Goal: Task Accomplishment & Management: Manage account settings

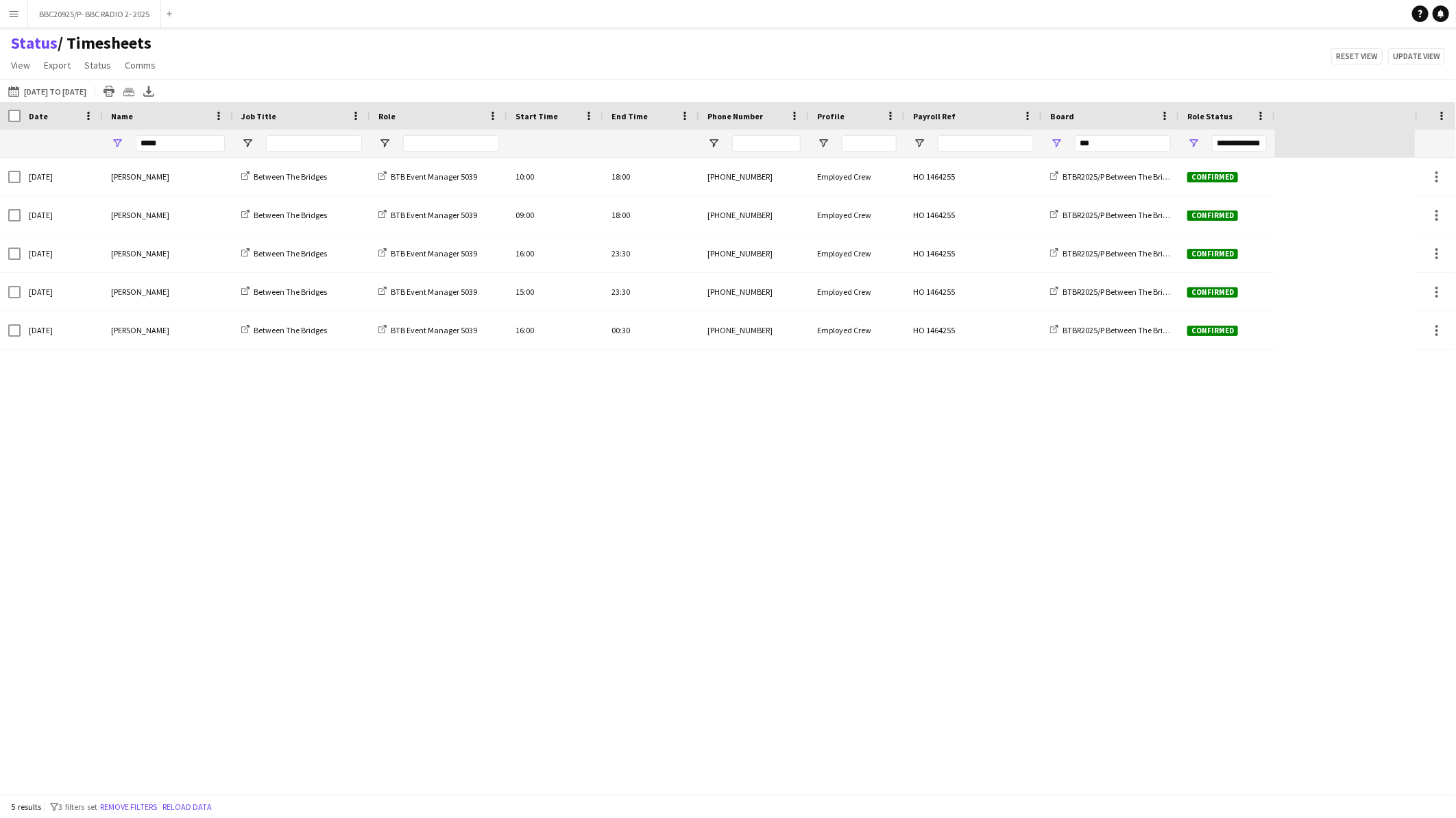
click at [8, 15] on app-icon "Menu" at bounding box center [13, 13] width 11 height 11
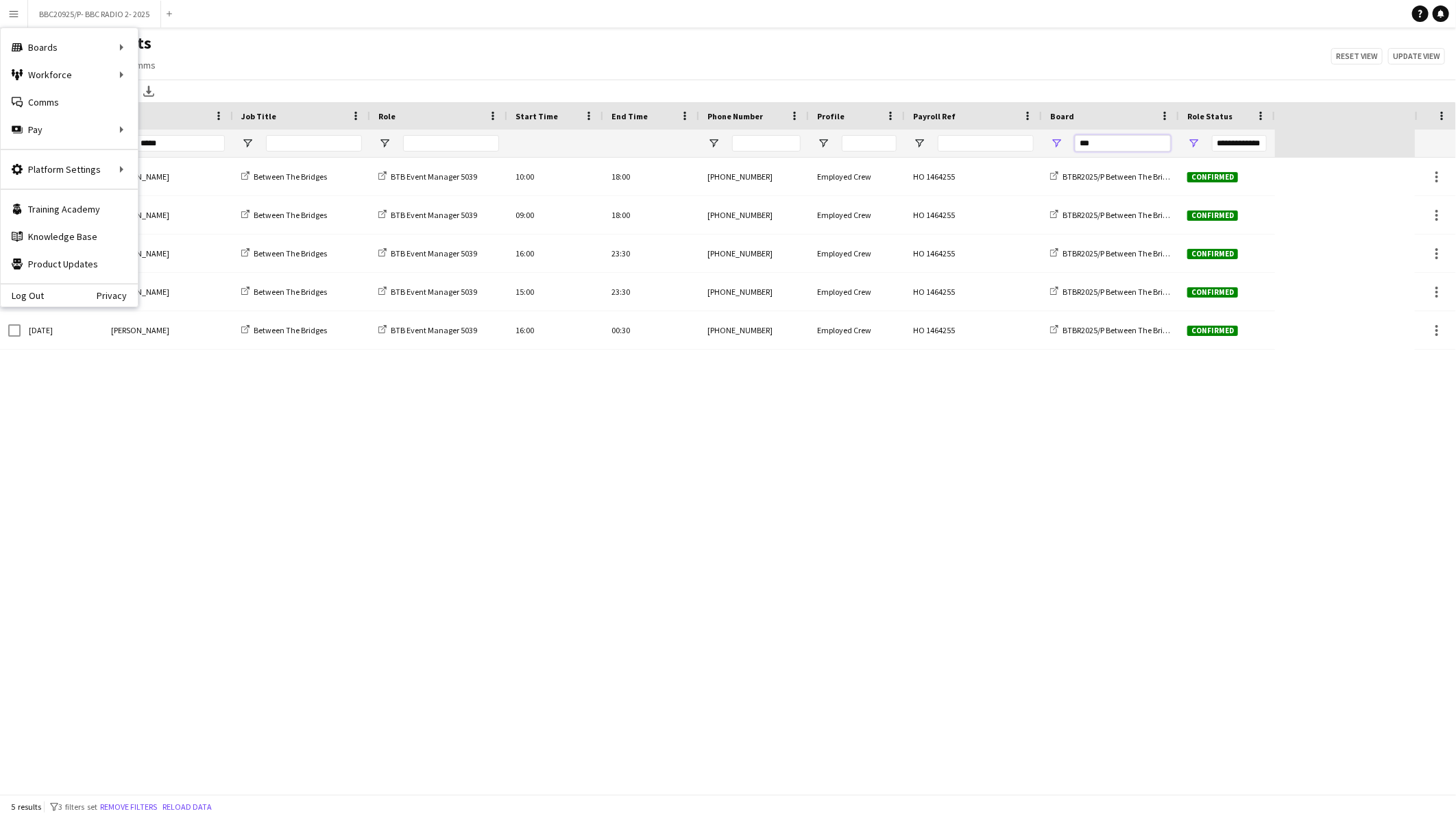
drag, startPoint x: 1102, startPoint y: 141, endPoint x: 1016, endPoint y: 141, distance: 86.0
click at [1016, 141] on div "**********" at bounding box center [637, 144] width 1275 height 28
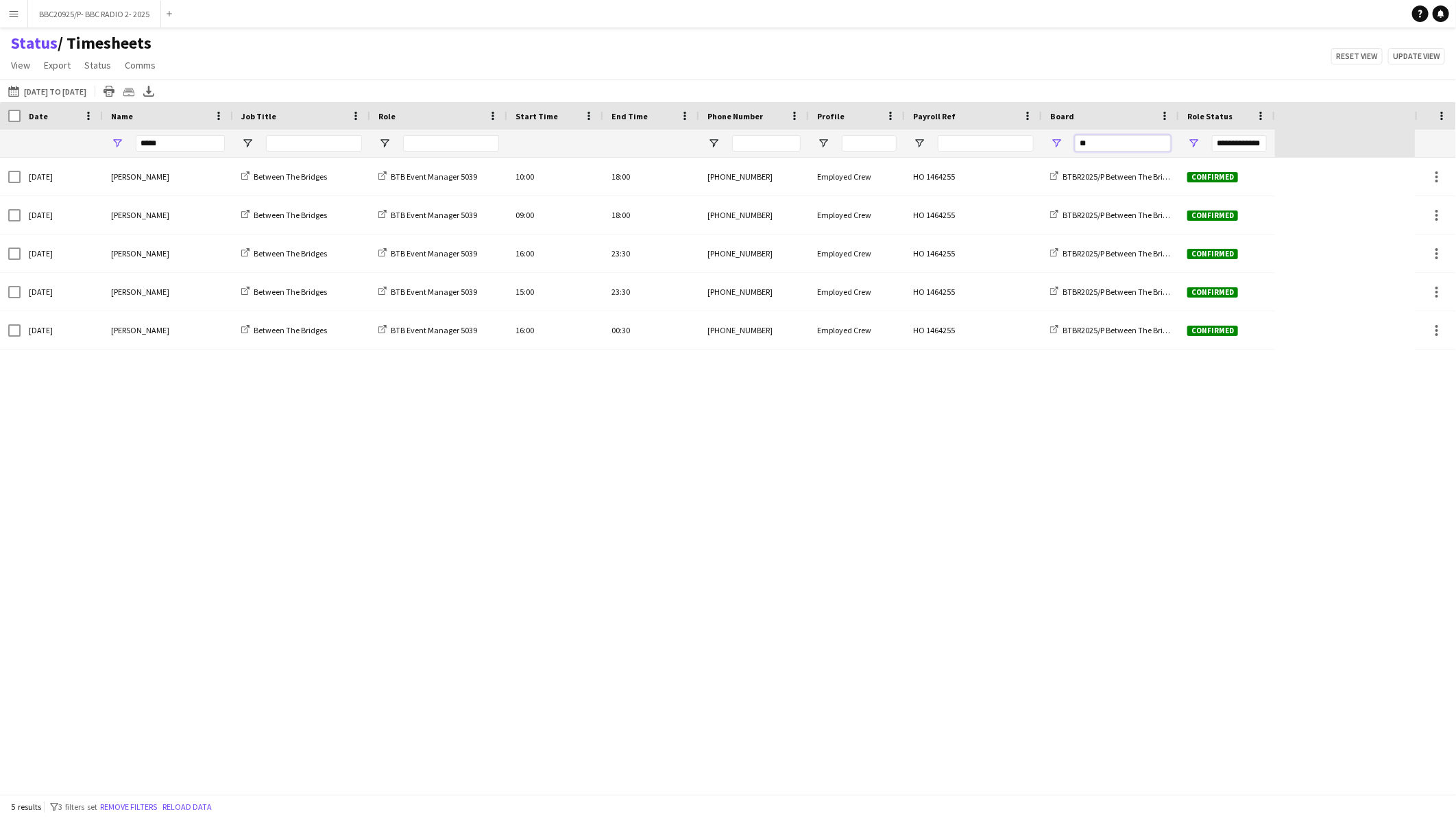
type input "***"
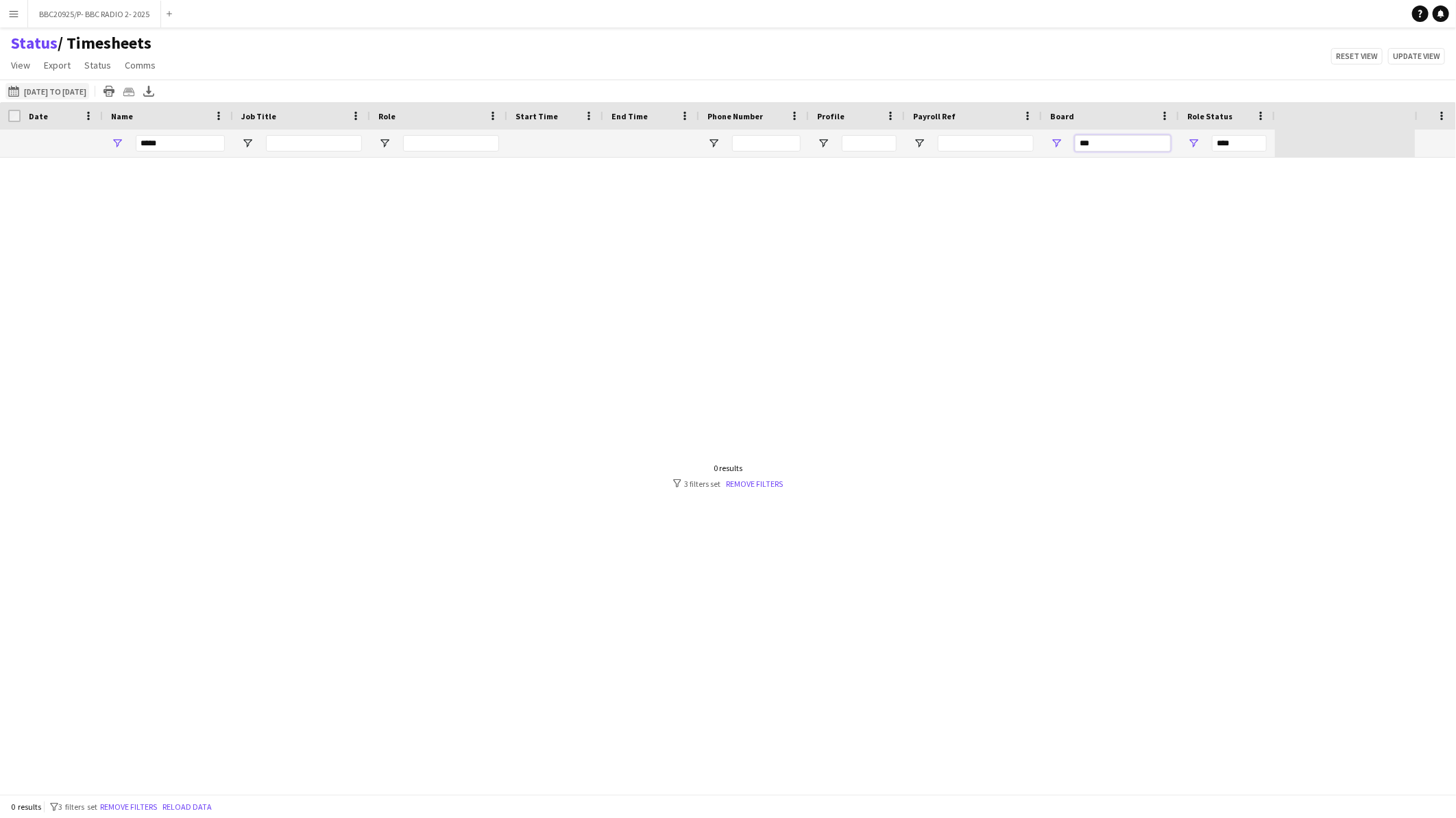
type input "***"
click at [79, 90] on button "21-08-2025 to 24-08-2025 25-08-2025 to 31-08-2025" at bounding box center [48, 91] width 83 height 17
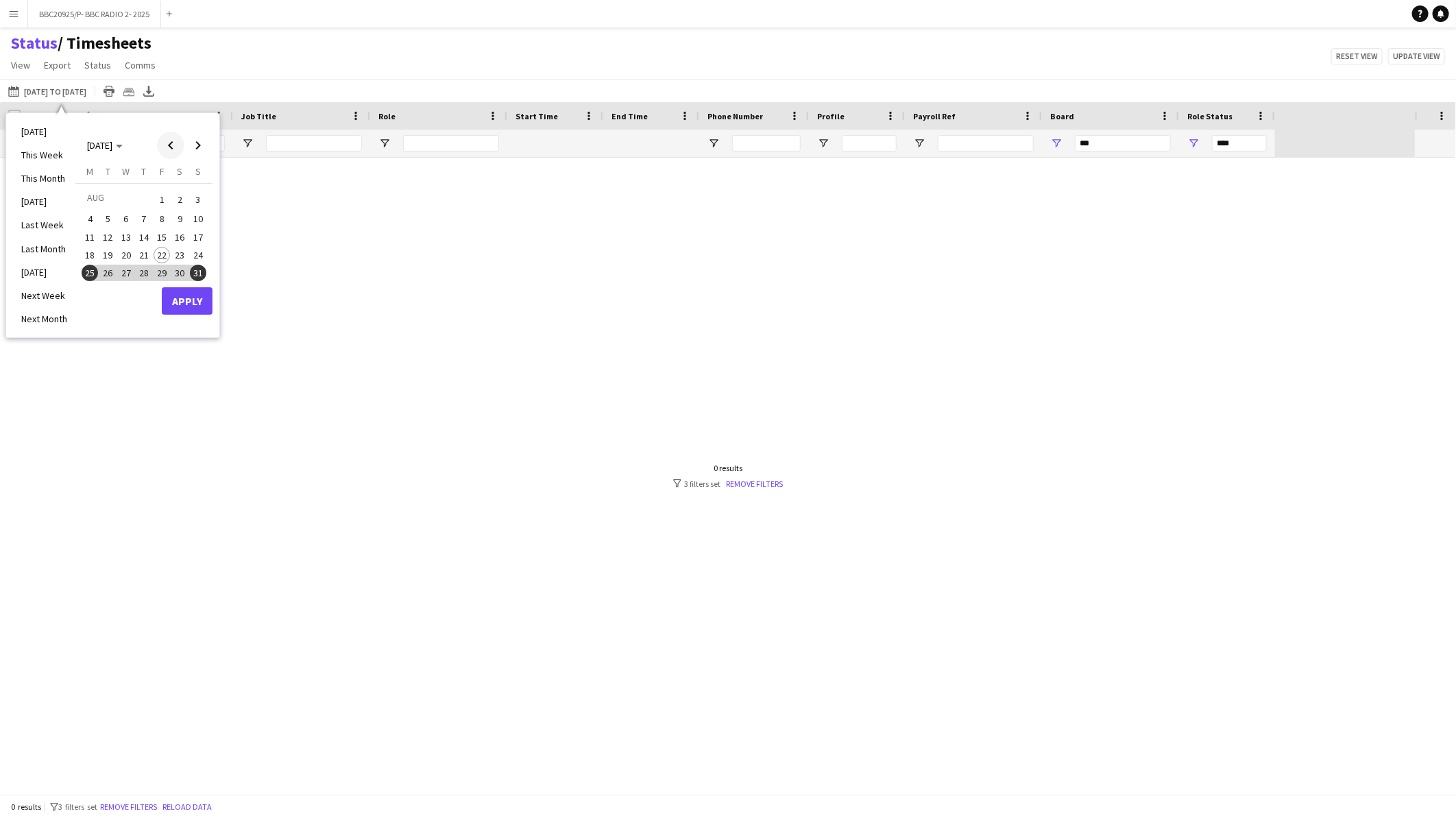
click at [174, 152] on span "Previous month" at bounding box center [171, 146] width 28 height 28
click at [112, 216] on span "1" at bounding box center [108, 215] width 17 height 17
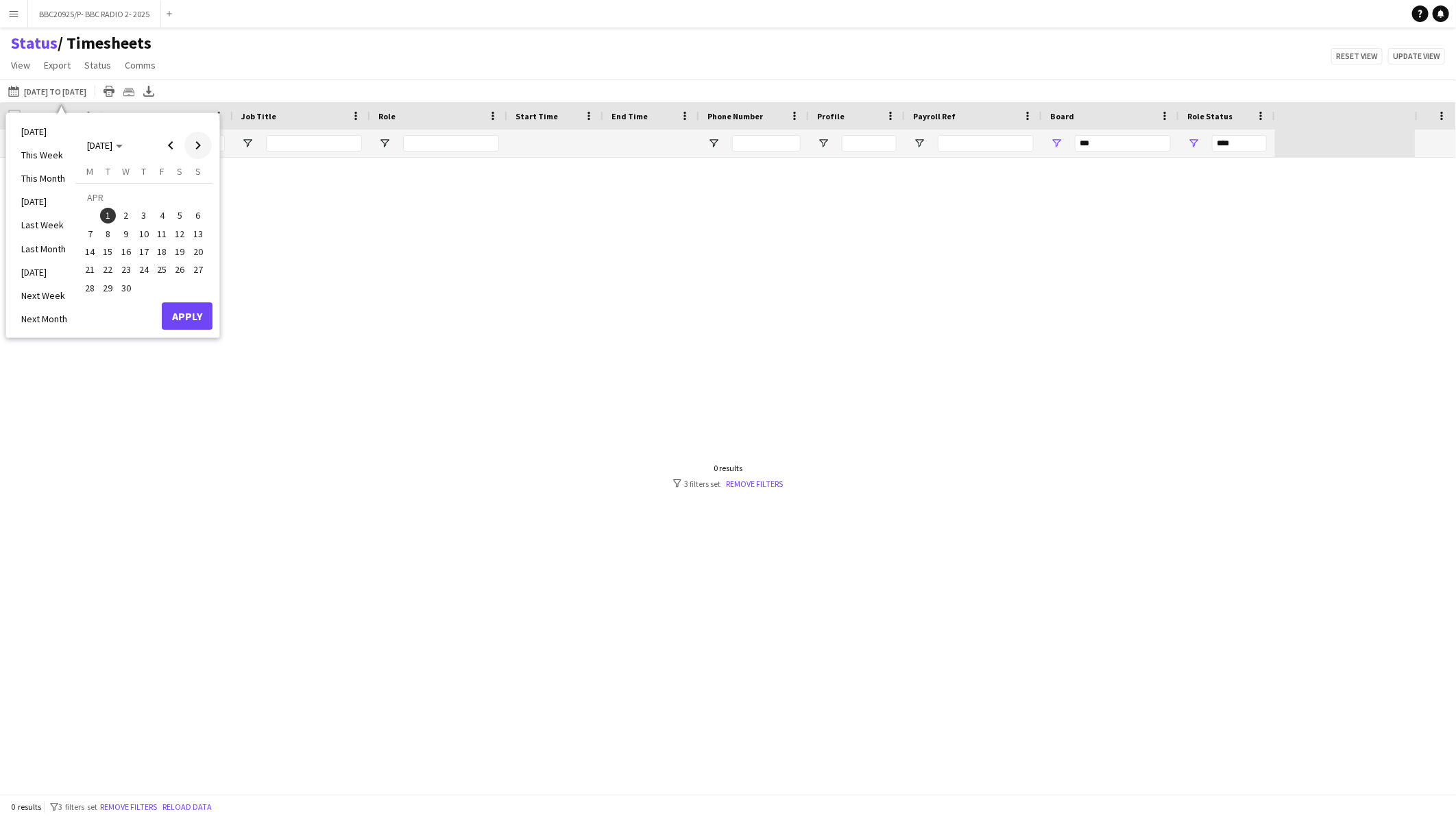
click at [199, 148] on span "Next month" at bounding box center [199, 146] width 28 height 28
click at [150, 278] on button "31" at bounding box center [144, 287] width 18 height 18
click at [193, 309] on button "Apply" at bounding box center [187, 317] width 51 height 28
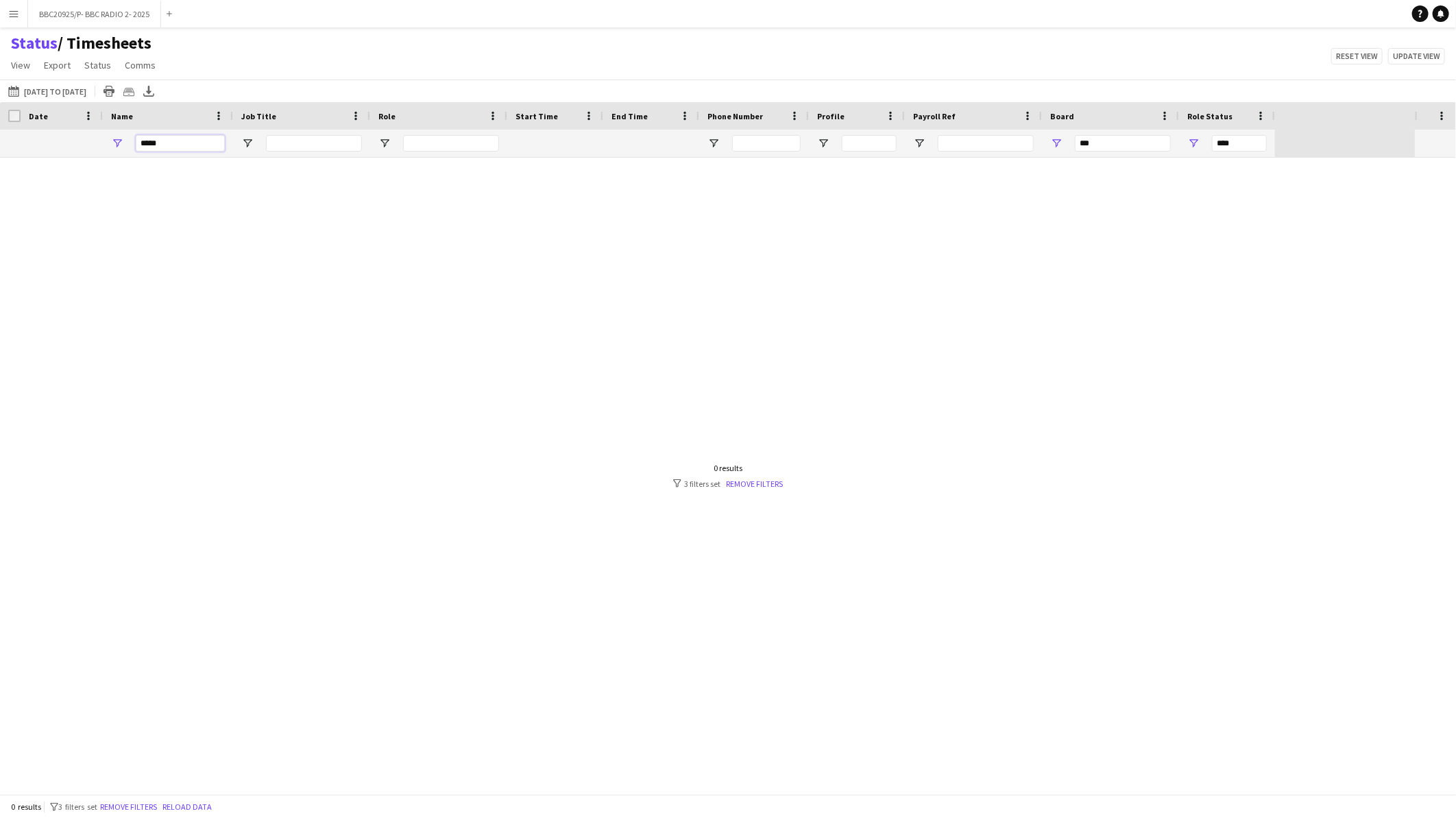
drag, startPoint x: 169, startPoint y: 148, endPoint x: 66, endPoint y: 134, distance: 103.9
click at [78, 154] on div "***** *** ***" at bounding box center [637, 144] width 1275 height 28
type input "**********"
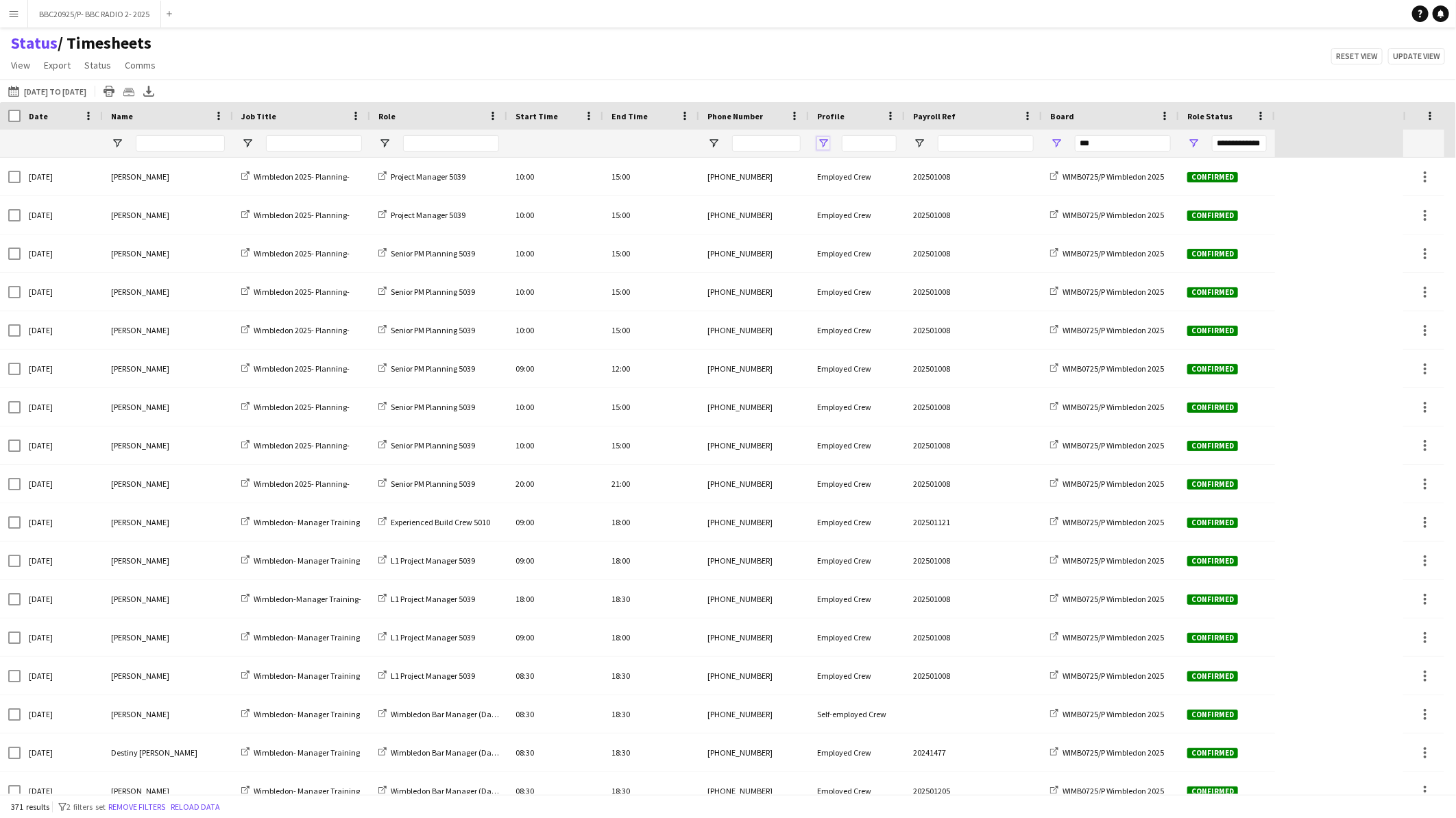
click at [821, 143] on span "Open Filter Menu" at bounding box center [823, 143] width 12 height 12
click at [860, 243] on div "Employed Crew" at bounding box center [892, 243] width 108 height 10
type input "**********"
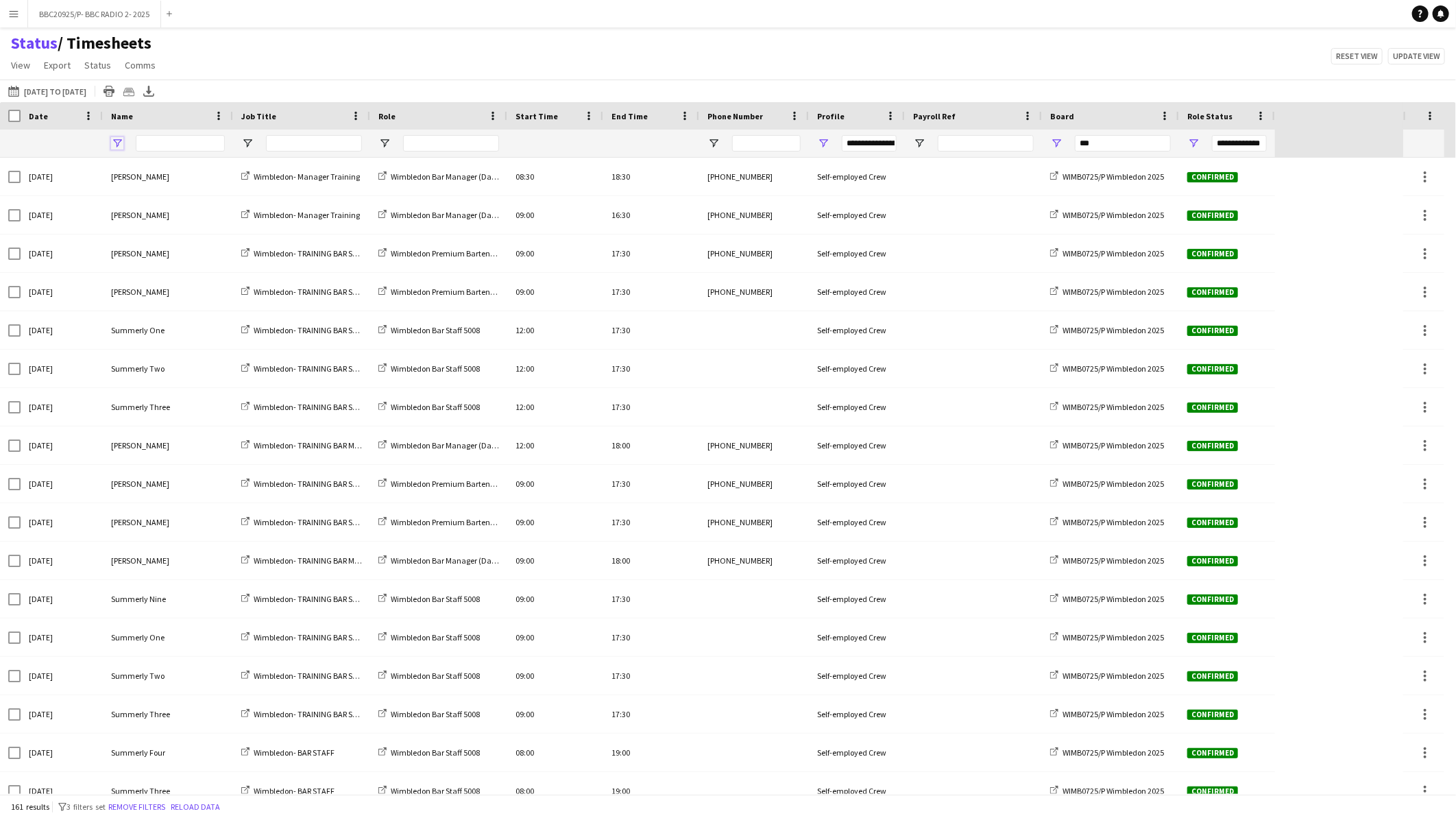
click at [120, 145] on span "Open Filter Menu" at bounding box center [117, 143] width 12 height 12
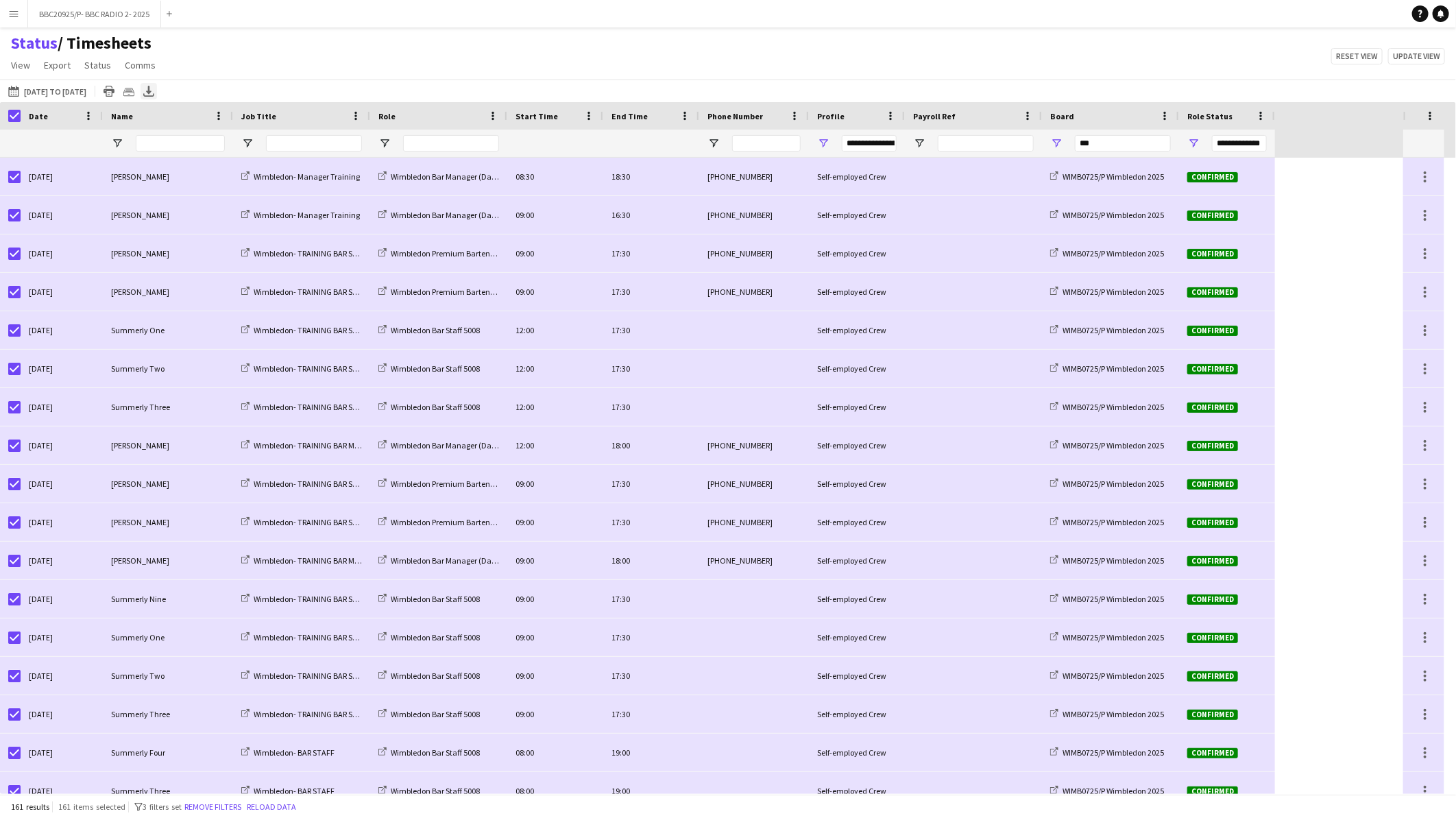
click at [154, 93] on icon "Export XLSX" at bounding box center [148, 90] width 11 height 11
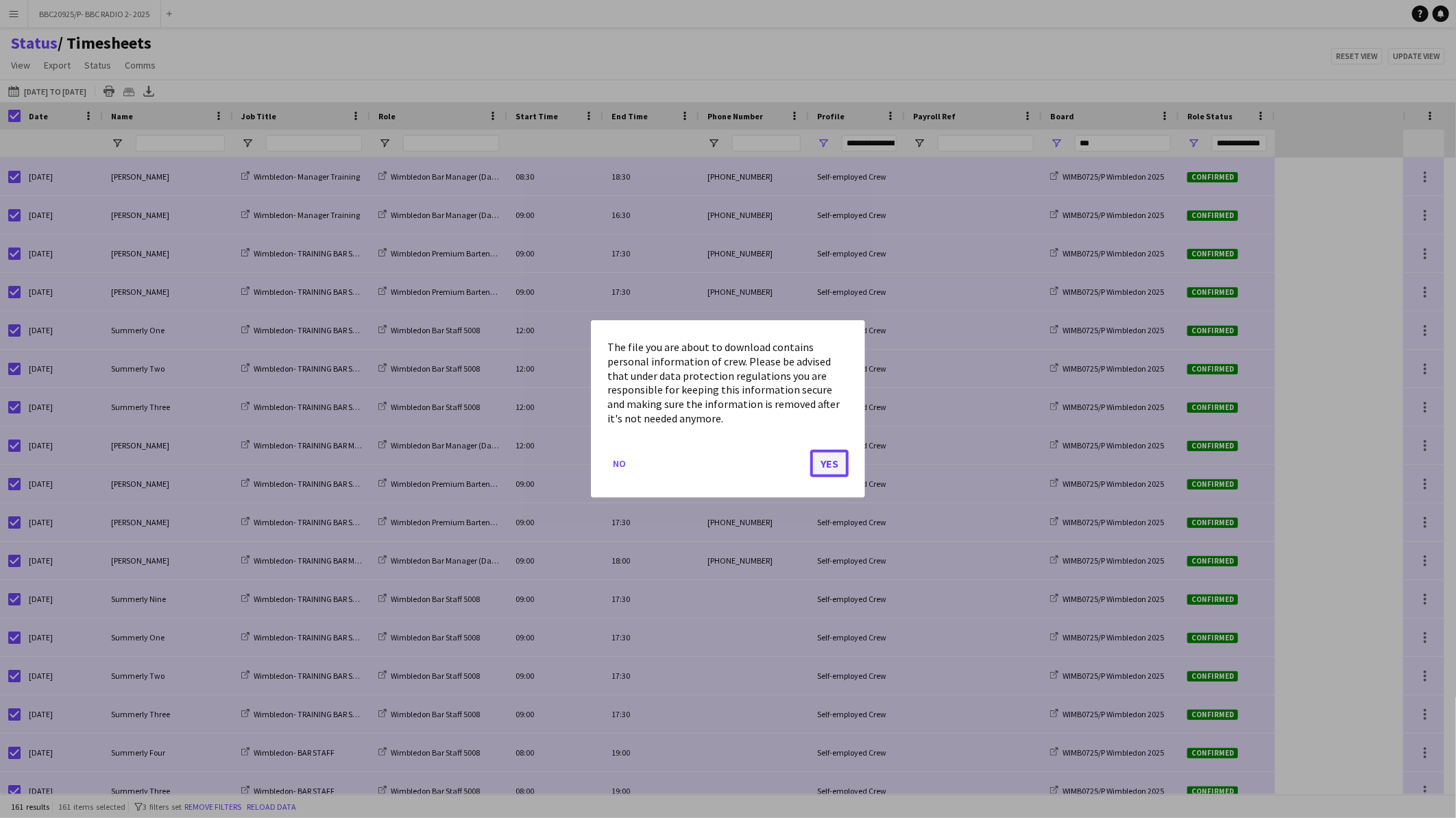
click at [830, 476] on button "Yes" at bounding box center [829, 464] width 39 height 28
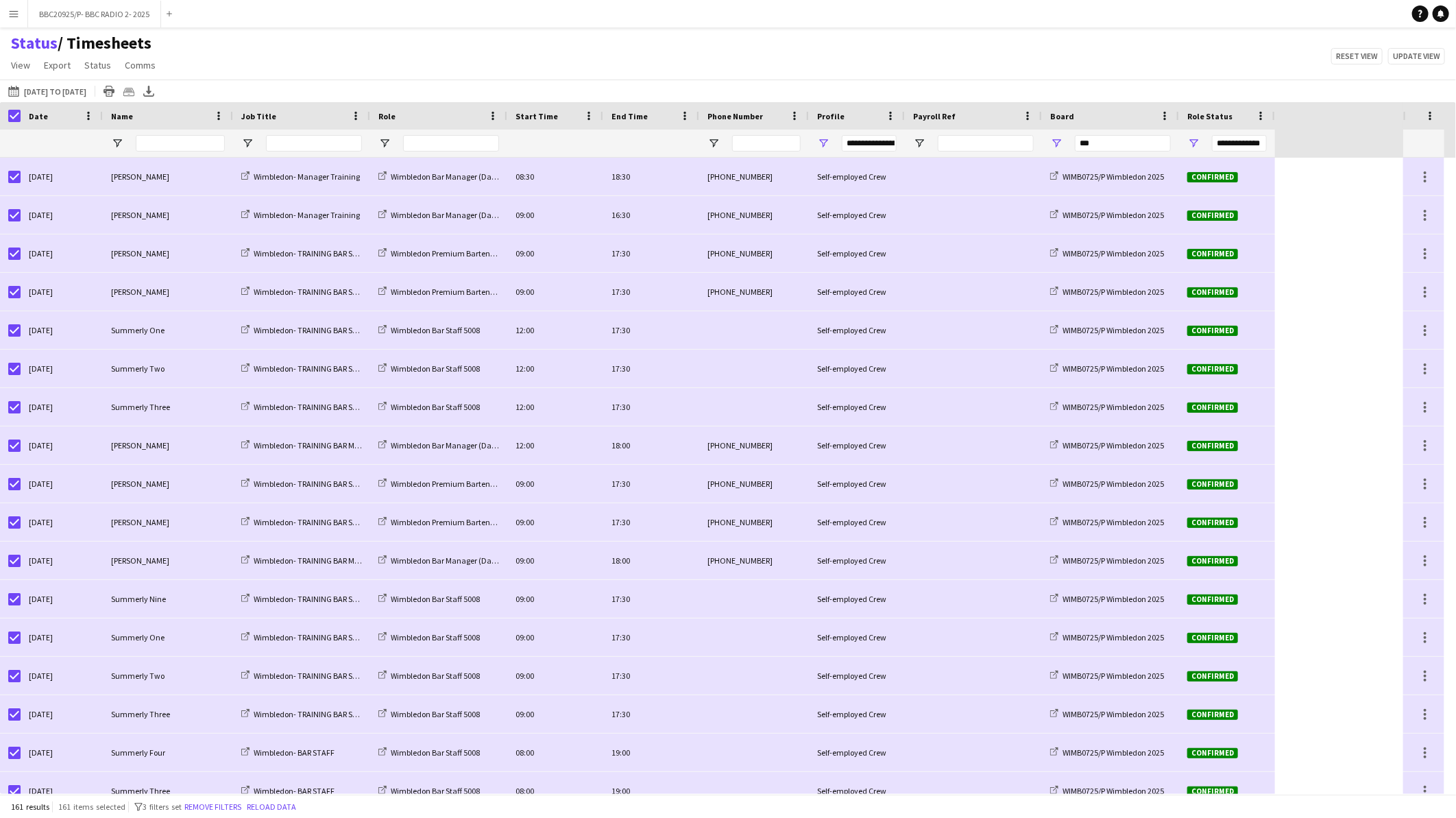
click at [734, 58] on div "Status / Timesheets View Views Default view BTB upload workforce New starters P…" at bounding box center [728, 56] width 1456 height 47
click at [157, 83] on div "Export XLSX" at bounding box center [149, 91] width 17 height 17
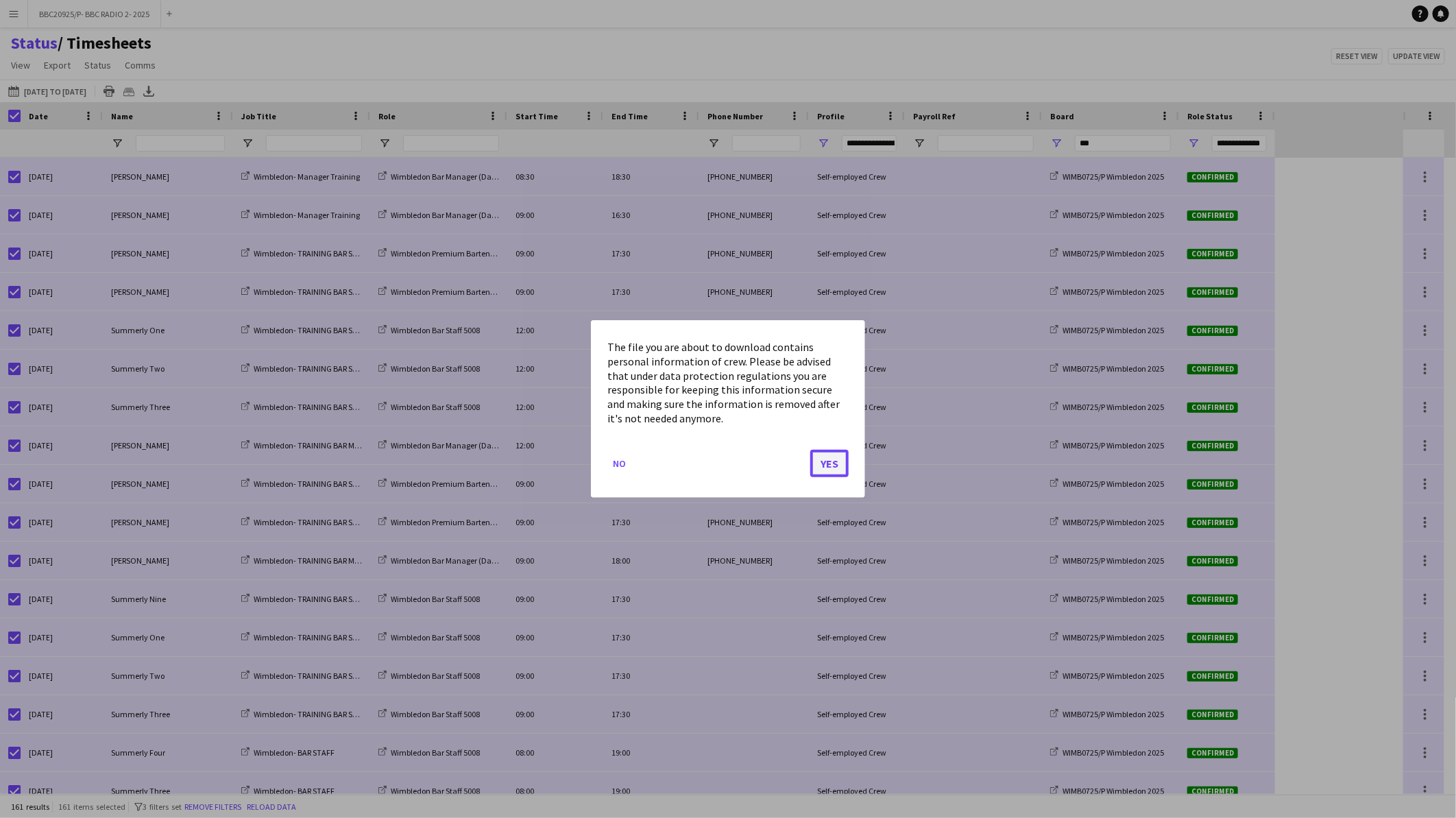
click at [819, 463] on button "Yes" at bounding box center [829, 464] width 39 height 28
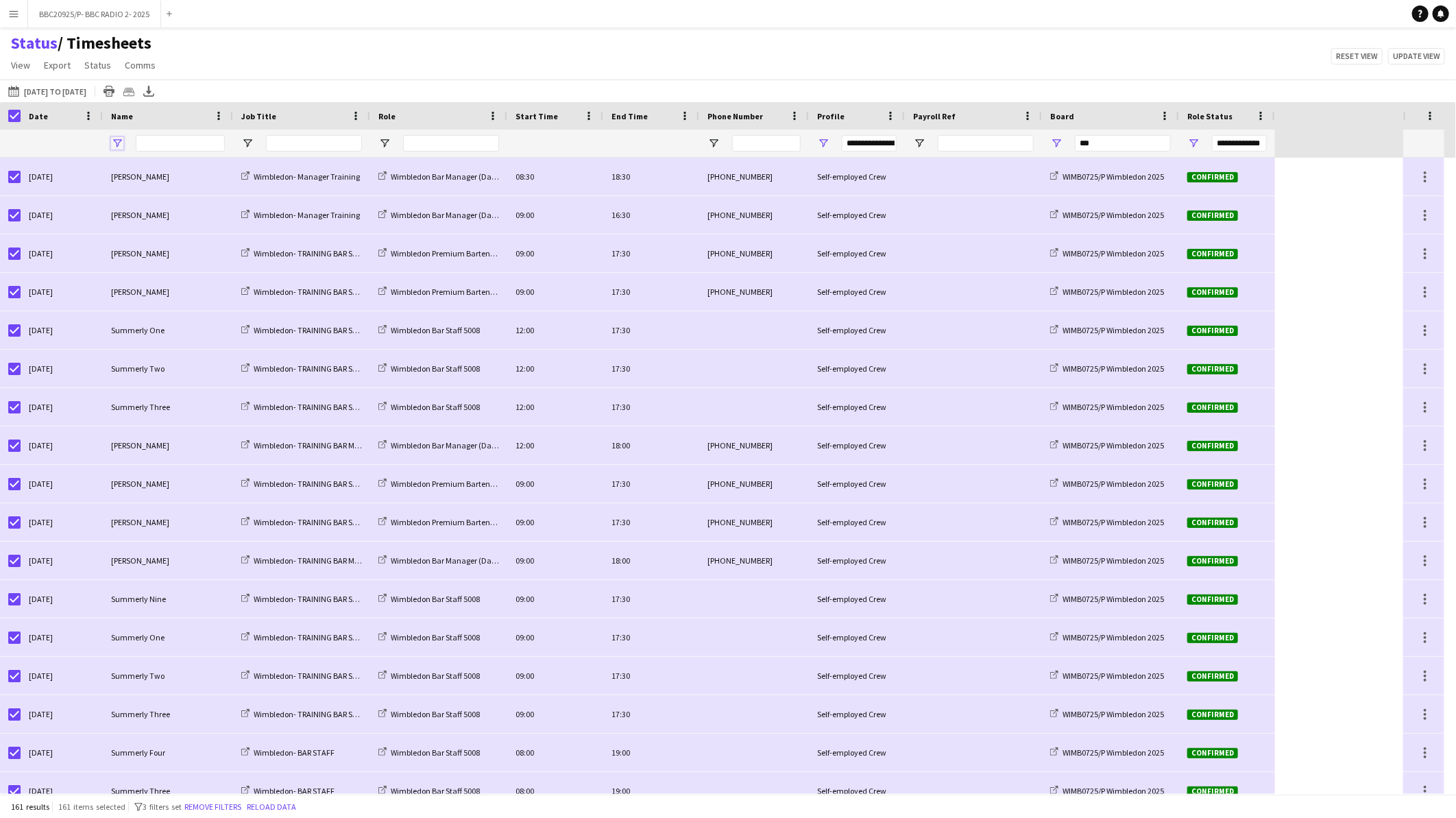
click at [120, 141] on span "Open Filter Menu" at bounding box center [117, 143] width 12 height 12
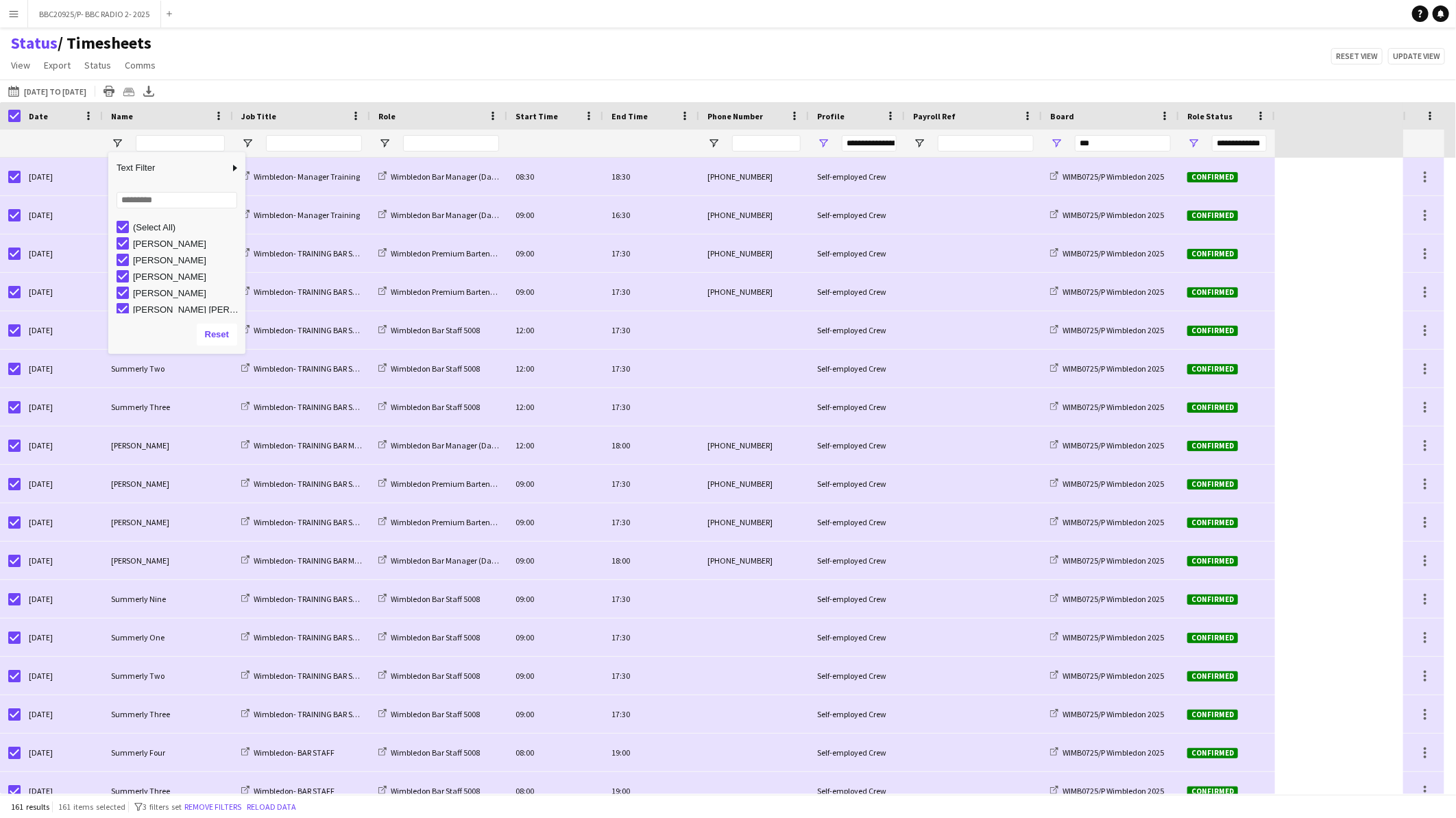
click at [266, 65] on div "Status / Timesheets View Views Default view BTB upload workforce New starters P…" at bounding box center [728, 56] width 1456 height 47
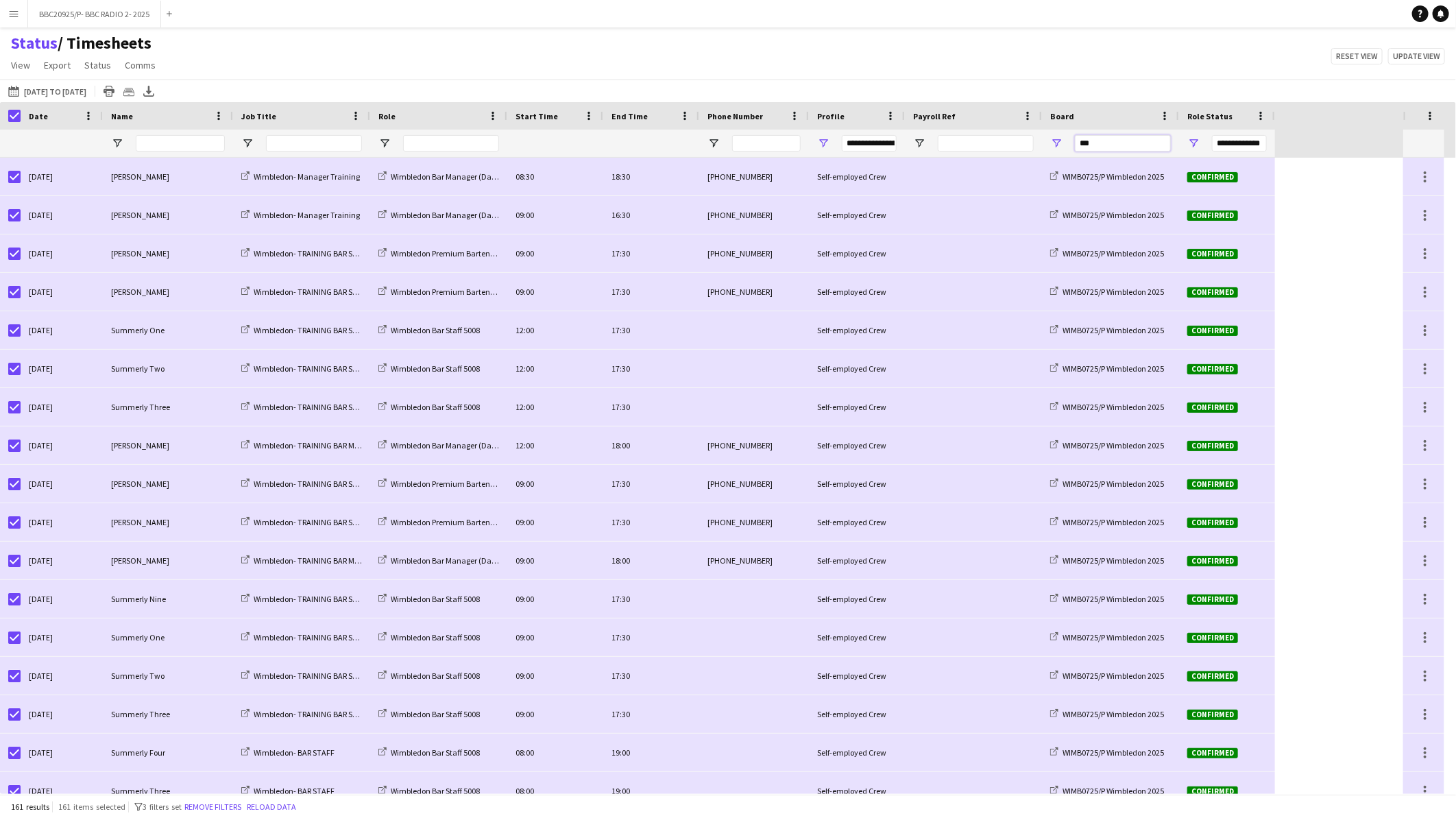
drag, startPoint x: 1109, startPoint y: 145, endPoint x: 1032, endPoint y: 138, distance: 77.3
click at [1032, 138] on div "**********" at bounding box center [637, 144] width 1275 height 28
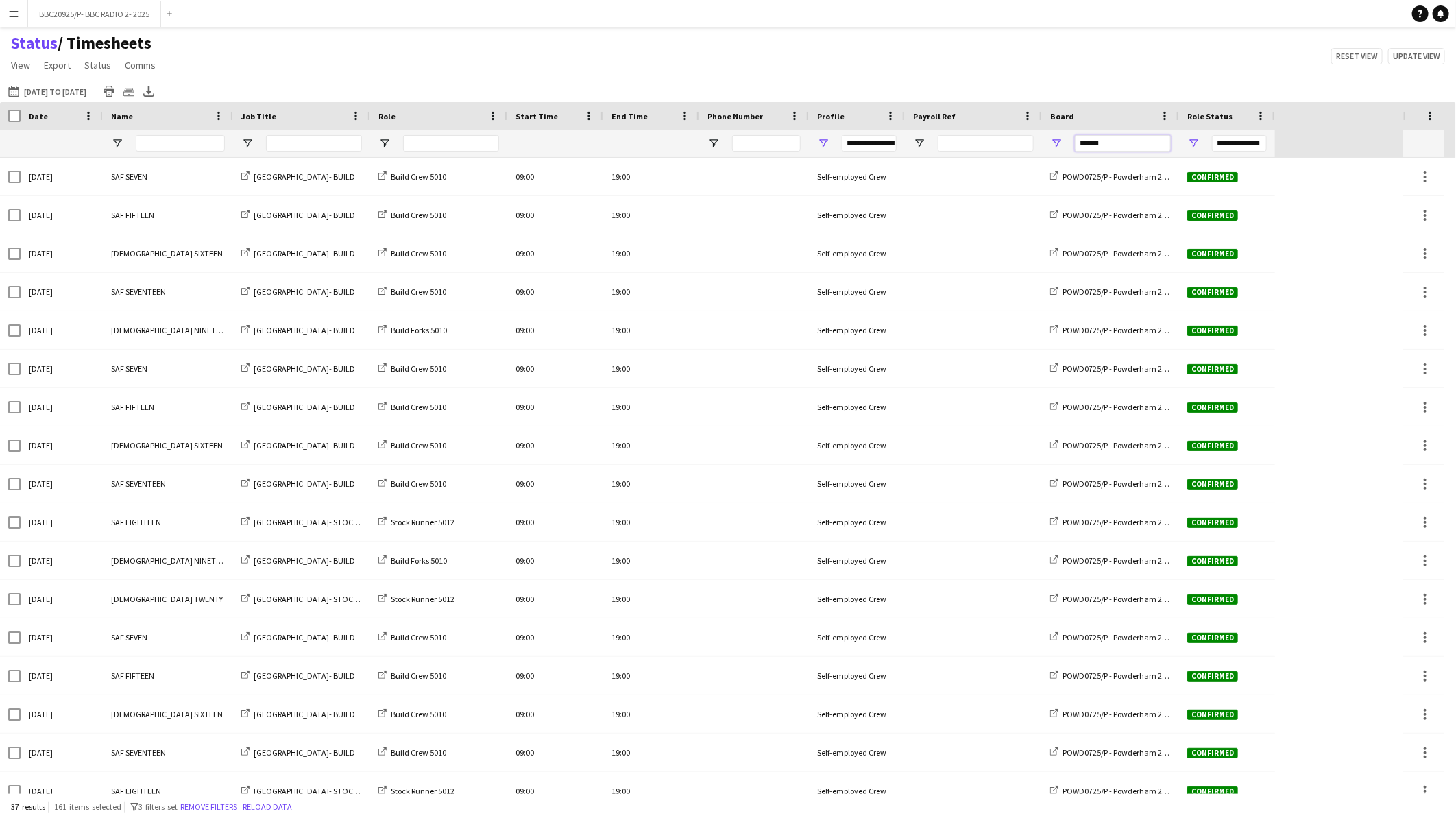
type input "******"
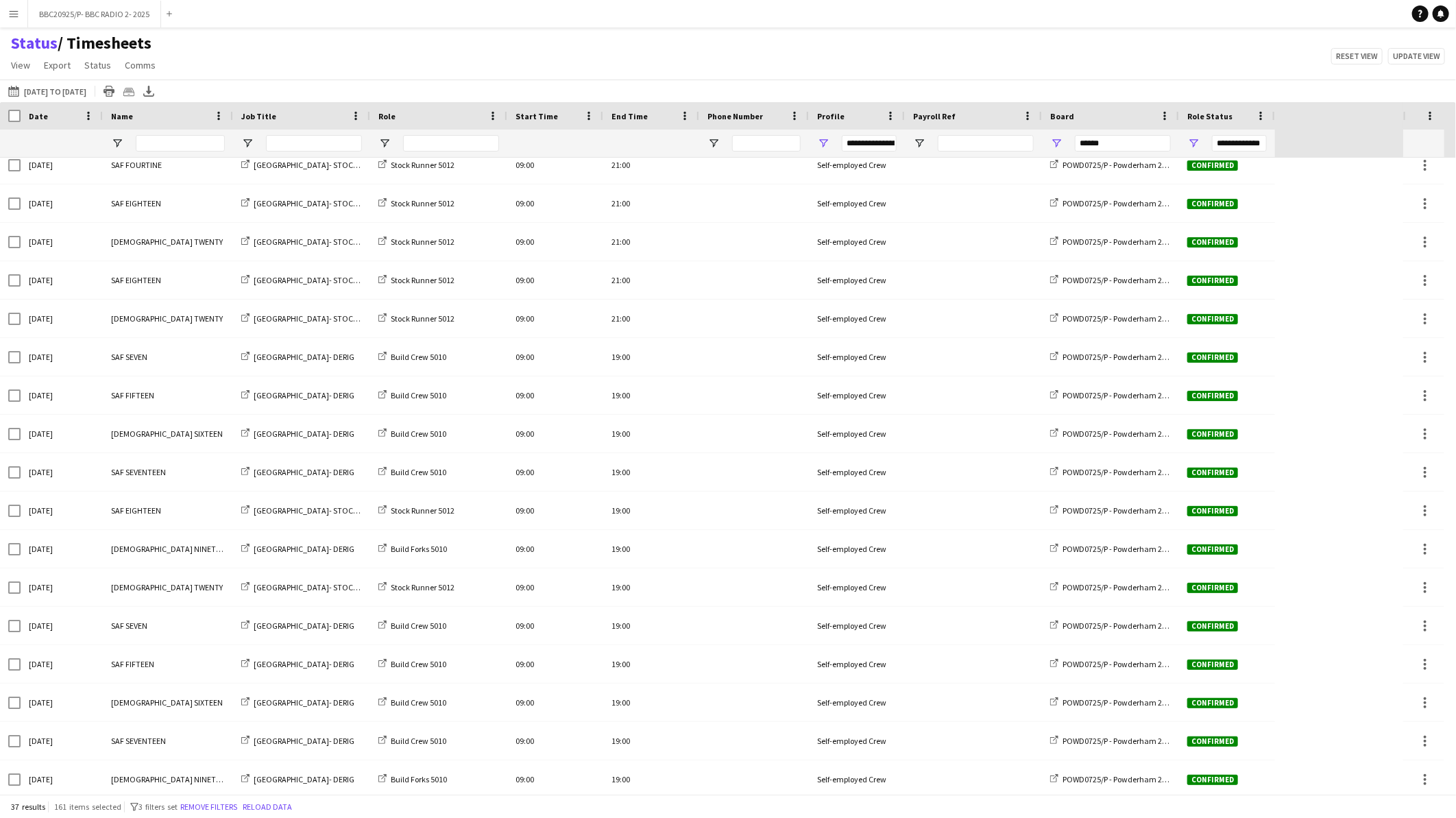
scroll to position [783, 0]
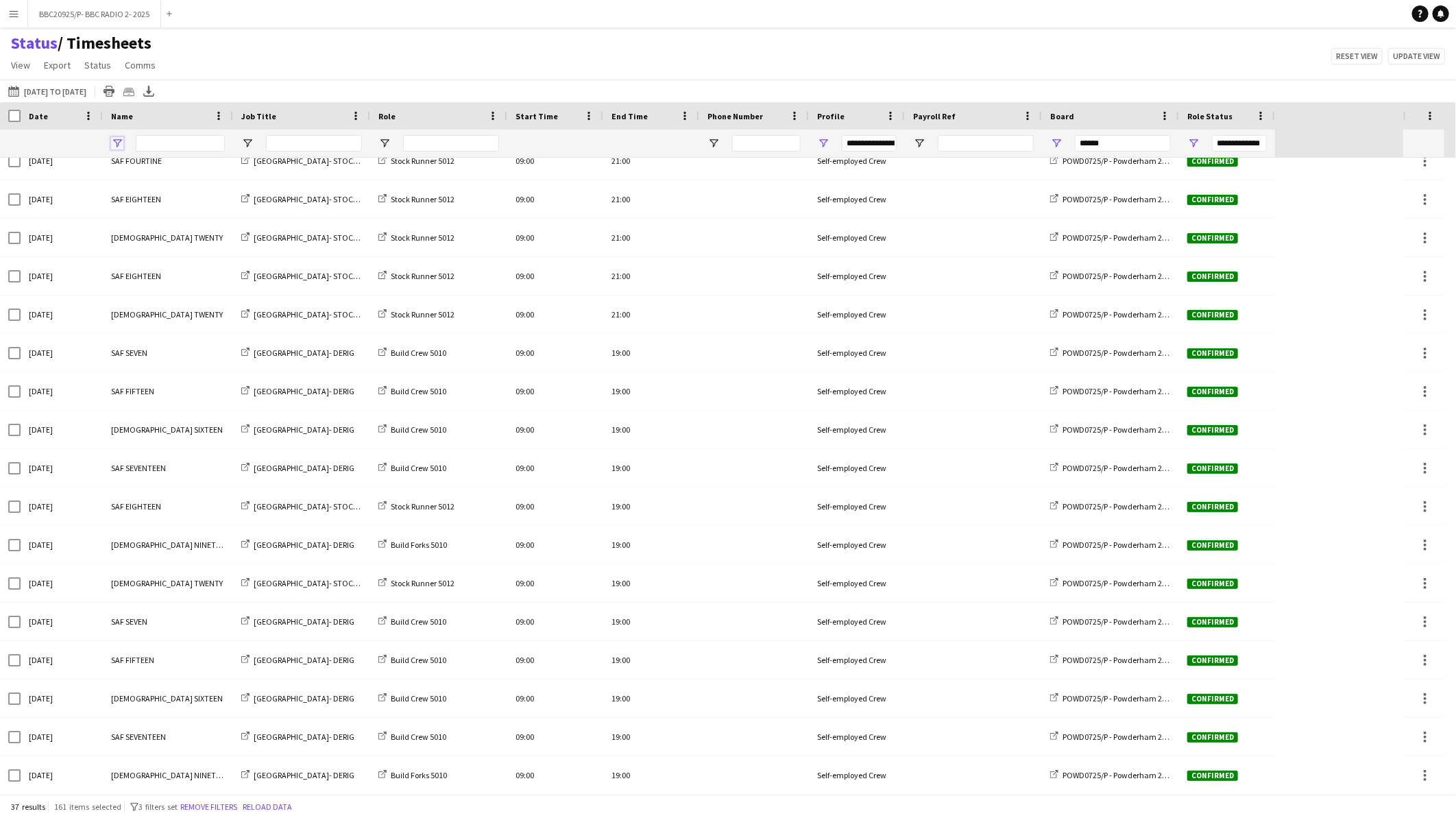
click at [115, 142] on span "Open Filter Menu" at bounding box center [117, 143] width 12 height 12
click at [156, 243] on div "SAF EIGHT" at bounding box center [187, 243] width 108 height 10
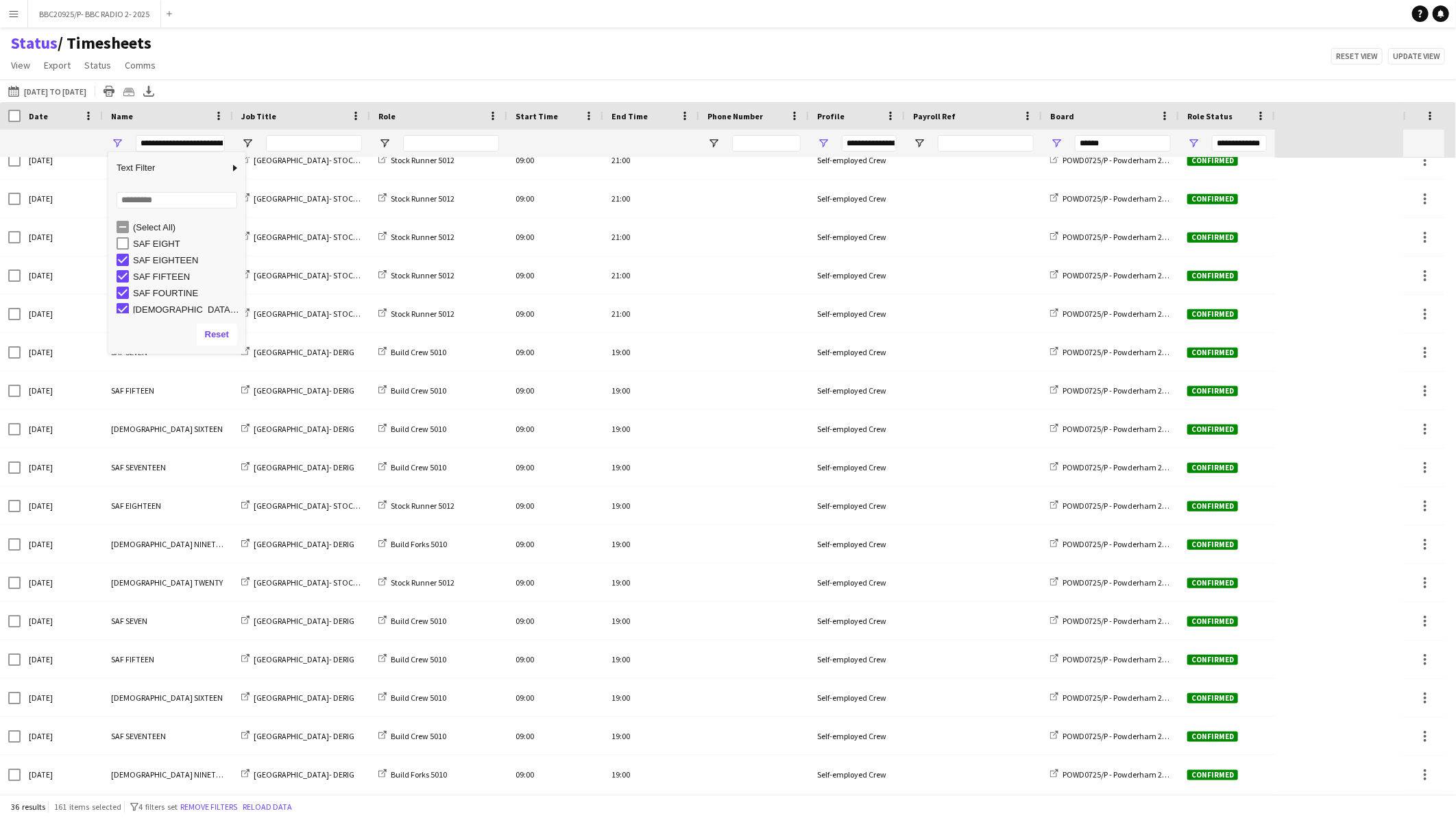
scroll to position [745, 0]
click at [153, 258] on div "SAF EIGHTEEN" at bounding box center [187, 260] width 108 height 10
click at [153, 277] on div "SAF FIFTEEN" at bounding box center [187, 277] width 108 height 10
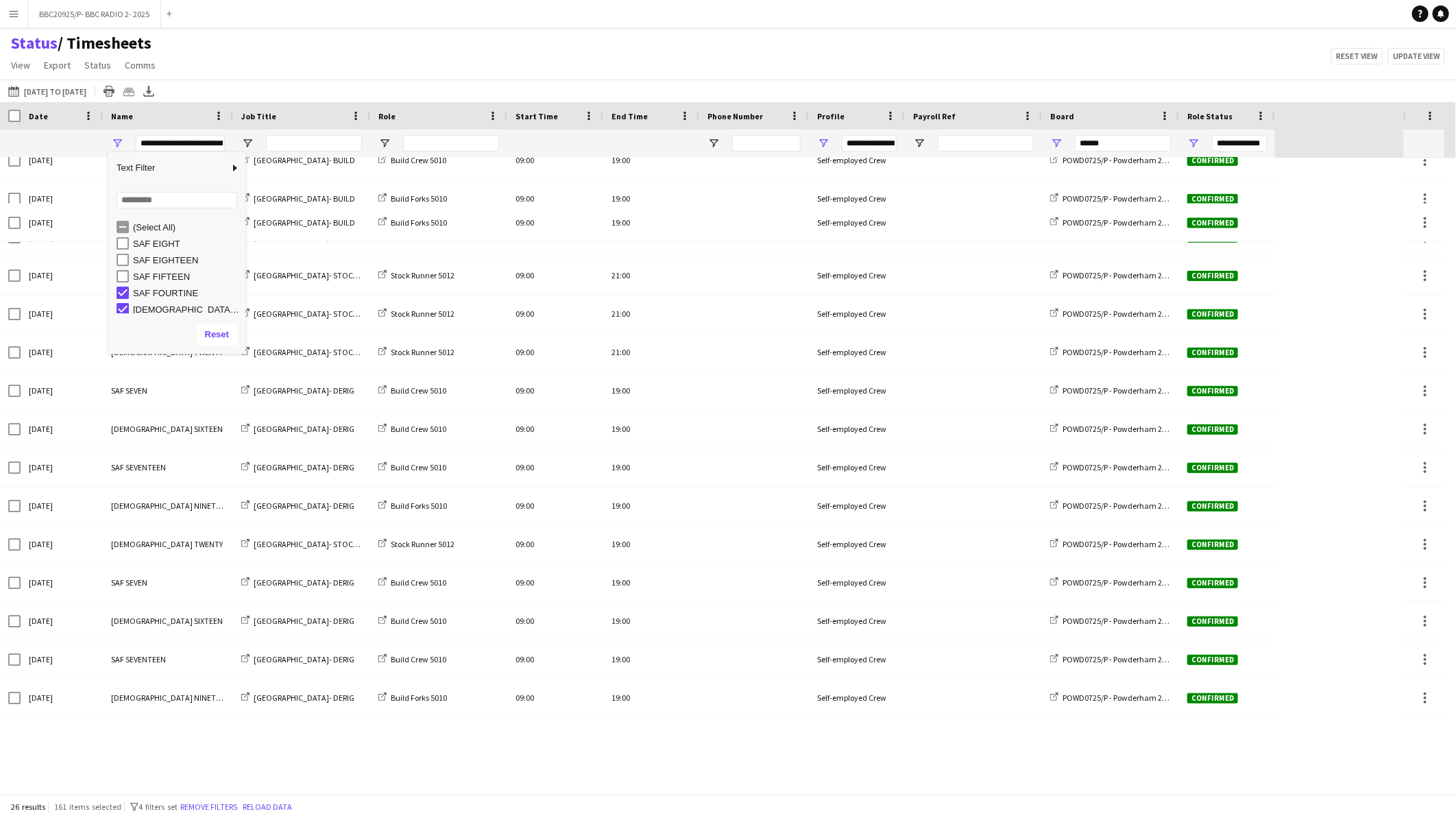
scroll to position [360, 0]
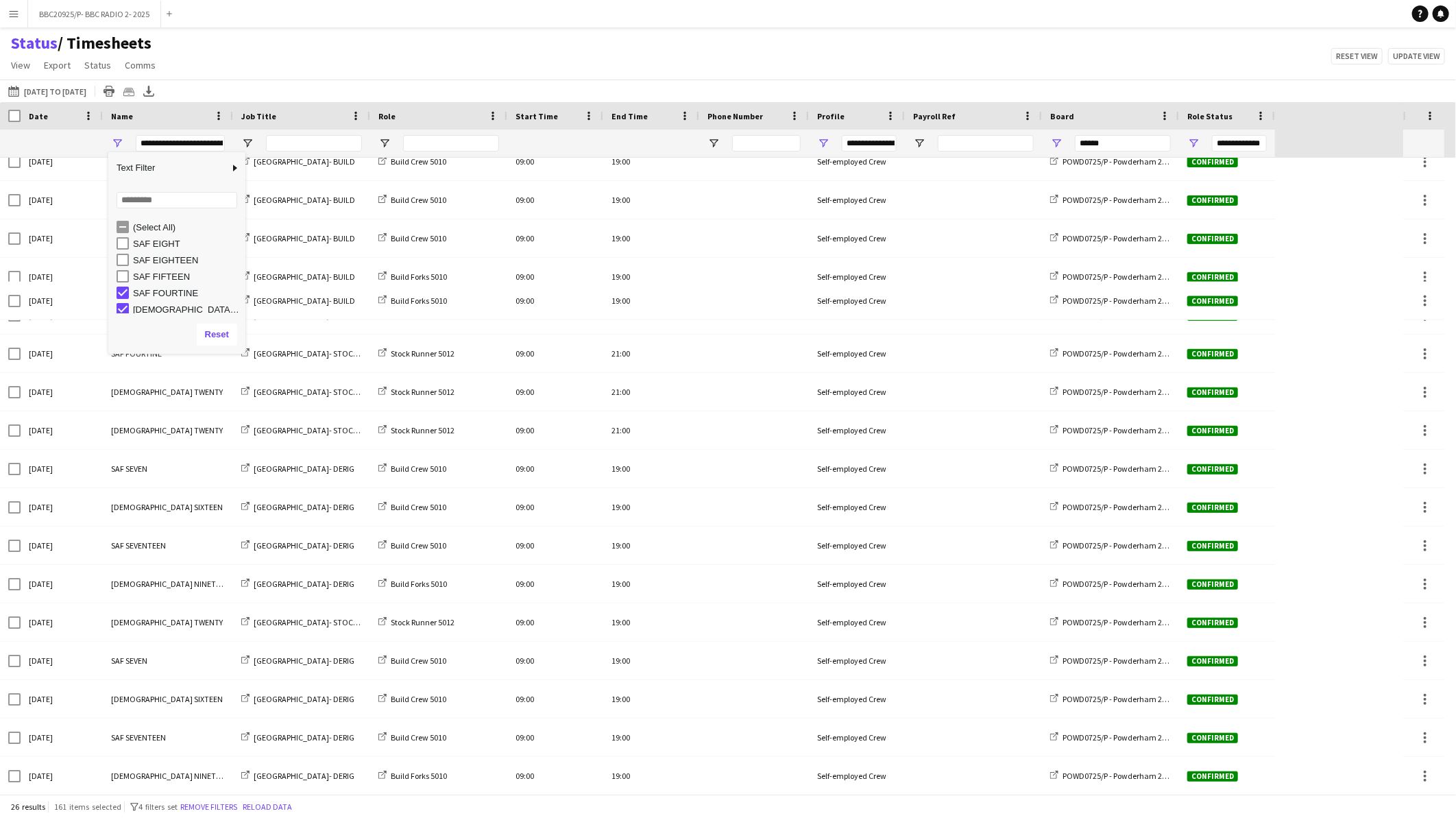
click at [152, 300] on div "SAF FOURTINE" at bounding box center [181, 293] width 129 height 17
click at [146, 313] on div "SAF NINETEEN" at bounding box center [187, 310] width 108 height 10
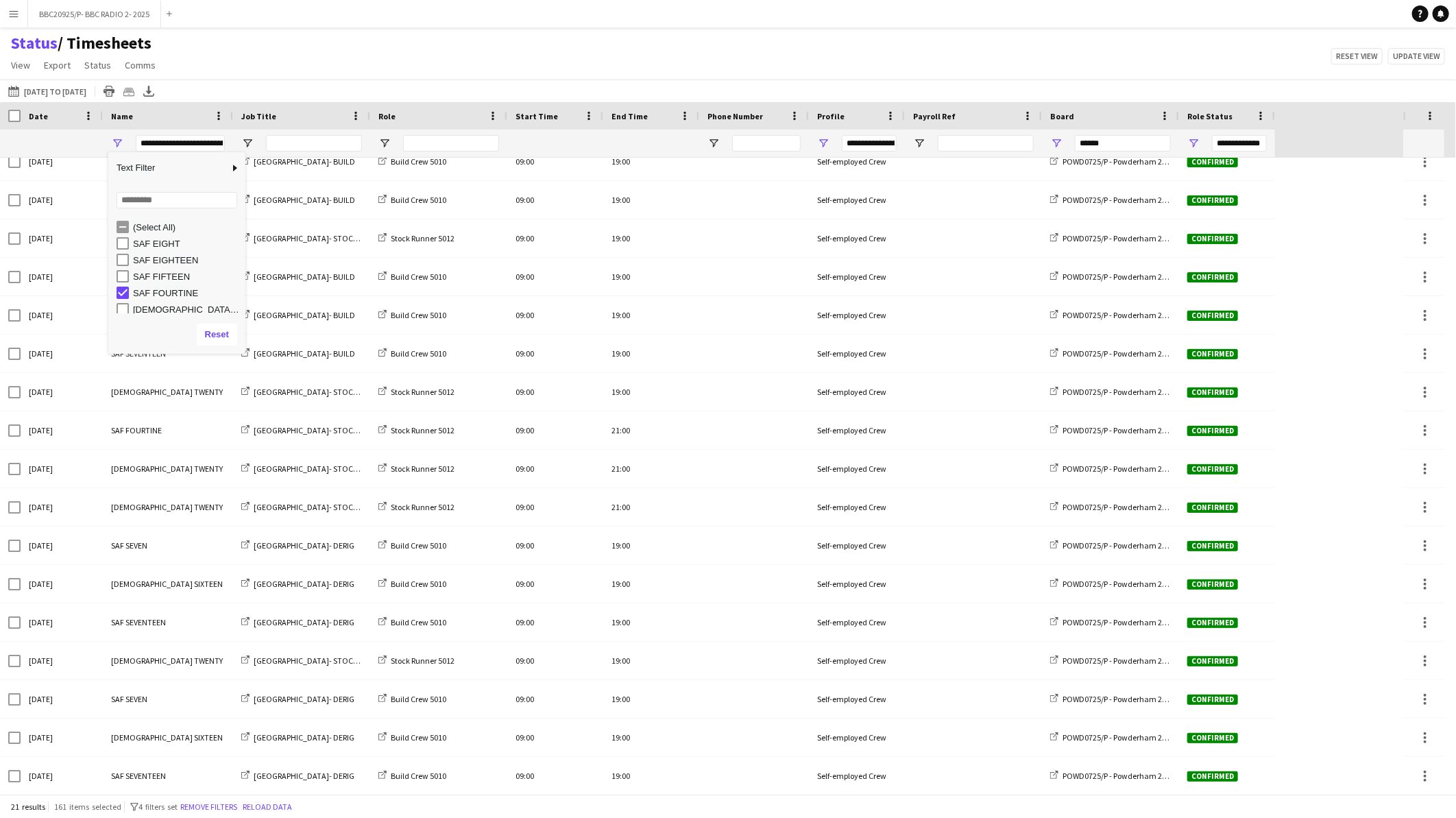
scroll to position [3, 0]
click at [149, 292] on div "SAF FOURTINE" at bounding box center [187, 290] width 108 height 10
click at [165, 251] on div "SAF SEVEN" at bounding box center [187, 256] width 108 height 10
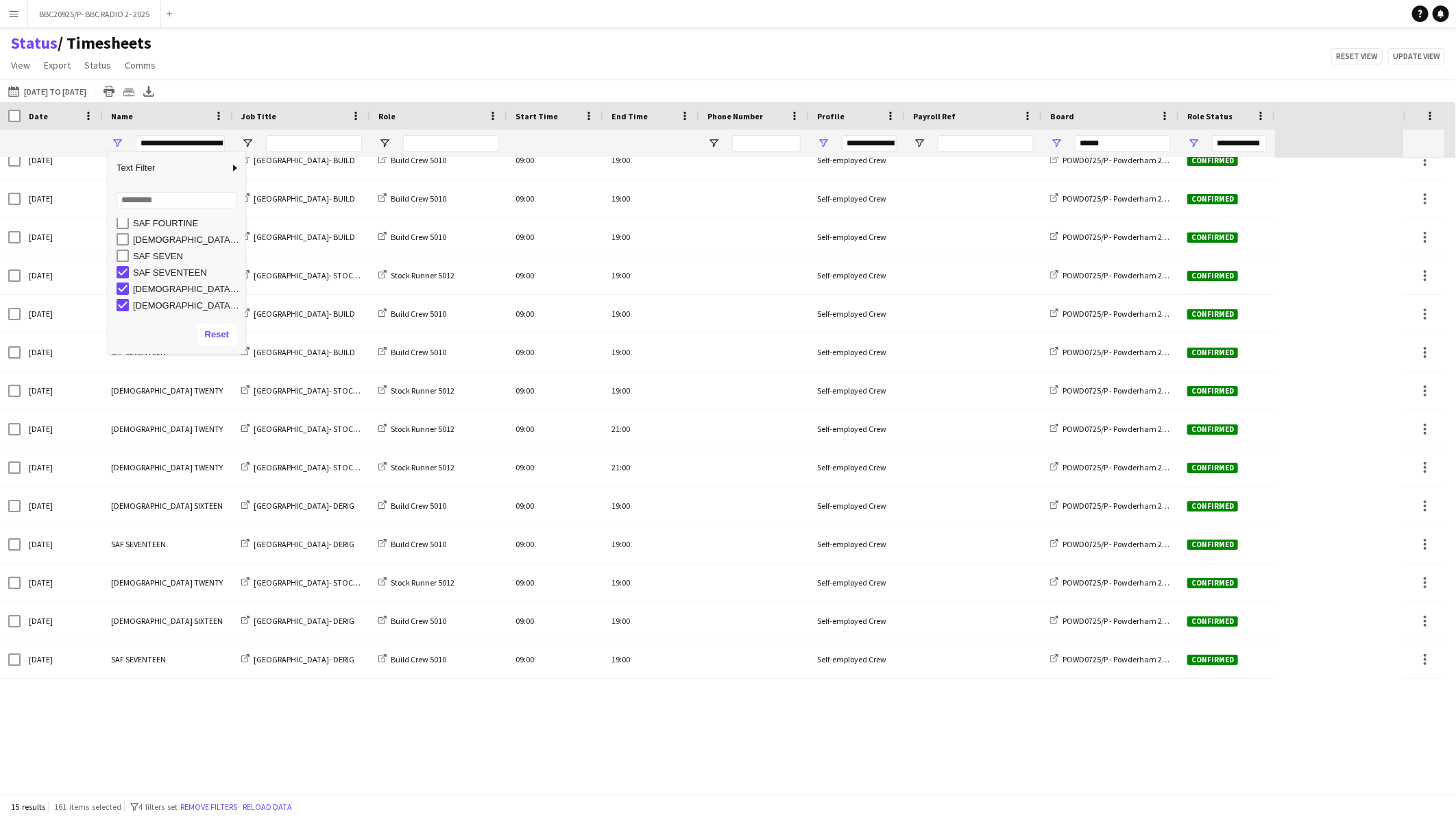
scroll to position [0, 0]
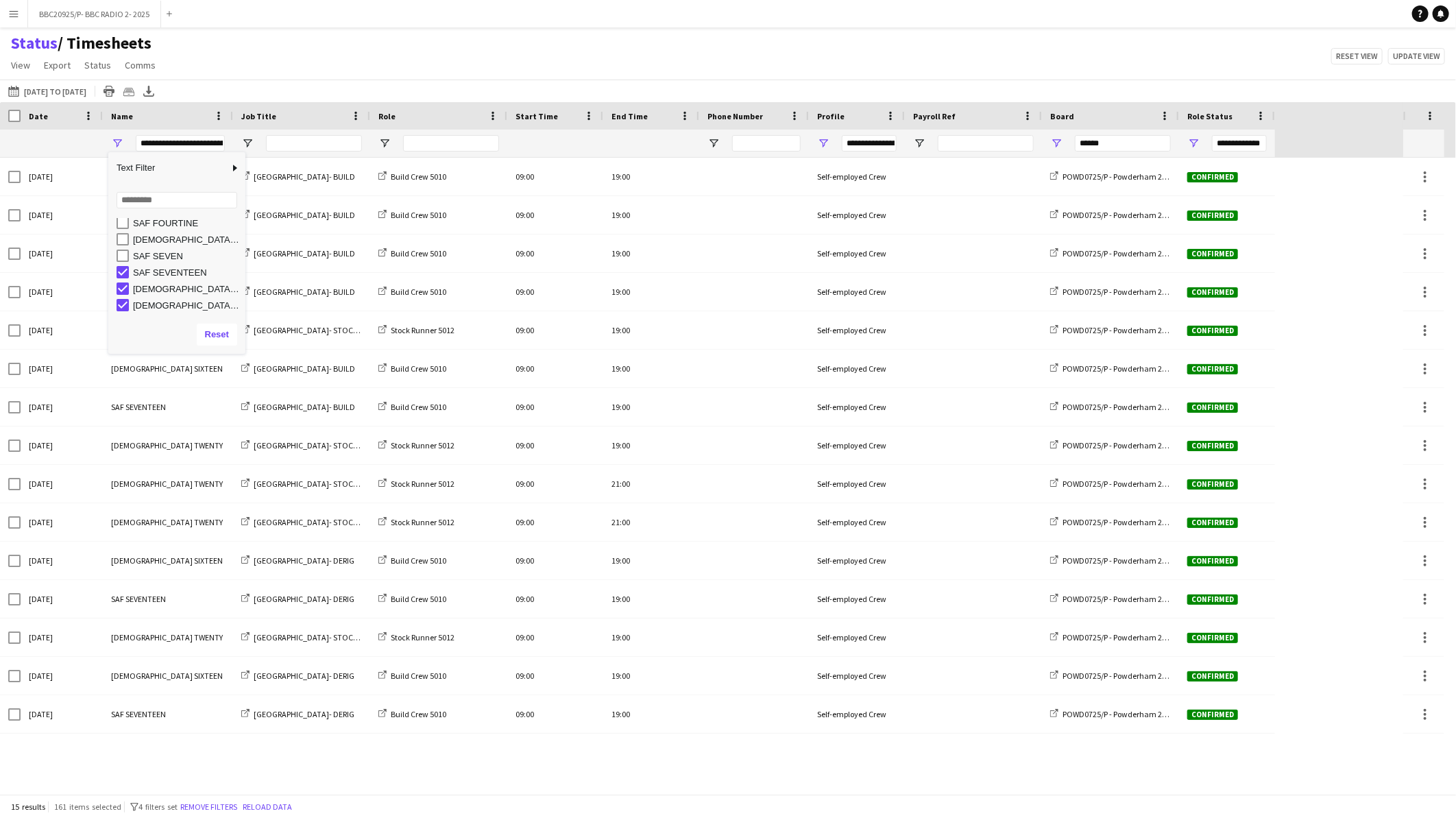
click at [163, 269] on div "SAF SEVENTEEN" at bounding box center [187, 272] width 108 height 10
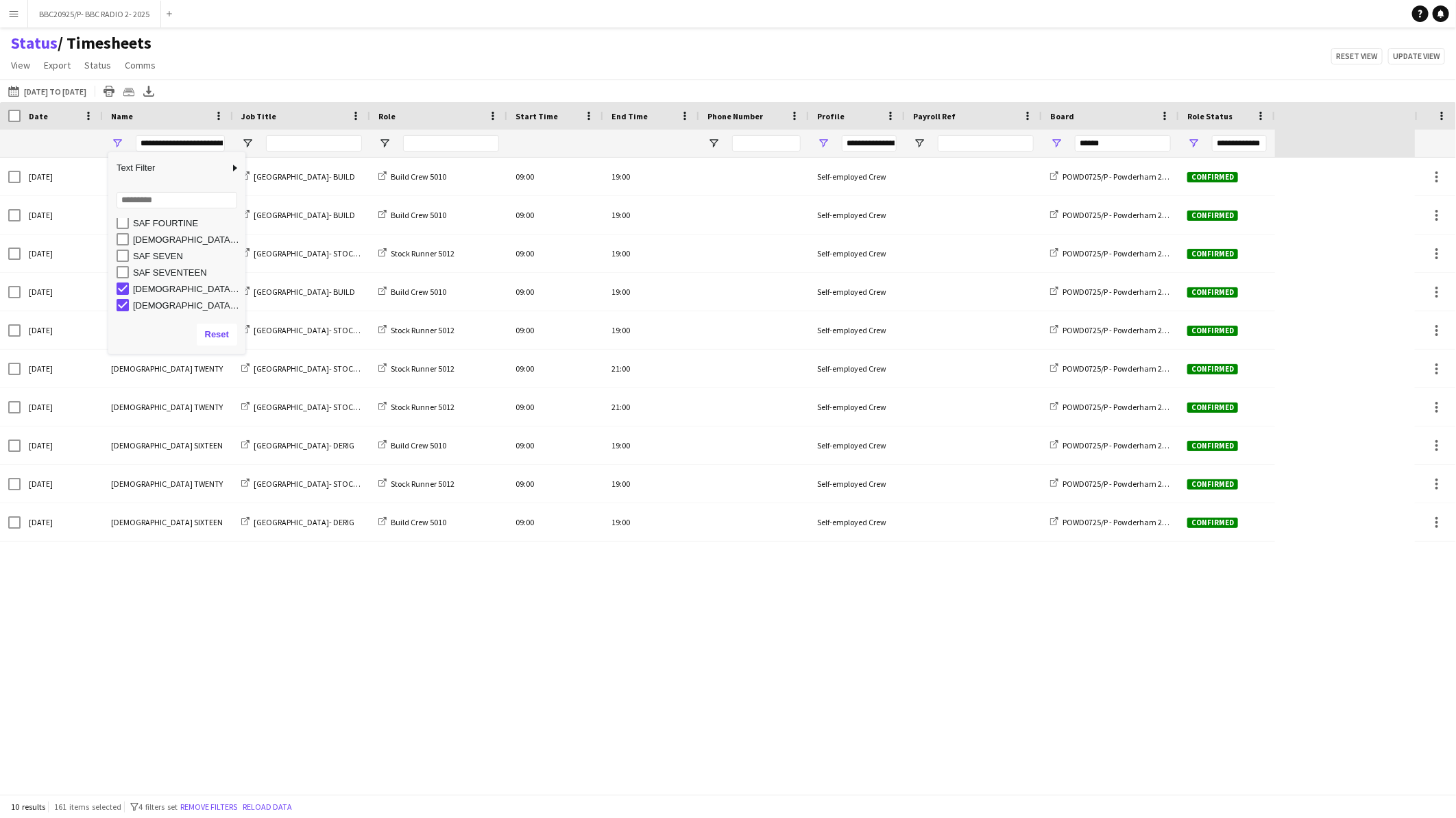
click at [160, 286] on div "SAF SIXTEEN" at bounding box center [187, 289] width 108 height 10
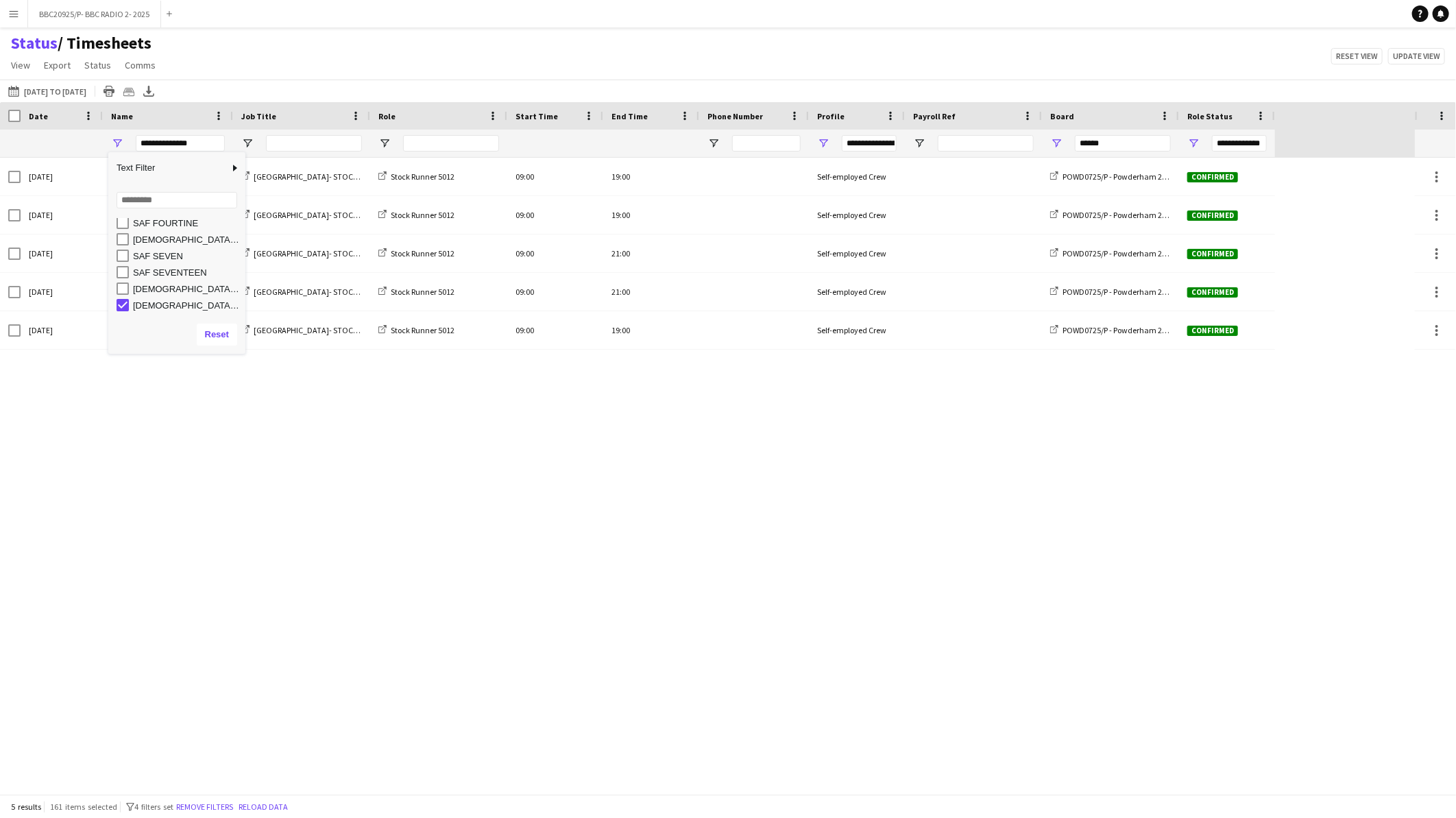
click at [154, 302] on div "SAF TWENTY" at bounding box center [187, 306] width 108 height 10
type input "***"
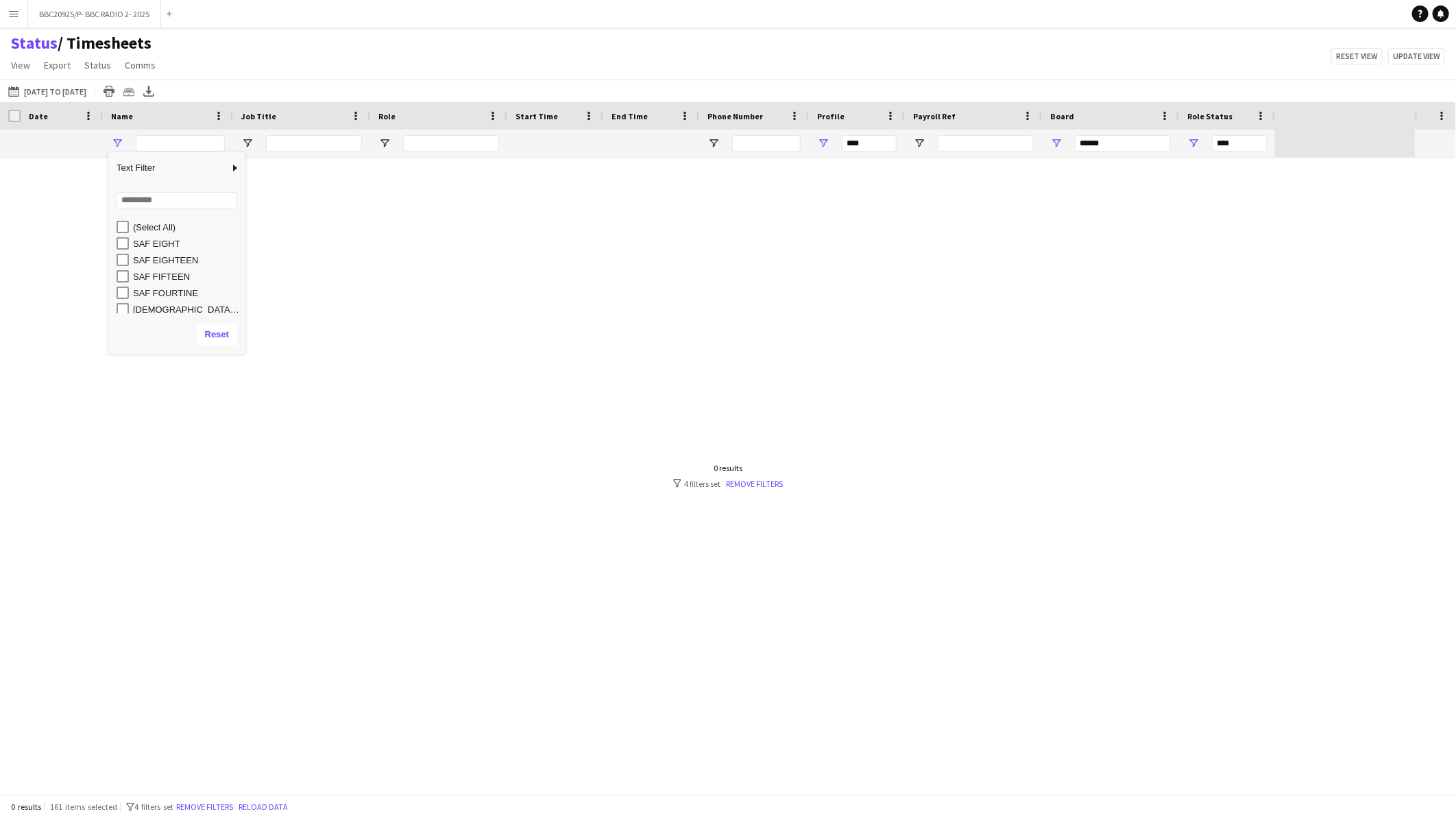
type input "**********"
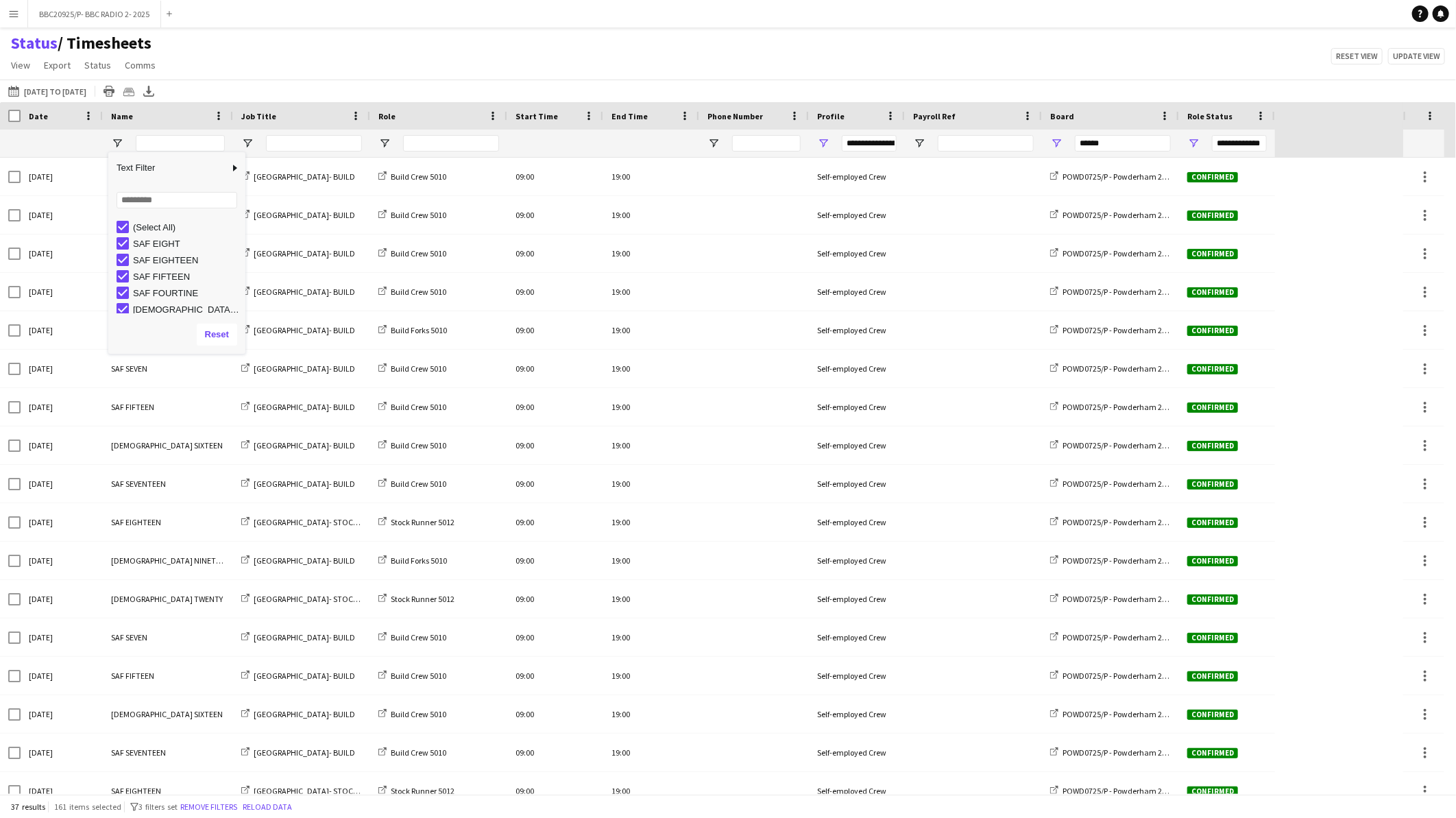
drag, startPoint x: 887, startPoint y: 64, endPoint x: 921, endPoint y: 85, distance: 40.0
click at [889, 64] on div "Status / Timesheets View Views Default view BTB upload workforce New starters P…" at bounding box center [728, 56] width 1456 height 47
click at [1102, 144] on input "******" at bounding box center [1123, 143] width 96 height 17
type input "********"
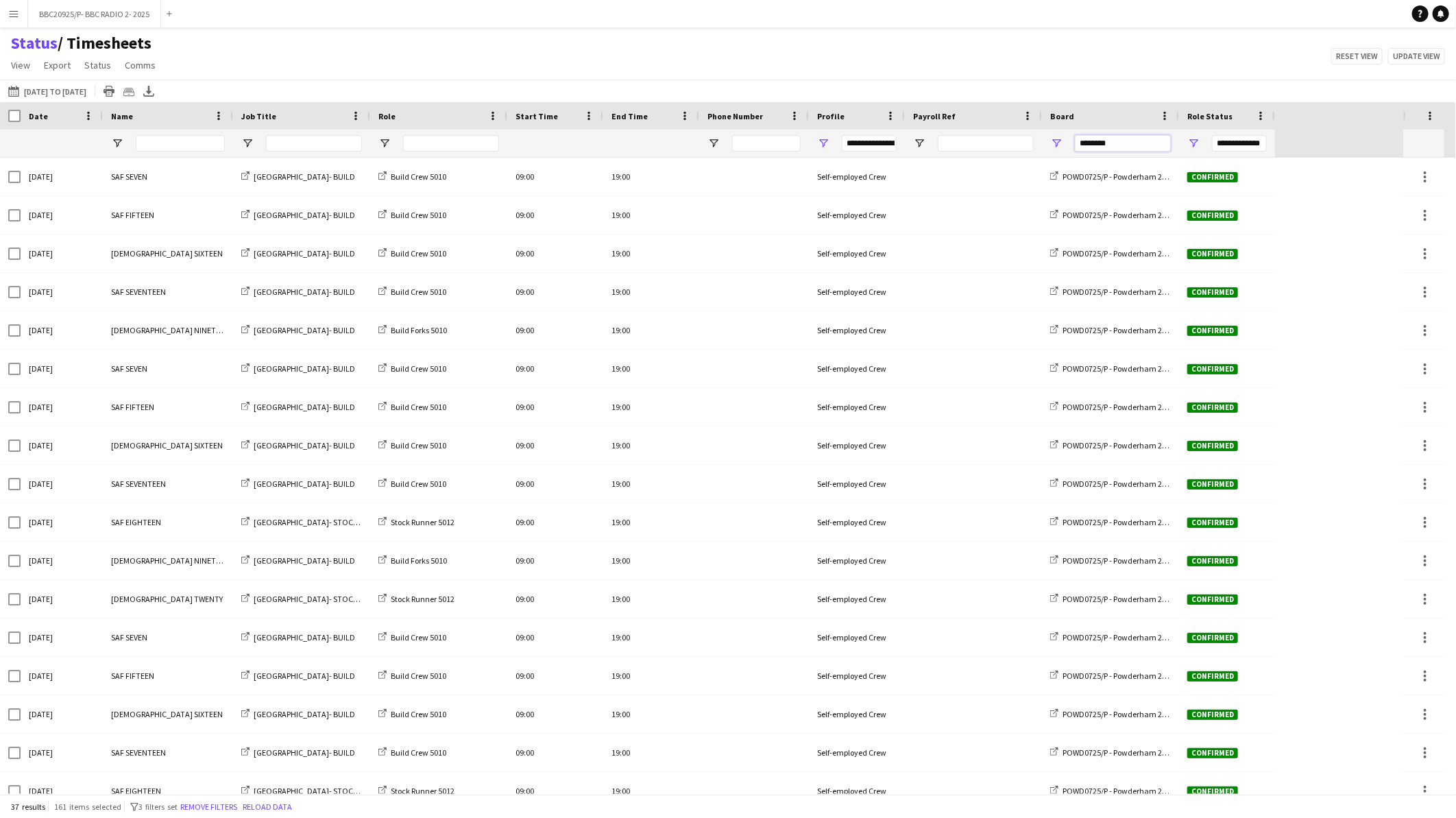
type input "***"
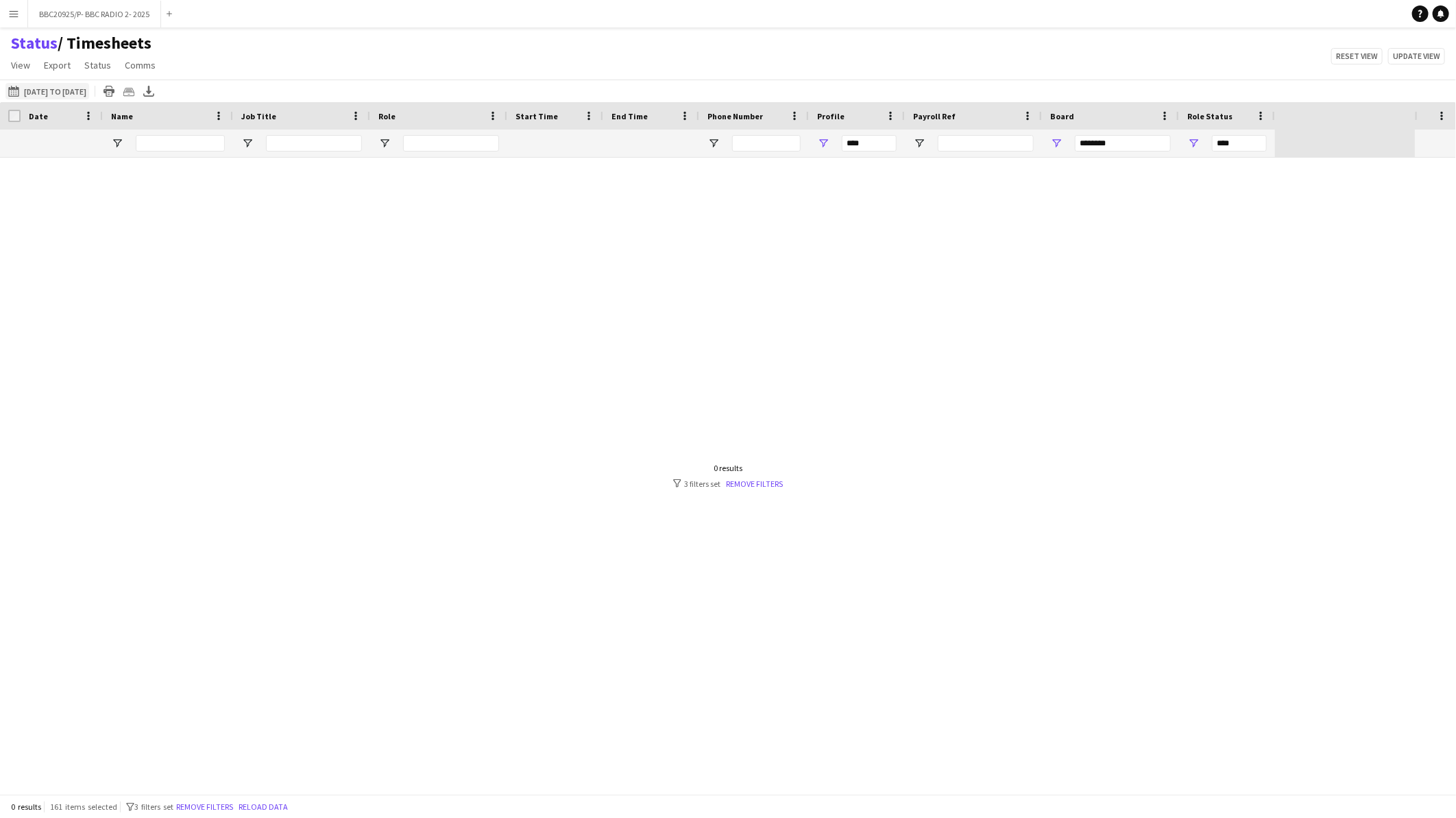
click at [85, 90] on button "21-08-2025 to 24-08-2025 01-04-2025 to 31-07-2025" at bounding box center [48, 91] width 83 height 17
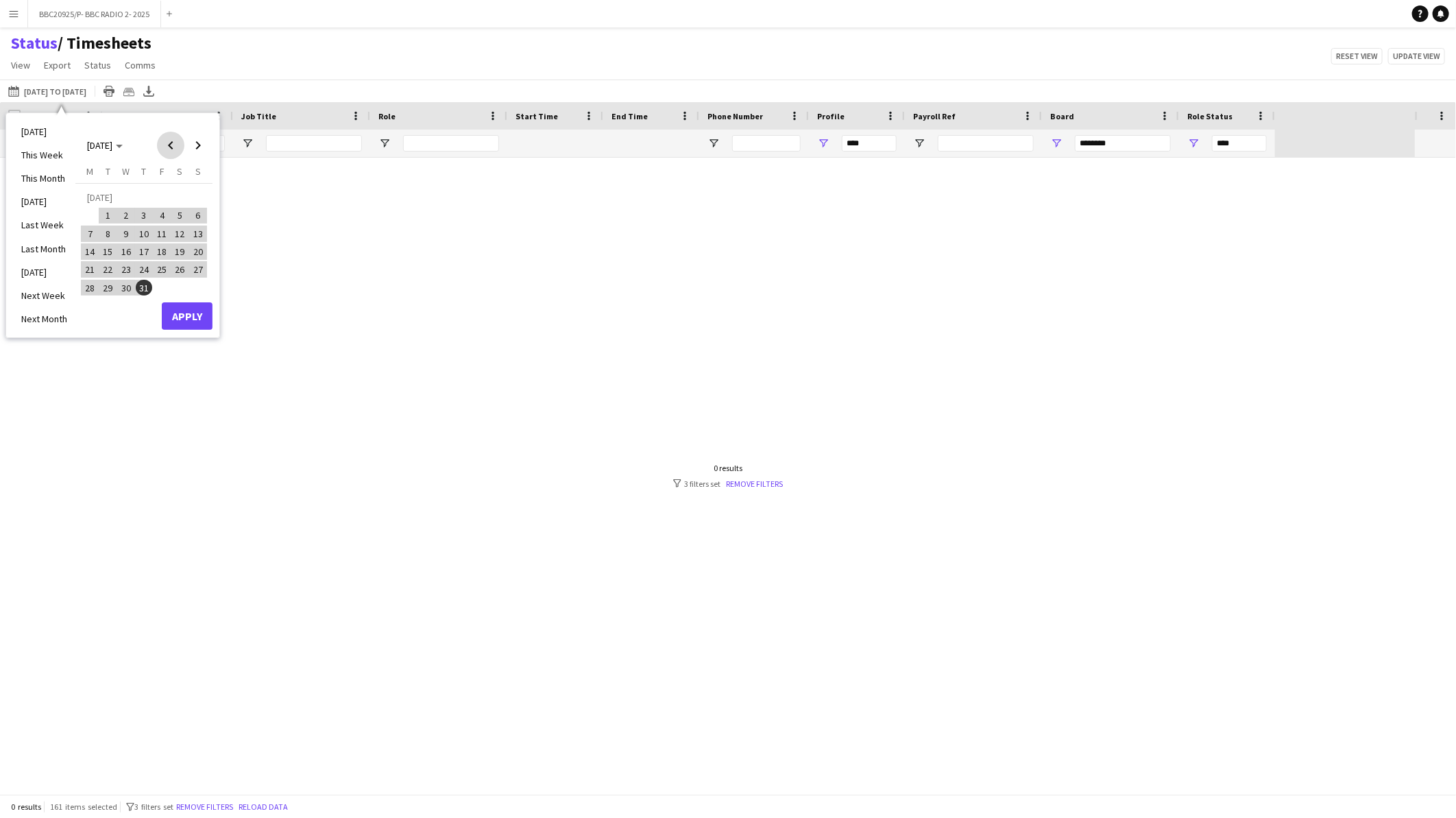
click at [167, 150] on span "Previous month" at bounding box center [171, 146] width 28 height 28
click at [168, 150] on span "Previous month" at bounding box center [171, 146] width 28 height 28
click at [177, 194] on span "1" at bounding box center [180, 199] width 17 height 19
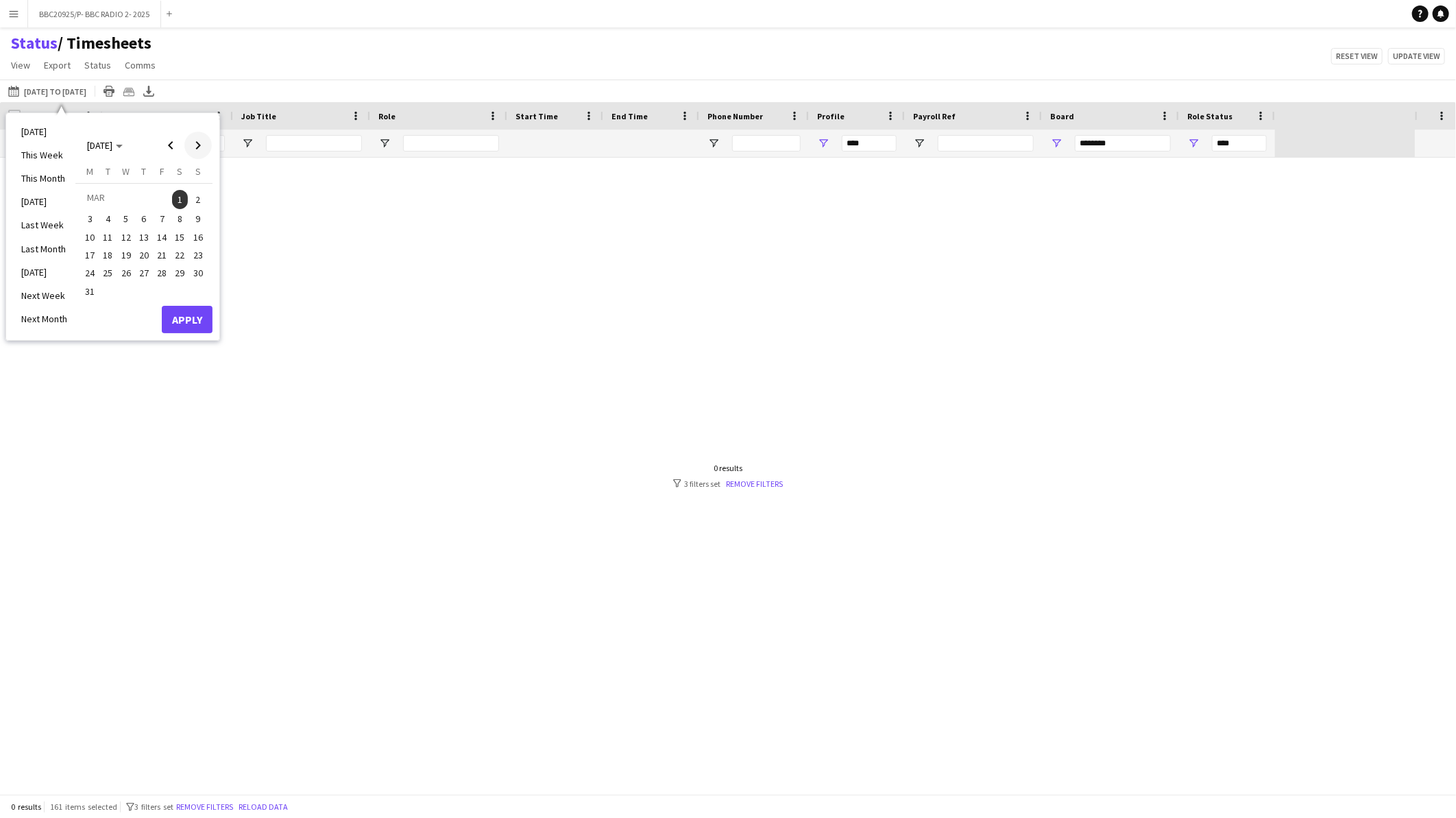
click at [194, 149] on span "Next month" at bounding box center [199, 146] width 28 height 28
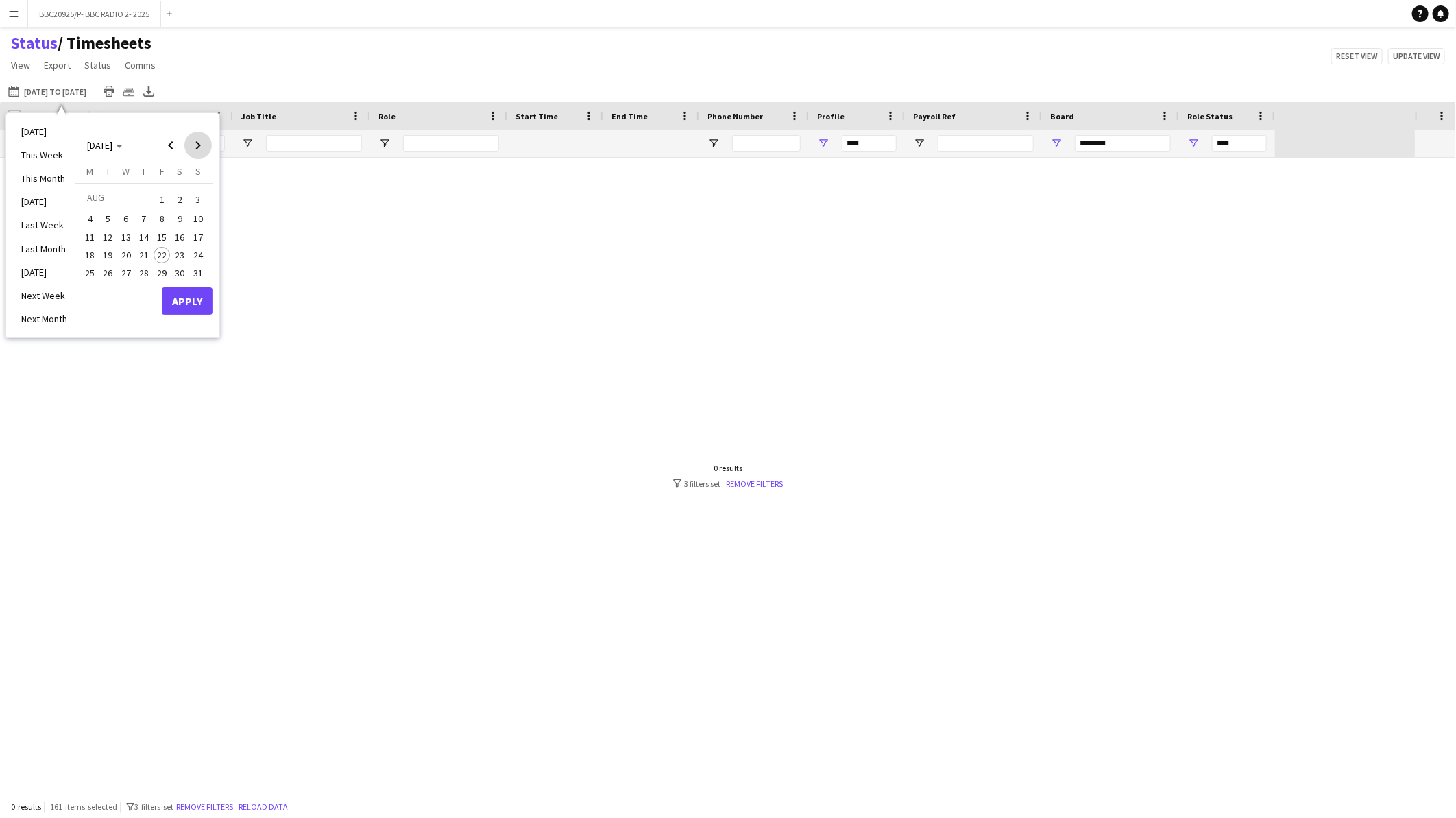
click at [194, 149] on span "Next month" at bounding box center [199, 146] width 28 height 28
click at [111, 285] on span "30" at bounding box center [108, 288] width 17 height 17
click at [209, 324] on button "Apply" at bounding box center [187, 317] width 51 height 28
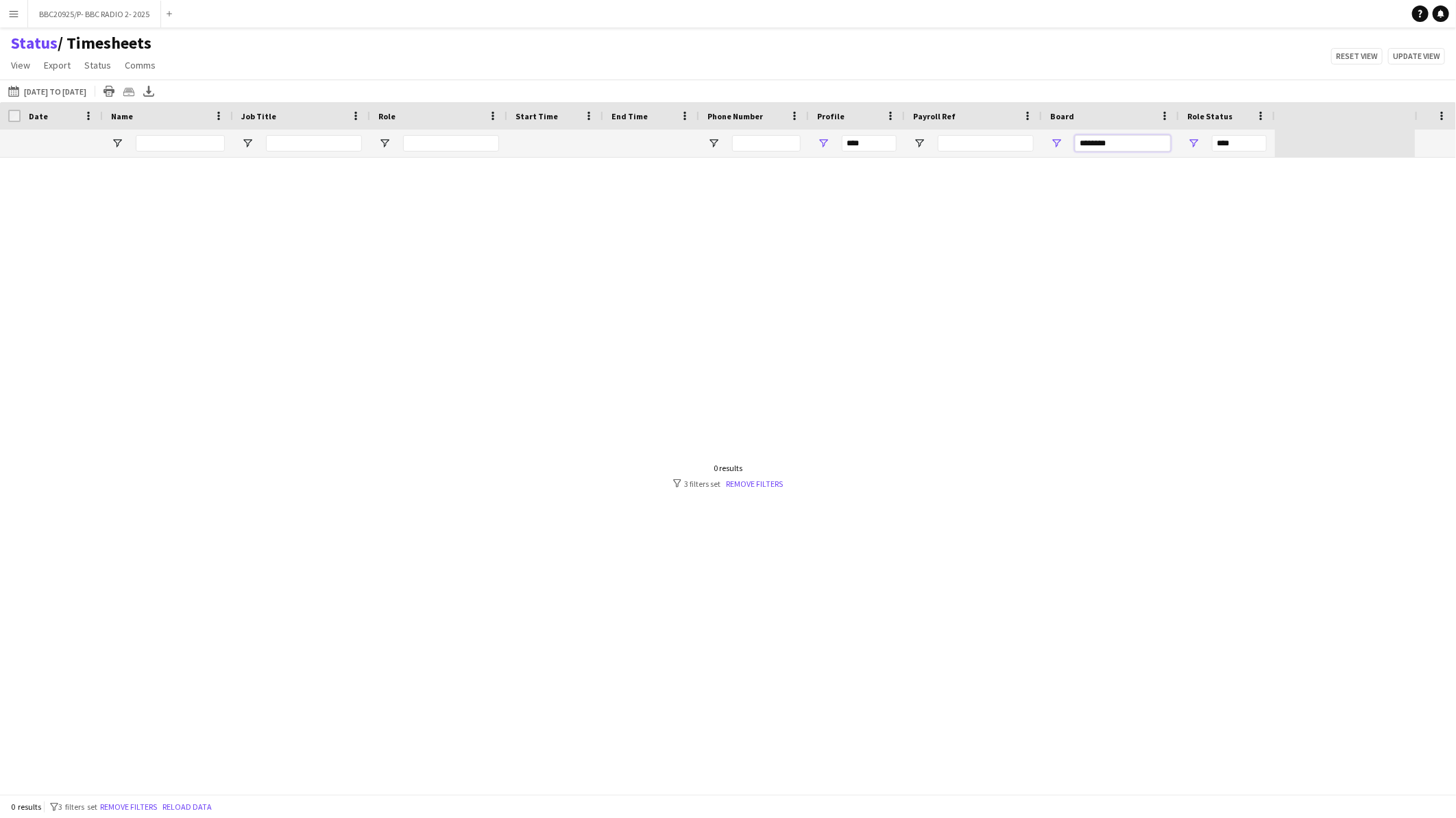
click at [1094, 147] on input "********" at bounding box center [1123, 143] width 96 height 17
type input "********"
type input "**********"
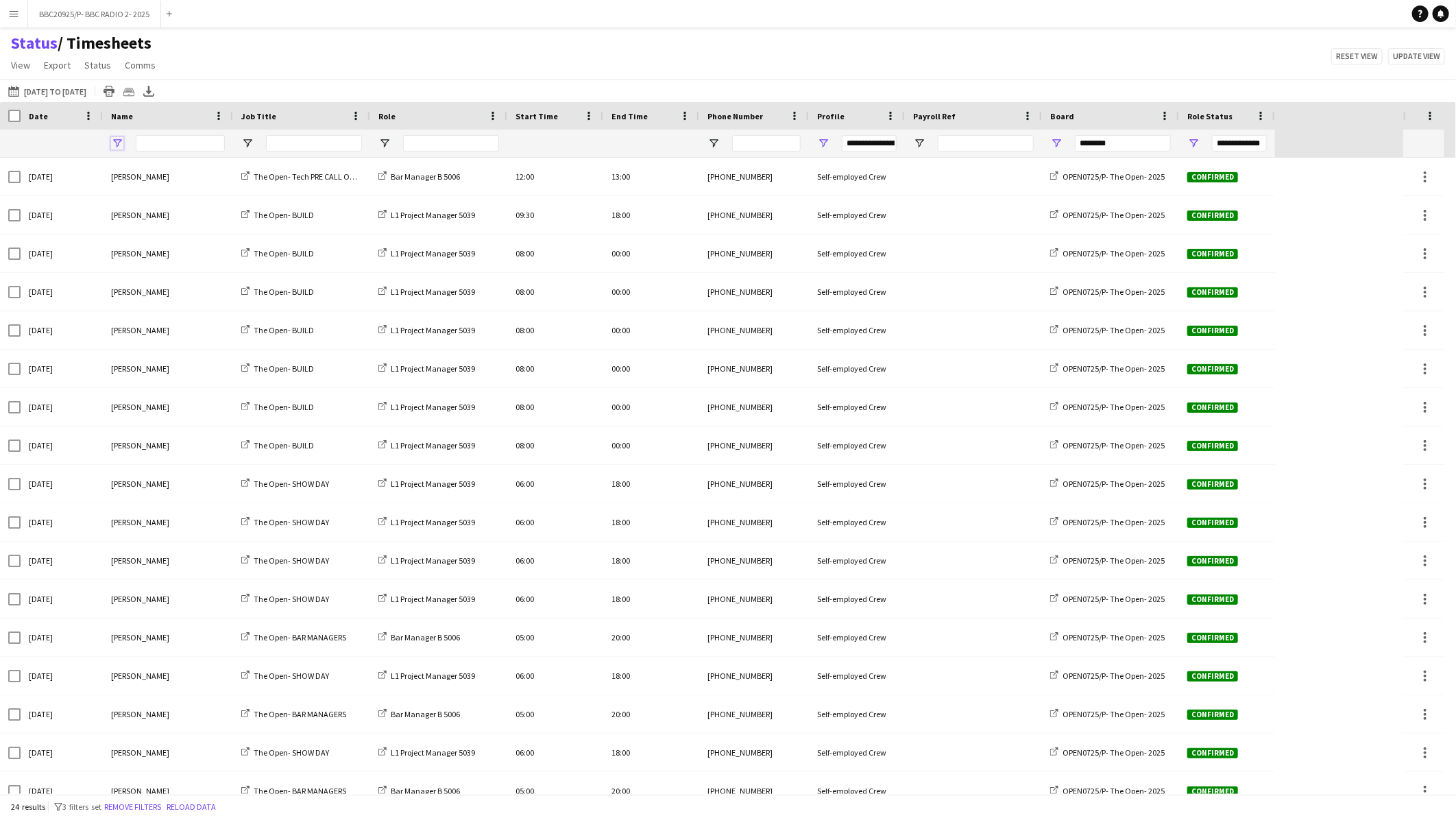
click at [112, 142] on span "Open Filter Menu" at bounding box center [117, 143] width 12 height 12
drag, startPoint x: 1112, startPoint y: 136, endPoint x: 1017, endPoint y: 134, distance: 95.0
click at [1008, 136] on div "**********" at bounding box center [637, 144] width 1275 height 28
type input "******"
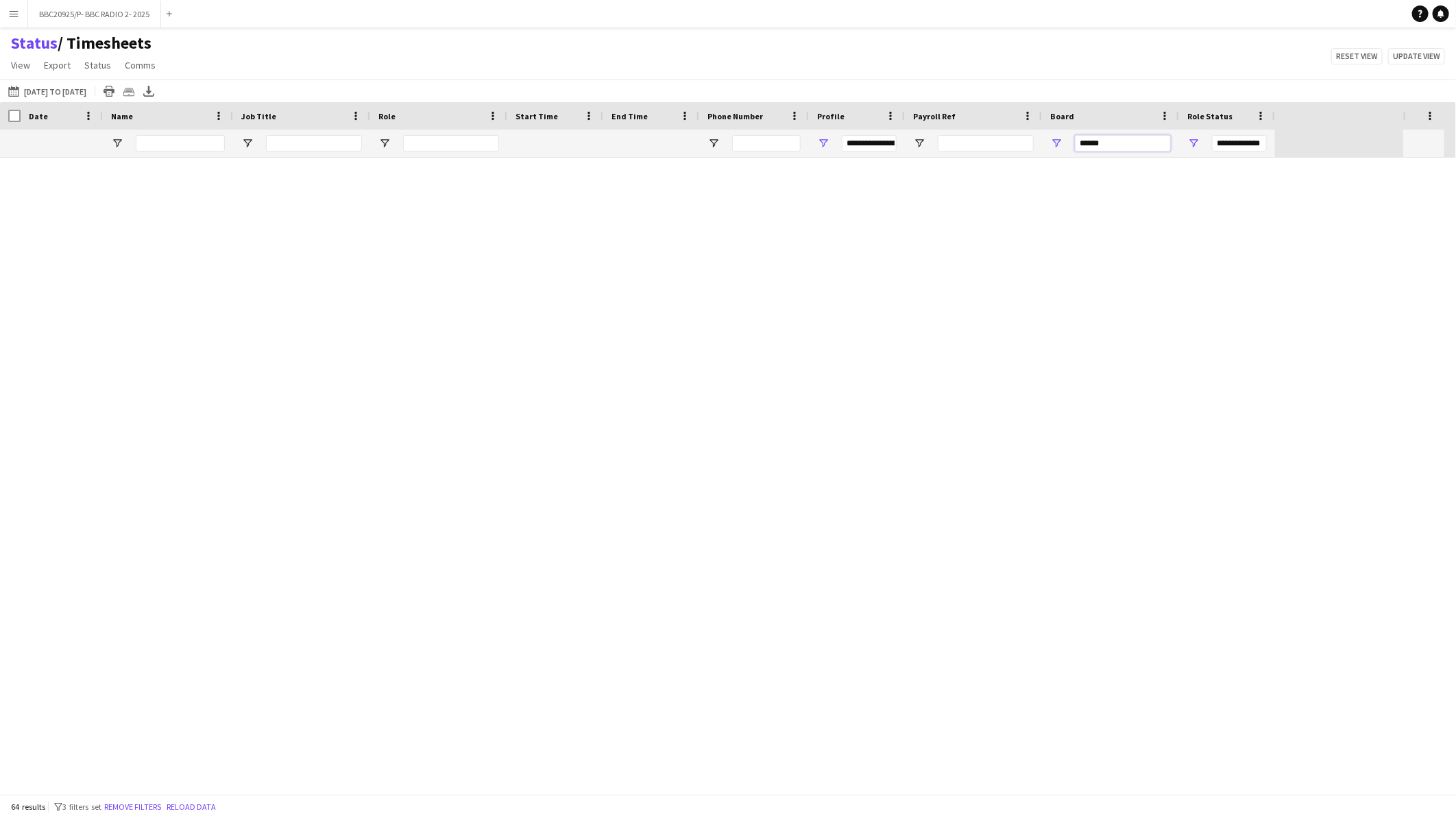
type input "**********"
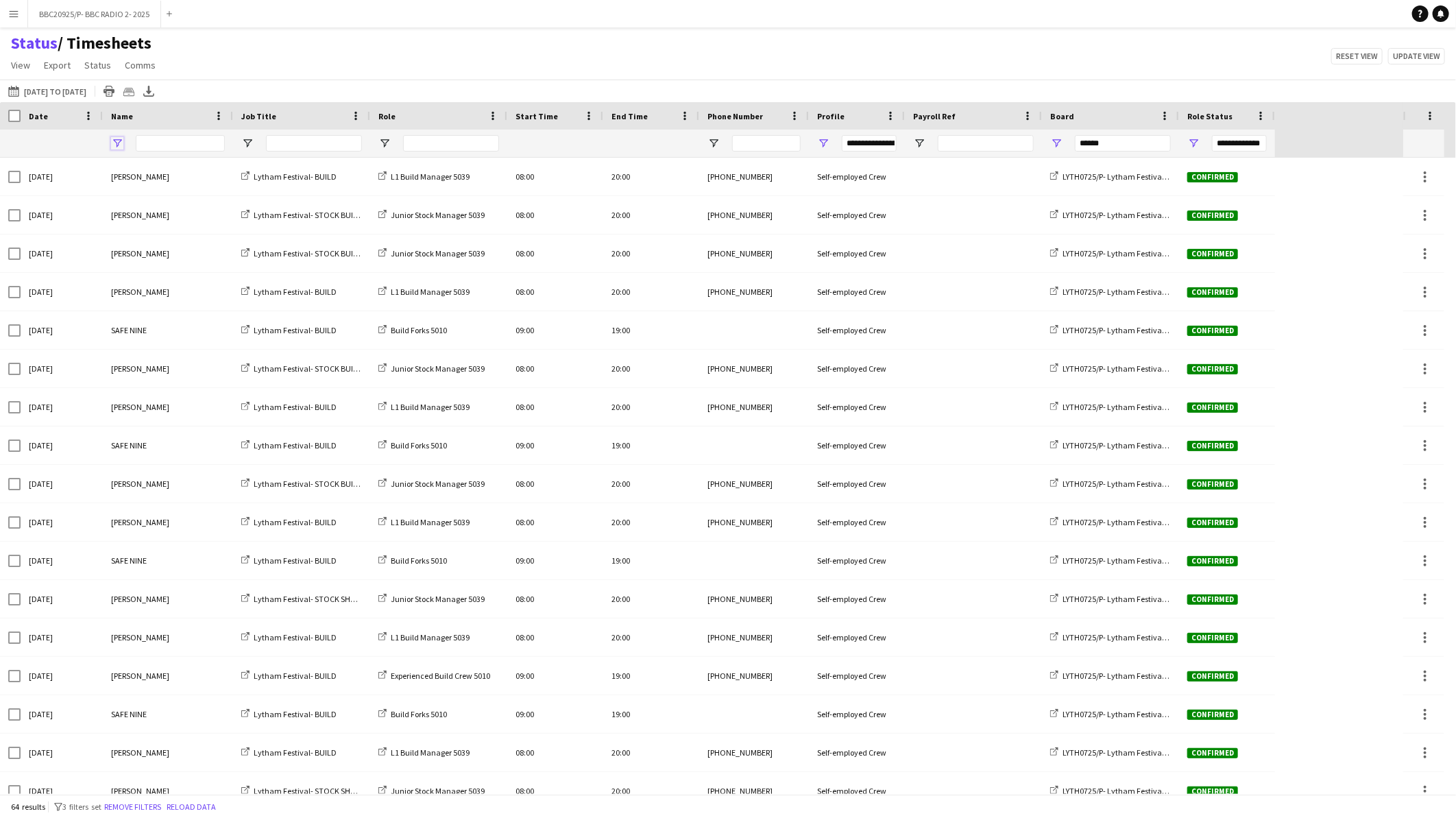
click at [119, 145] on span "Open Filter Menu" at bounding box center [117, 143] width 12 height 12
click at [1126, 141] on input "******" at bounding box center [1123, 143] width 96 height 17
drag, startPoint x: 1026, startPoint y: 128, endPoint x: 1018, endPoint y: 127, distance: 8.1
click at [1015, 127] on div "Crew Shift Details Profile Data Crew Shift Details Date" at bounding box center [637, 130] width 1275 height 56
type input "***"
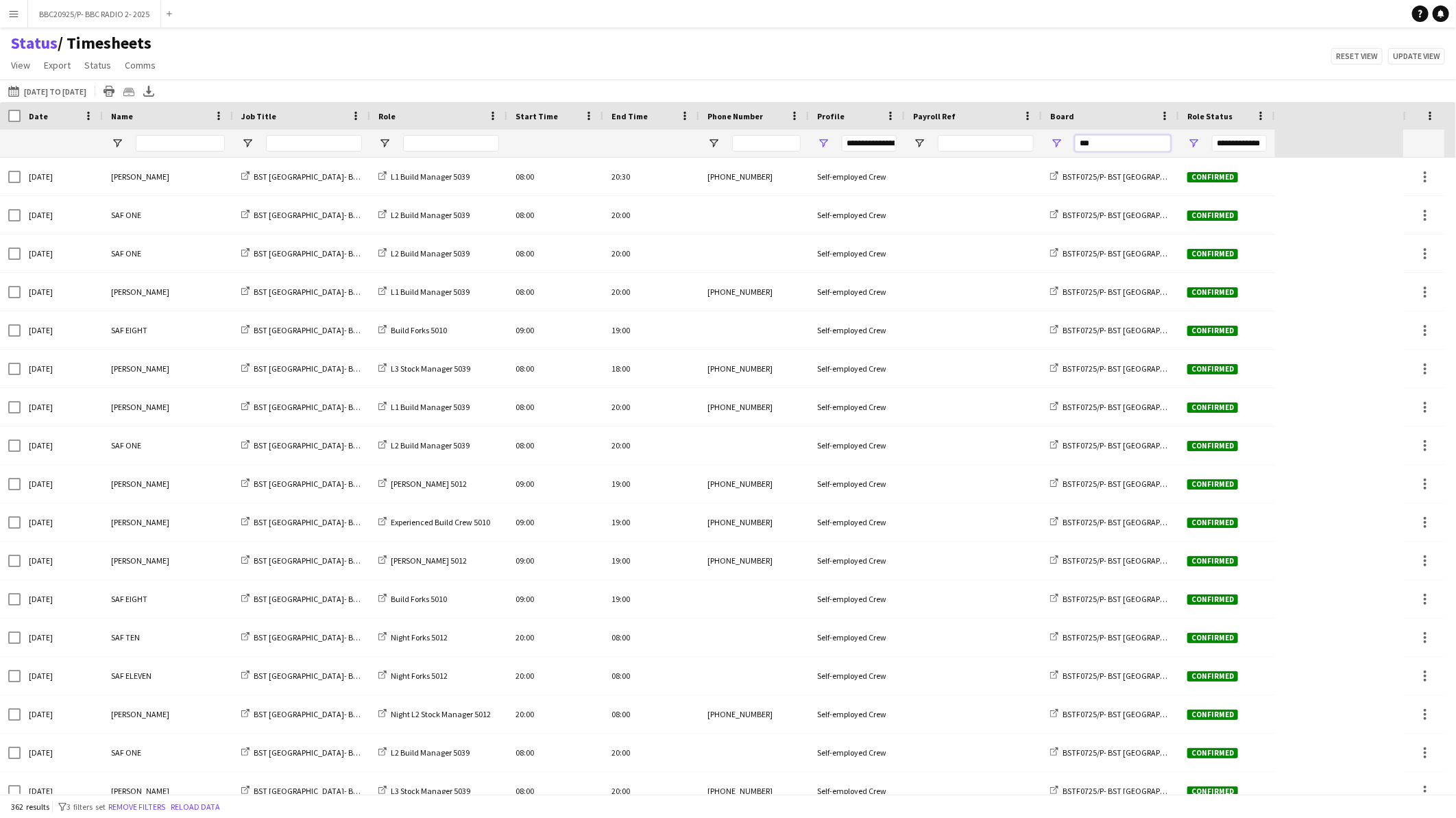
type input "**********"
type input "***"
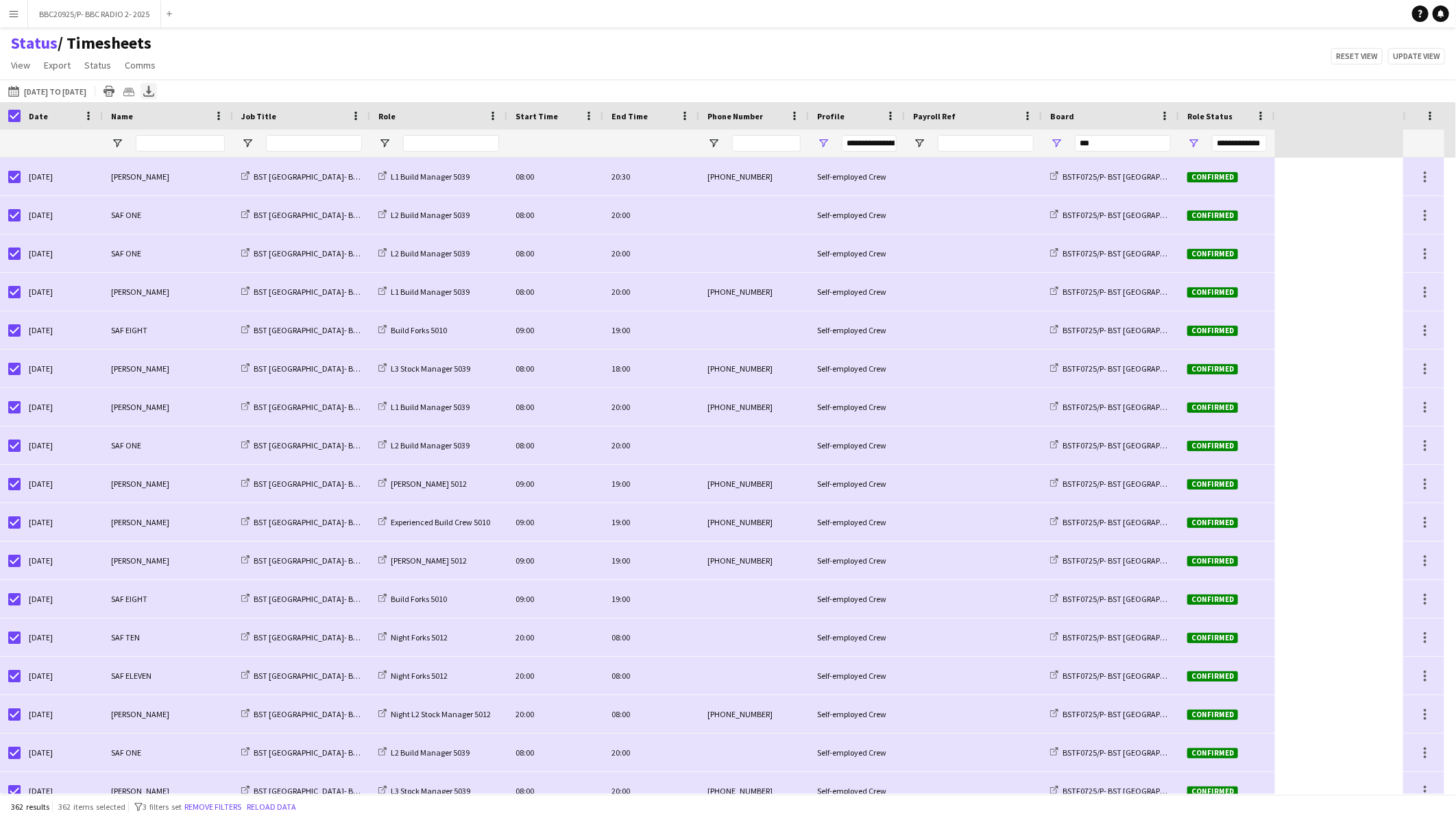
click at [154, 90] on icon "Export XLSX" at bounding box center [148, 90] width 11 height 11
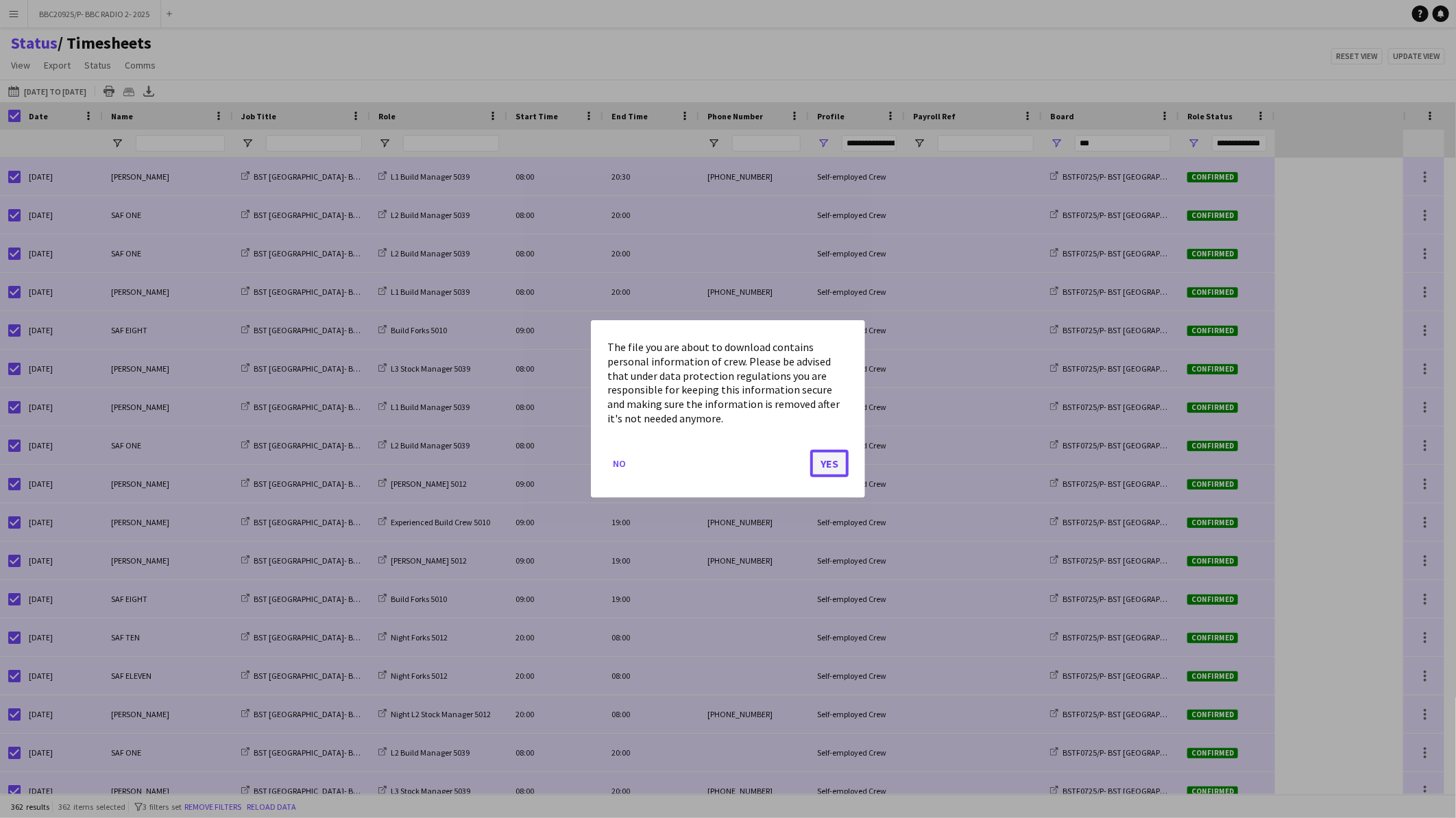
click at [844, 456] on button "Yes" at bounding box center [829, 464] width 39 height 28
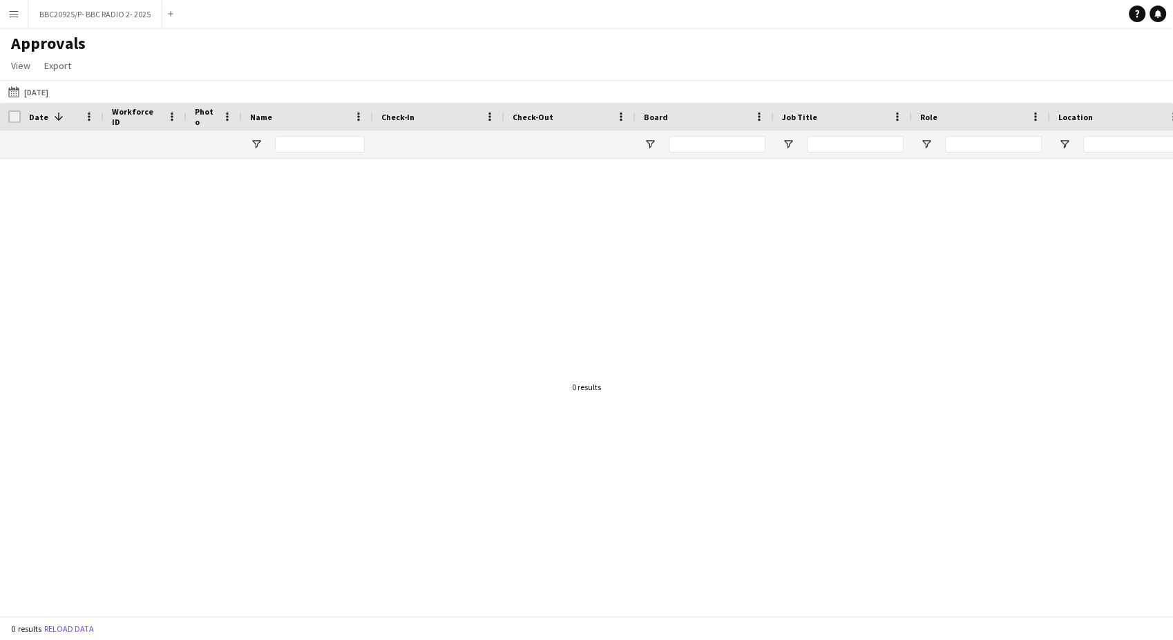
click at [10, 14] on app-icon "Menu" at bounding box center [13, 13] width 11 height 11
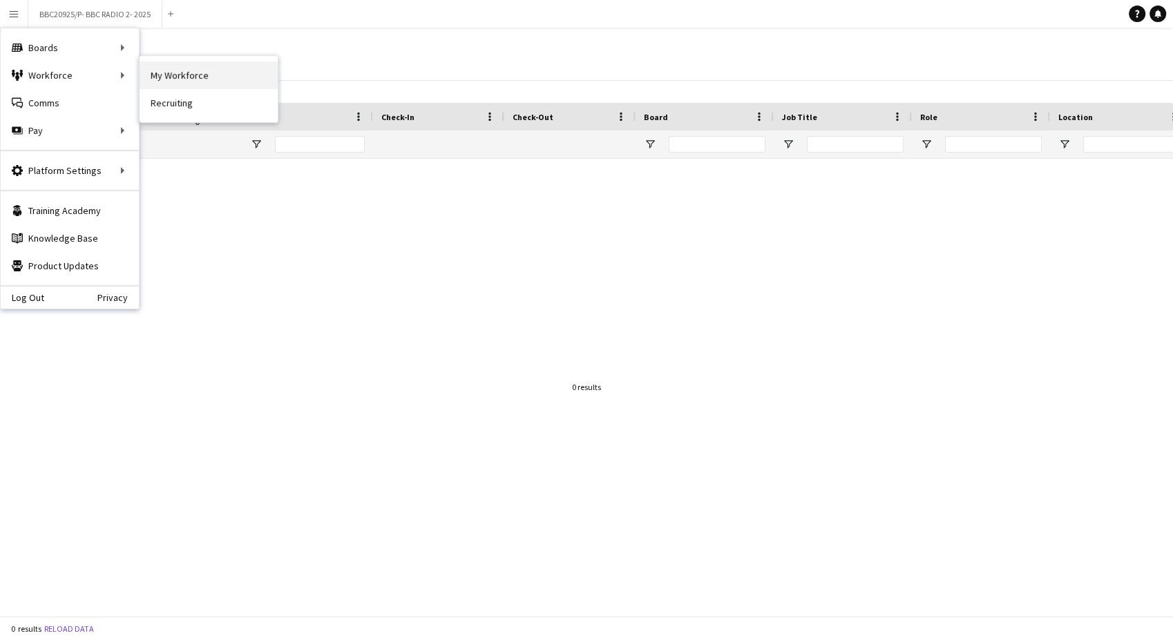
click at [172, 80] on link "My Workforce" at bounding box center [209, 75] width 138 height 28
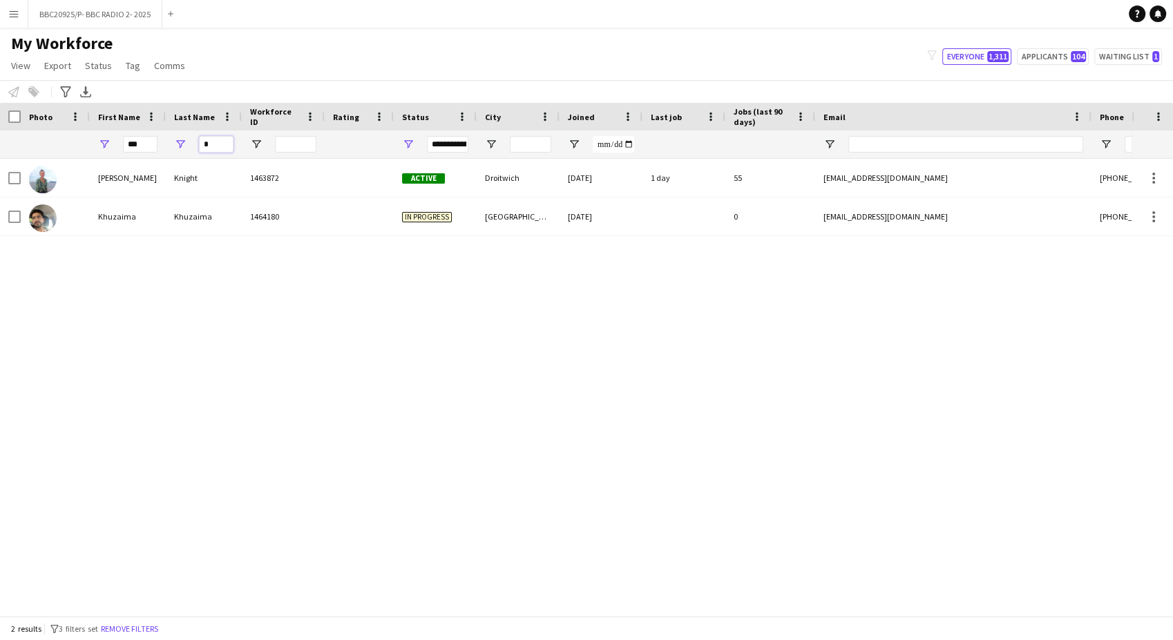
drag, startPoint x: 190, startPoint y: 142, endPoint x: 170, endPoint y: 142, distance: 20.0
click at [170, 142] on div "*" at bounding box center [204, 145] width 76 height 28
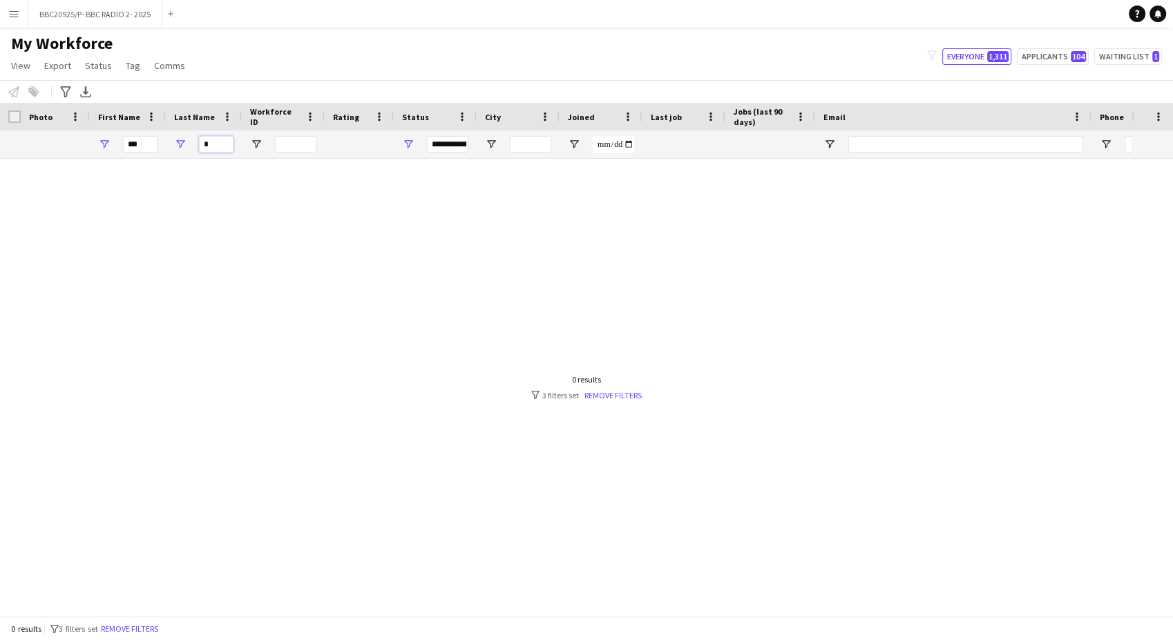
type input "*"
click at [124, 146] on input "***" at bounding box center [140, 144] width 35 height 17
type input "****"
drag, startPoint x: 207, startPoint y: 141, endPoint x: 182, endPoint y: 140, distance: 24.9
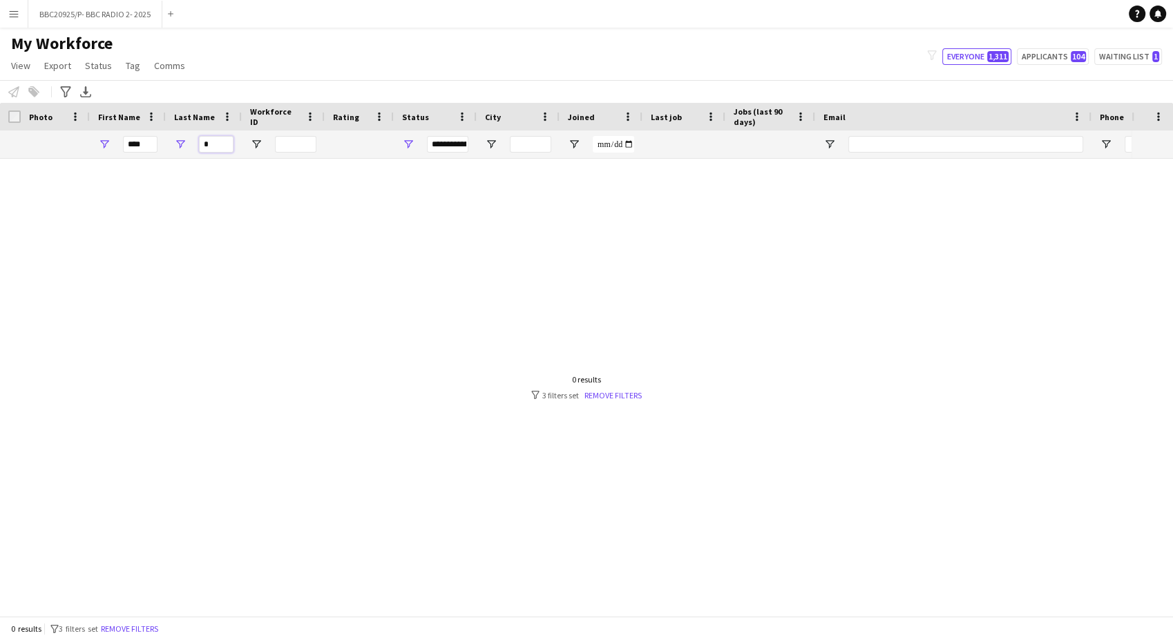
click at [182, 140] on div "*" at bounding box center [204, 145] width 76 height 28
drag, startPoint x: 146, startPoint y: 146, endPoint x: 99, endPoint y: 144, distance: 47.0
click at [99, 144] on div "****" at bounding box center [128, 145] width 76 height 28
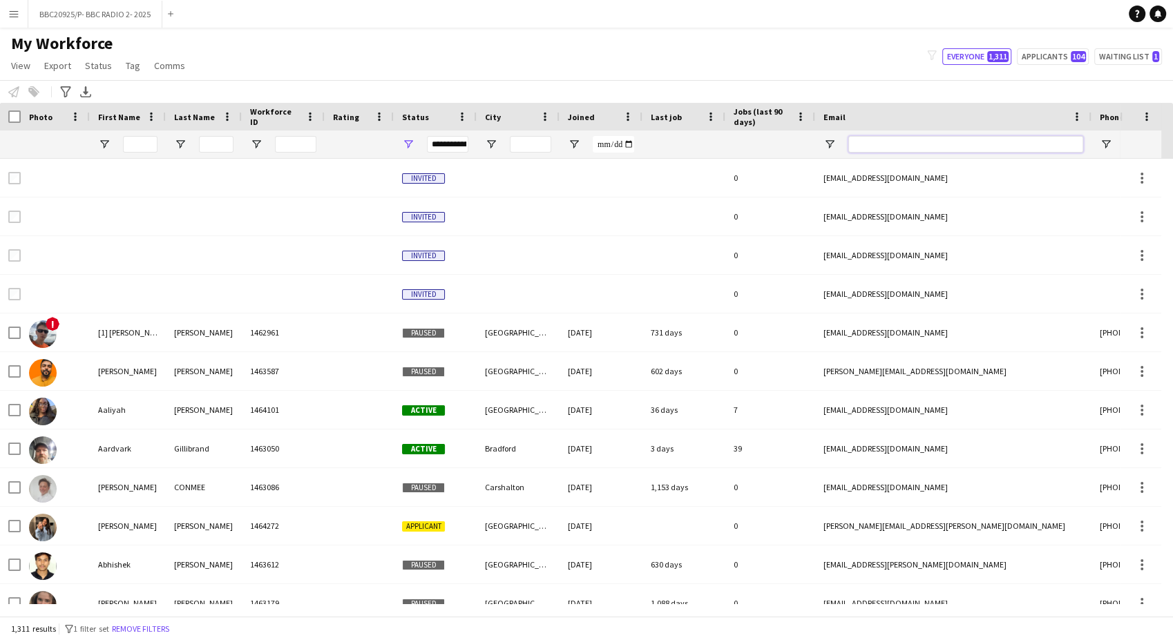
click at [872, 146] on input "Email Filter Input" at bounding box center [965, 144] width 235 height 17
paste input "**********"
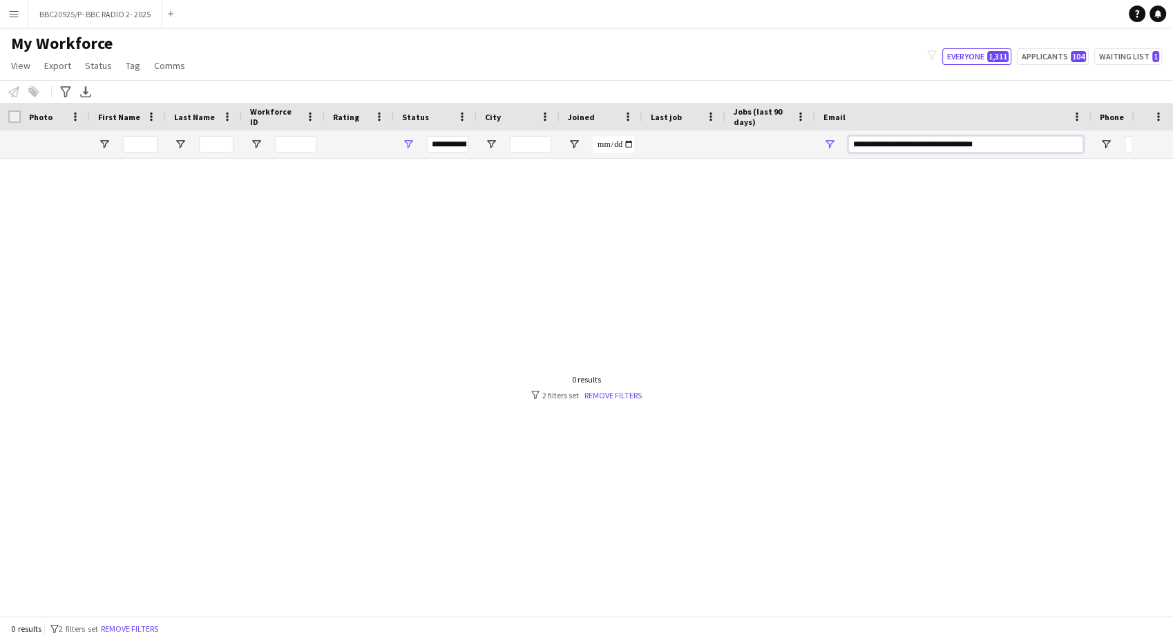
click at [897, 145] on input "**********" at bounding box center [965, 144] width 235 height 17
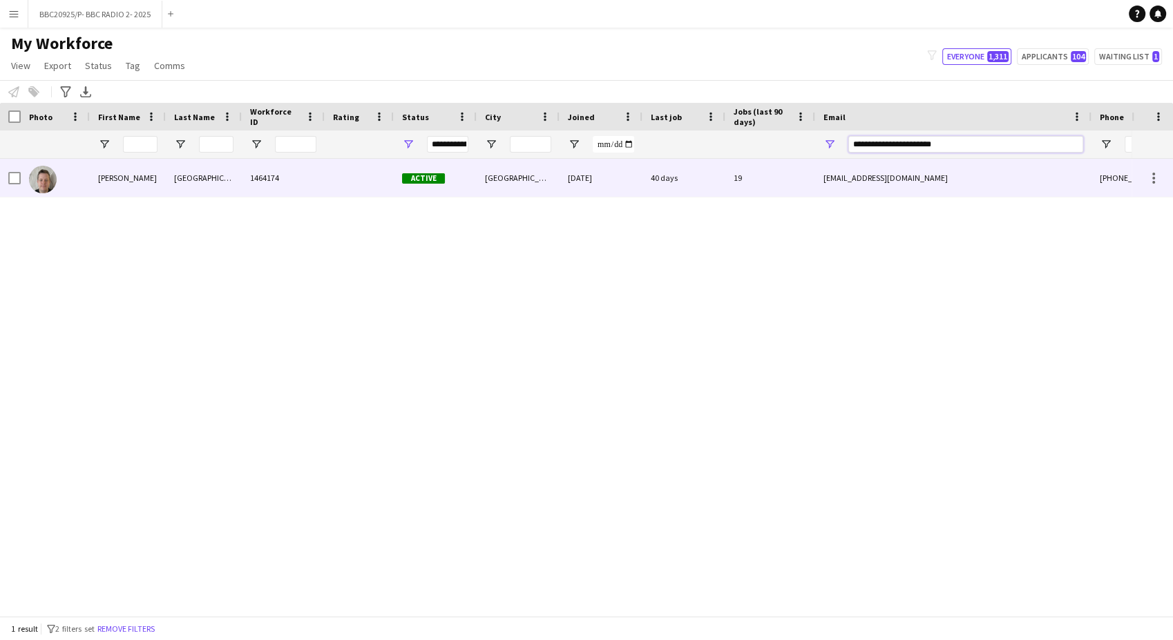
type input "**********"
click at [116, 180] on div "Daniel" at bounding box center [128, 178] width 76 height 38
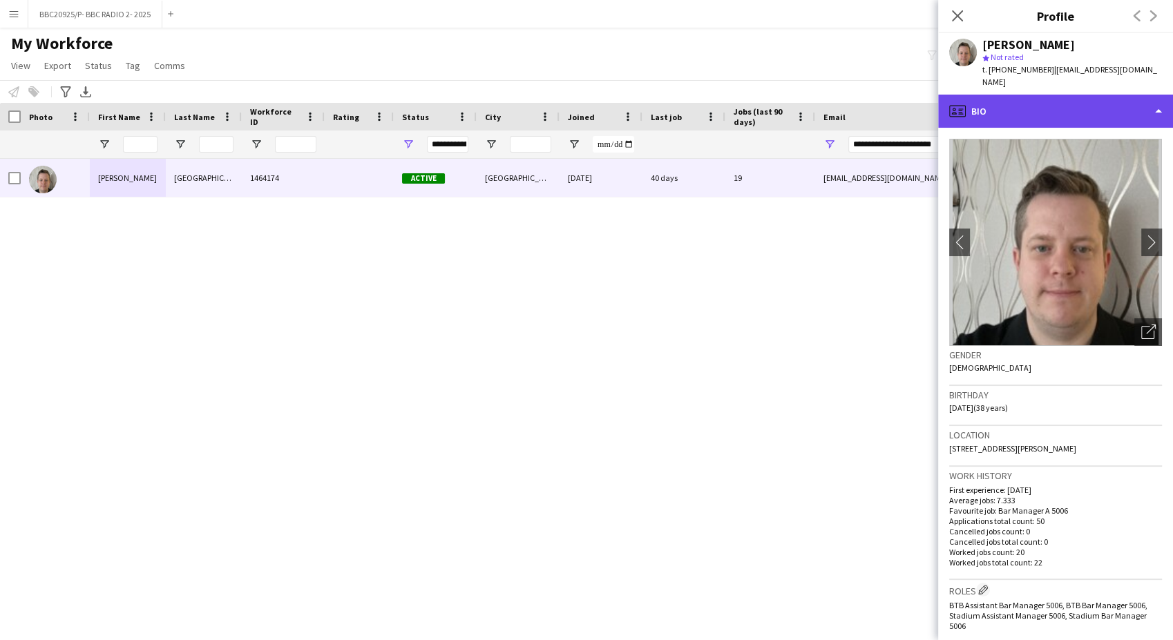
drag, startPoint x: 1034, startPoint y: 96, endPoint x: 1089, endPoint y: 147, distance: 74.8
click at [1035, 96] on div "profile Bio" at bounding box center [1055, 111] width 235 height 33
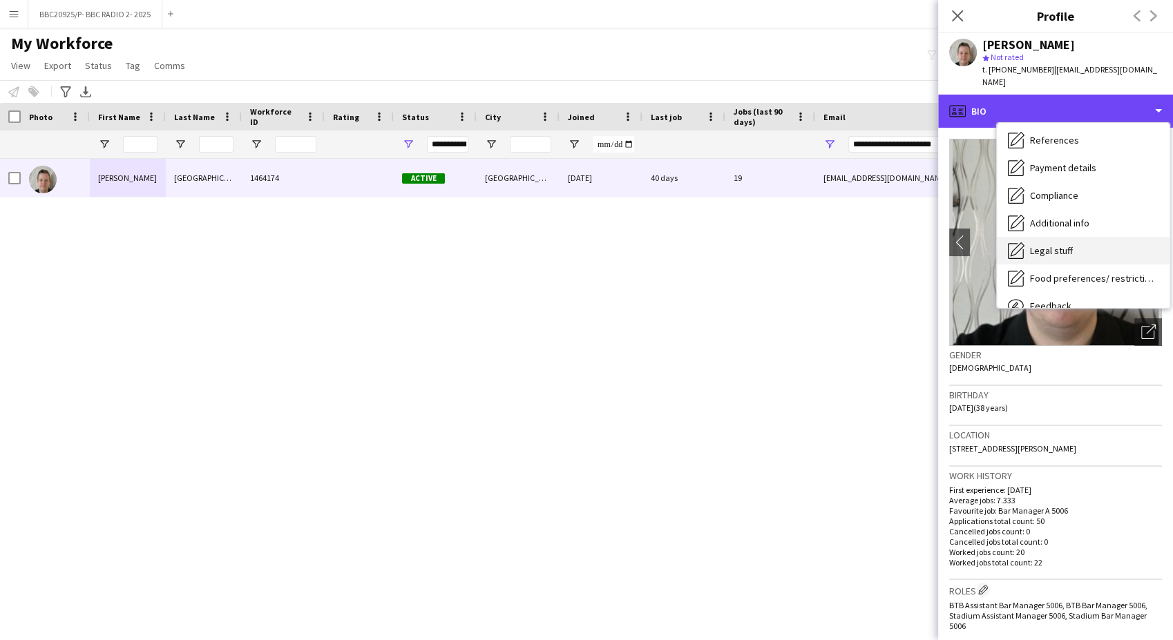
scroll to position [184, 0]
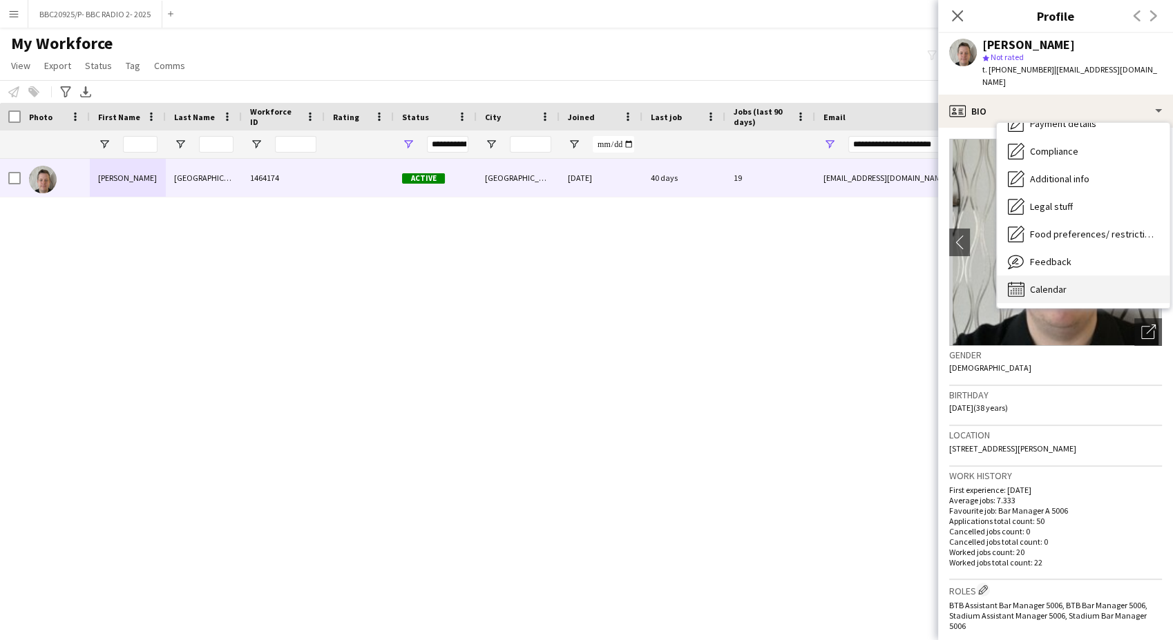
click at [1060, 283] on div "Calendar Calendar" at bounding box center [1083, 290] width 173 height 28
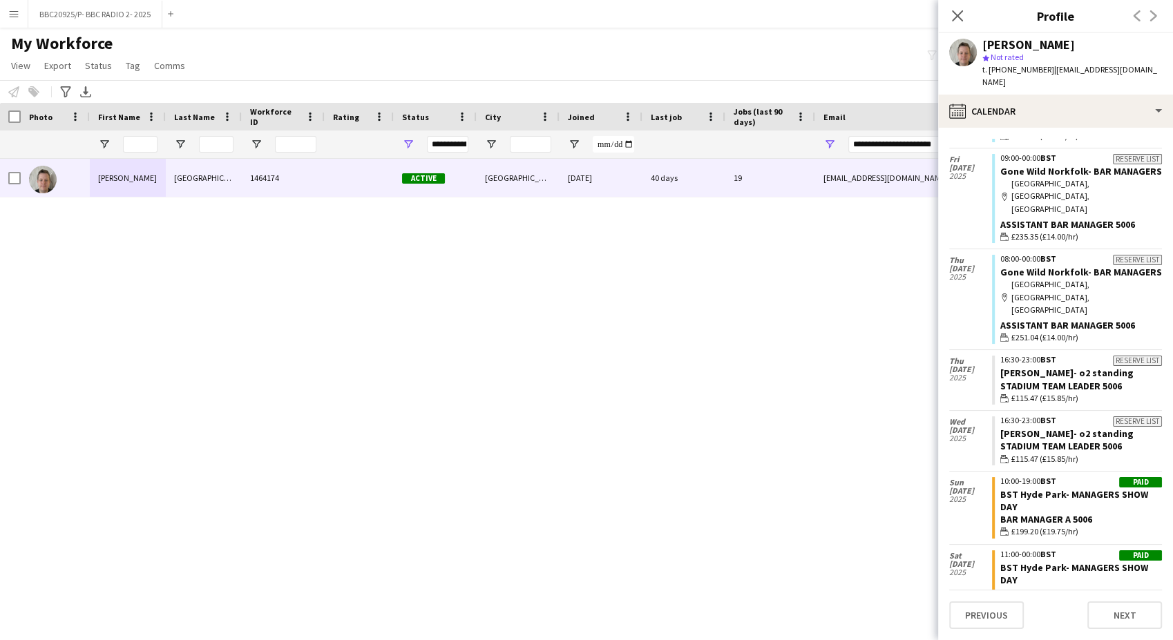
scroll to position [280, 0]
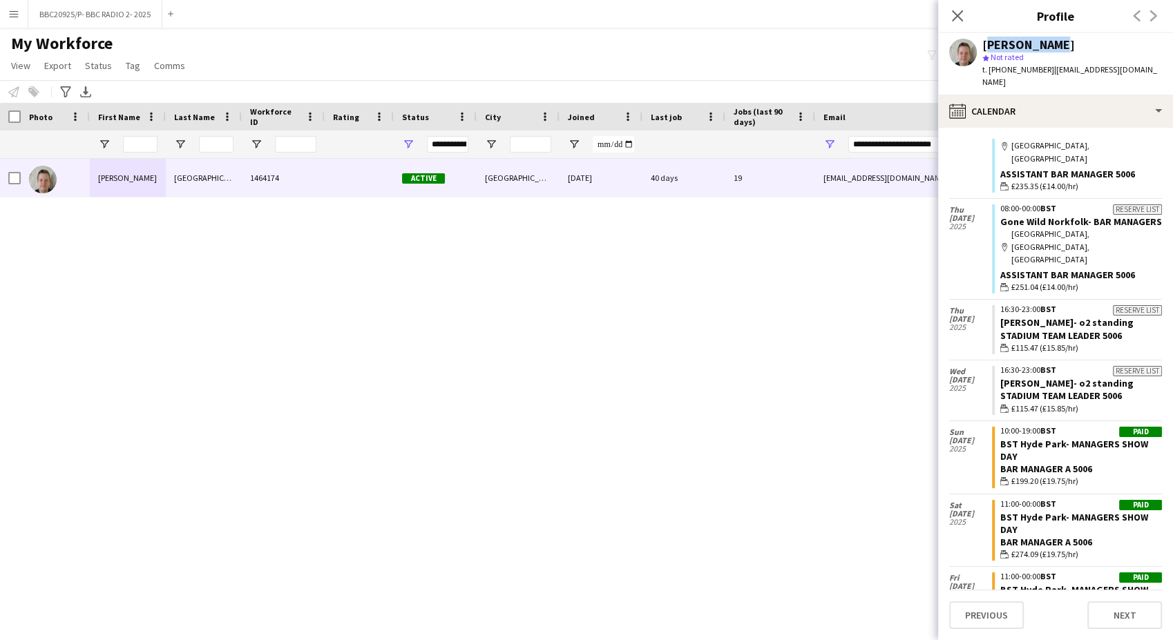
drag, startPoint x: 1056, startPoint y: 41, endPoint x: 982, endPoint y: 45, distance: 74.7
click at [982, 45] on div "Daniel York star Not rated t. +447878871300 | dannyyork2506@gmail.com" at bounding box center [1055, 63] width 235 height 61
copy div "Daniel York"
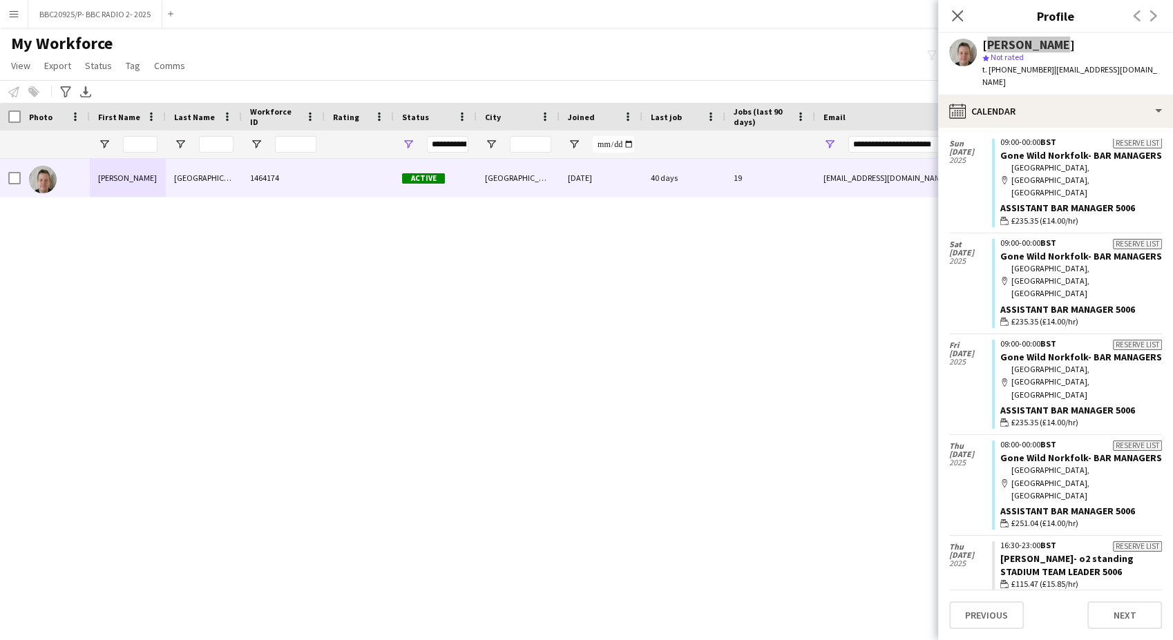
scroll to position [0, 0]
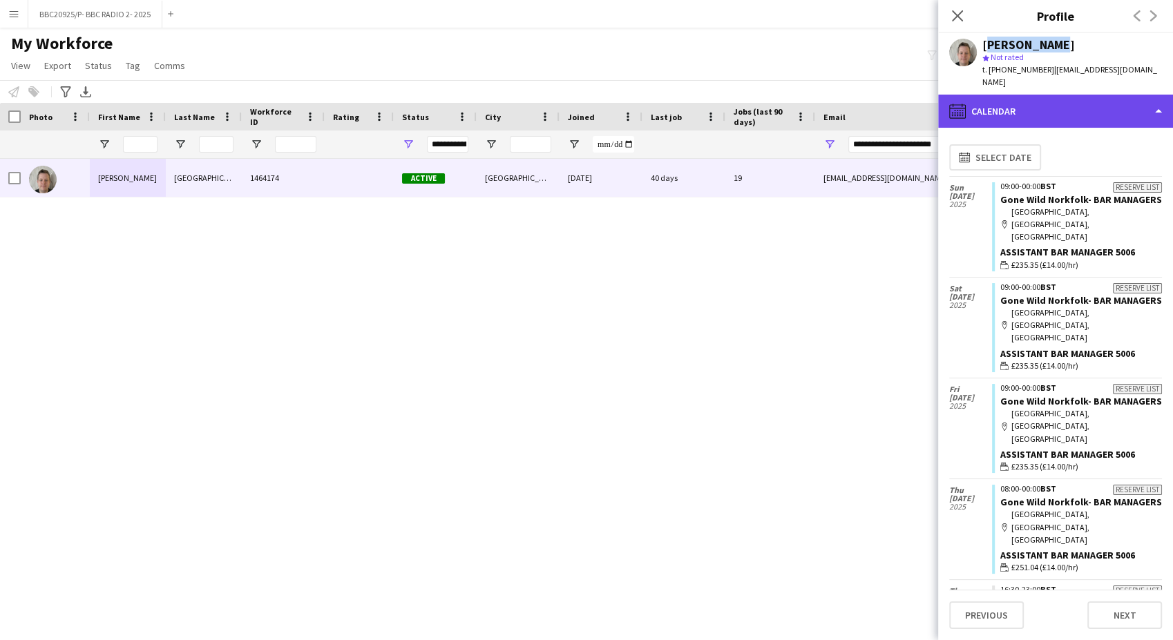
drag, startPoint x: 1069, startPoint y: 97, endPoint x: 1073, endPoint y: 107, distance: 10.5
click at [1068, 97] on div "calendar-full Calendar" at bounding box center [1055, 111] width 235 height 33
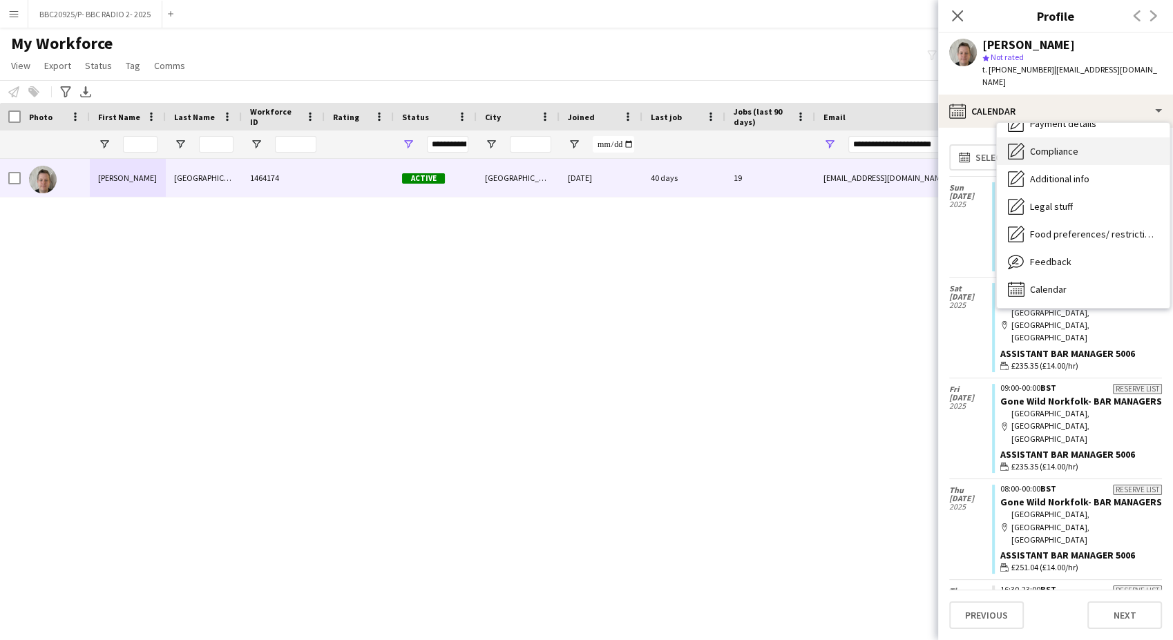
click at [1094, 142] on div "Compliance Compliance" at bounding box center [1083, 151] width 173 height 28
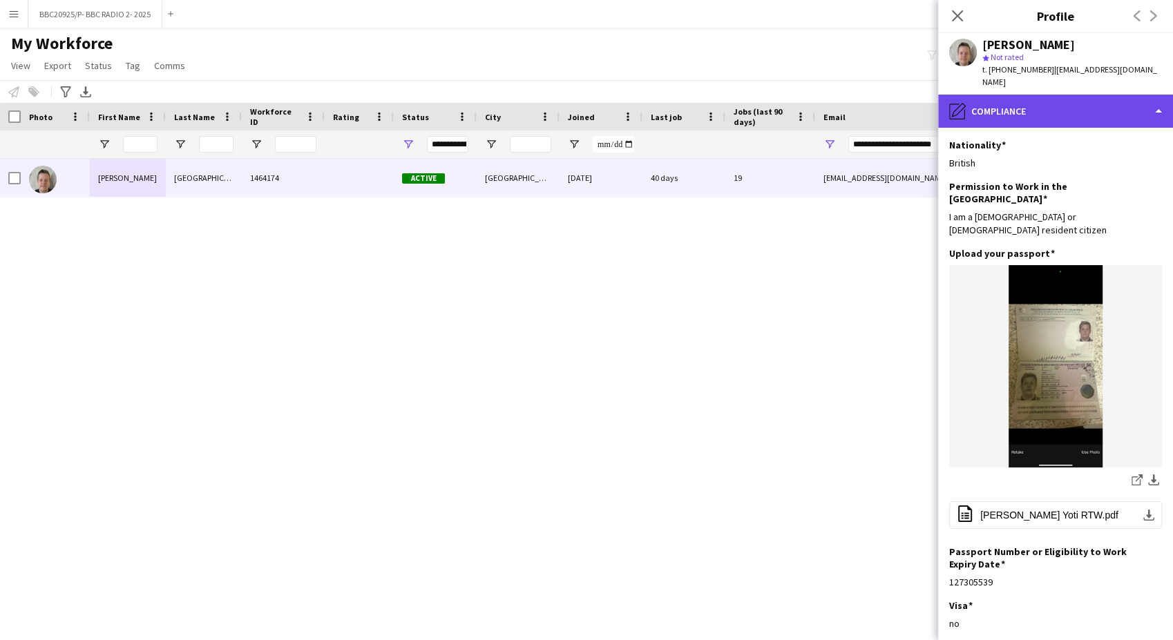
click at [1068, 96] on div "pencil4 Compliance" at bounding box center [1055, 111] width 235 height 33
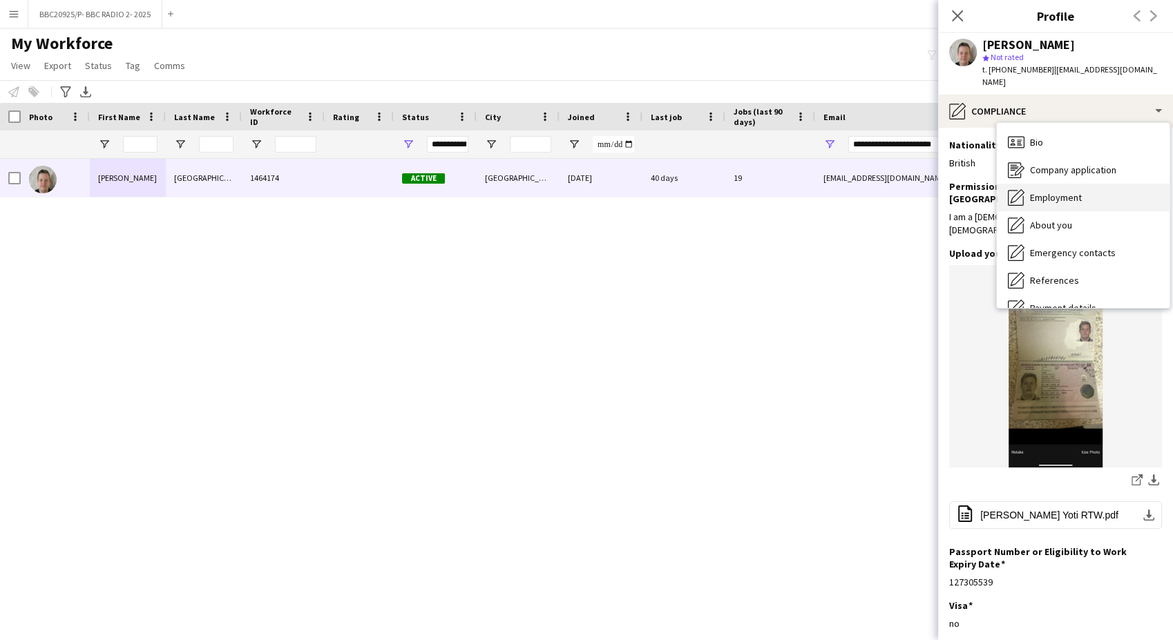
click at [1066, 191] on span "Employment" at bounding box center [1056, 197] width 52 height 12
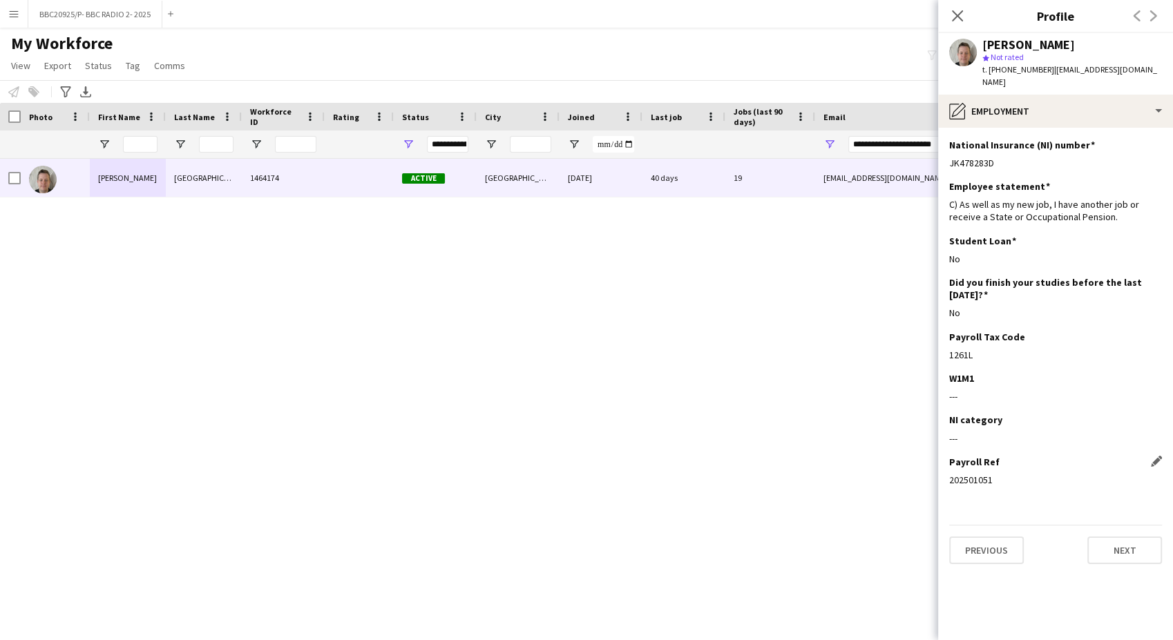
click at [973, 474] on div "202501051" at bounding box center [1055, 480] width 213 height 12
copy div "202501051"
click at [1033, 478] on div "Payroll Ref Edit this field 202501051" at bounding box center [1055, 476] width 213 height 41
click at [1160, 456] on app-icon "Edit this field" at bounding box center [1156, 461] width 11 height 11
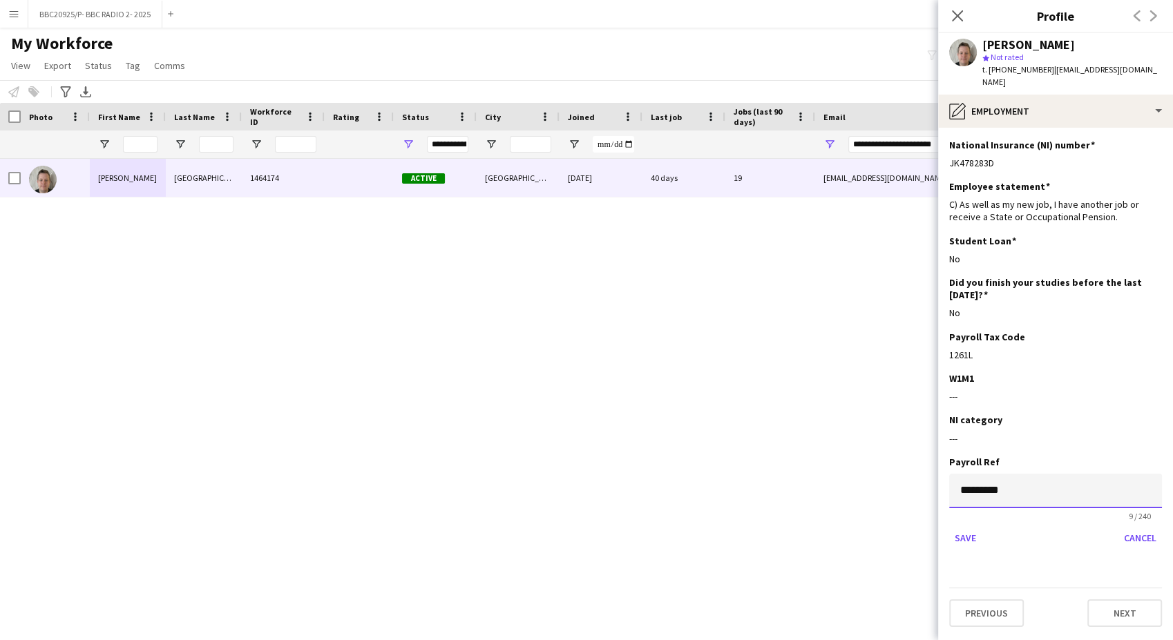
drag, startPoint x: 1022, startPoint y: 481, endPoint x: 939, endPoint y: 480, distance: 82.2
click at [939, 480] on app-section-data-types "National Insurance (NI) number Edit this field JK478283D Employee statement Edi…" at bounding box center [1055, 384] width 235 height 513
click at [978, 527] on button "Save" at bounding box center [965, 538] width 32 height 22
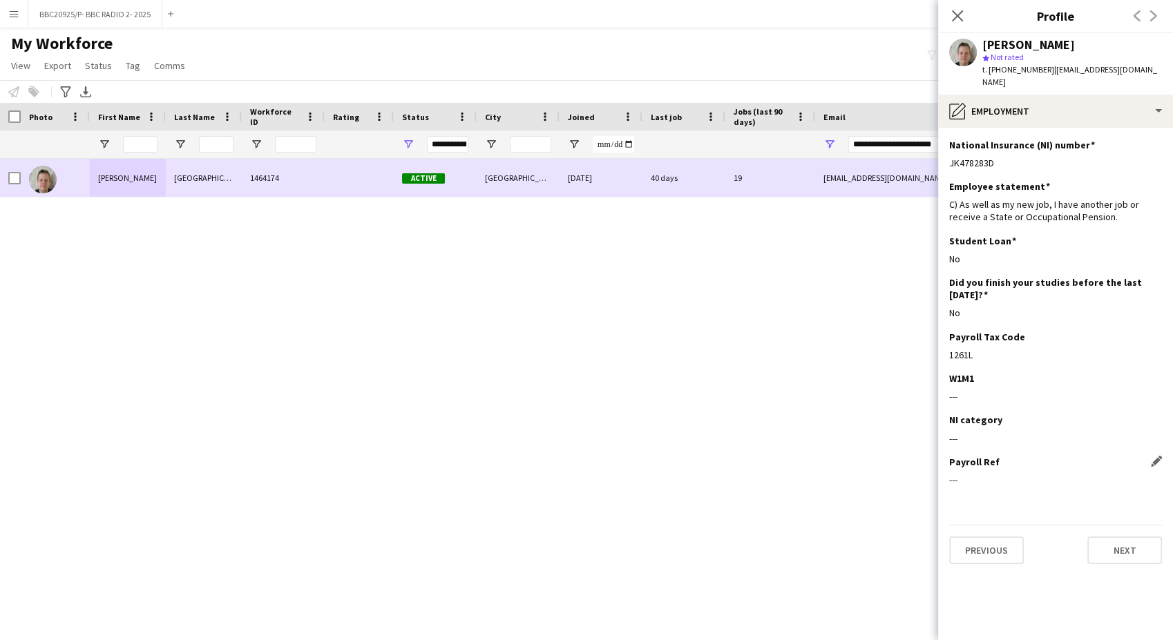
click at [202, 190] on div "York" at bounding box center [204, 178] width 76 height 38
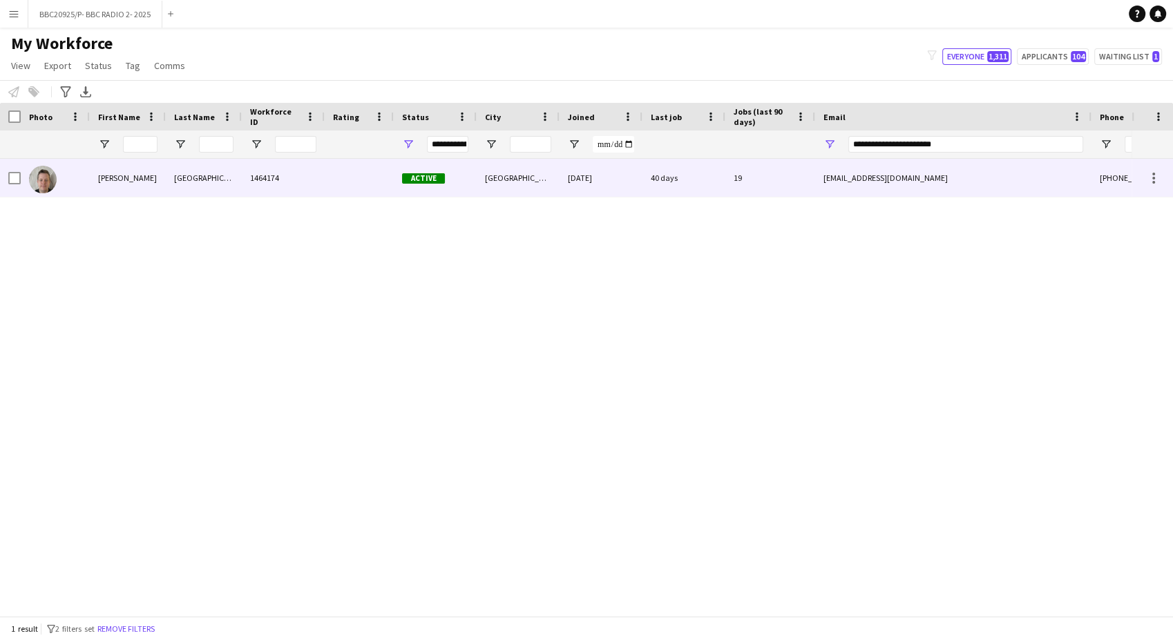
click at [325, 180] on div at bounding box center [359, 178] width 69 height 38
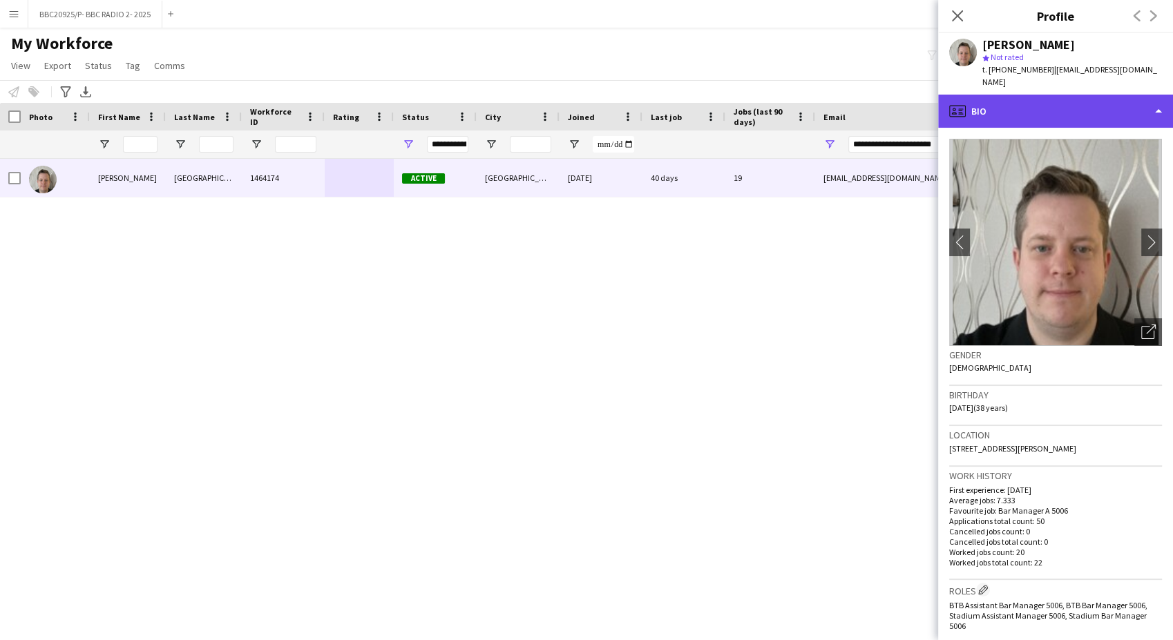
drag, startPoint x: 1062, startPoint y: 90, endPoint x: 1071, endPoint y: 93, distance: 9.4
click at [1063, 95] on div "profile Bio" at bounding box center [1055, 111] width 235 height 33
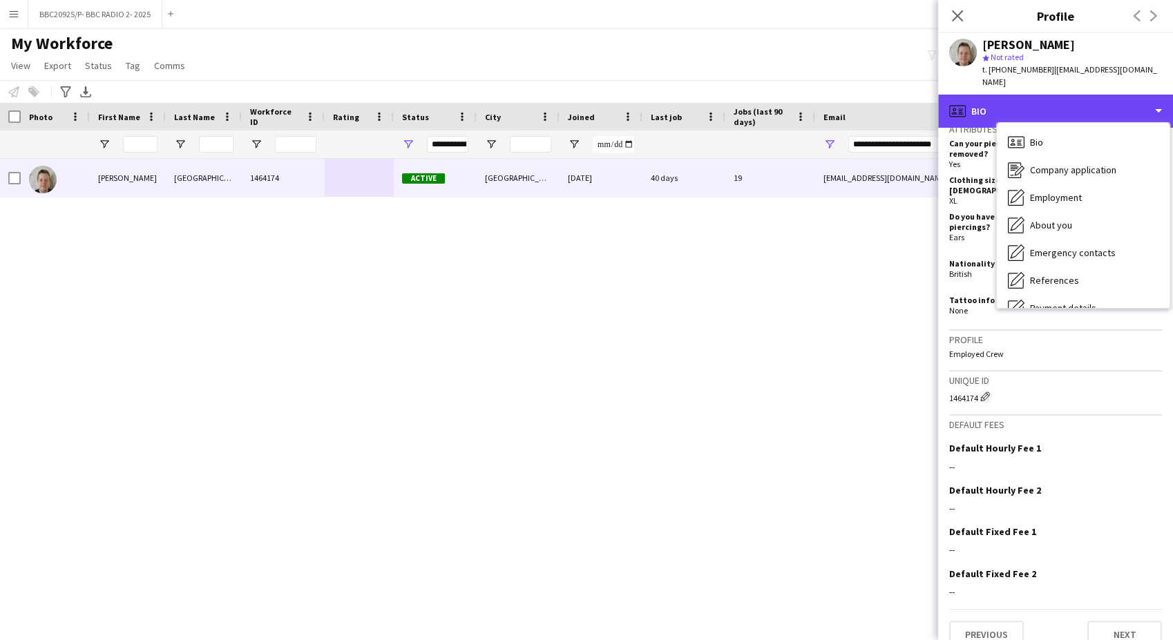
scroll to position [497, 0]
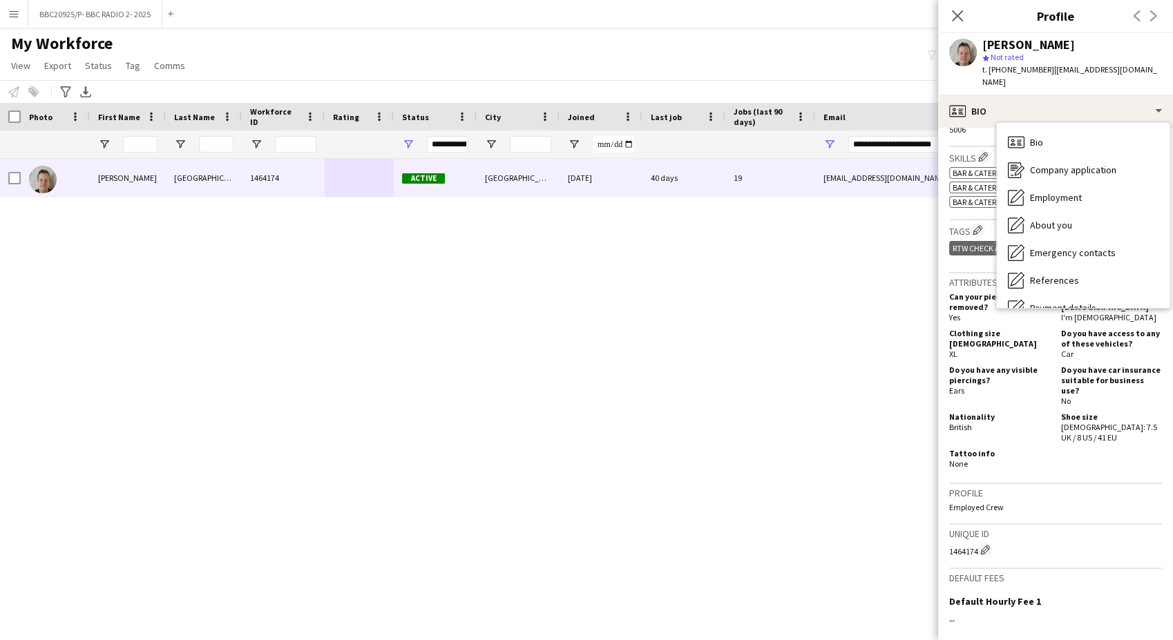
click at [812, 345] on div "Daniel York 1464174 Active London 12-03-2025 40 days 19 dannyyork2506@gmail.com…" at bounding box center [565, 382] width 1131 height 446
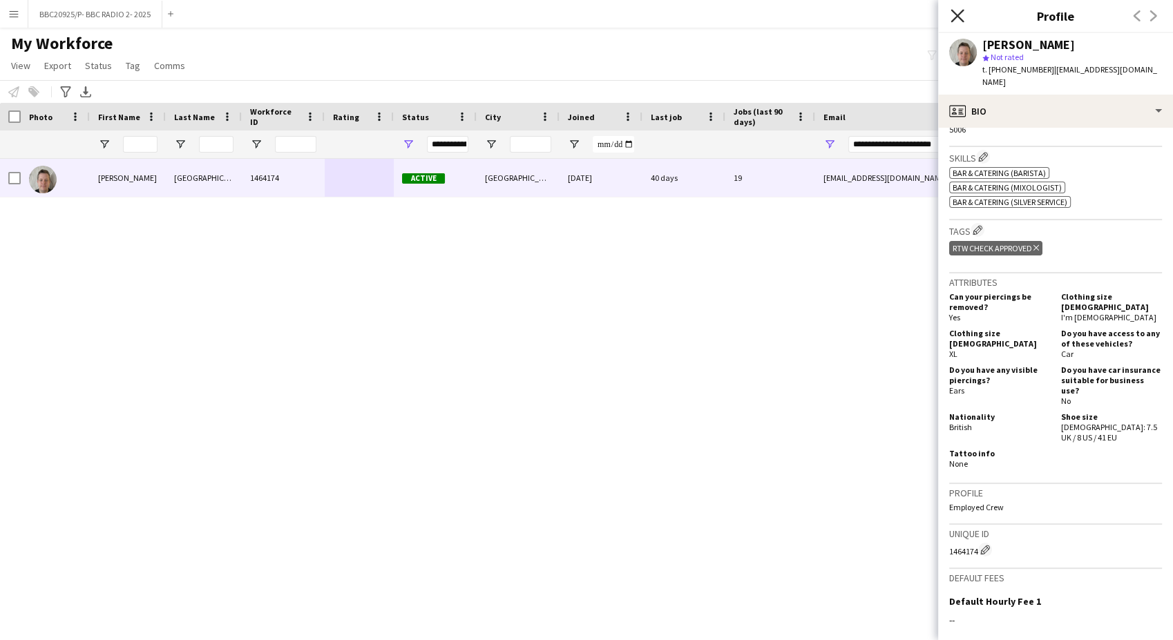
click at [960, 10] on icon "Close pop-in" at bounding box center [956, 15] width 13 height 13
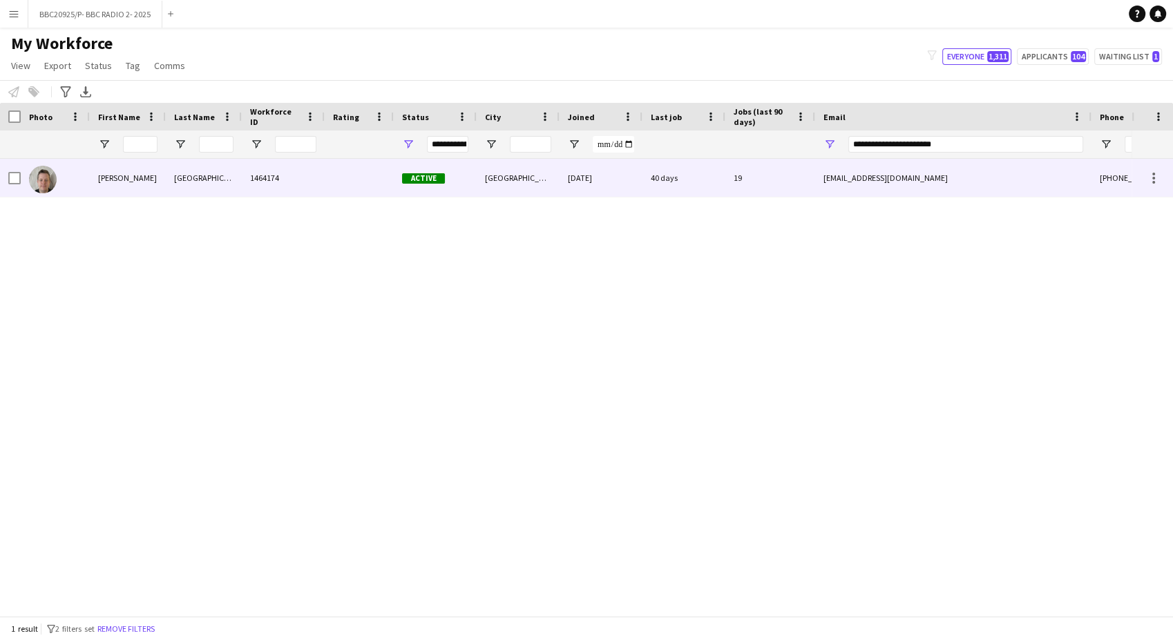
click at [182, 185] on div "York" at bounding box center [204, 178] width 76 height 38
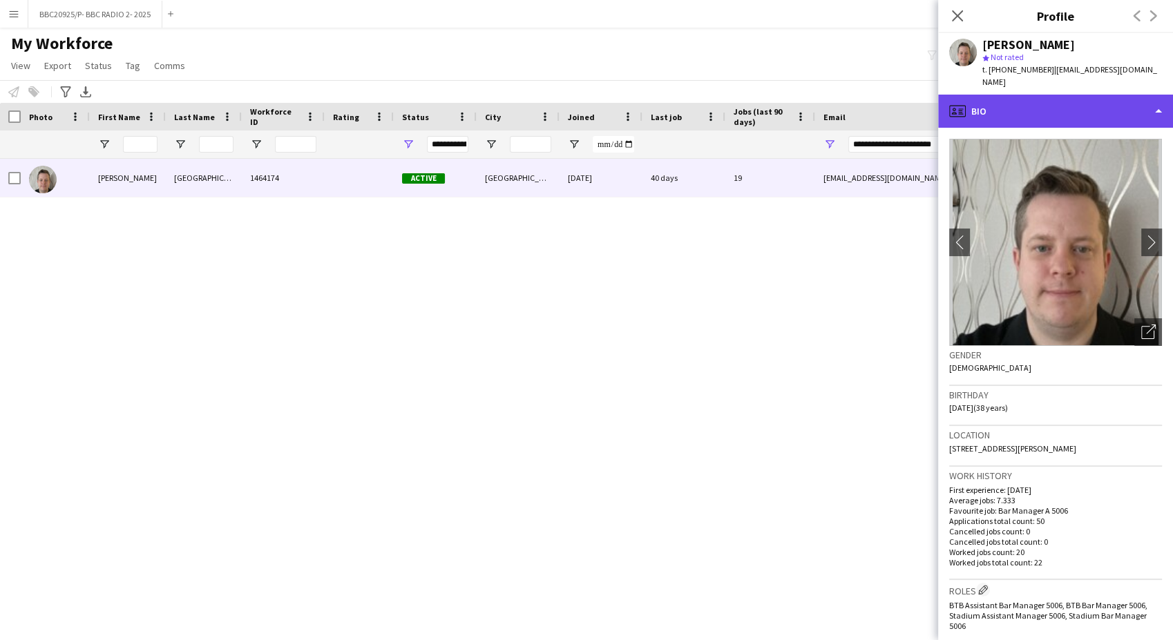
click at [1037, 96] on div "profile Bio" at bounding box center [1055, 111] width 235 height 33
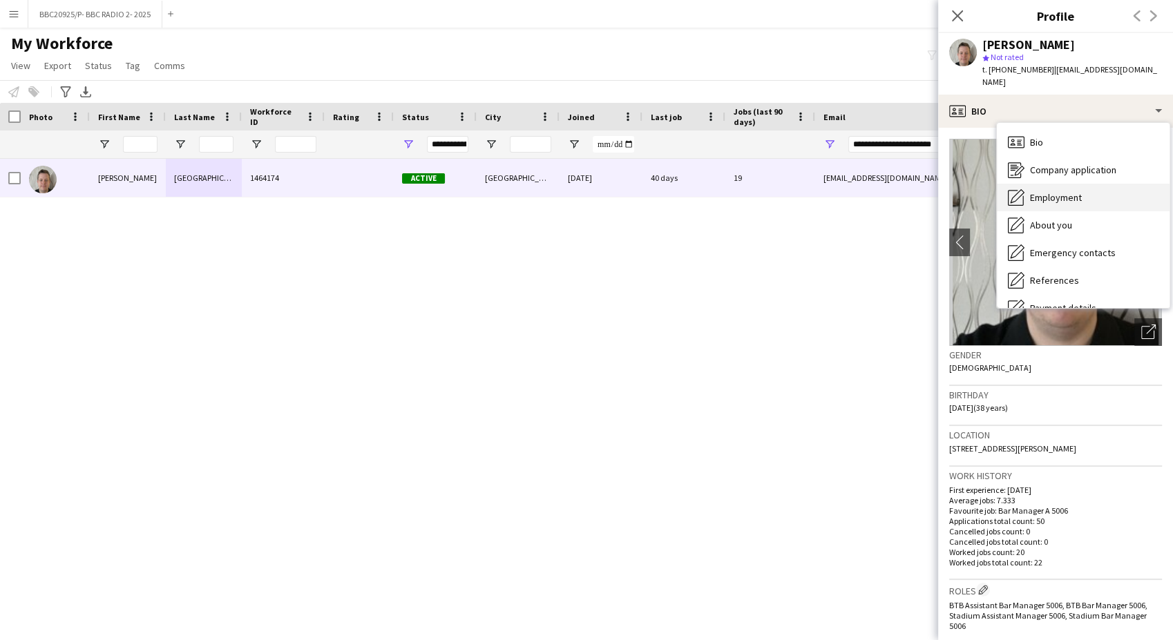
click at [1052, 191] on span "Employment" at bounding box center [1056, 197] width 52 height 12
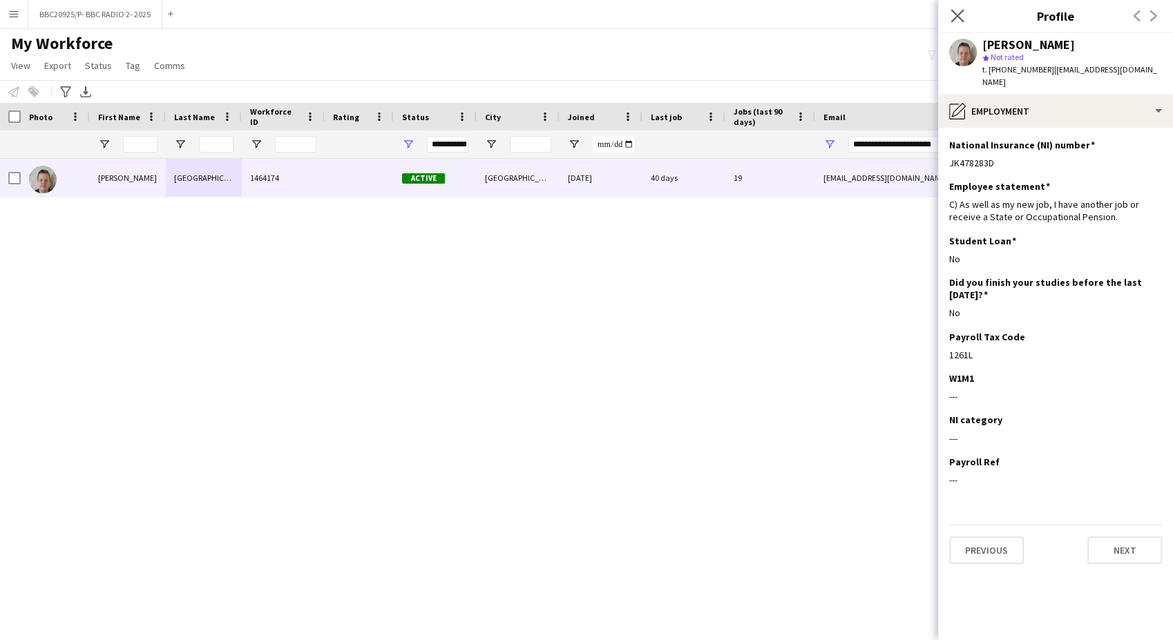
click at [955, 24] on app-icon "Close pop-in" at bounding box center [958, 16] width 20 height 20
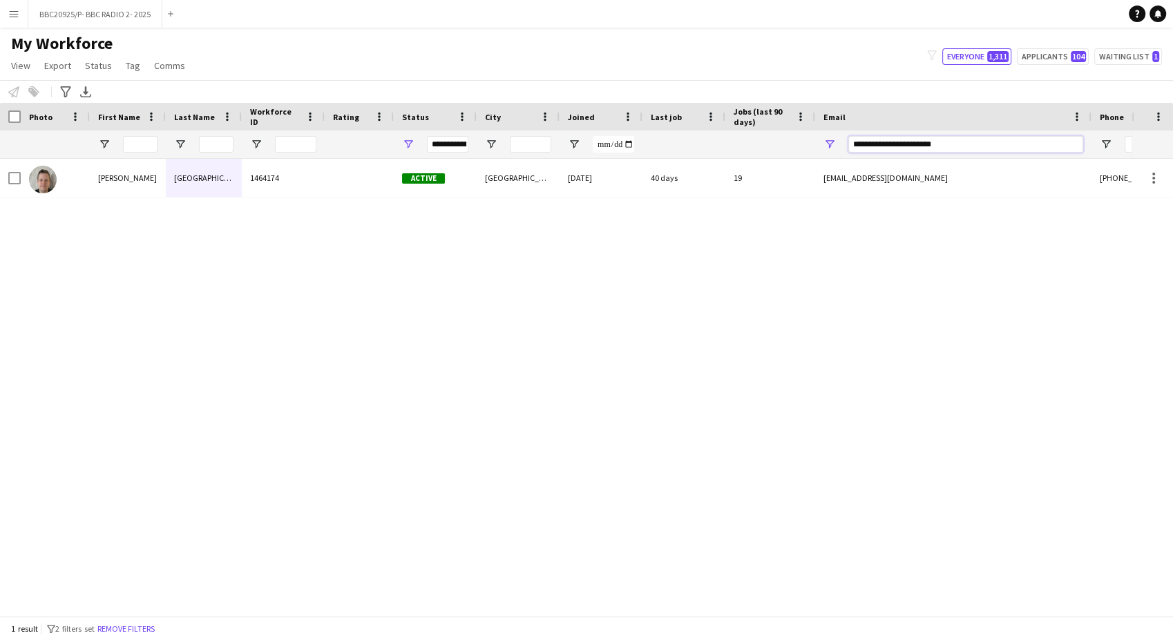
drag, startPoint x: 886, startPoint y: 148, endPoint x: 655, endPoint y: 148, distance: 230.0
click at [655, 148] on div at bounding box center [748, 145] width 1497 height 28
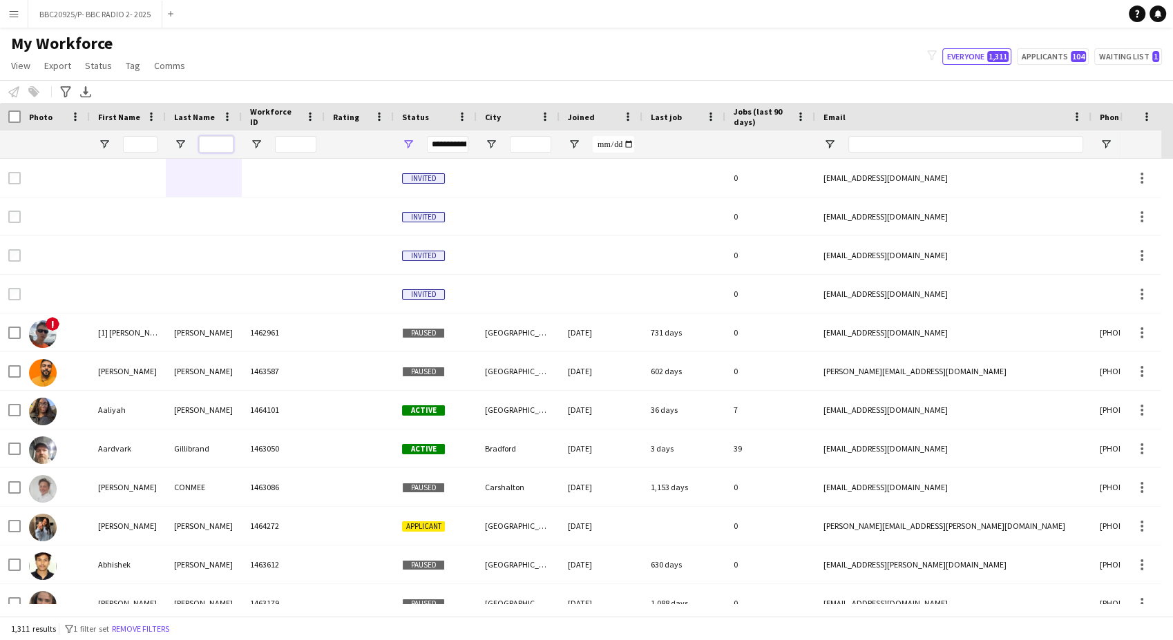
click at [214, 145] on input "Last Name Filter Input" at bounding box center [216, 144] width 35 height 17
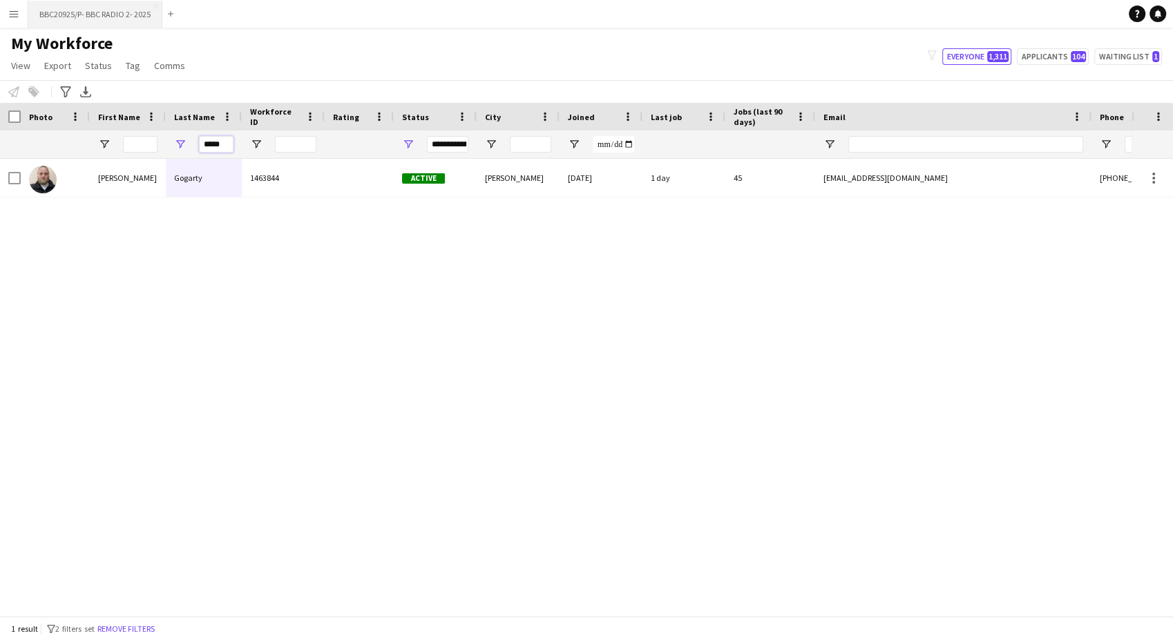
type input "*****"
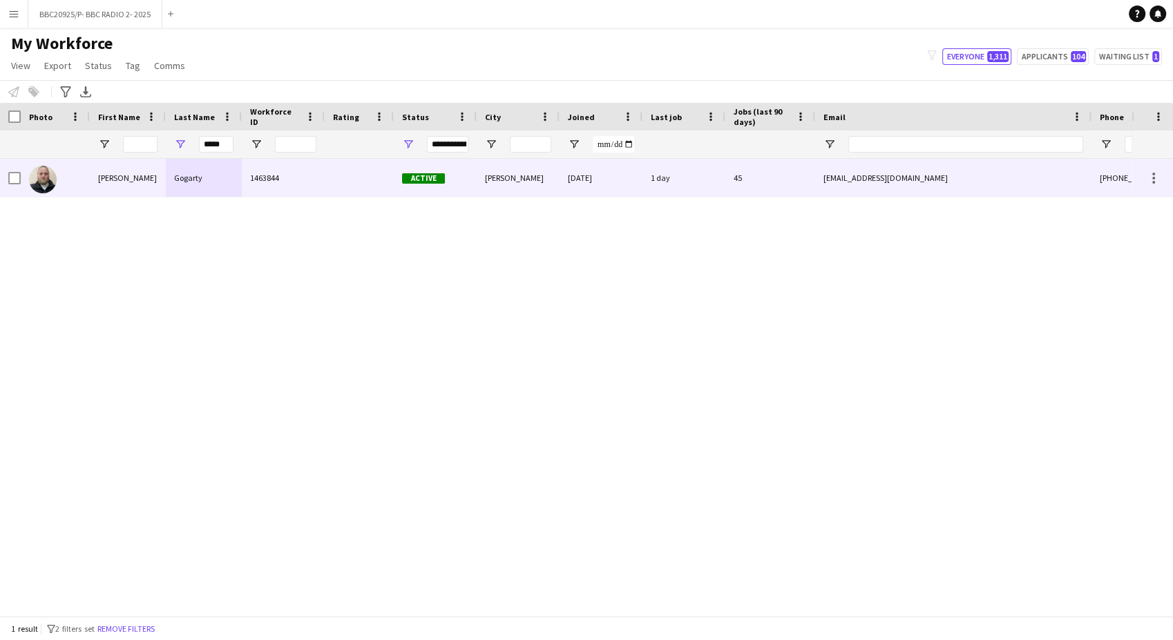
click at [204, 196] on div "Gogarty" at bounding box center [204, 178] width 76 height 38
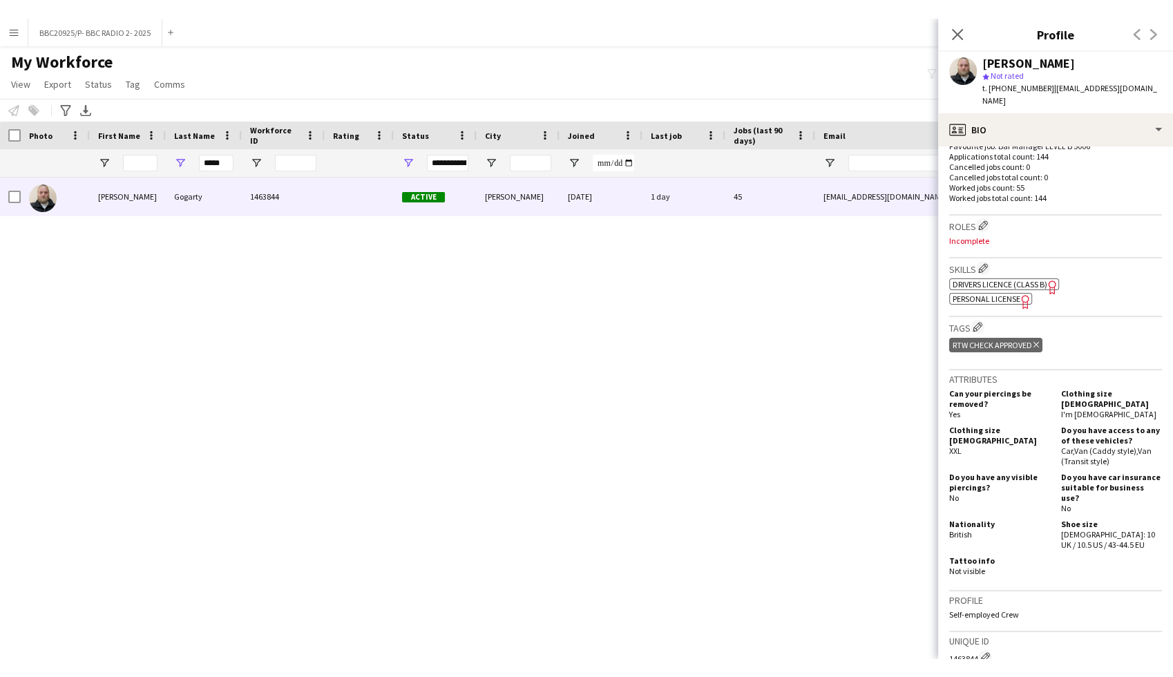
scroll to position [537, 0]
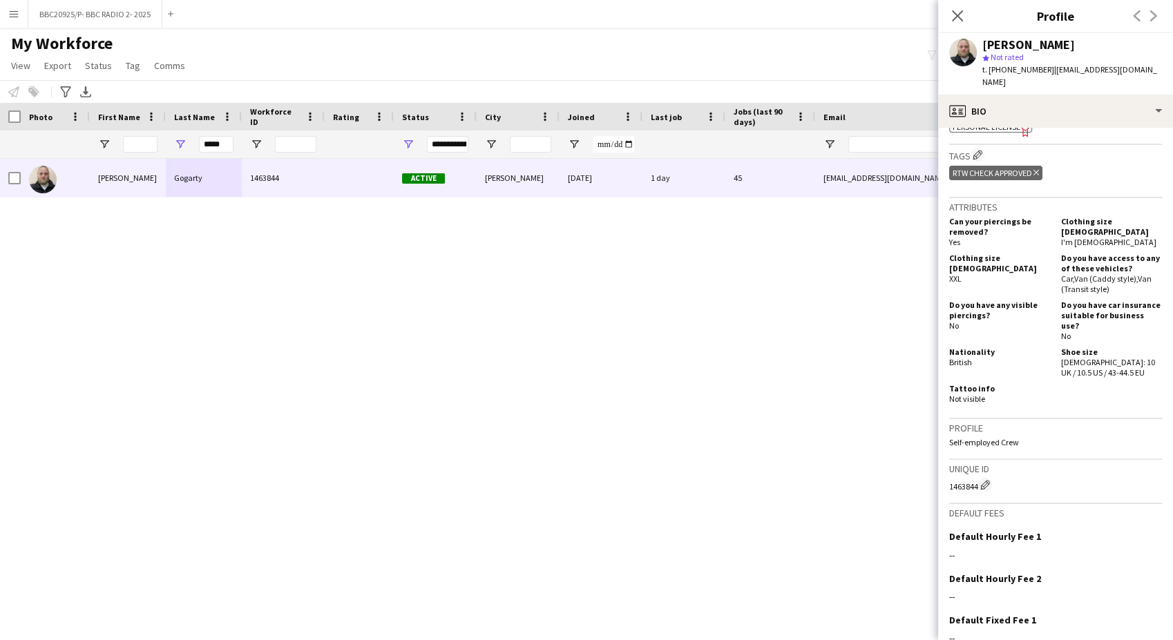
drag, startPoint x: 954, startPoint y: 12, endPoint x: 903, endPoint y: 64, distance: 71.8
click at [955, 12] on icon at bounding box center [957, 15] width 11 height 11
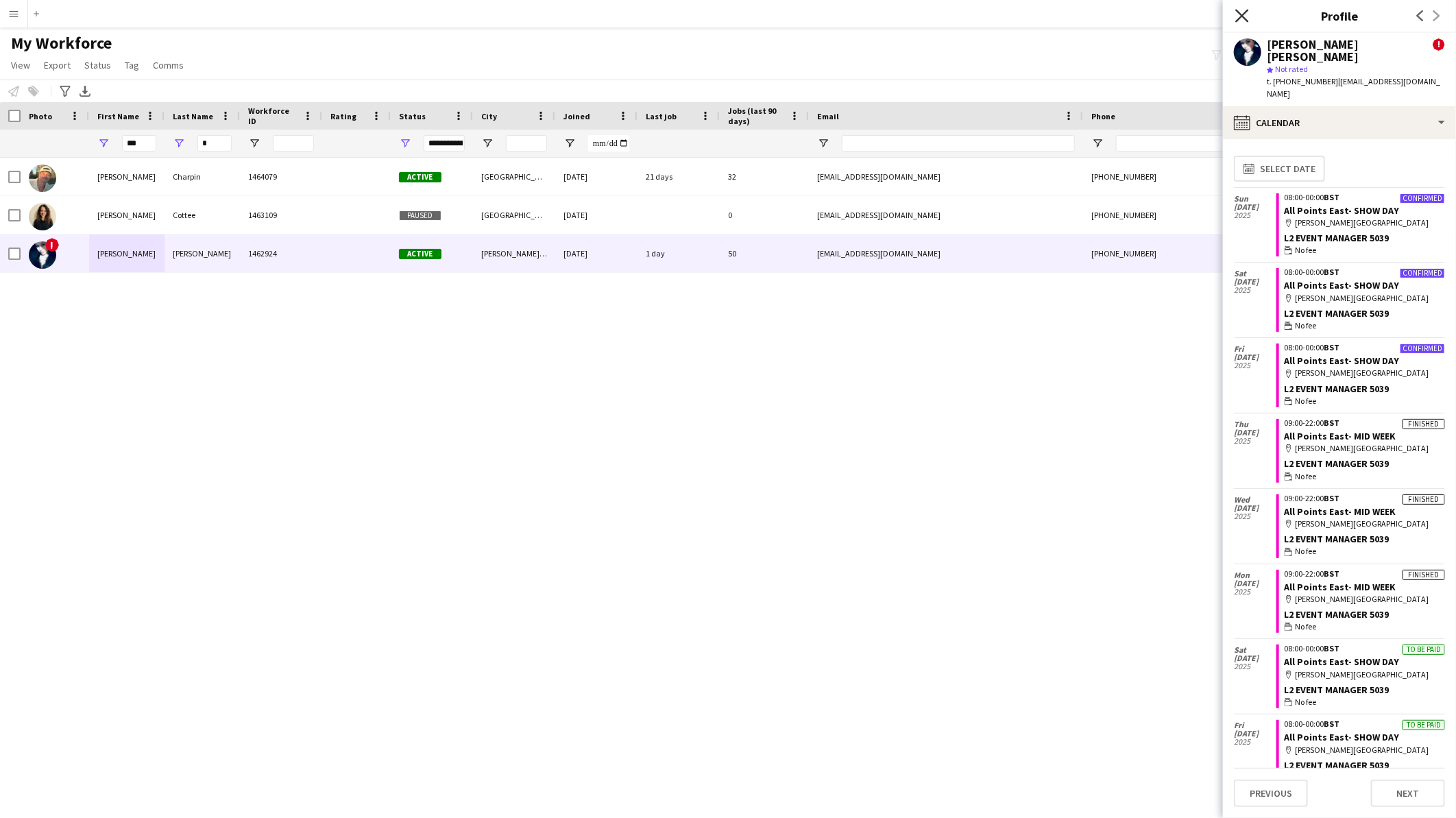
click at [1243, 17] on icon at bounding box center [1242, 15] width 13 height 13
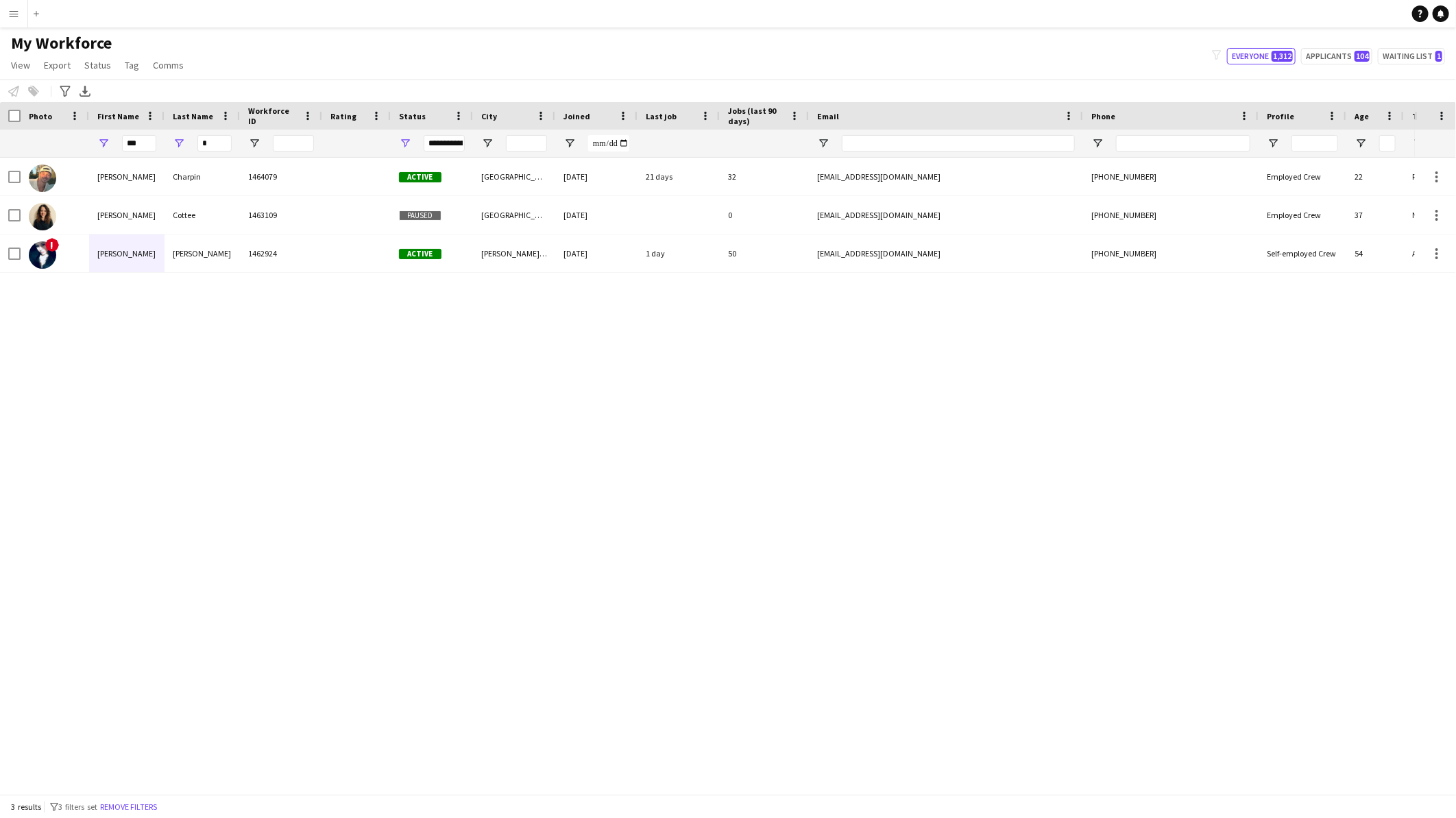
click at [612, 396] on div "Cesar Charpin 1464079 Active London 18-08-2024 21 days 32 cesarcharpin@gmail.co…" at bounding box center [708, 470] width 1415 height 624
click at [443, 373] on div "Cesar Charpin 1464079 Active London 18-08-2024 21 days 32 cesarcharpin@gmail.co…" at bounding box center [708, 470] width 1415 height 624
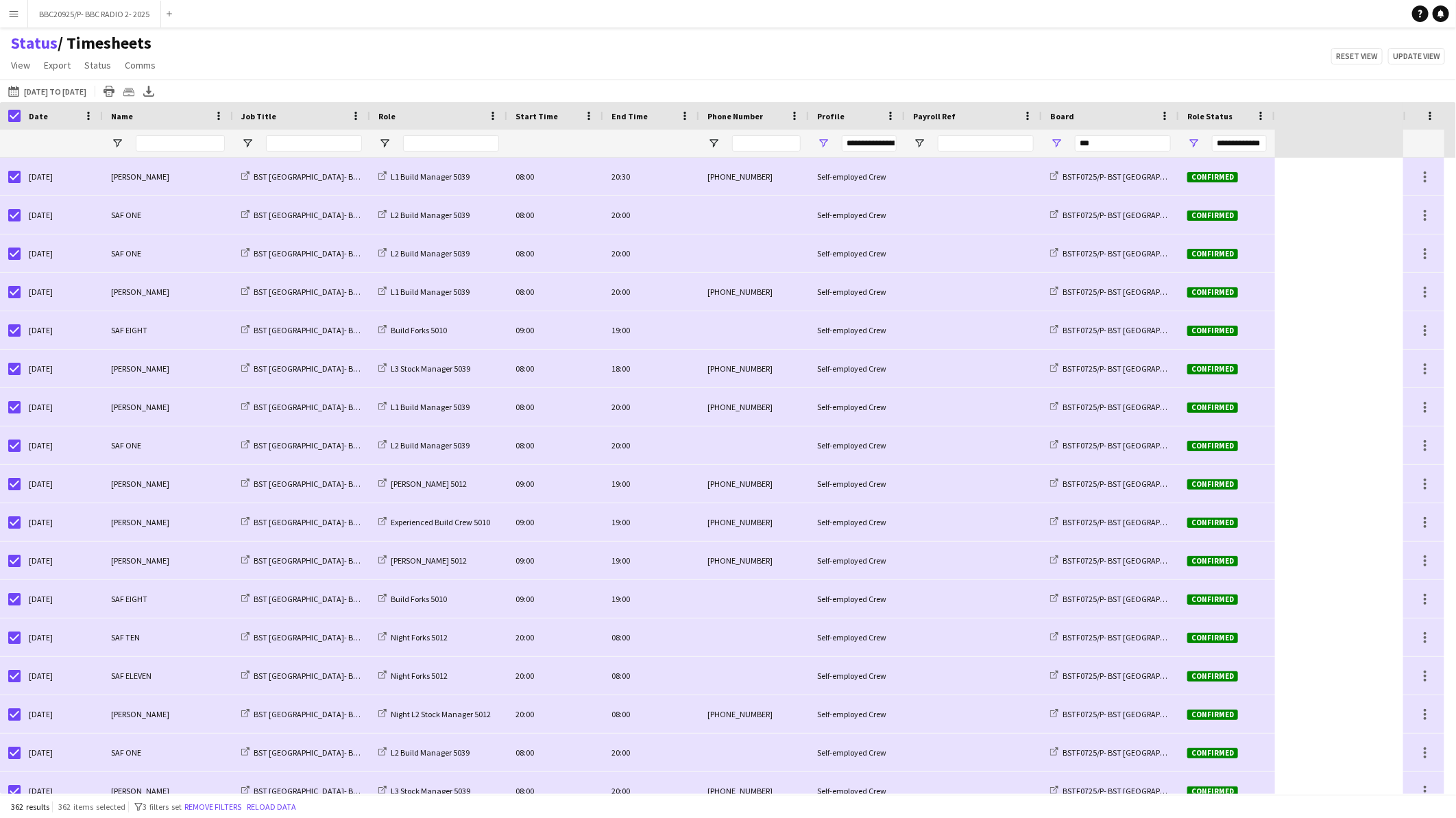
click at [978, 37] on div "Status / Timesheets View Views Default view BTB upload workforce New starters P…" at bounding box center [728, 56] width 1456 height 47
drag, startPoint x: 1121, startPoint y: 147, endPoint x: 1053, endPoint y: 147, distance: 68.0
click at [1053, 147] on div "***" at bounding box center [1111, 144] width 137 height 28
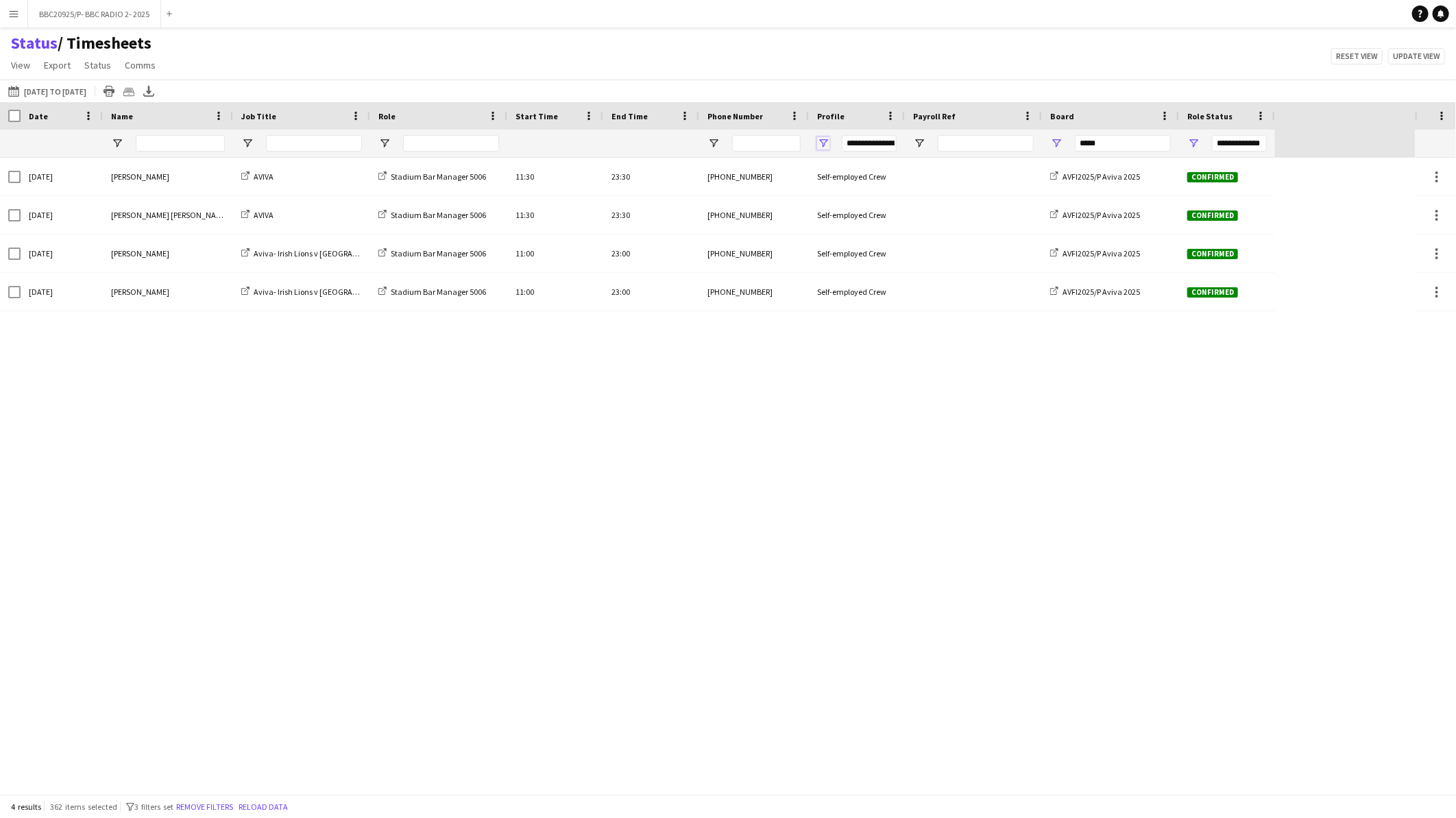
click at [825, 141] on span "Open Filter Menu" at bounding box center [823, 143] width 12 height 12
click at [842, 251] on div "Self-employed Crew" at bounding box center [887, 259] width 129 height 17
click at [842, 243] on div "Employed Crew" at bounding box center [892, 243] width 108 height 10
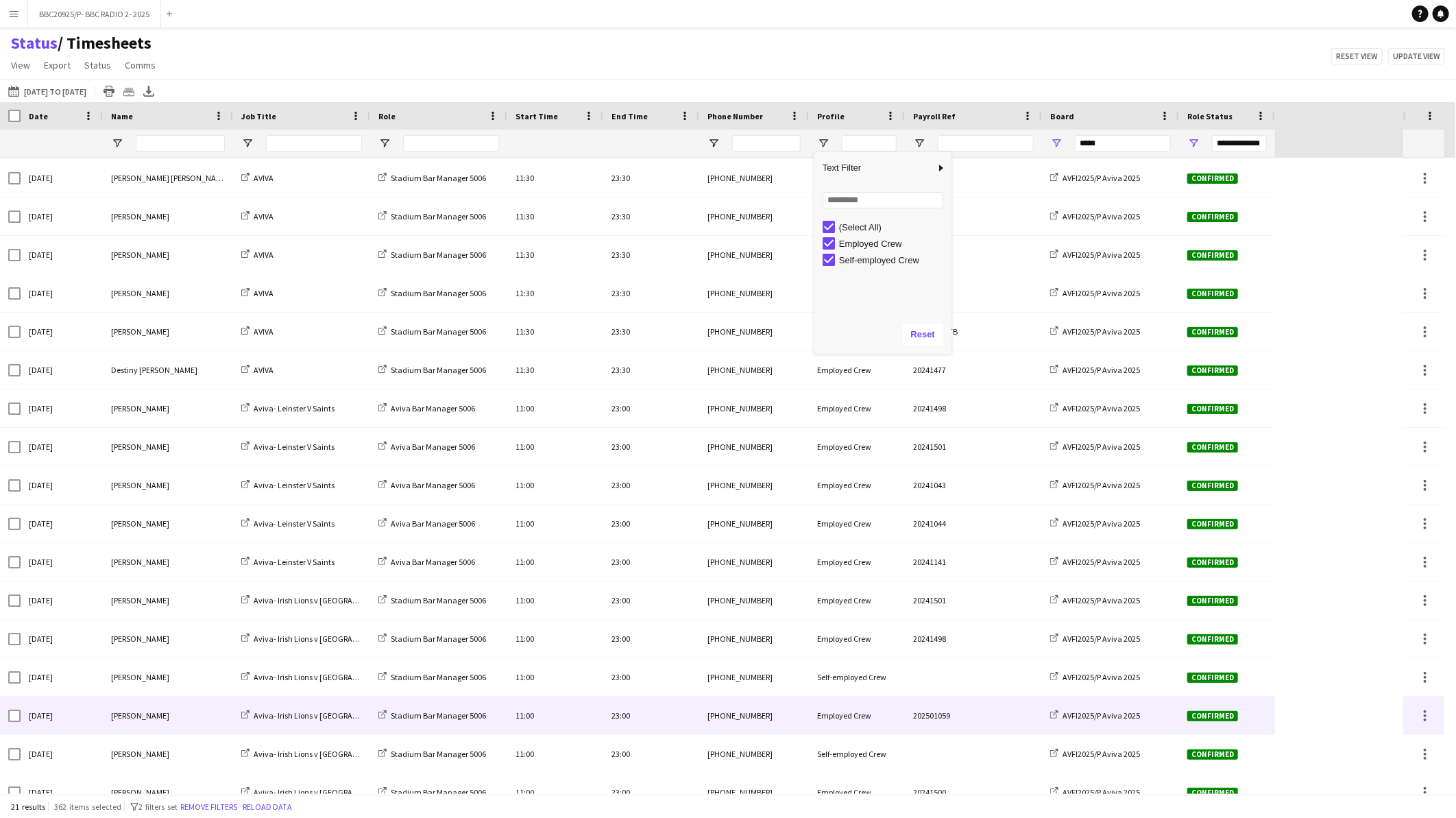
scroll to position [169, 0]
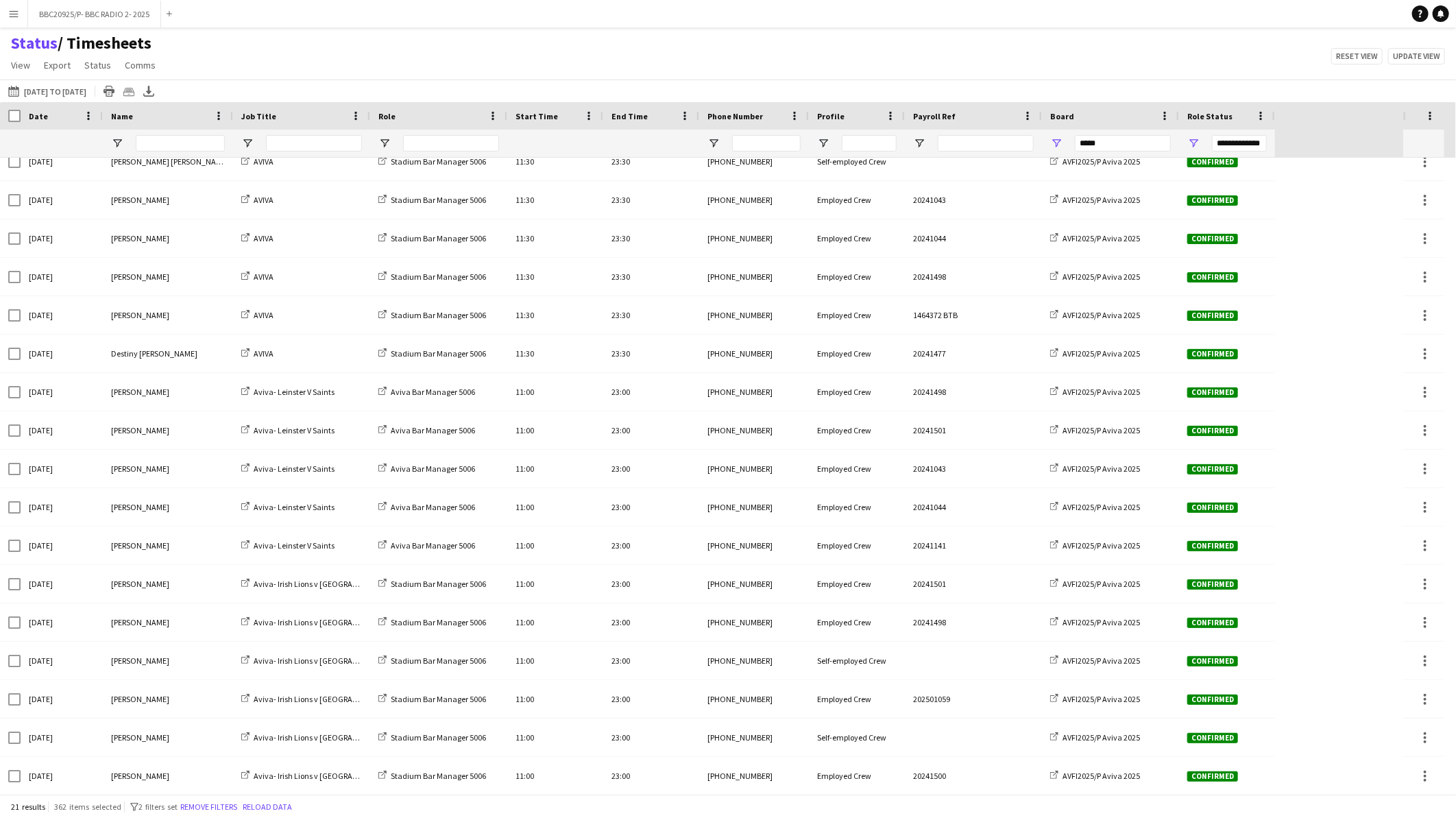
click at [667, 63] on div "Status / Timesheets View Views Default view BTB upload workforce New starters P…" at bounding box center [728, 56] width 1456 height 47
drag, startPoint x: 1138, startPoint y: 142, endPoint x: 1057, endPoint y: 136, distance: 81.2
click at [1057, 136] on div "*****" at bounding box center [1111, 144] width 137 height 28
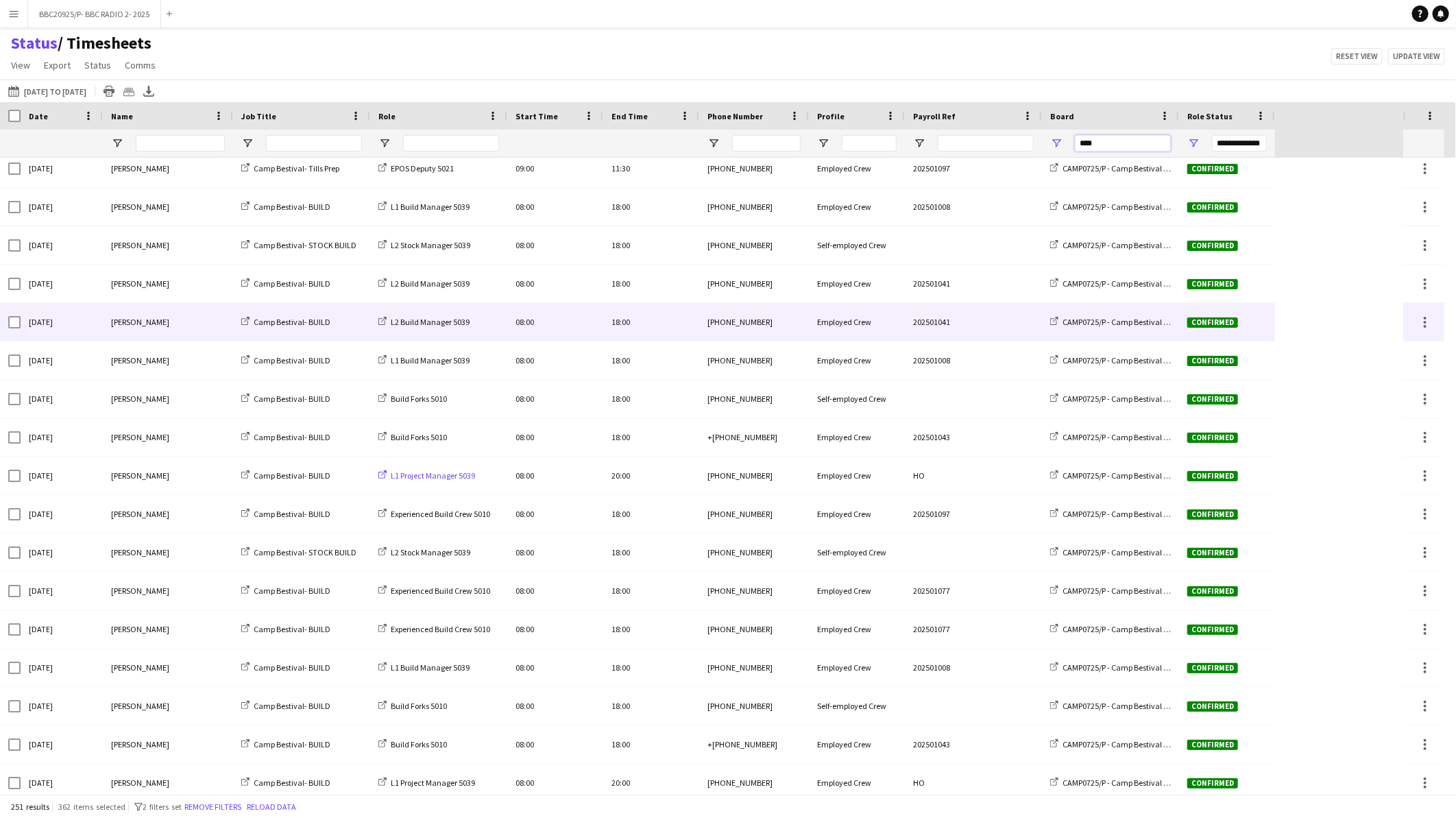
scroll to position [0, 0]
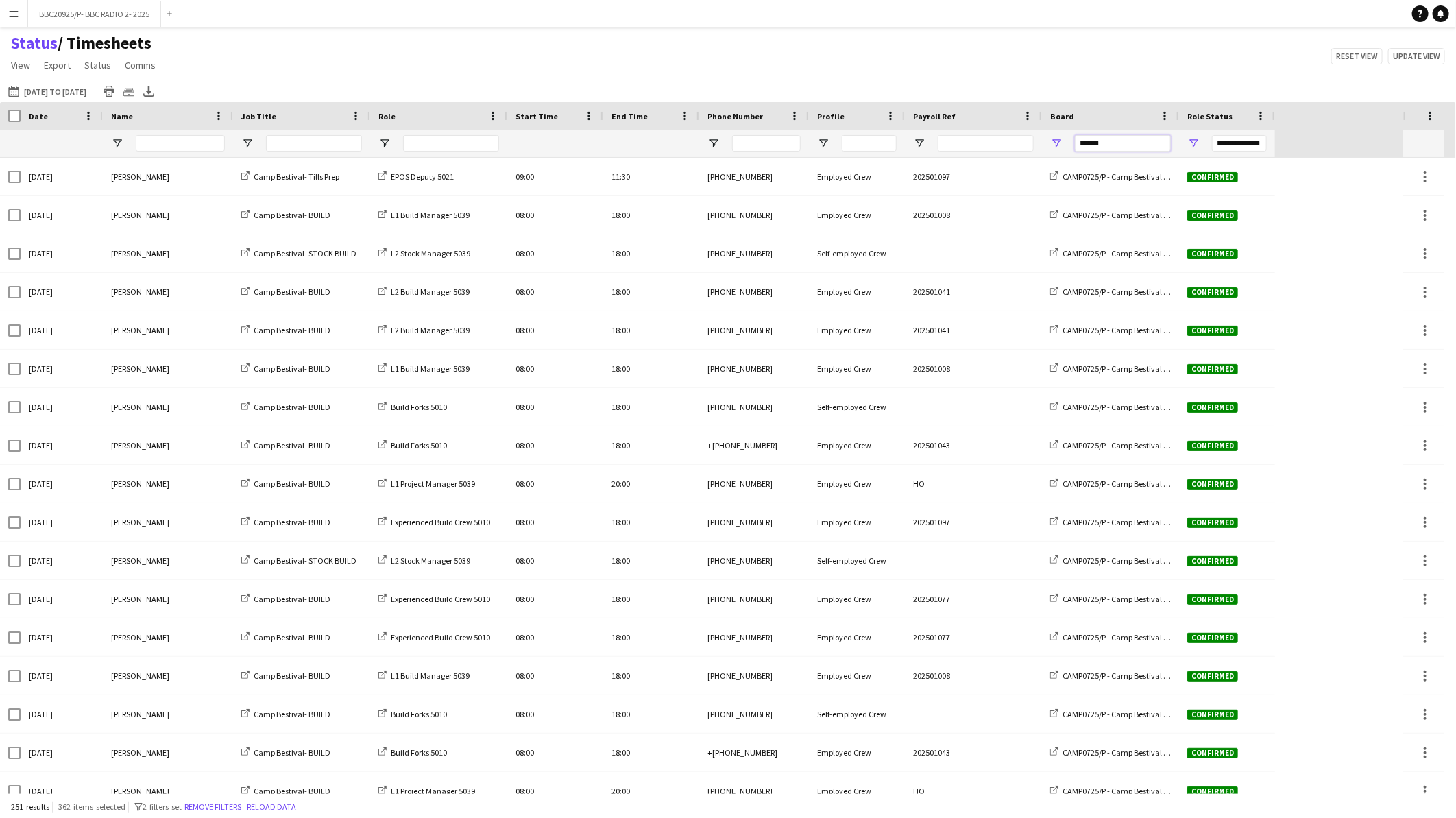
type input "******"
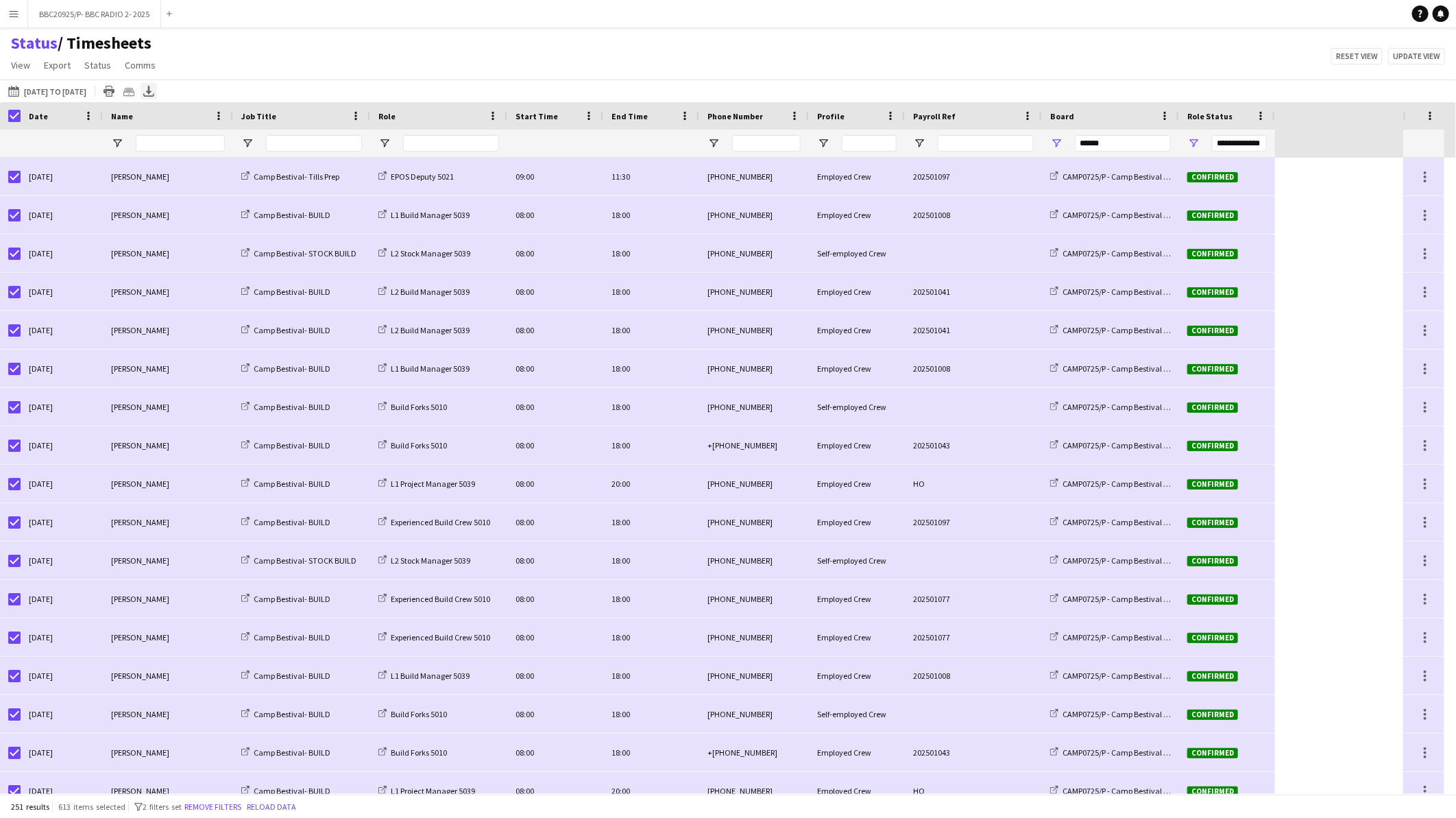
click at [154, 93] on icon "Export XLSX" at bounding box center [148, 90] width 11 height 11
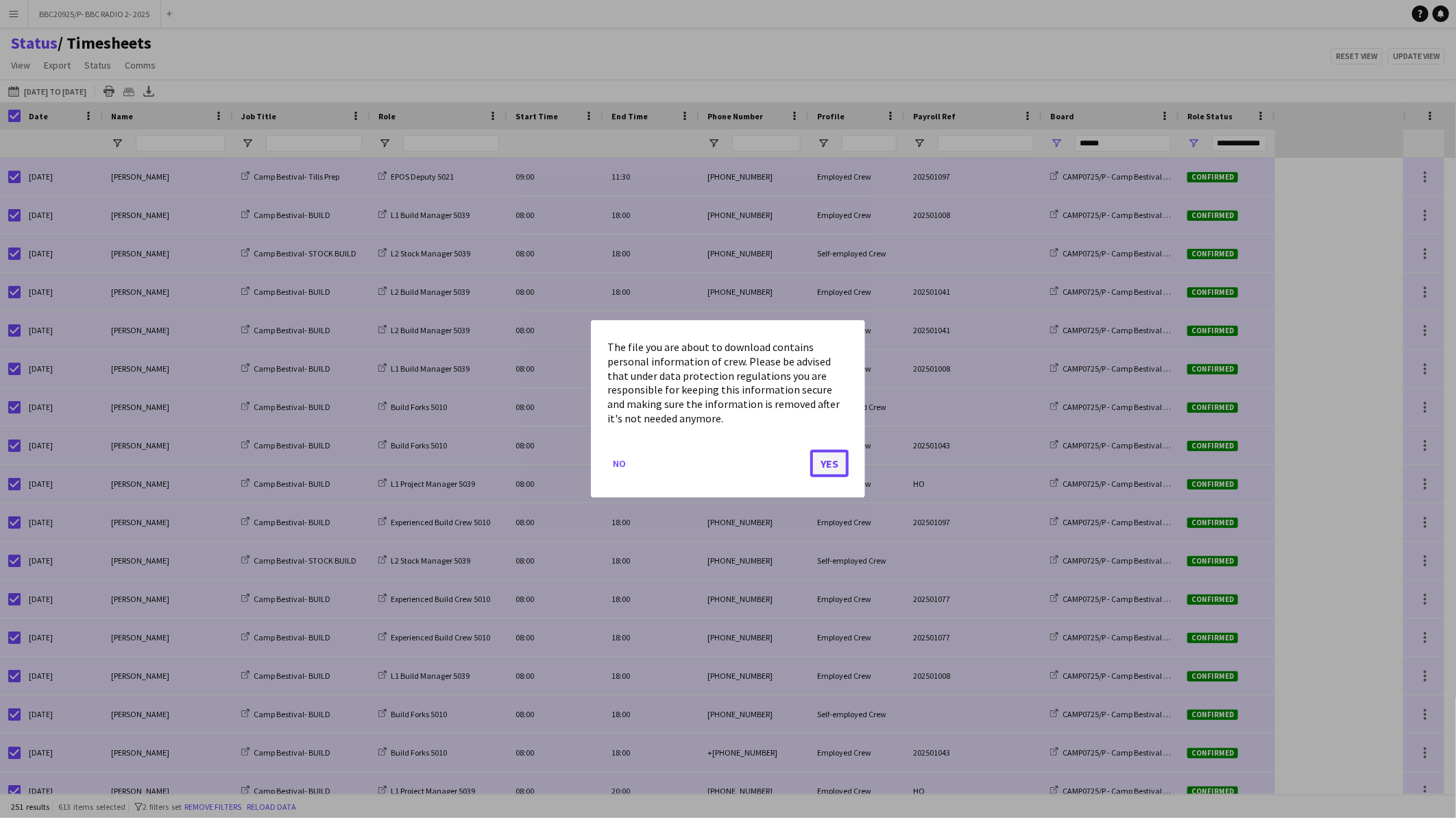
click at [821, 469] on button "Yes" at bounding box center [829, 464] width 39 height 28
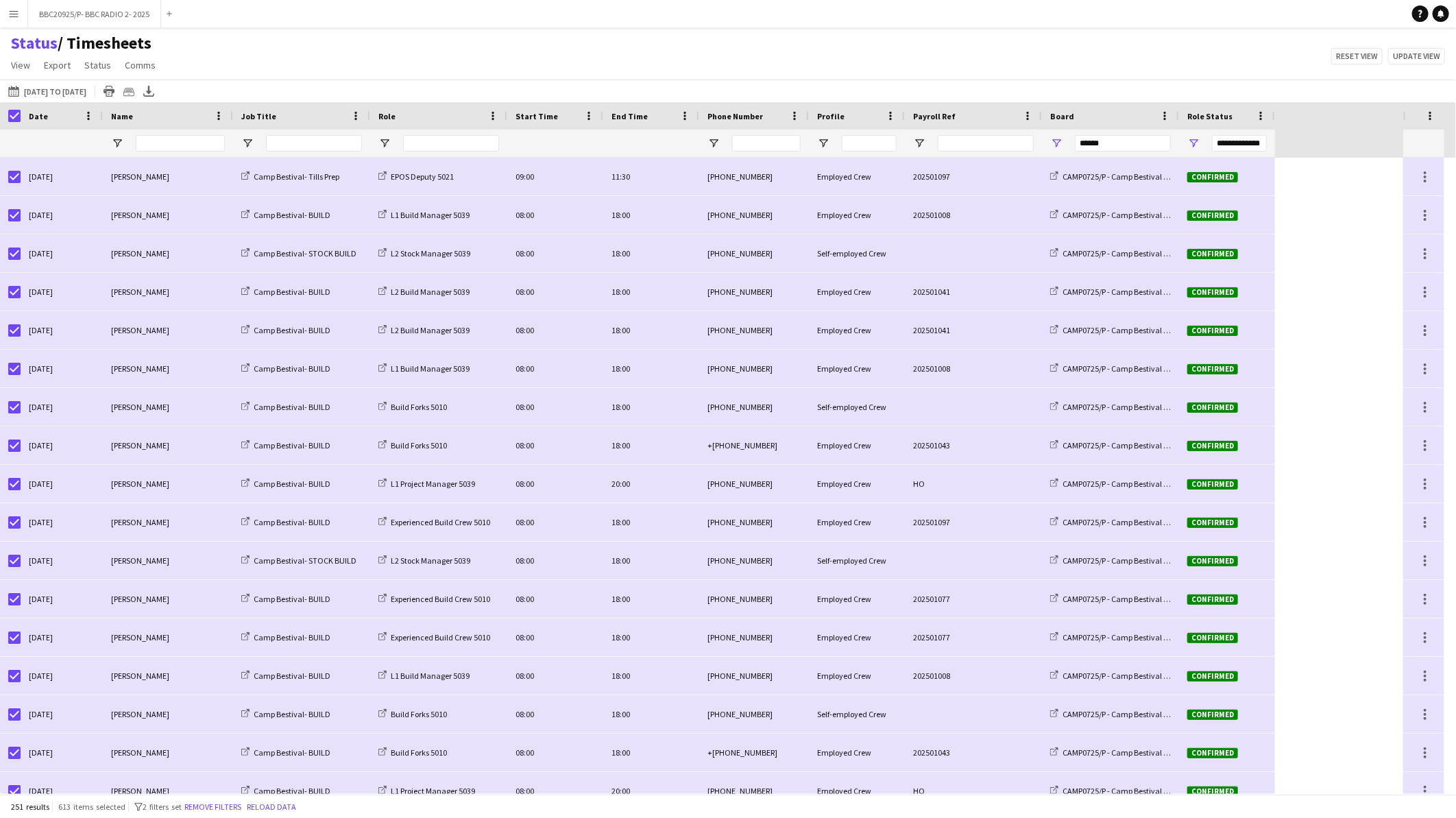
click at [817, 60] on div "Status / Timesheets View Views Default view BTB upload workforce New starters P…" at bounding box center [728, 56] width 1456 height 47
click at [17, 66] on span "View" at bounding box center [20, 65] width 19 height 12
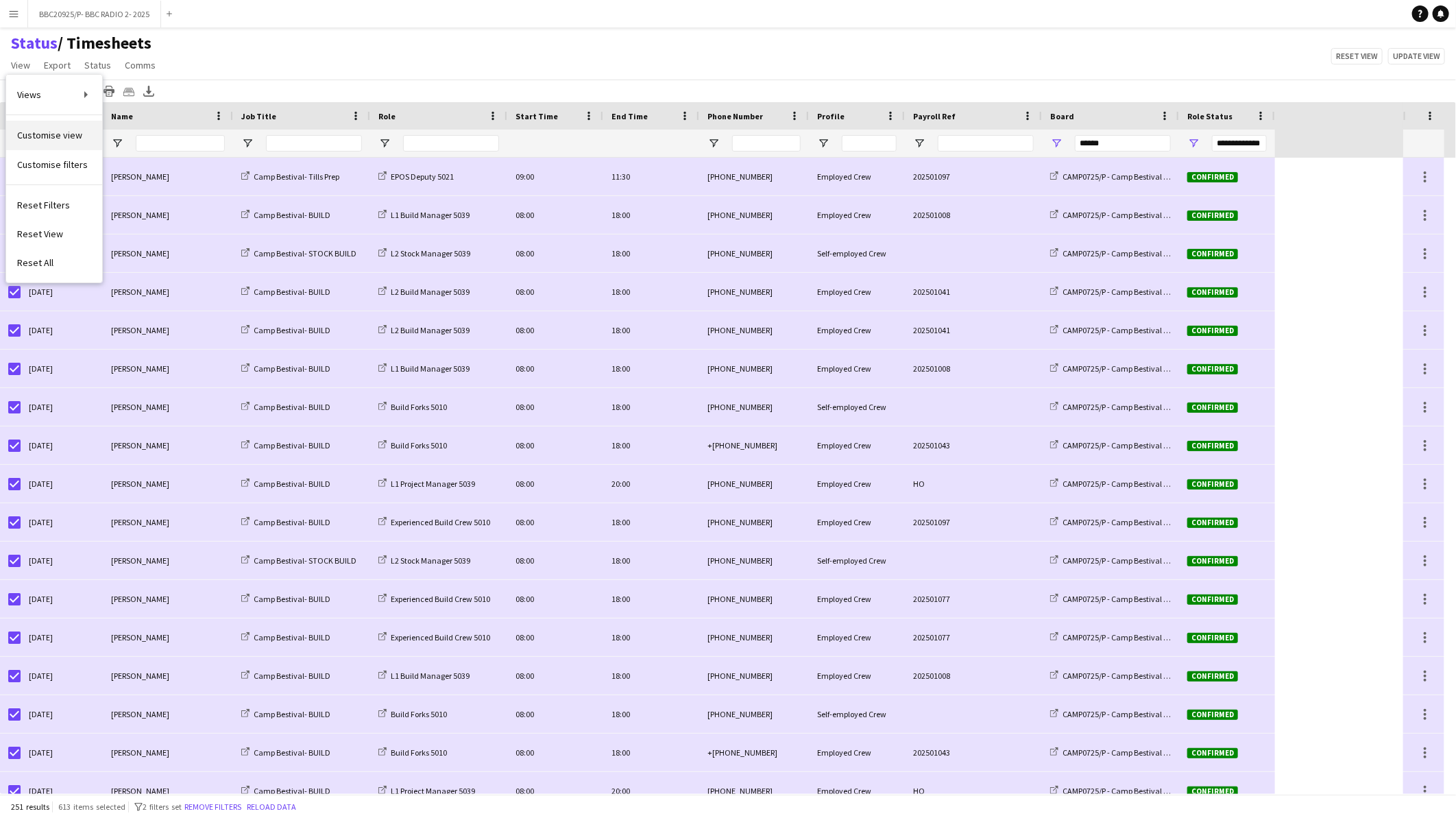
click at [32, 129] on span "Customise view" at bounding box center [50, 135] width 66 height 12
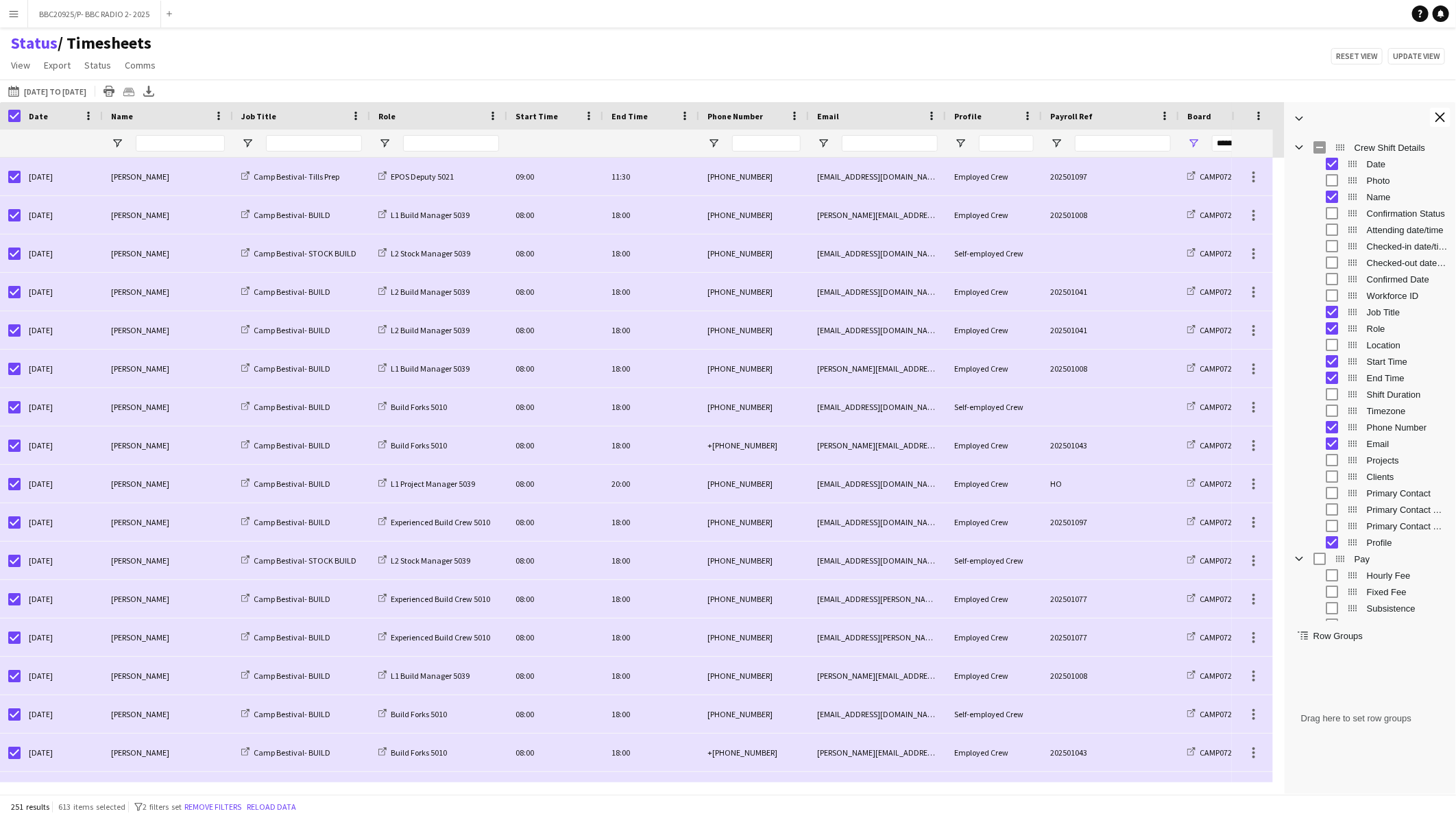
click at [881, 37] on div "Status / Timesheets View Views Default view BTB upload workforce New starters P…" at bounding box center [728, 56] width 1456 height 47
click at [531, 48] on div "Status / Timesheets View Views Default view BTB upload workforce New starters P…" at bounding box center [728, 56] width 1456 height 47
click at [154, 91] on icon "Export XLSX" at bounding box center [148, 90] width 11 height 11
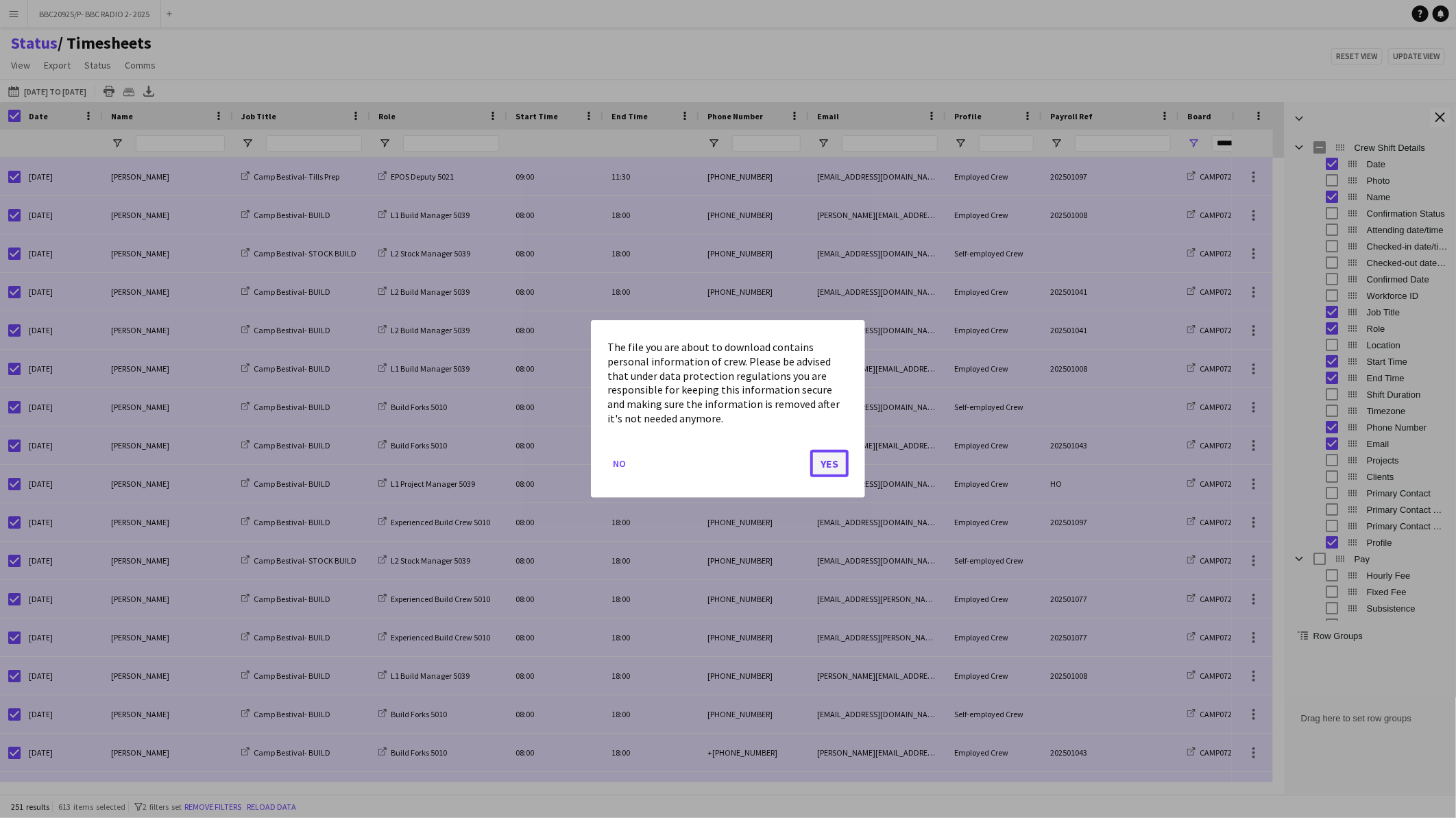
click at [838, 470] on button "Yes" at bounding box center [829, 464] width 39 height 28
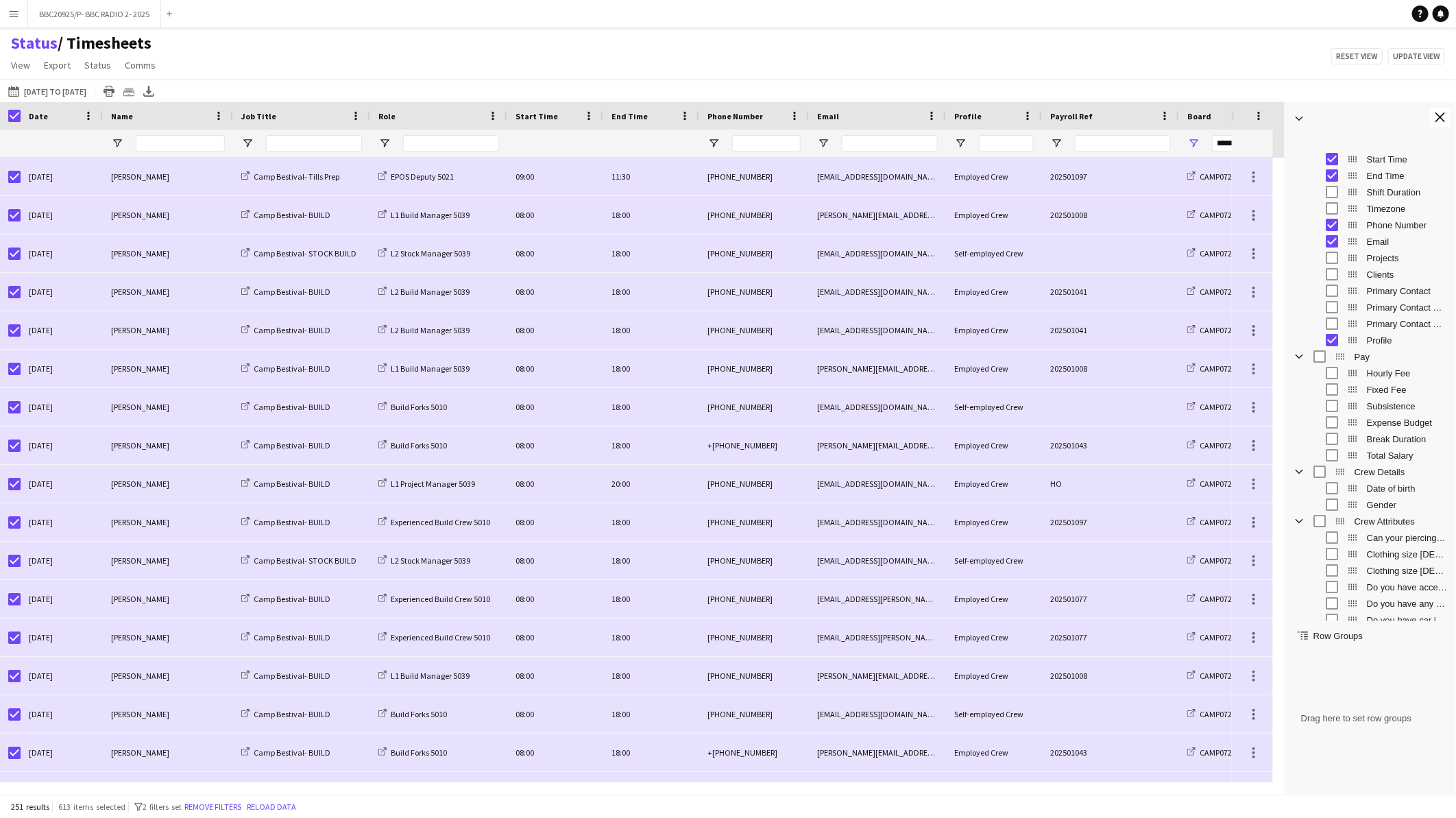
scroll to position [228, 0]
click at [154, 92] on icon "Export XLSX" at bounding box center [148, 90] width 11 height 11
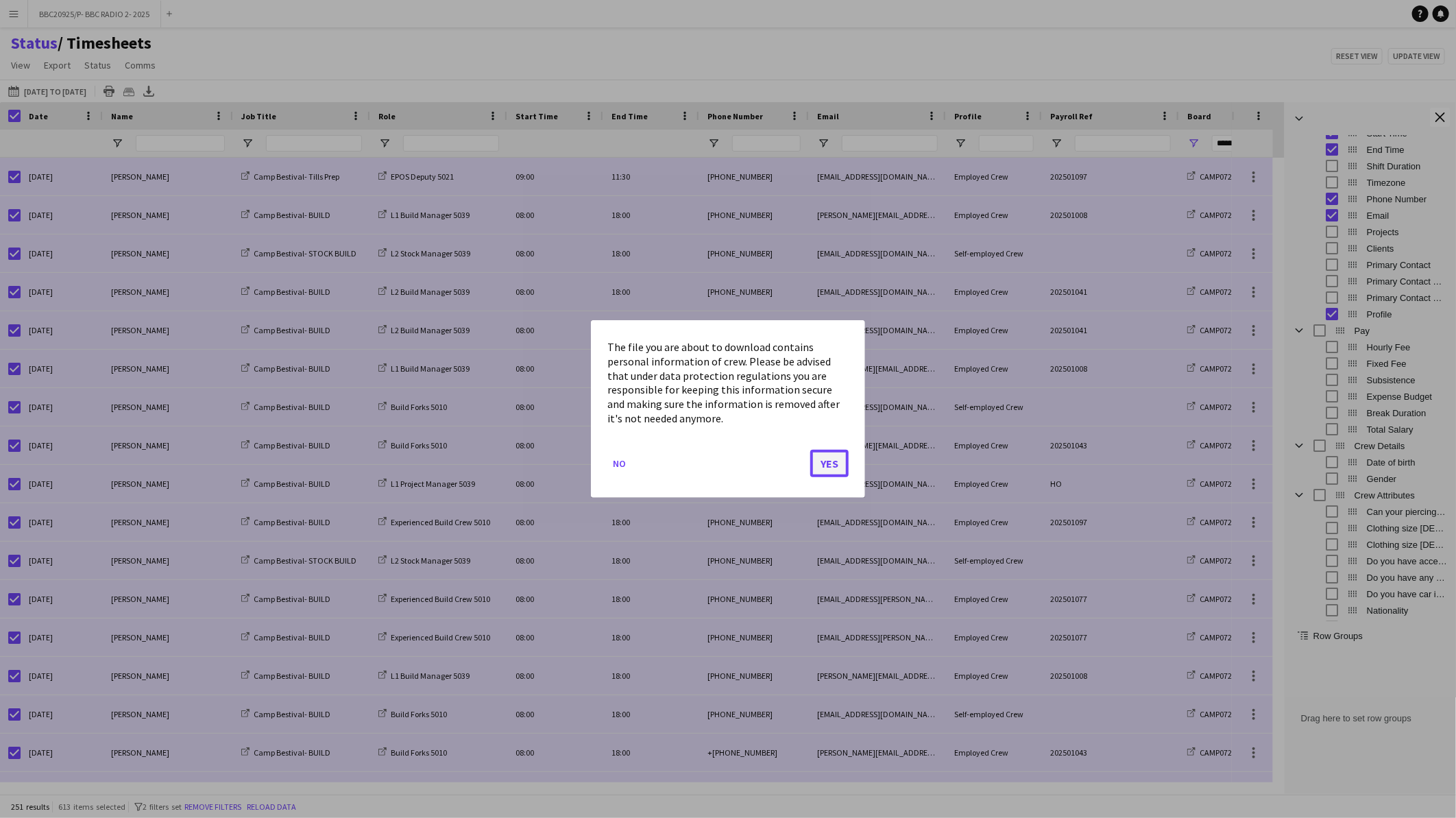
click at [842, 460] on button "Yes" at bounding box center [829, 464] width 39 height 28
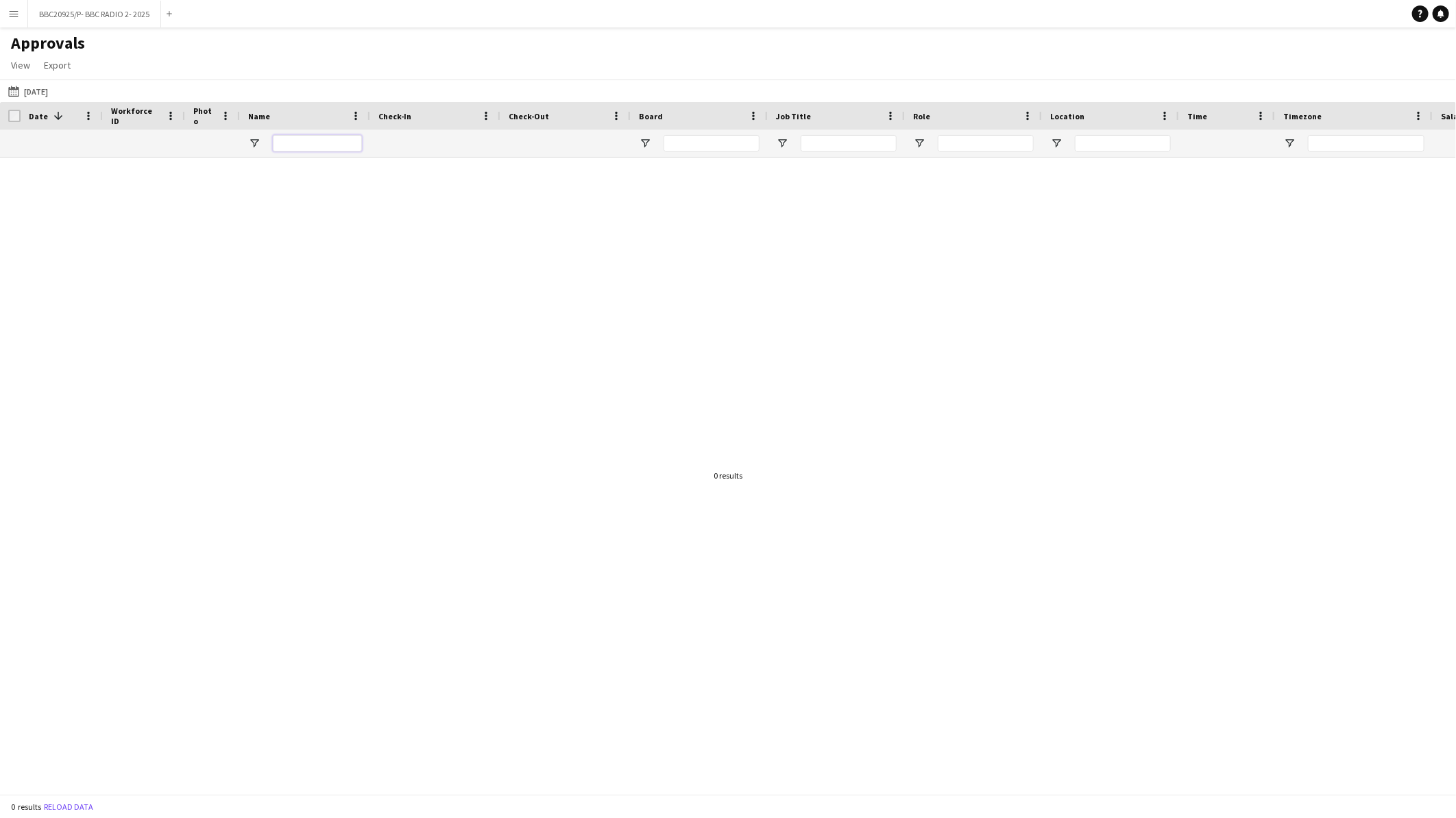
click at [298, 148] on input "Name Filter Input" at bounding box center [318, 143] width 89 height 17
type input "***"
click at [23, 91] on button "[DATE] [DATE]" at bounding box center [29, 91] width 46 height 17
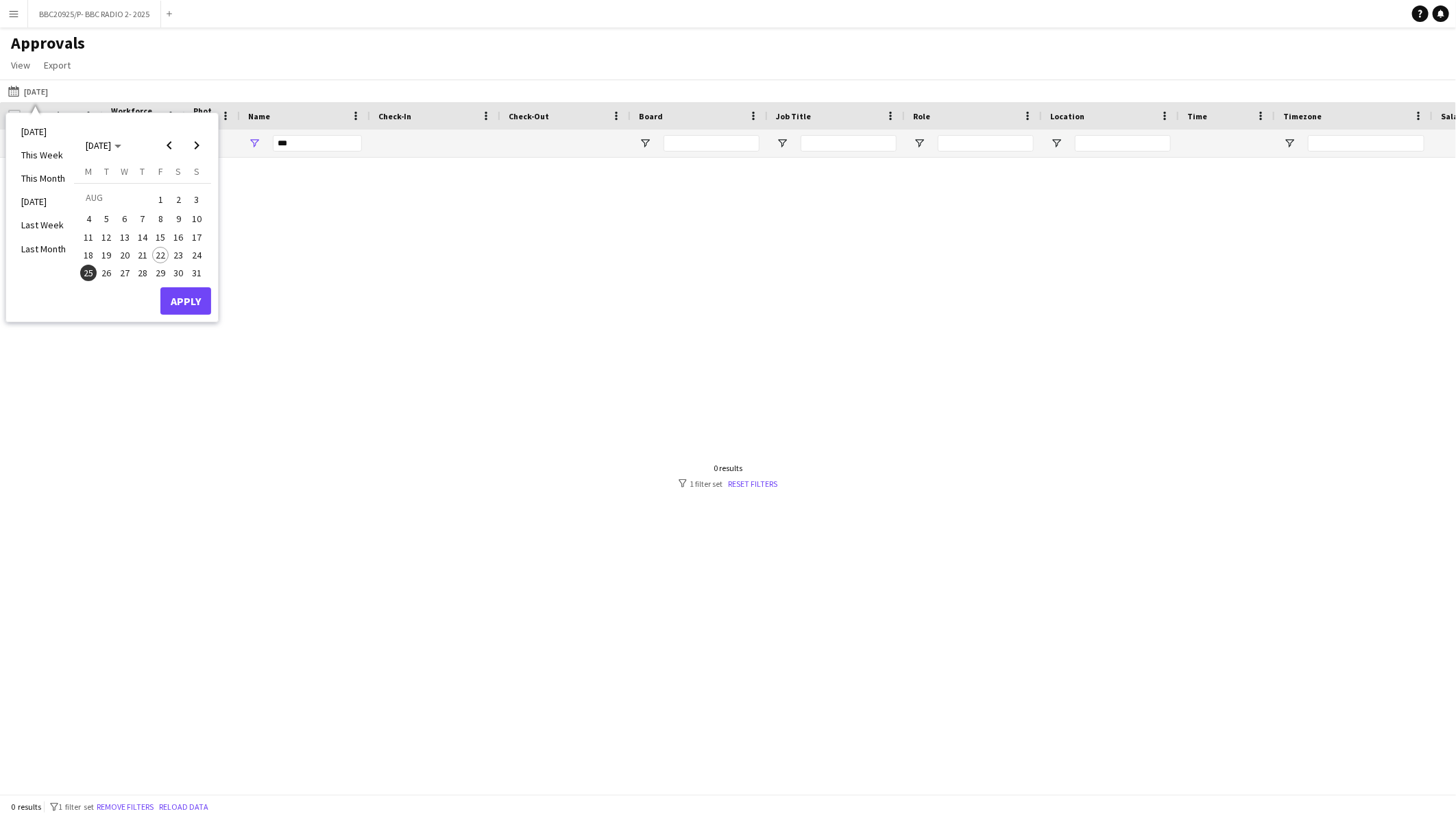
click at [103, 236] on span "12" at bounding box center [106, 237] width 17 height 17
click at [197, 306] on button "Apply" at bounding box center [186, 301] width 51 height 28
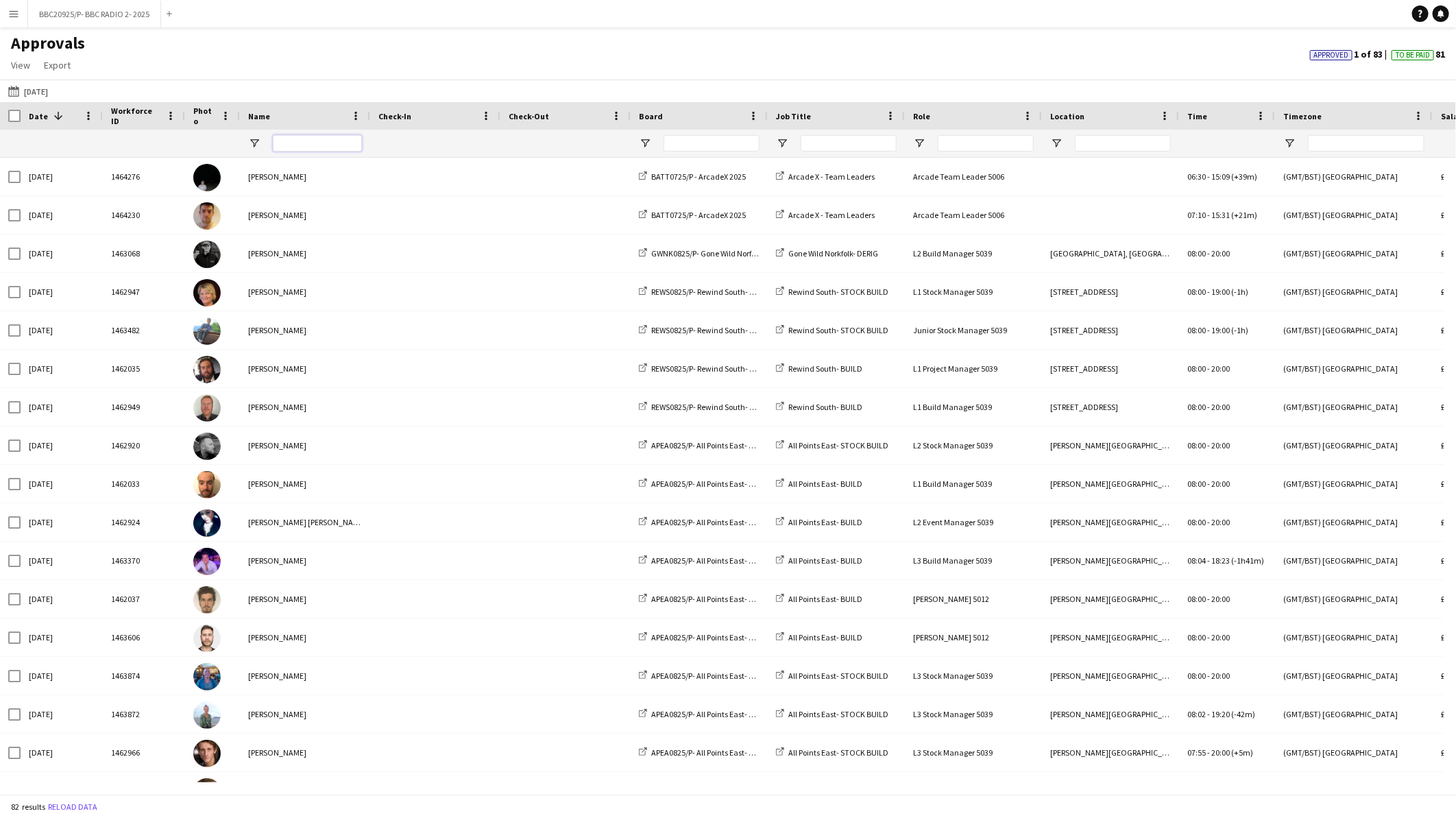
click at [340, 149] on input "Name Filter Input" at bounding box center [318, 143] width 89 height 17
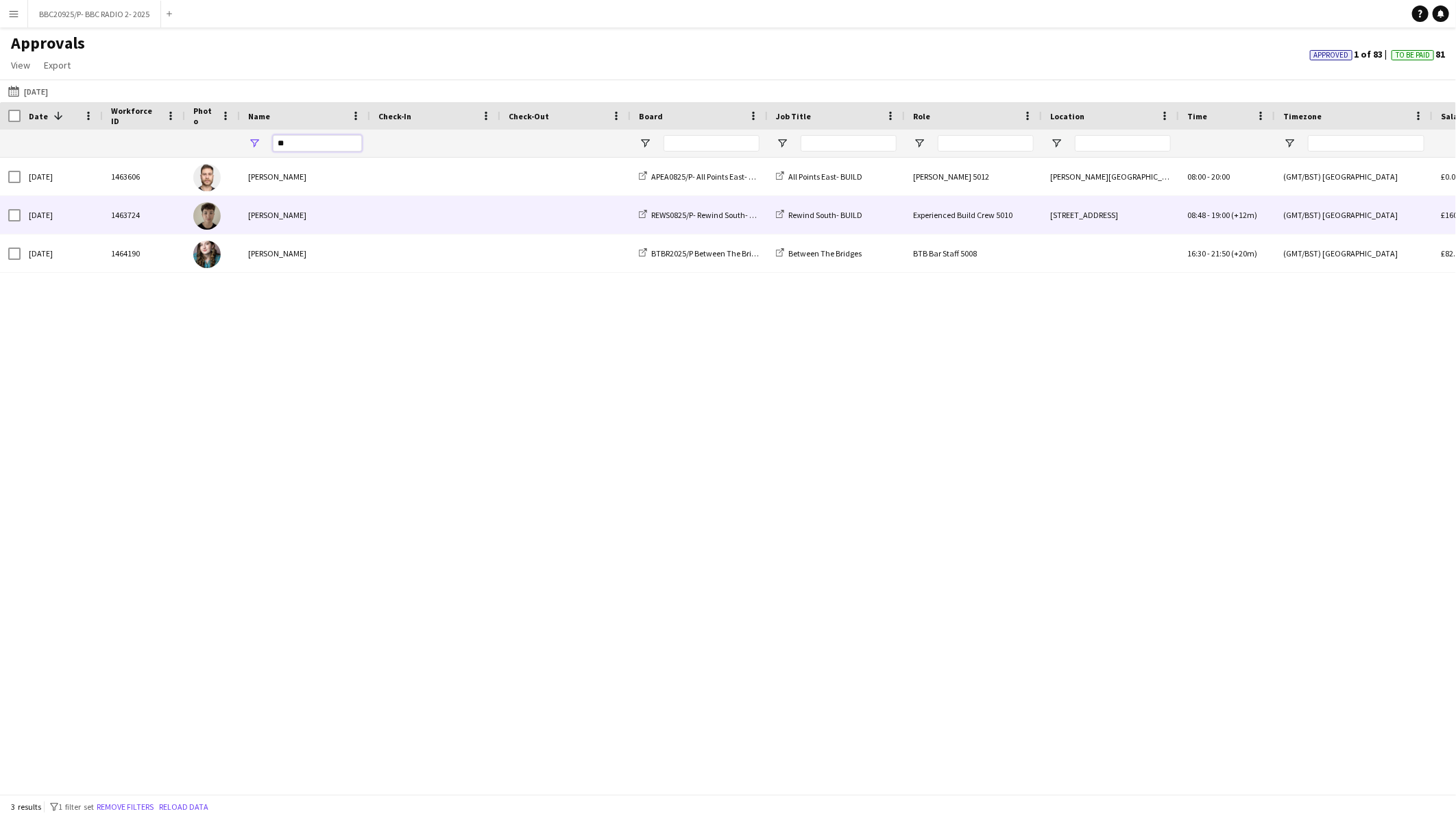
type input "**"
click at [564, 226] on span at bounding box center [566, 215] width 114 height 38
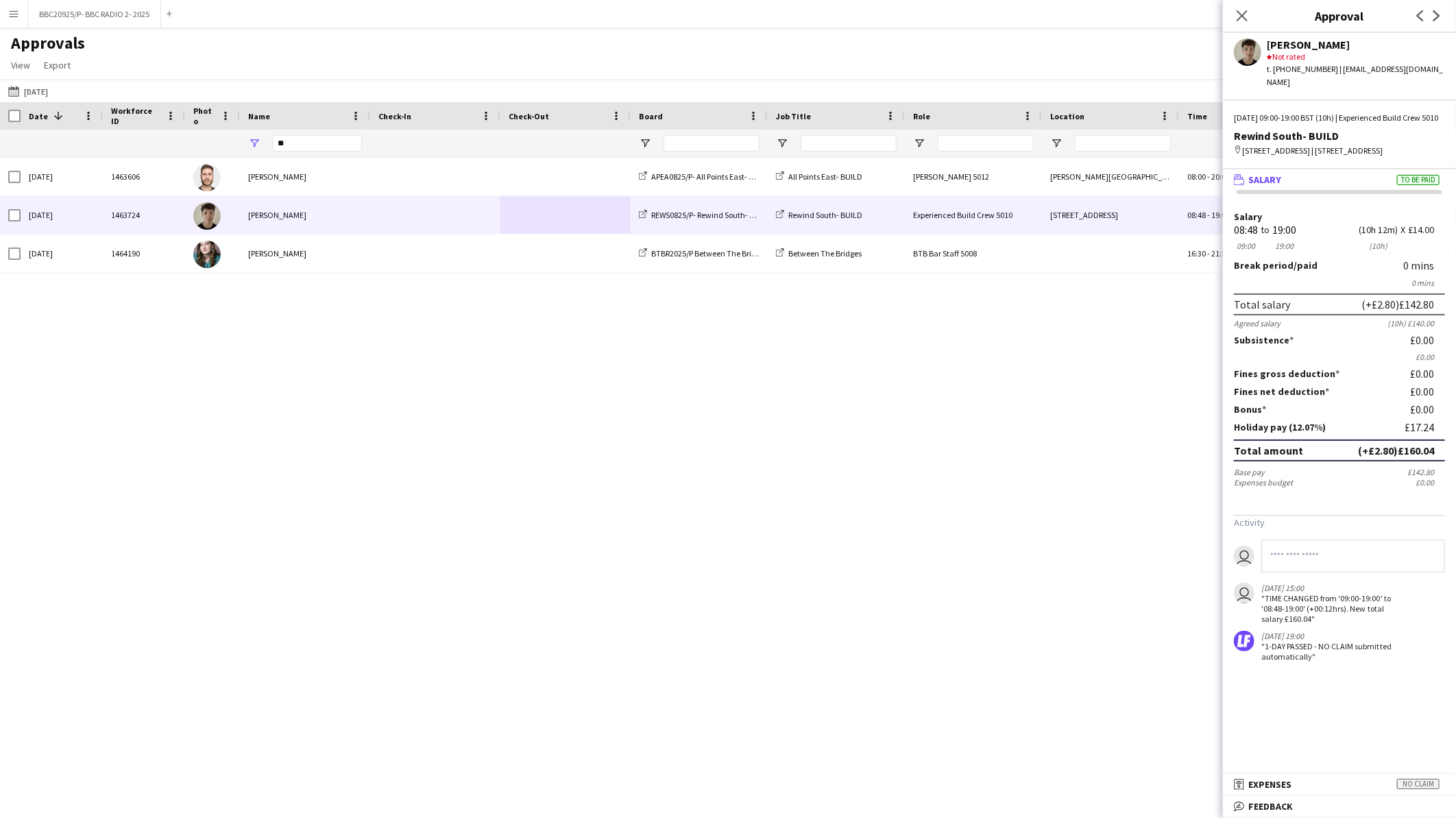
click at [654, 472] on div "[DATE] 1463606 [PERSON_NAME] APEA0825/P- All Points East- 2025 All Points East-…" at bounding box center [728, 470] width 1456 height 624
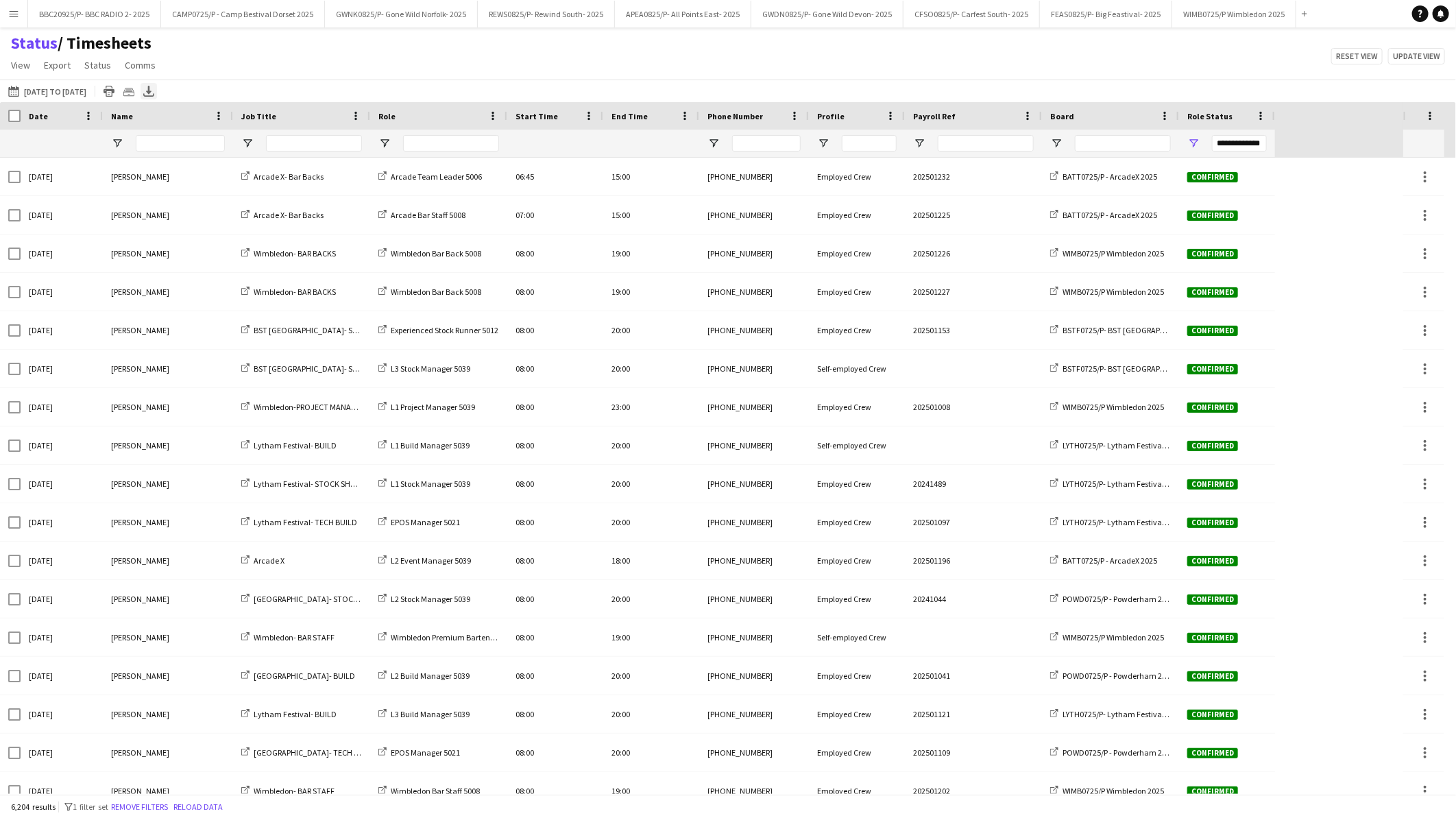
click at [154, 91] on icon "Export XLSX" at bounding box center [148, 90] width 11 height 11
click at [135, 61] on span "Comms" at bounding box center [140, 65] width 31 height 12
click at [323, 52] on div "Status / Timesheets View Views Default view BTB upload workforce New starters P…" at bounding box center [728, 56] width 1456 height 47
click at [125, 117] on span "Name" at bounding box center [122, 116] width 22 height 10
click at [823, 145] on span "Open Filter Menu" at bounding box center [823, 143] width 12 height 12
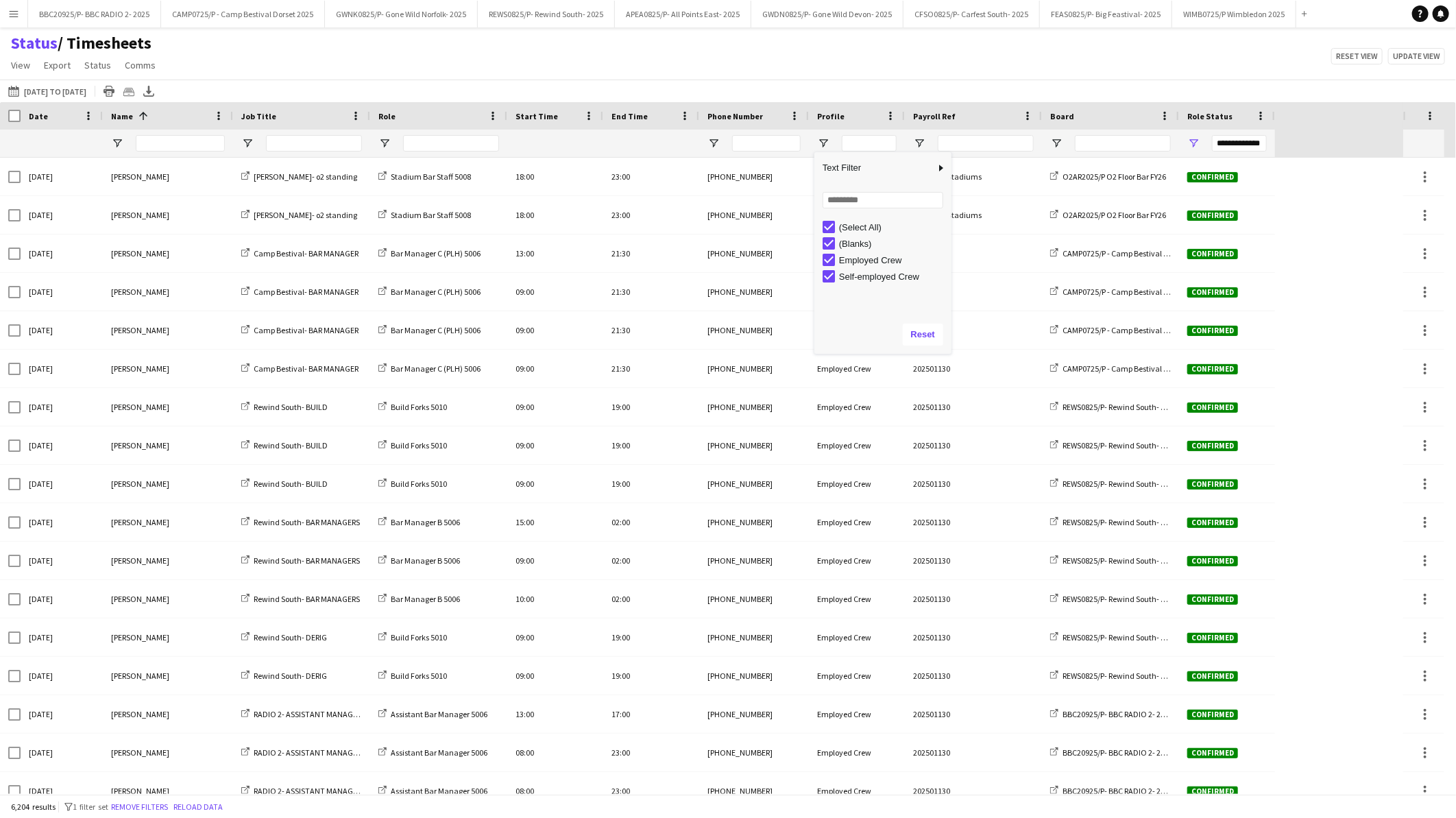
click at [844, 276] on div "Self-employed Crew" at bounding box center [892, 277] width 108 height 10
click at [851, 245] on div "(Blanks)" at bounding box center [892, 243] width 108 height 10
type input "**********"
click at [828, 64] on div "Status / Timesheets View Views Default view BTB upload workforce New starters P…" at bounding box center [728, 56] width 1456 height 47
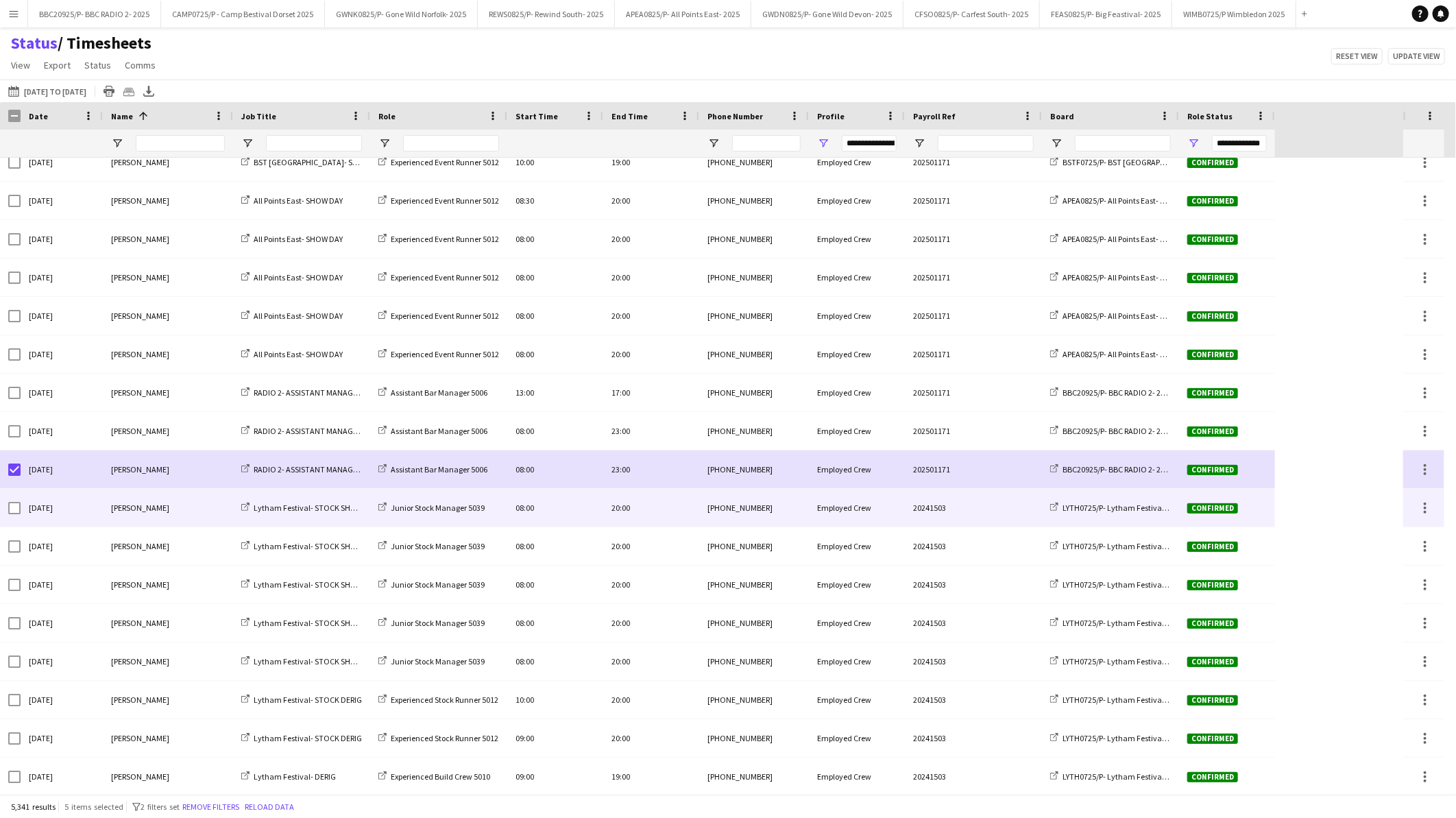
click at [16, 502] on div at bounding box center [14, 507] width 12 height 39
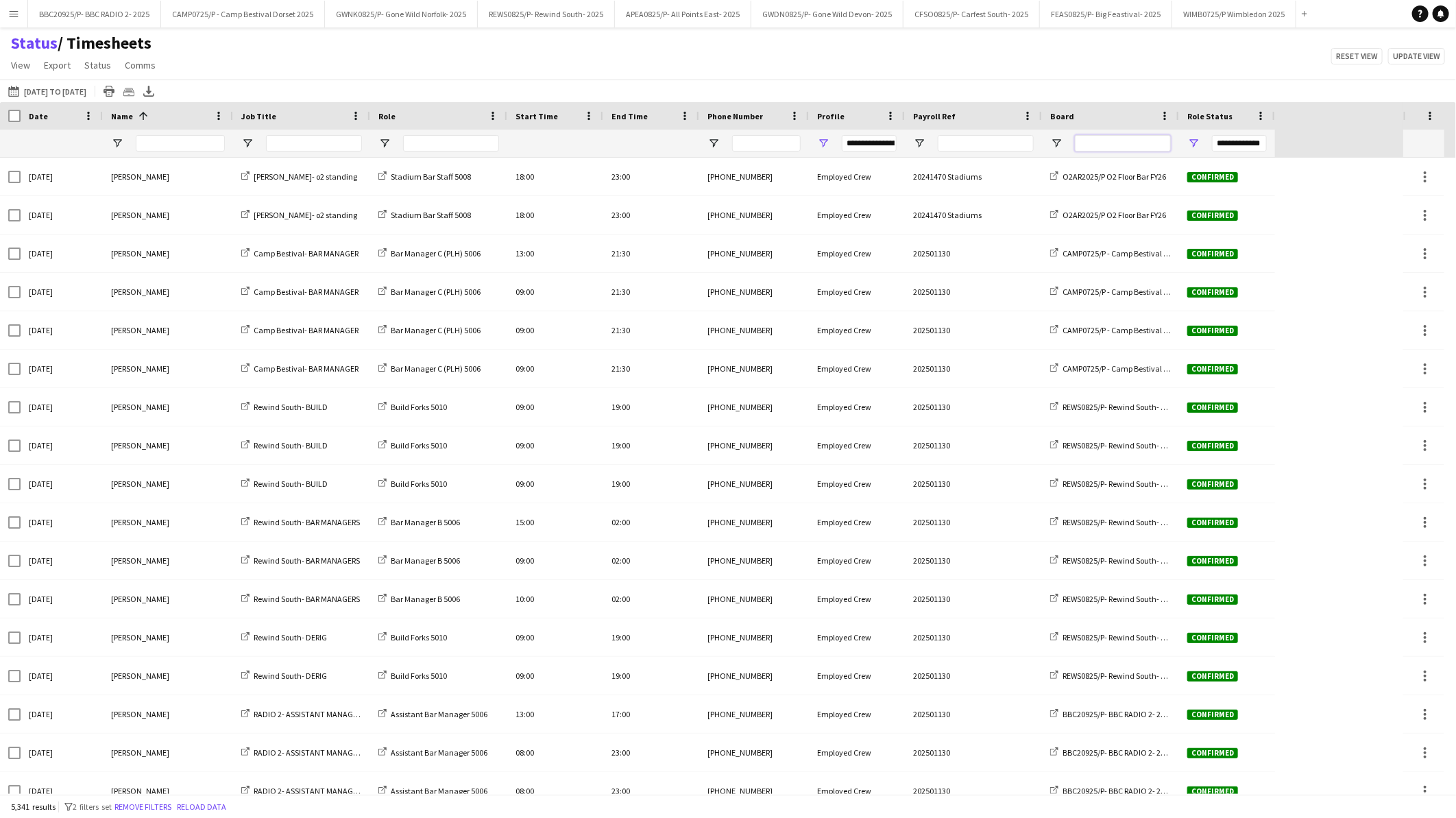
click at [1096, 139] on input "Board Filter Input" at bounding box center [1123, 143] width 96 height 17
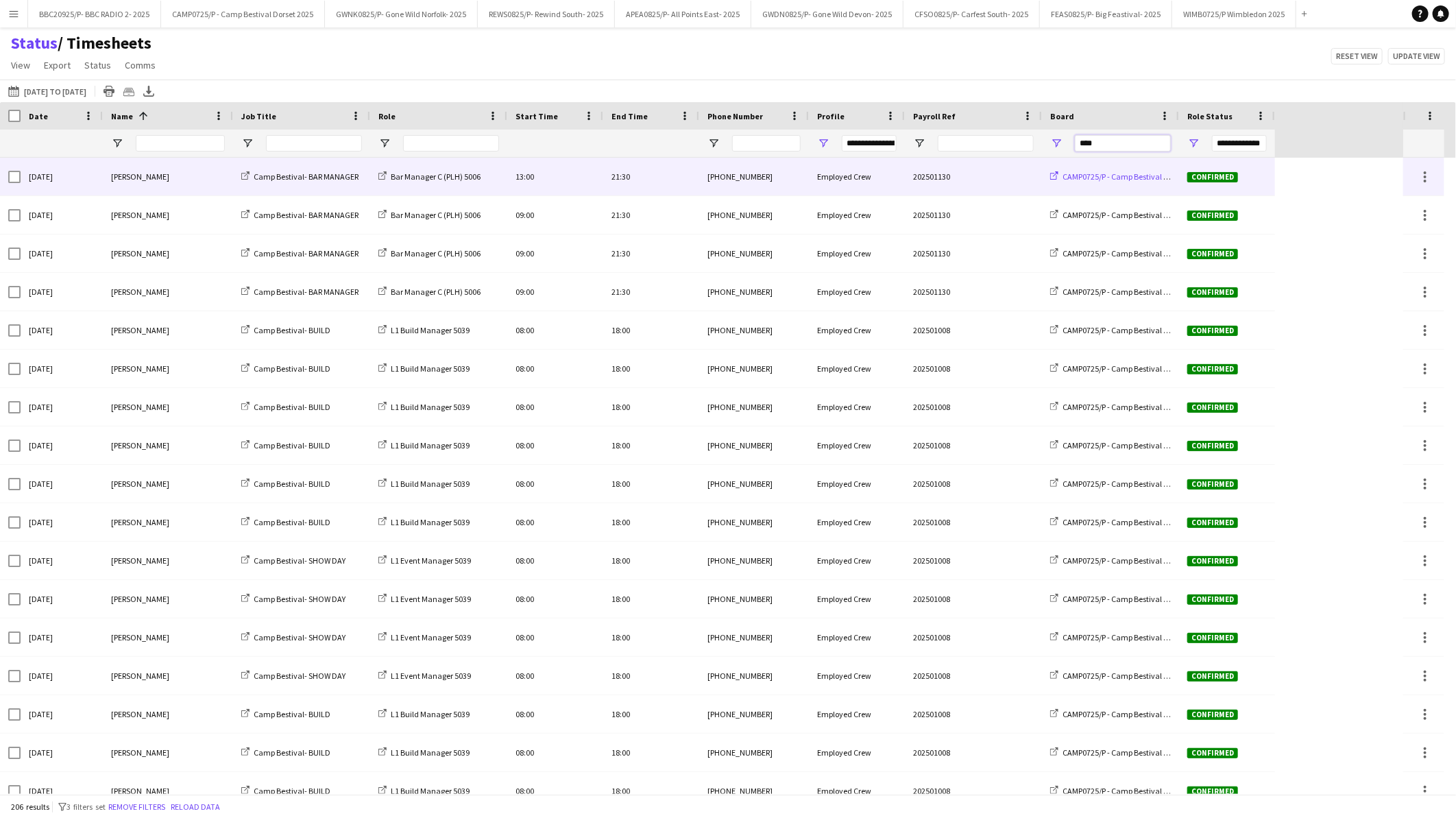
type input "****"
click at [1092, 177] on span "CAMP0725/P - Camp Bestival Dorset 2025" at bounding box center [1133, 177] width 141 height 10
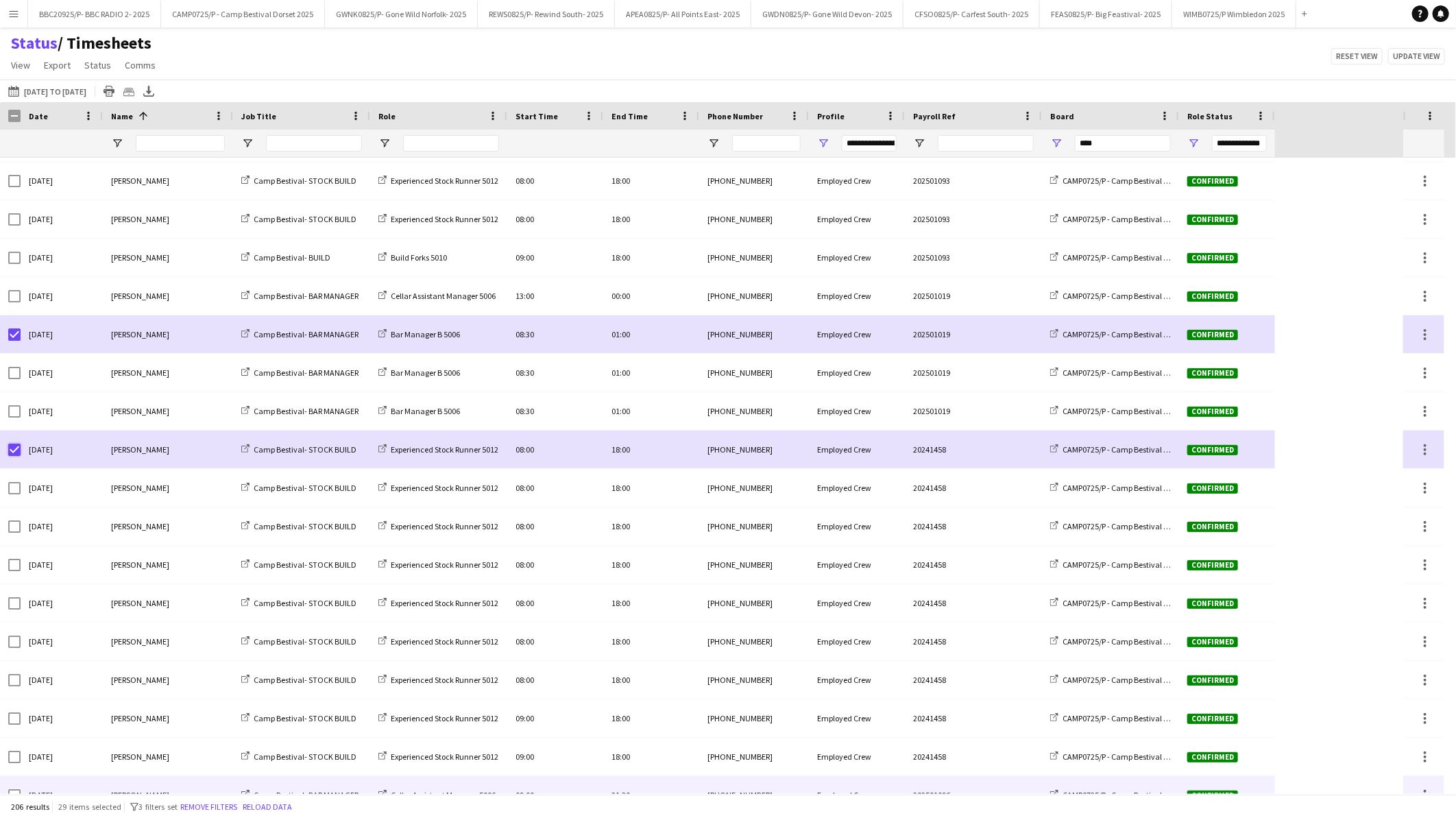
scroll to position [5333, 0]
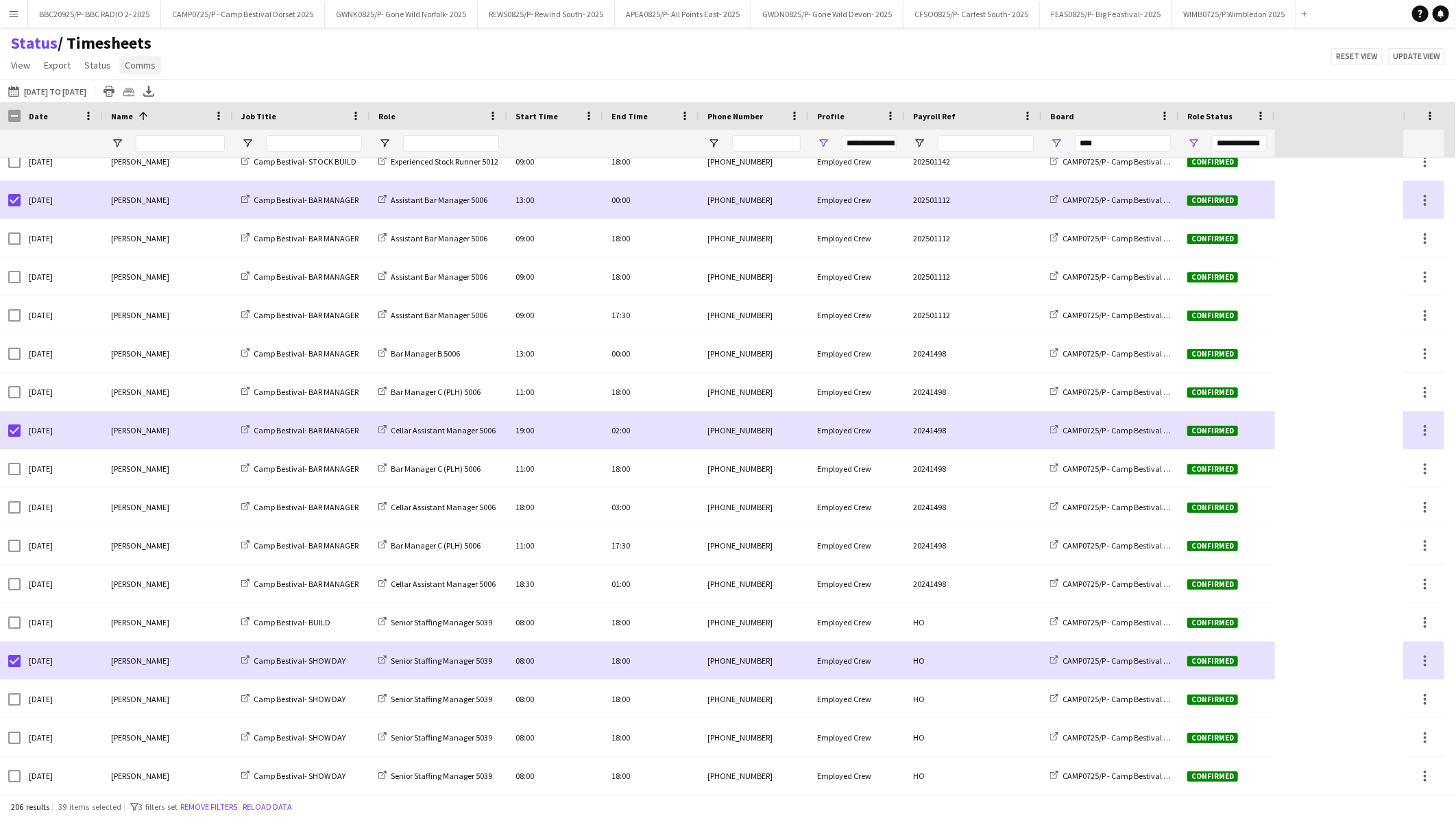
click at [134, 64] on span "Comms" at bounding box center [140, 65] width 31 height 12
click at [152, 101] on link "Send notification" at bounding box center [165, 94] width 96 height 29
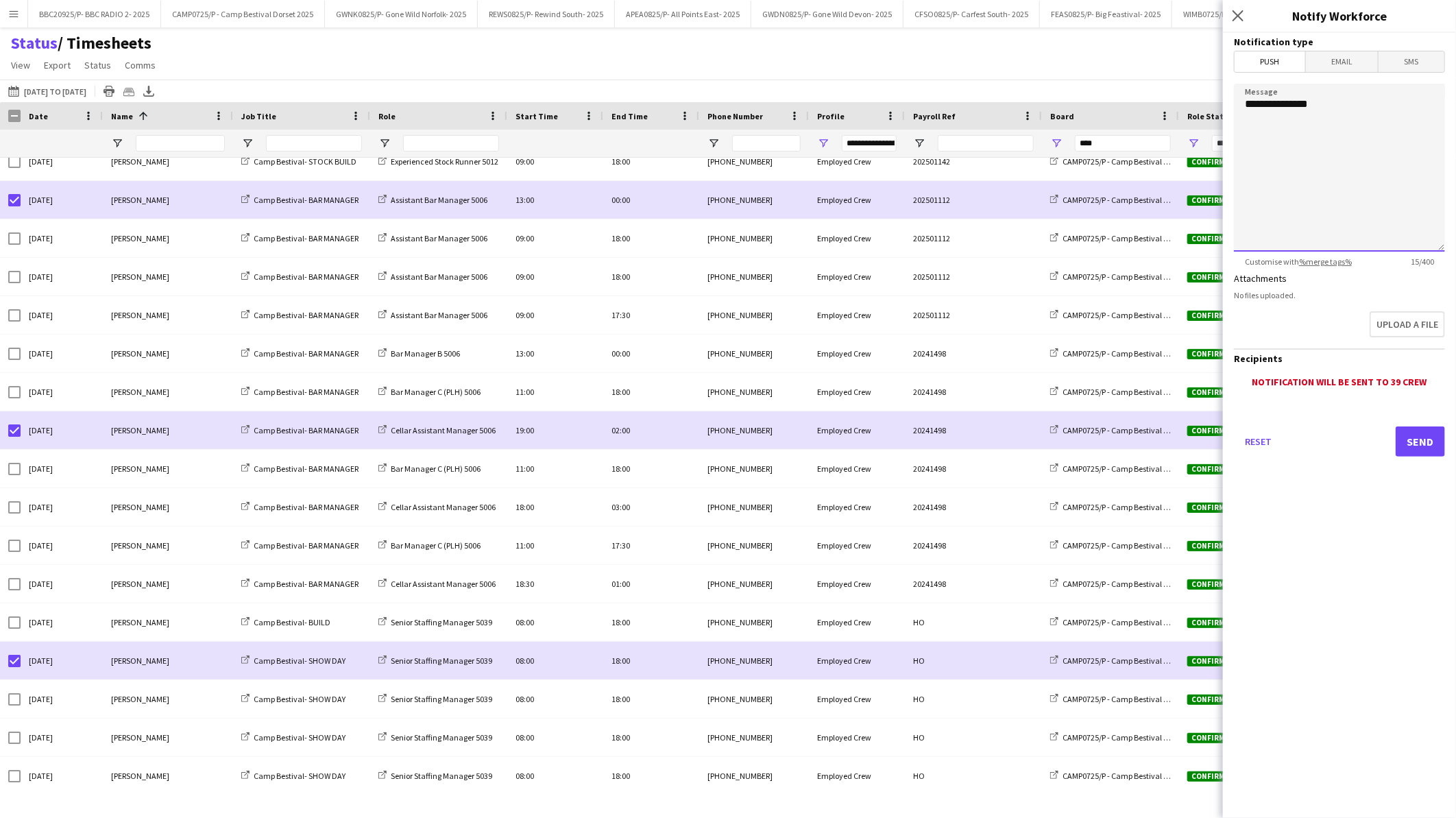
click at [1304, 130] on textarea "**********" at bounding box center [1339, 167] width 211 height 168
drag, startPoint x: 1335, startPoint y: 96, endPoint x: 1216, endPoint y: 97, distance: 119.0
click at [1216, 97] on body "Menu Boards Boards Boards All jobs Status Workforce Workforce My Workforce Recr…" at bounding box center [728, 409] width 1456 height 818
click at [1335, 236] on textarea "**********" at bounding box center [1339, 167] width 211 height 168
click at [1321, 234] on textarea "**********" at bounding box center [1339, 167] width 211 height 168
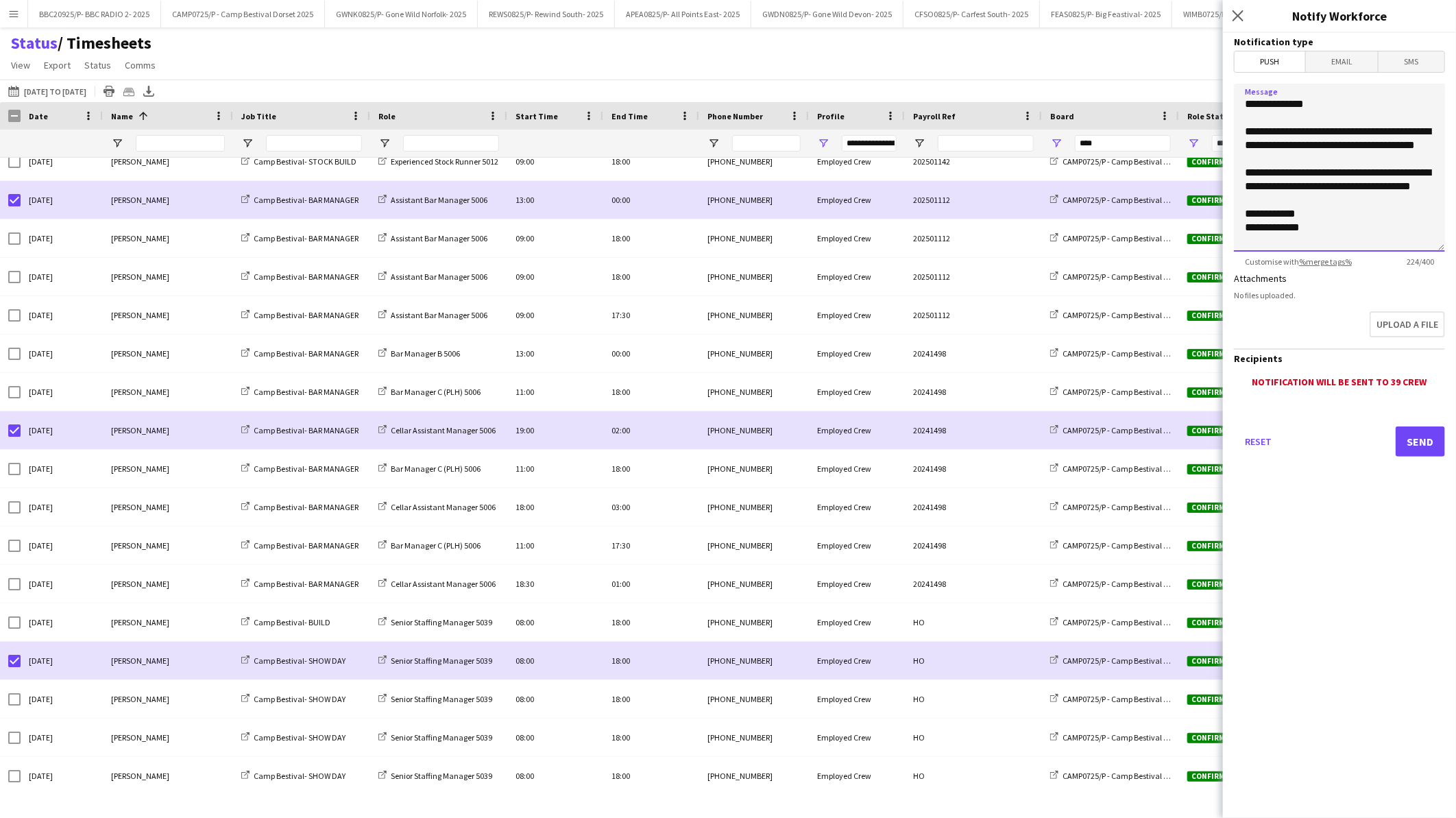
scroll to position [0, 0]
type textarea "**********"
click at [1421, 447] on button "Send" at bounding box center [1420, 442] width 50 height 30
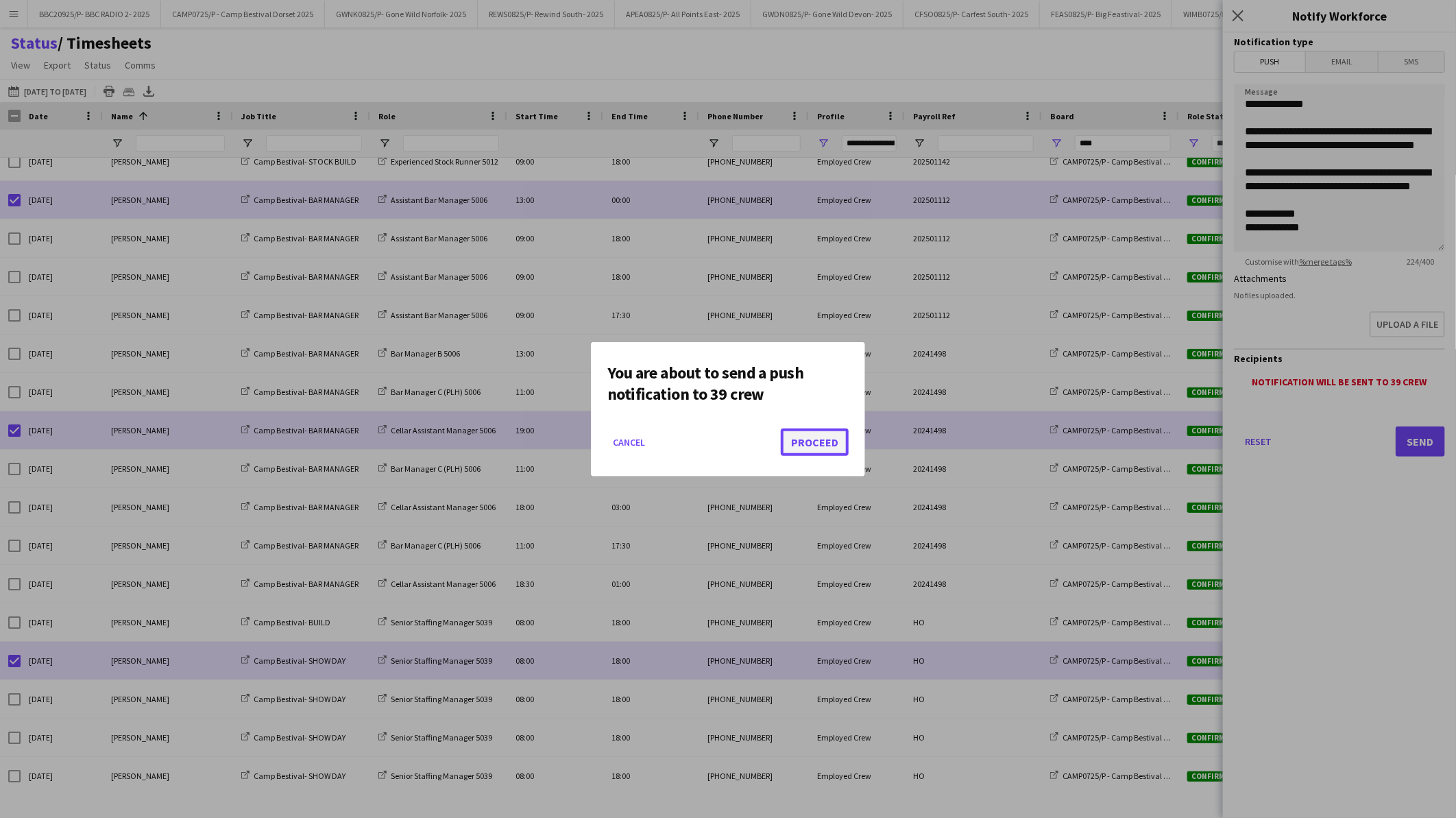
click at [800, 444] on button "Proceed" at bounding box center [815, 443] width 67 height 28
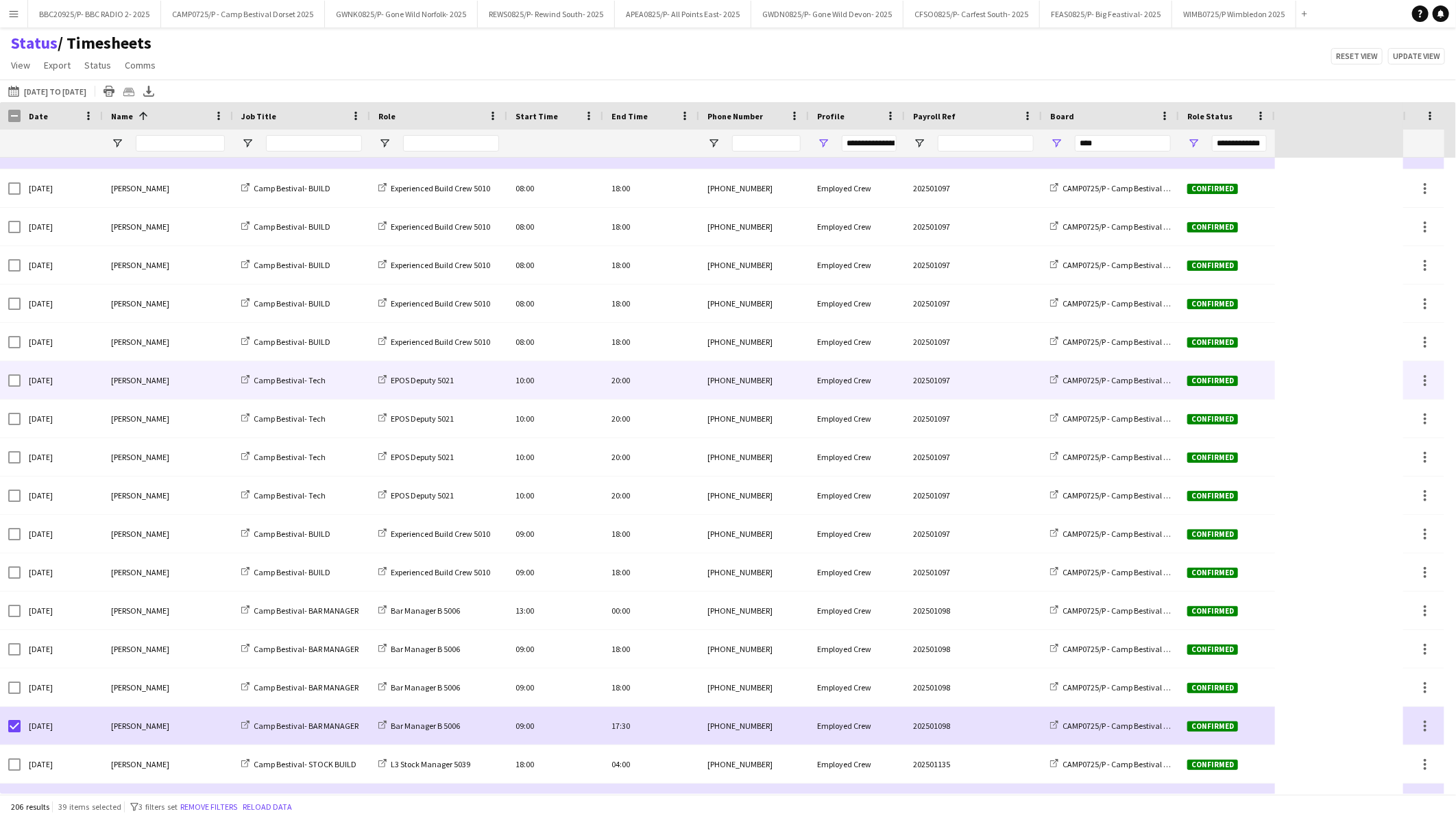
scroll to position [5967, 0]
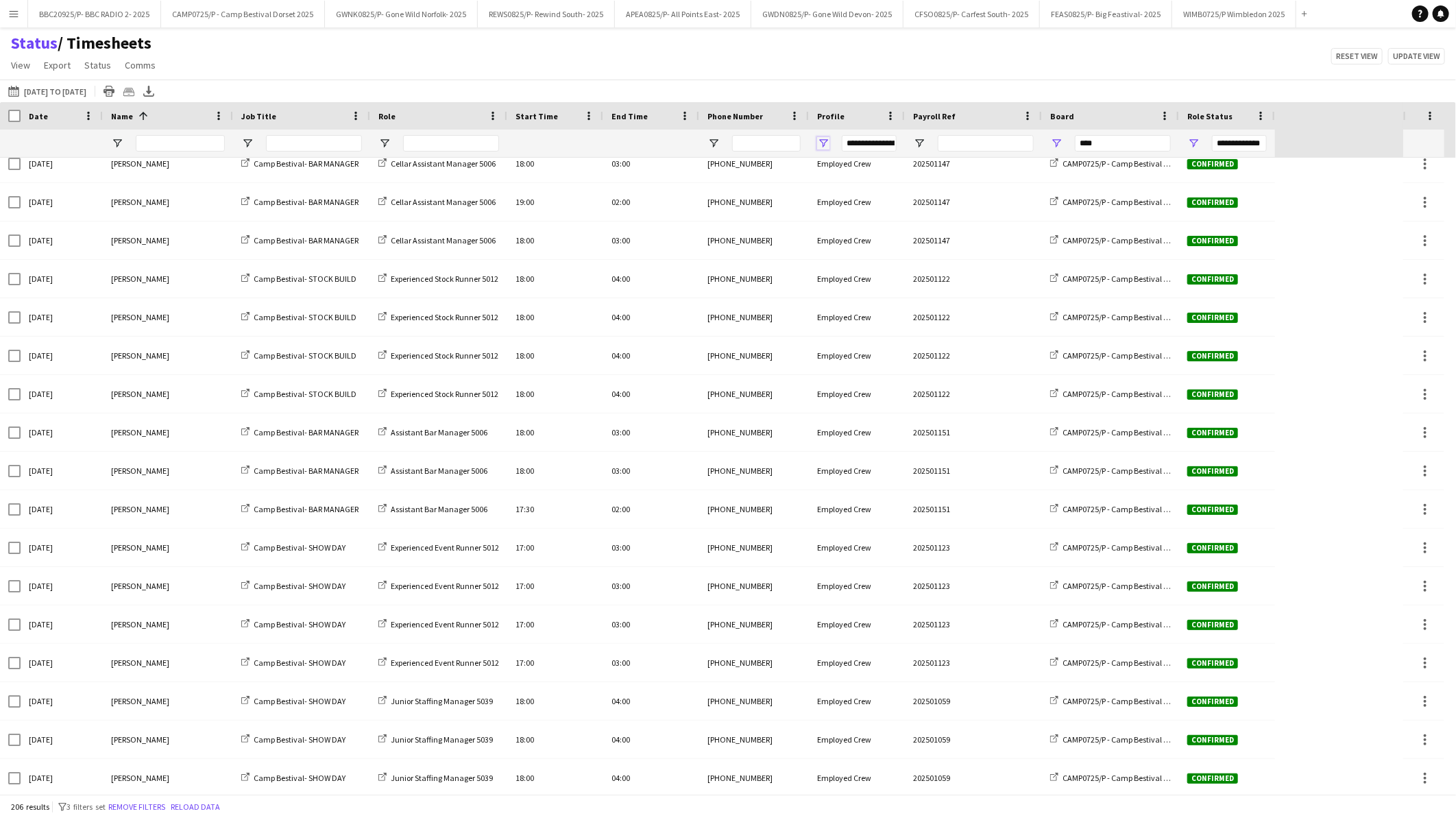
click at [825, 145] on span "Open Filter Menu" at bounding box center [823, 143] width 12 height 12
click at [841, 249] on div "Employed Crew" at bounding box center [892, 243] width 108 height 10
type input "***"
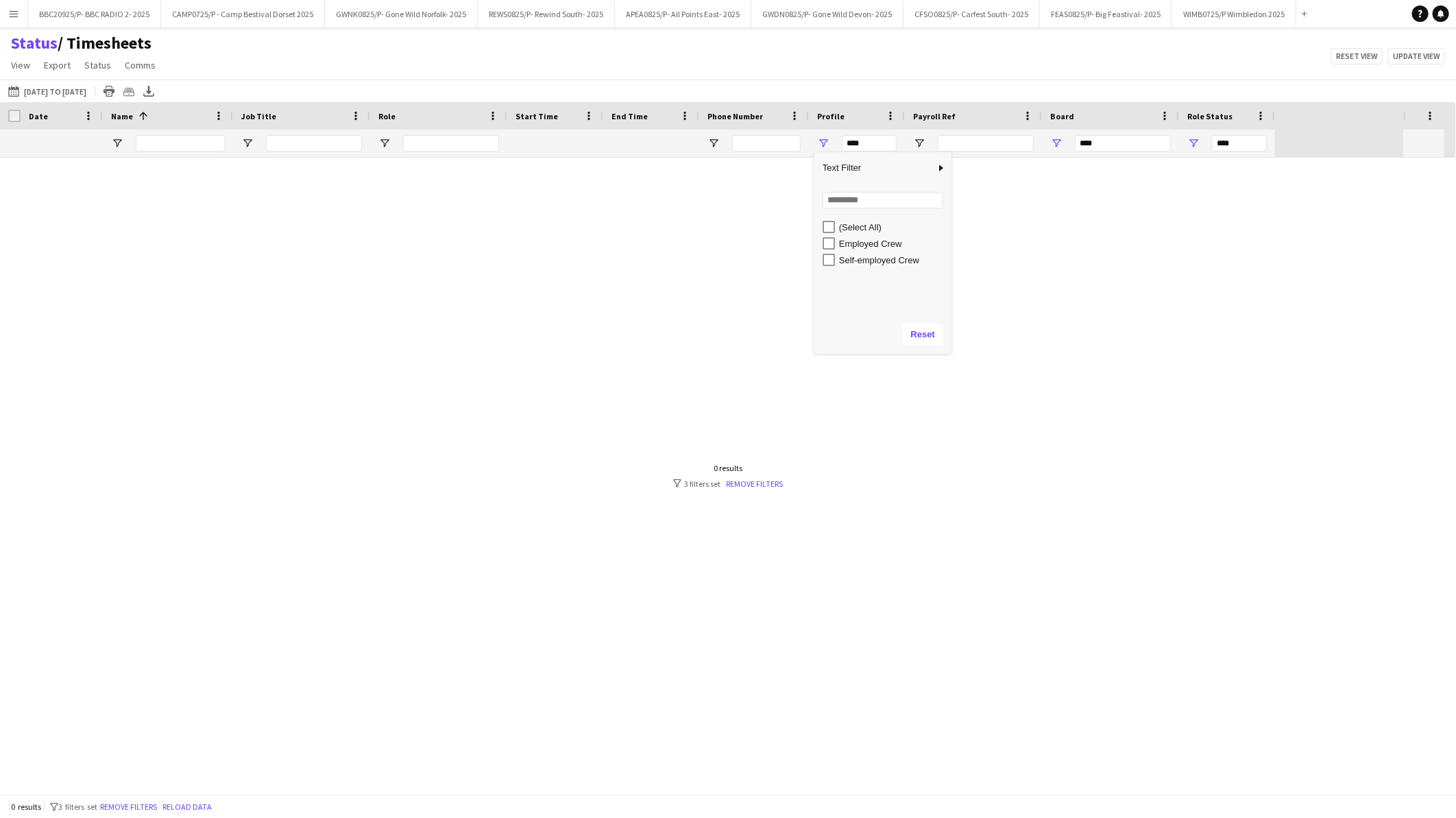
scroll to position [0, 0]
click at [846, 262] on div "Self-employed Crew" at bounding box center [892, 260] width 108 height 10
type input "**********"
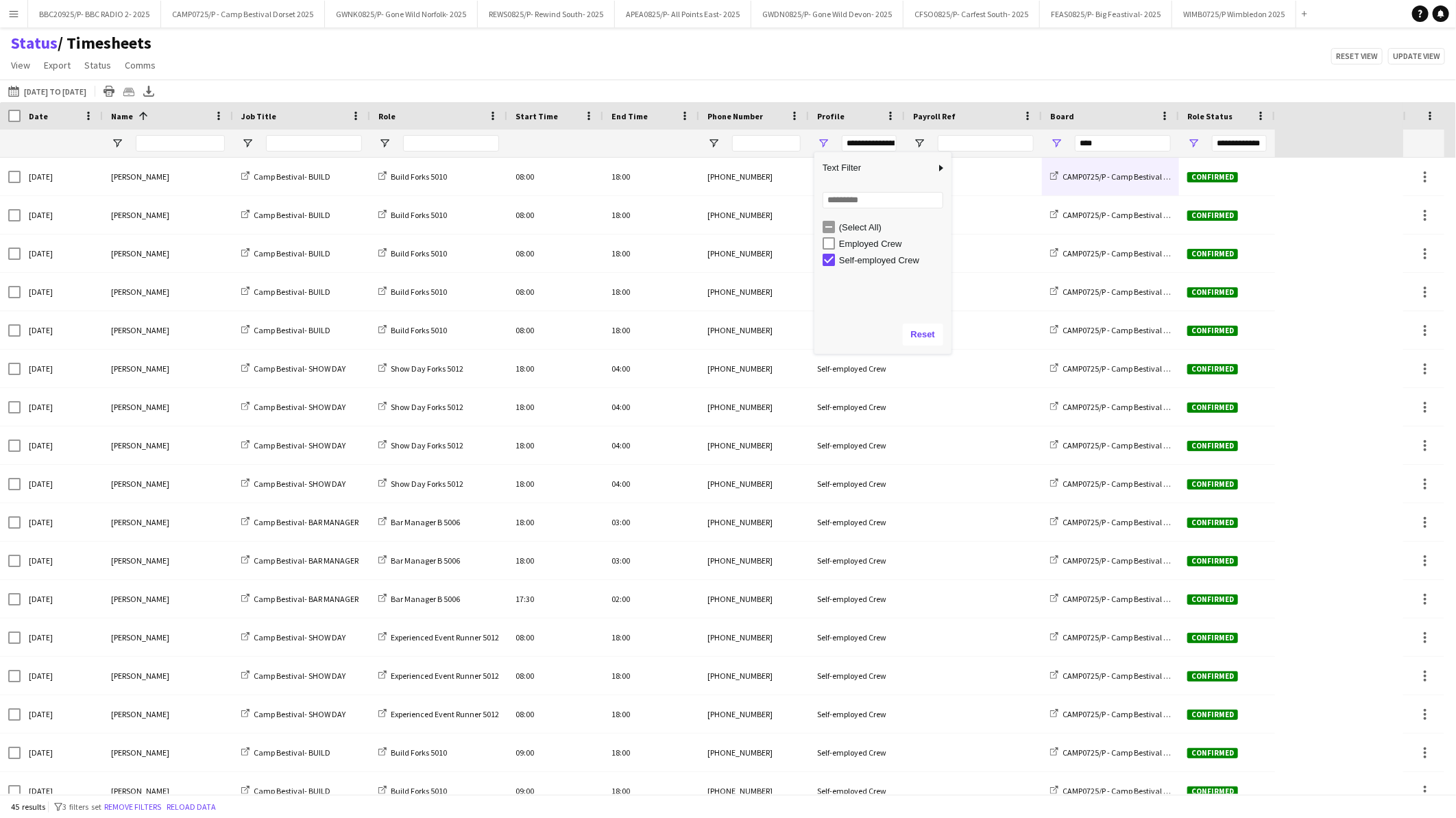
click at [320, 73] on div "Status / Timesheets View Views Default view BTB upload workforce New starters P…" at bounding box center [728, 56] width 1456 height 47
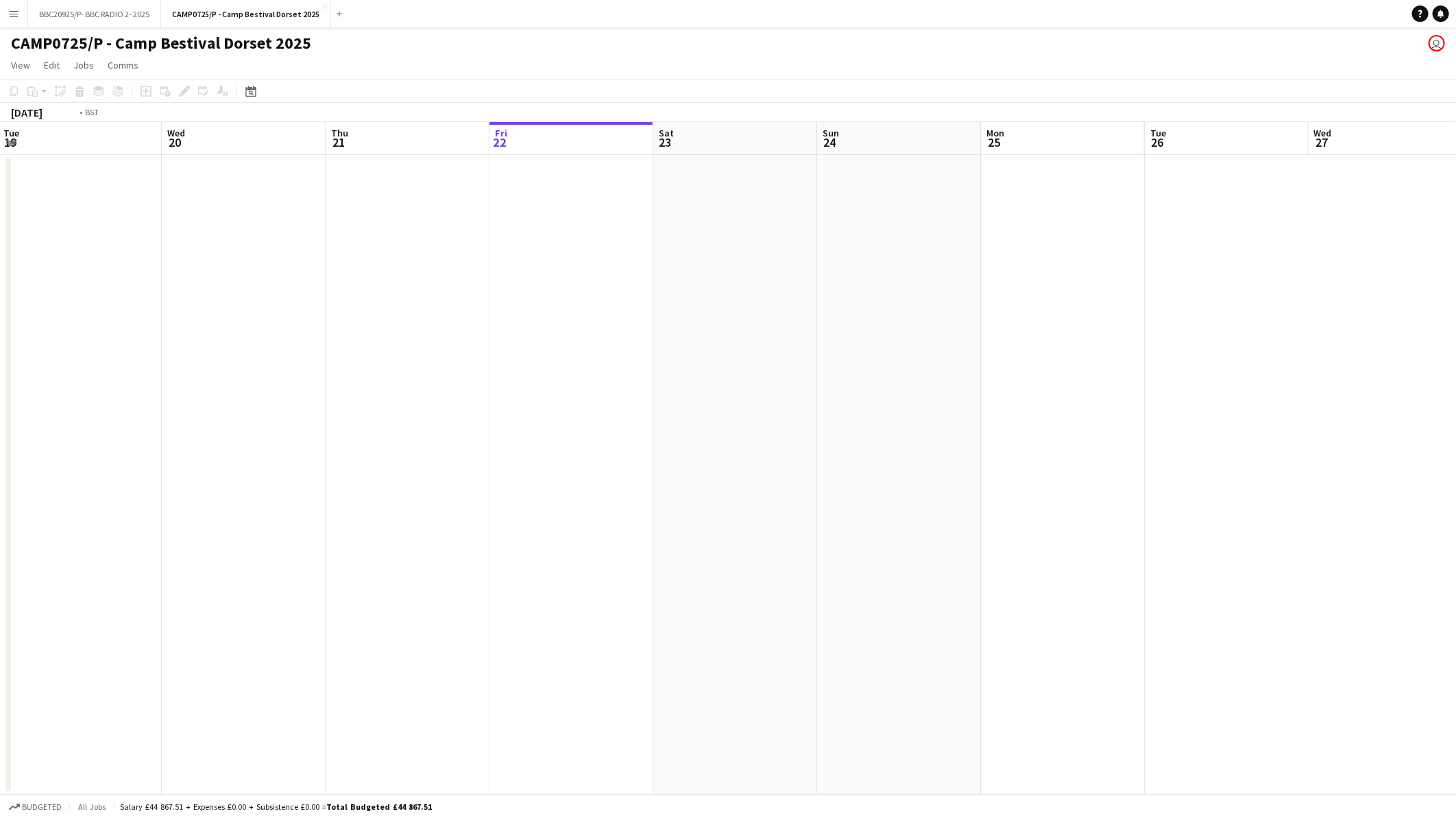
drag, startPoint x: 385, startPoint y: 426, endPoint x: 786, endPoint y: 451, distance: 401.8
click at [971, 424] on app-calendar-viewport "Sun 17 Mon 18 Tue 19 Wed 20 Thu 21 Fri 22 Sat 23 Sun 24 Mon 25 Tue 26 Wed 27 Th…" at bounding box center [728, 459] width 1456 height 673
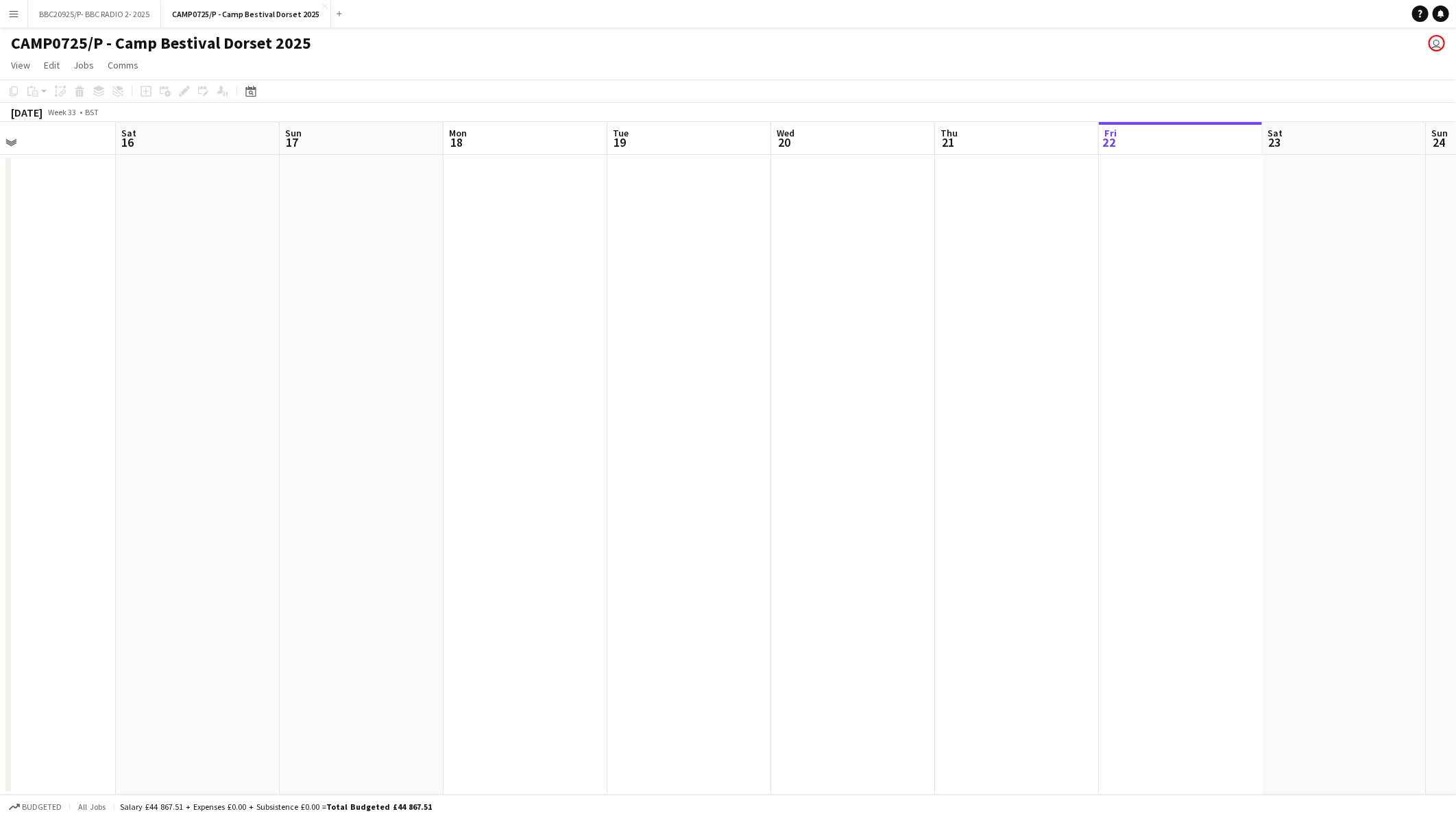
drag, startPoint x: 516, startPoint y: 538, endPoint x: 866, endPoint y: 544, distance: 350.1
click at [912, 540] on app-calendar-viewport "Wed 13 Thu 14 Fri 15 Sat 16 Sun 17 Mon 18 Tue 19 Wed 20 Thu 21 Fri 22 Sat 23 Su…" at bounding box center [728, 459] width 1456 height 673
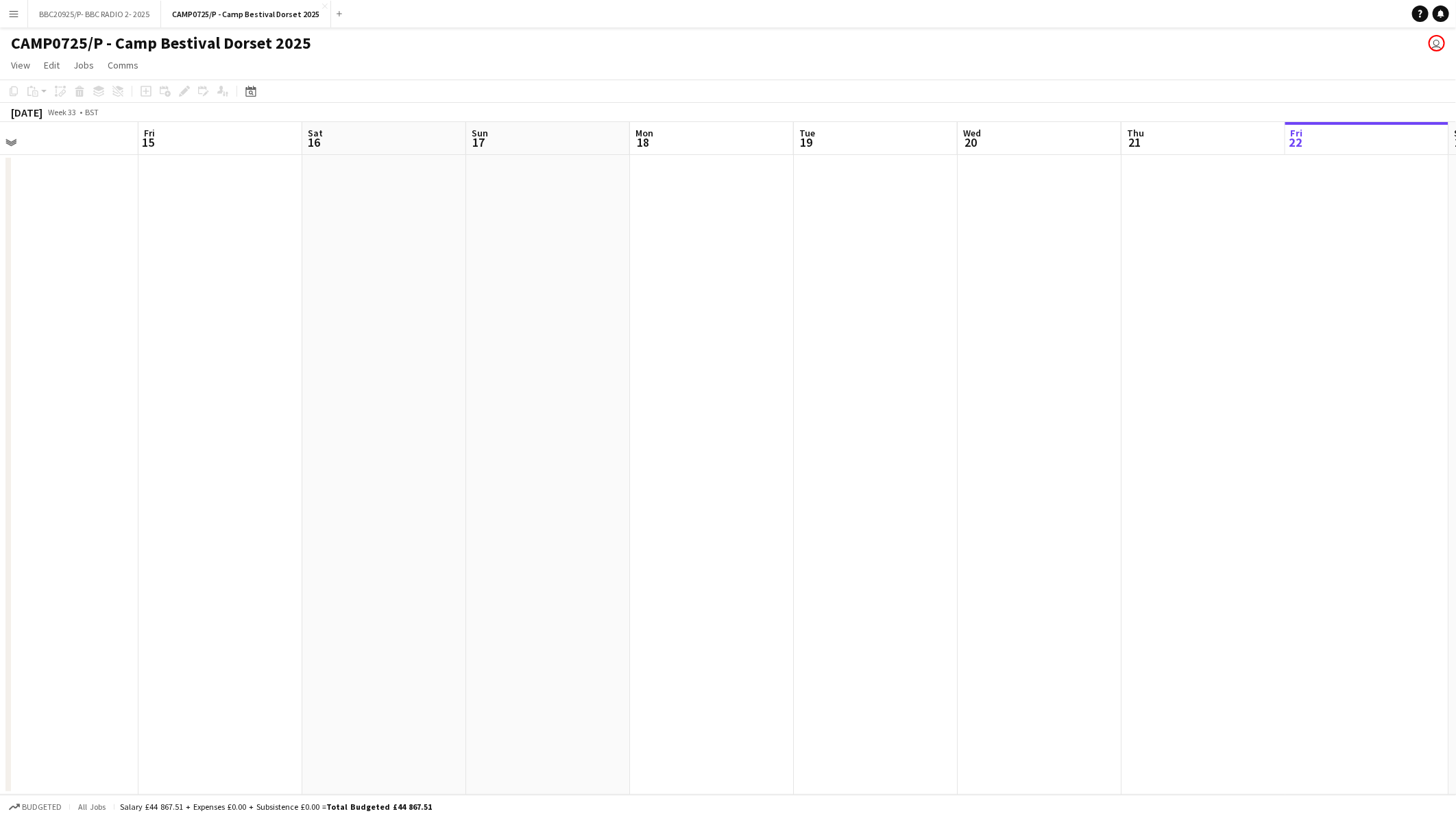
drag, startPoint x: 478, startPoint y: 596, endPoint x: 1063, endPoint y: 598, distance: 585.0
click at [1064, 598] on app-calendar-viewport "Tue 12 Wed 13 Thu 14 Fri 15 Sat 16 Sun 17 Mon 18 Tue 19 Wed 20 Thu 21 Fri 22 Sa…" at bounding box center [728, 459] width 1456 height 673
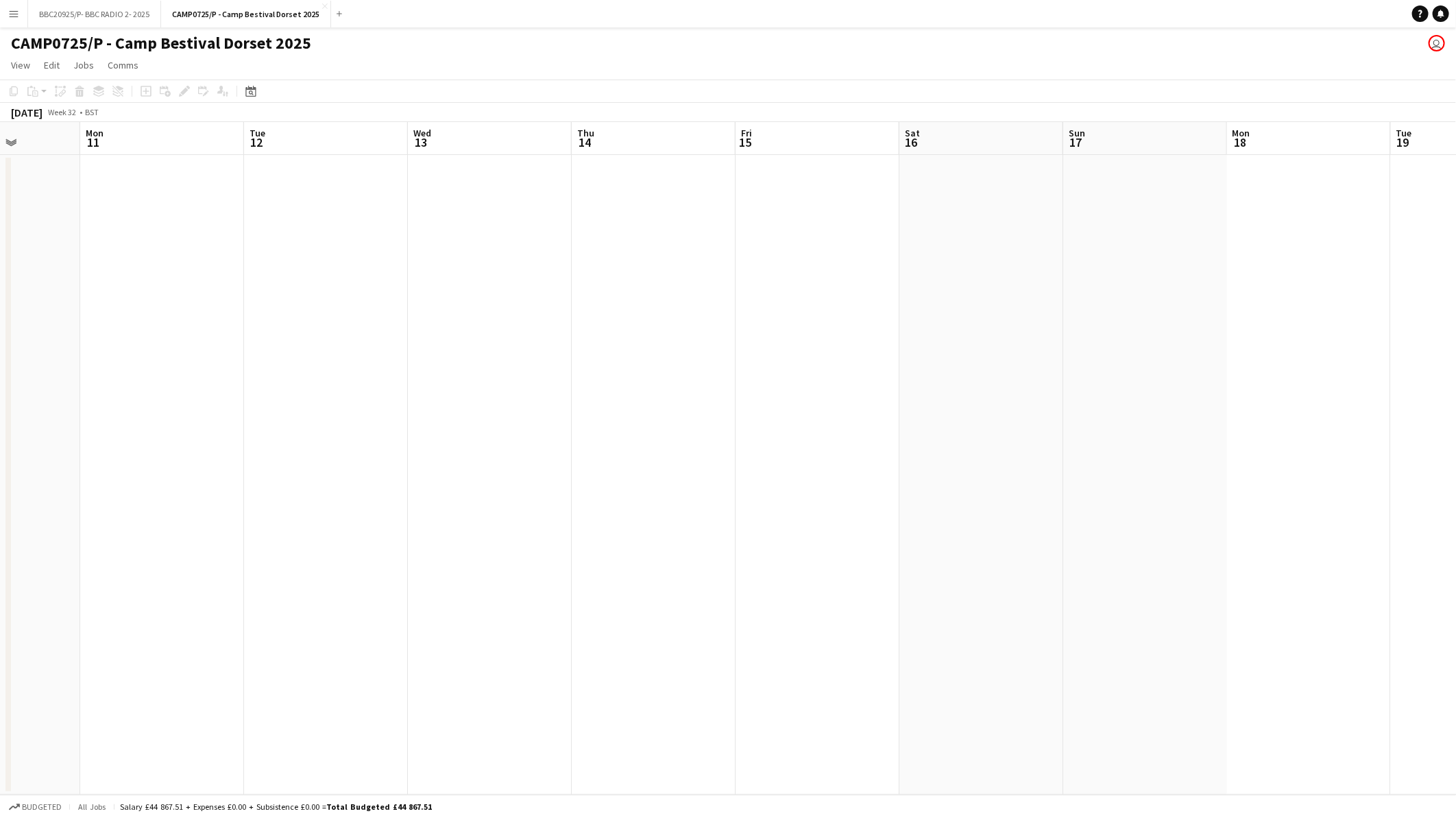
drag, startPoint x: 925, startPoint y: 630, endPoint x: 1176, endPoint y: 614, distance: 251.5
click at [1177, 614] on app-calendar-viewport "Fri 8 Sat 9 Sun 10 Mon 11 Tue 12 Wed 13 Thu 14 Fri 15 Sat 16 Sun 17 Mon 18 Tue …" at bounding box center [728, 459] width 1456 height 673
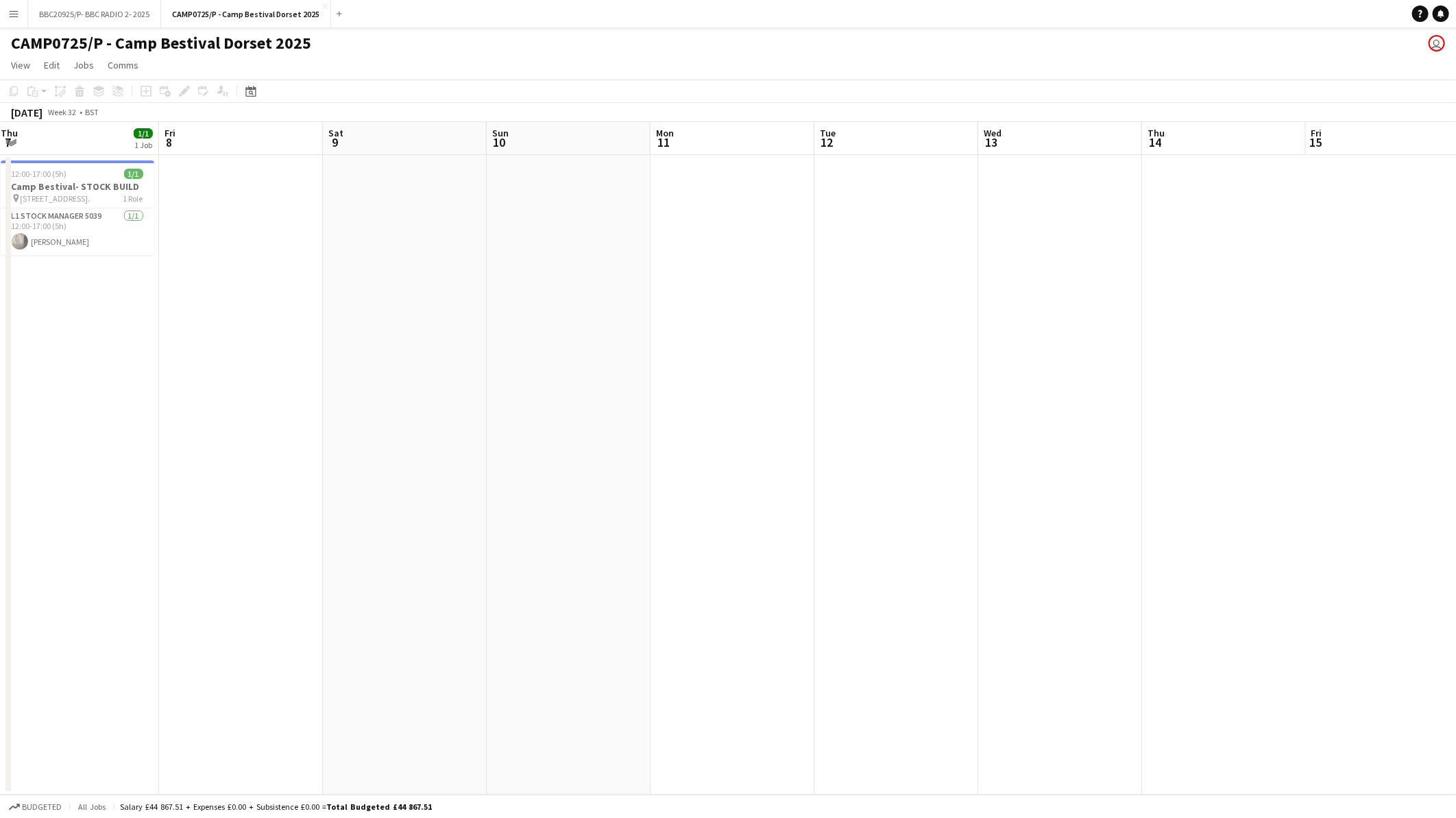
click at [995, 642] on app-calendar-viewport "Tue 5 12/12 2 Jobs Wed 6 2/4 2 Jobs Thu 7 1/1 1 Job Fri 8 Sat 9 Sun 10 Mon 11 T…" at bounding box center [728, 459] width 1456 height 673
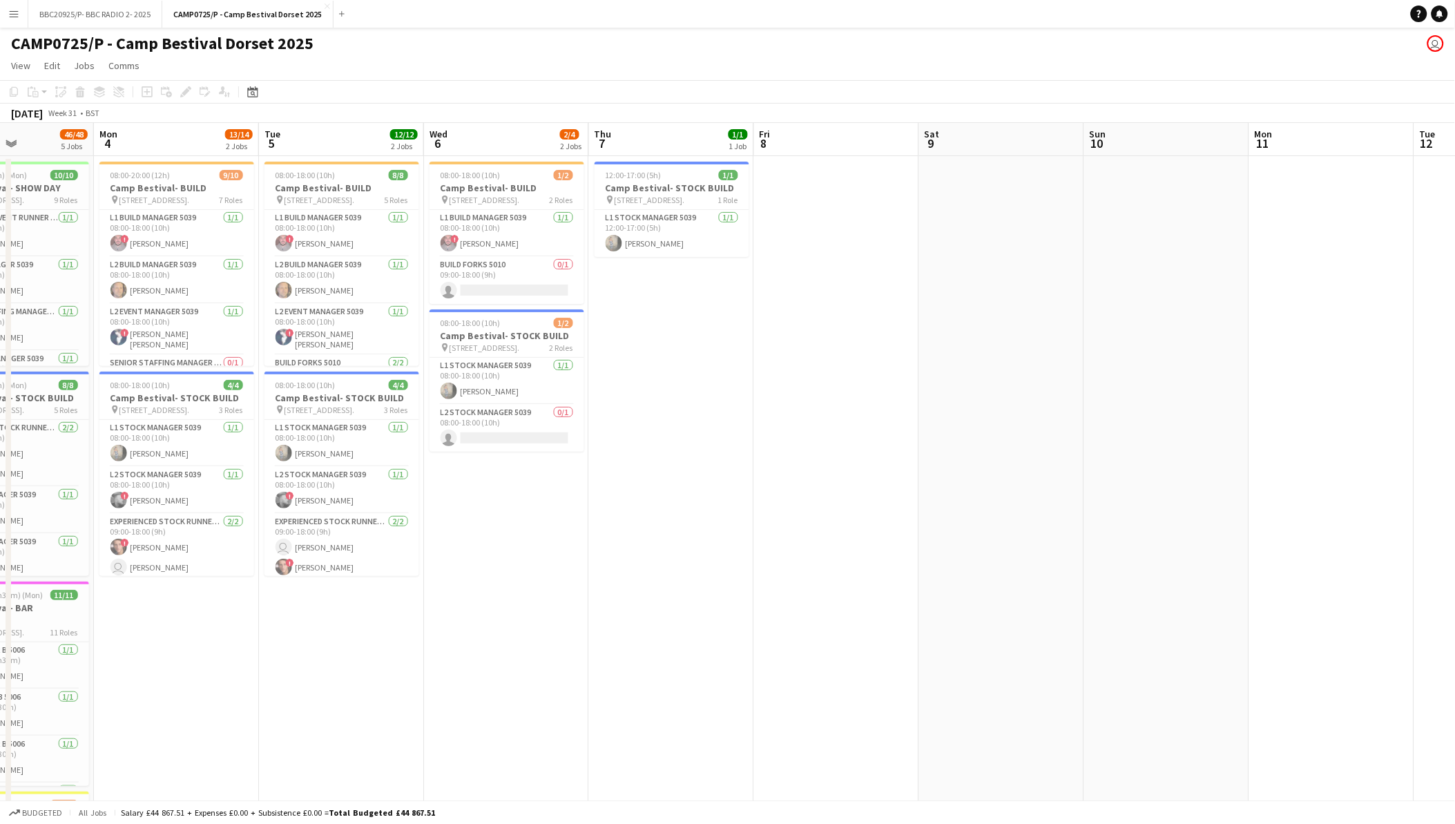
drag, startPoint x: 677, startPoint y: 689, endPoint x: 956, endPoint y: 655, distance: 281.2
click at [1158, 642] on app-calendar-viewport "Fri 1 Sat 2 Sun 3 46/48 5 Jobs Mon 4 13/14 2 Jobs Tue 5 12/12 2 Jobs Wed 6 2/4 …" at bounding box center [727, 624] width 1455 height 1003
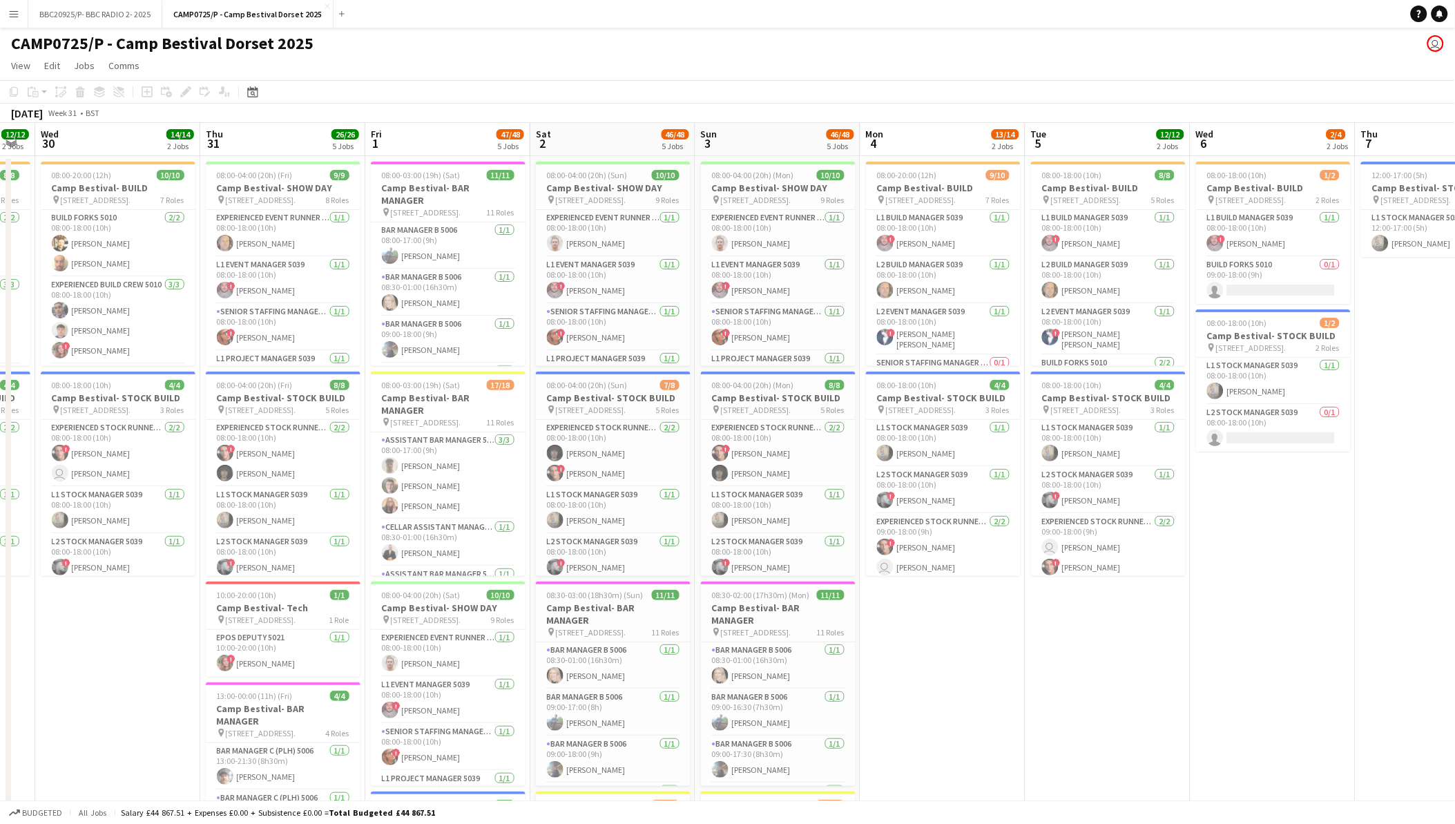
drag, startPoint x: 651, startPoint y: 671, endPoint x: 1072, endPoint y: 655, distance: 421.0
click at [1072, 655] on app-calendar-viewport "Mon 28 12/12 2 Jobs Tue 29 12/12 2 Jobs Wed 30 14/14 2 Jobs Thu 31 26/26 5 Jobs…" at bounding box center [727, 624] width 1455 height 1003
click at [928, 195] on span "[STREET_ADDRESS]." at bounding box center [922, 200] width 70 height 10
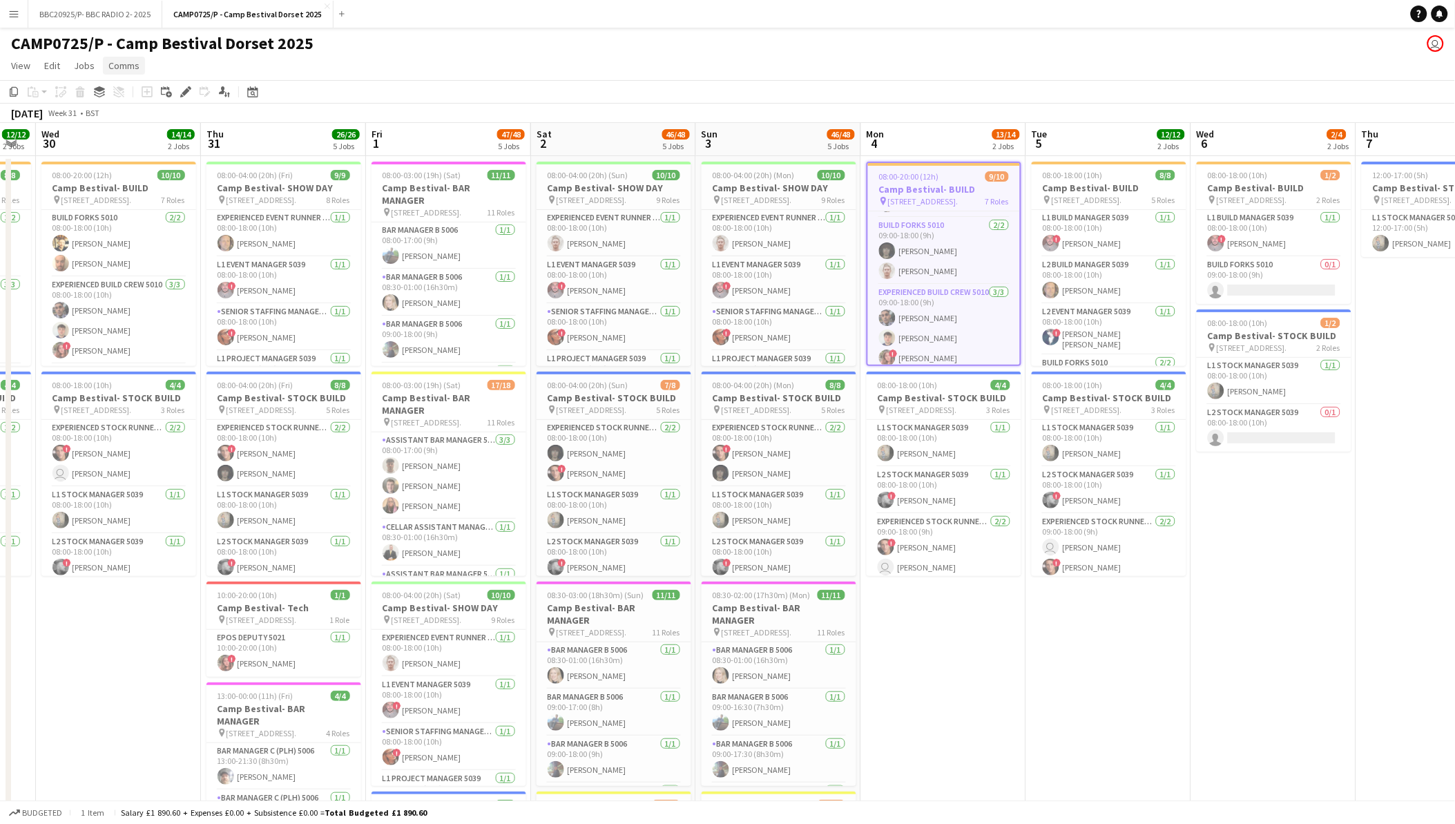
click at [126, 64] on span "Comms" at bounding box center [123, 65] width 31 height 12
click at [1288, 618] on app-date-cell "08:00-18:00 (10h) 1/2 Camp Bestival- BUILD pin [GEOGRAPHIC_DATA], [GEOGRAPHIC_D…" at bounding box center [1274, 641] width 165 height 970
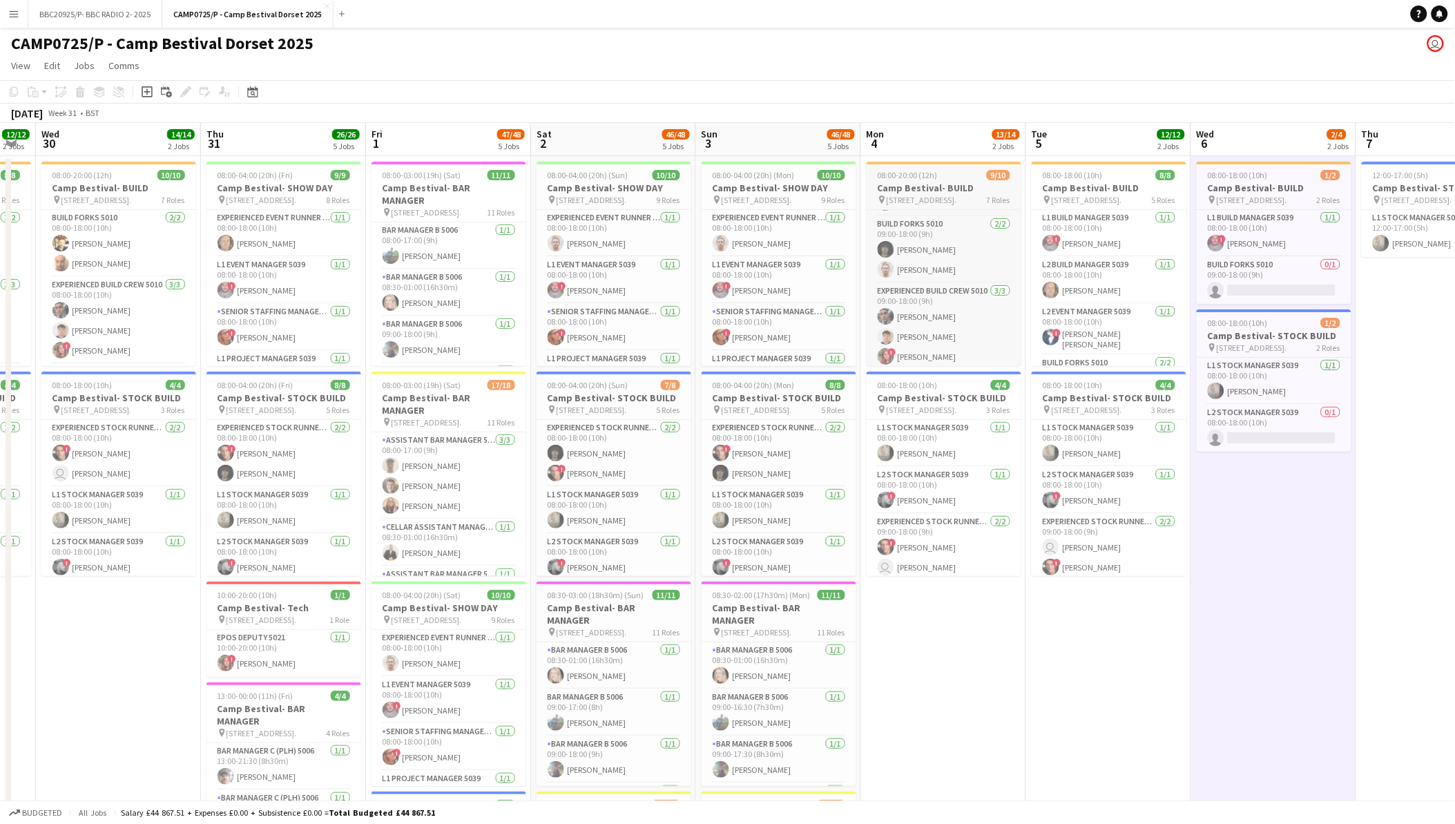
click at [930, 198] on span "[STREET_ADDRESS]." at bounding box center [922, 200] width 70 height 10
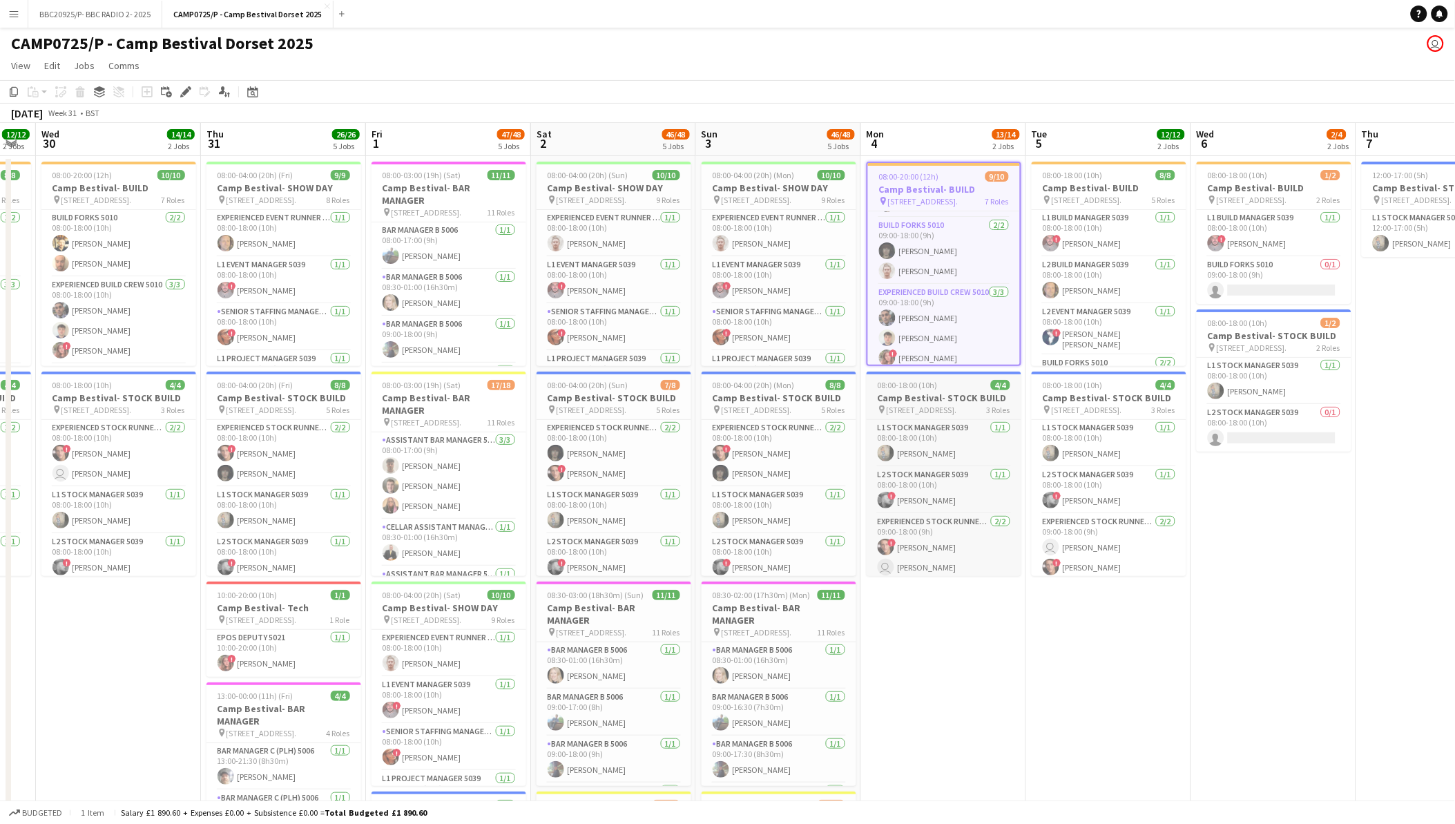
click at [945, 396] on h3 "Camp Bestival- STOCK BUILD" at bounding box center [944, 398] width 155 height 12
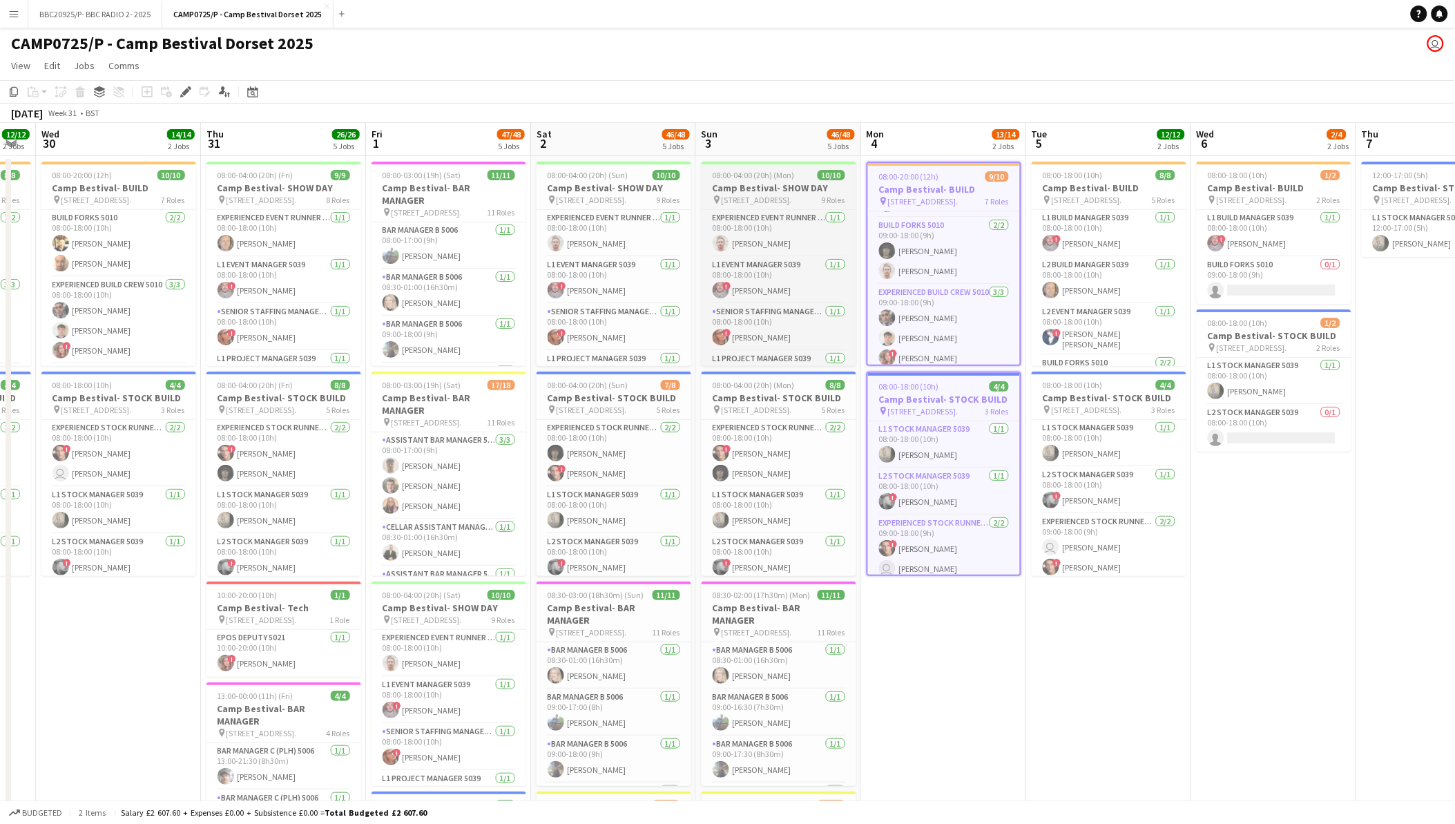
click at [779, 199] on span "[STREET_ADDRESS]." at bounding box center [757, 200] width 70 height 10
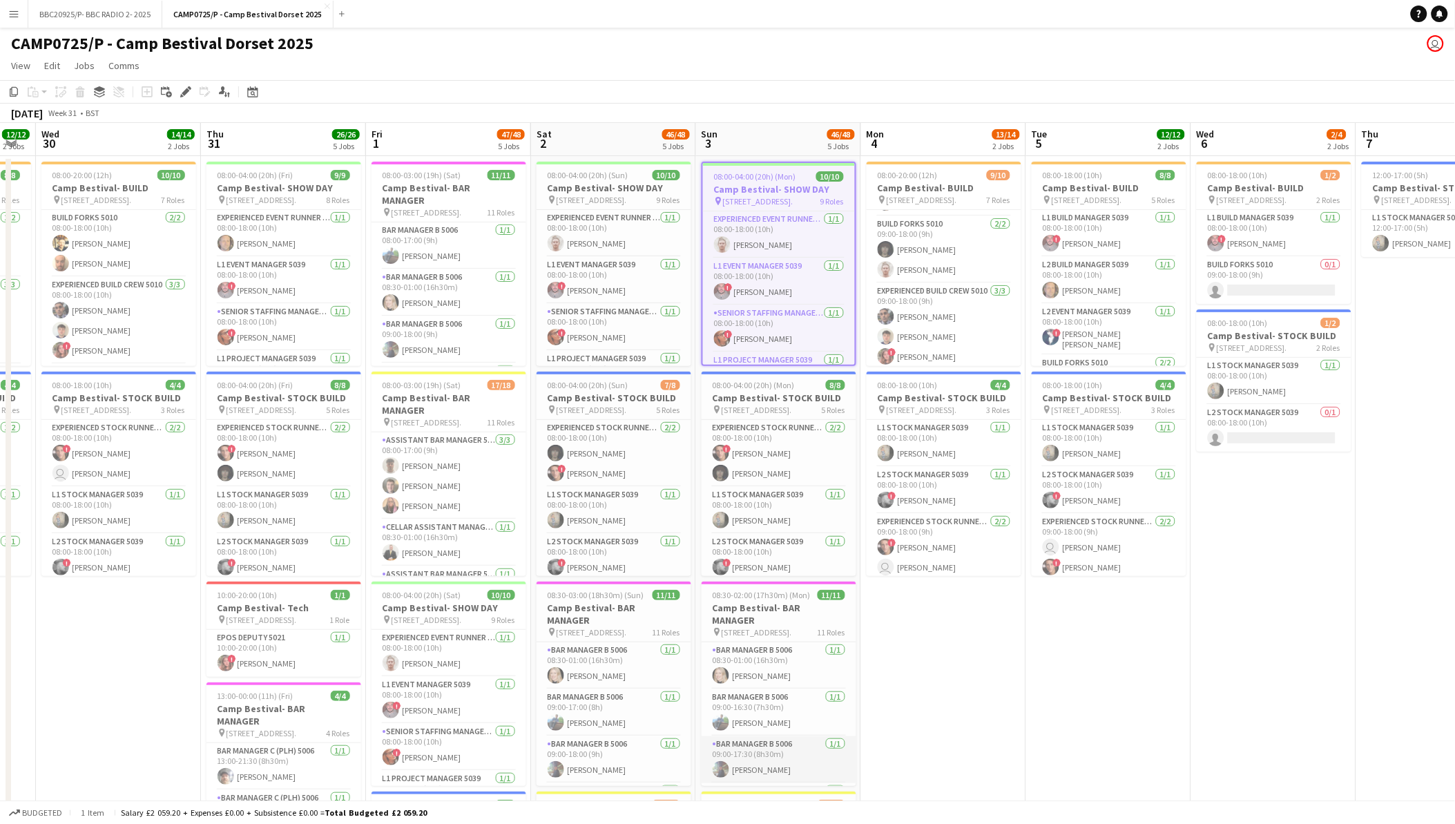
click at [782, 761] on app-card-role "Bar Manager B 5006 [DATE] 09:00-17:30 (8h30m) [PERSON_NAME]" at bounding box center [779, 759] width 155 height 47
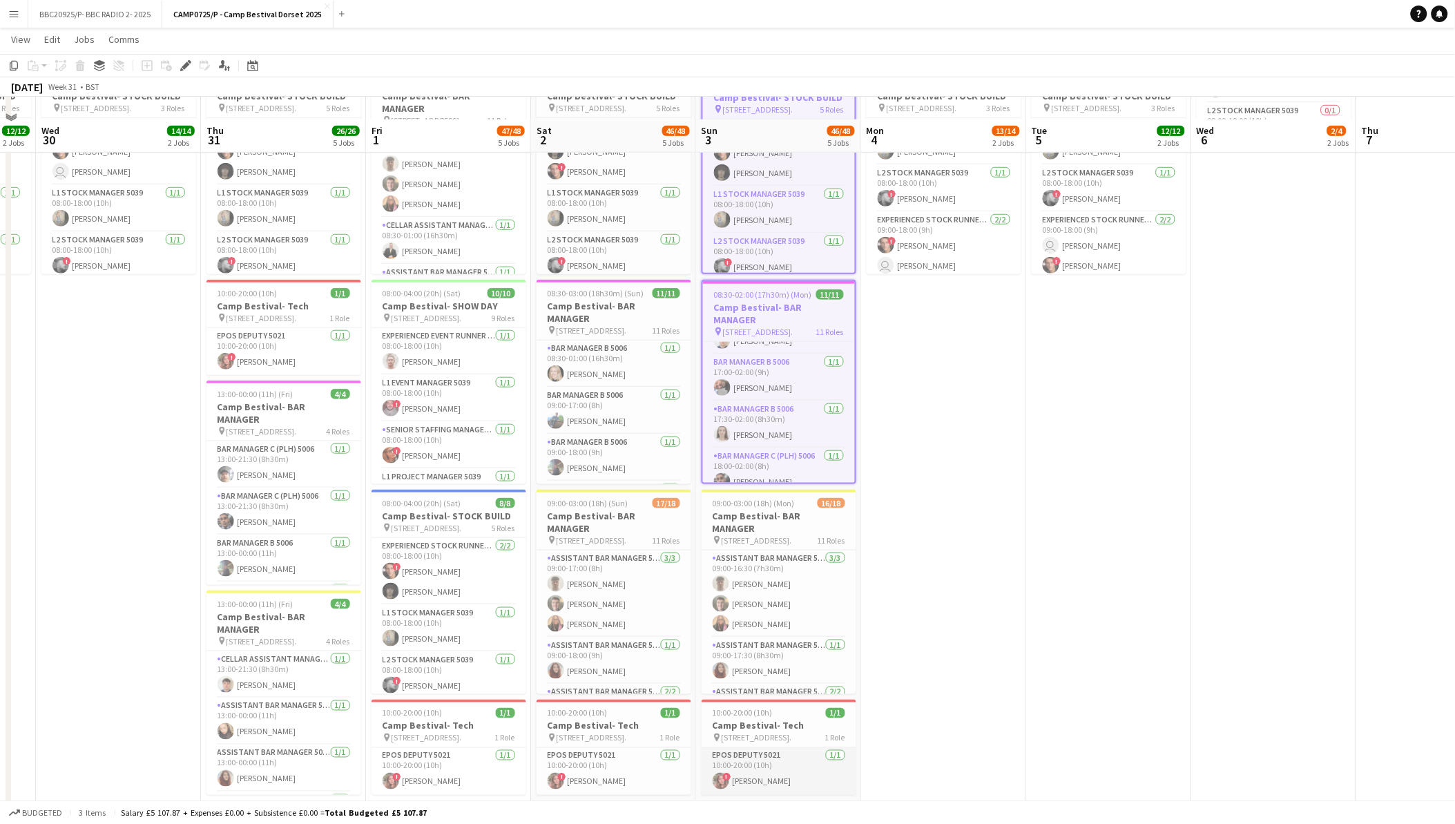
scroll to position [323, 0]
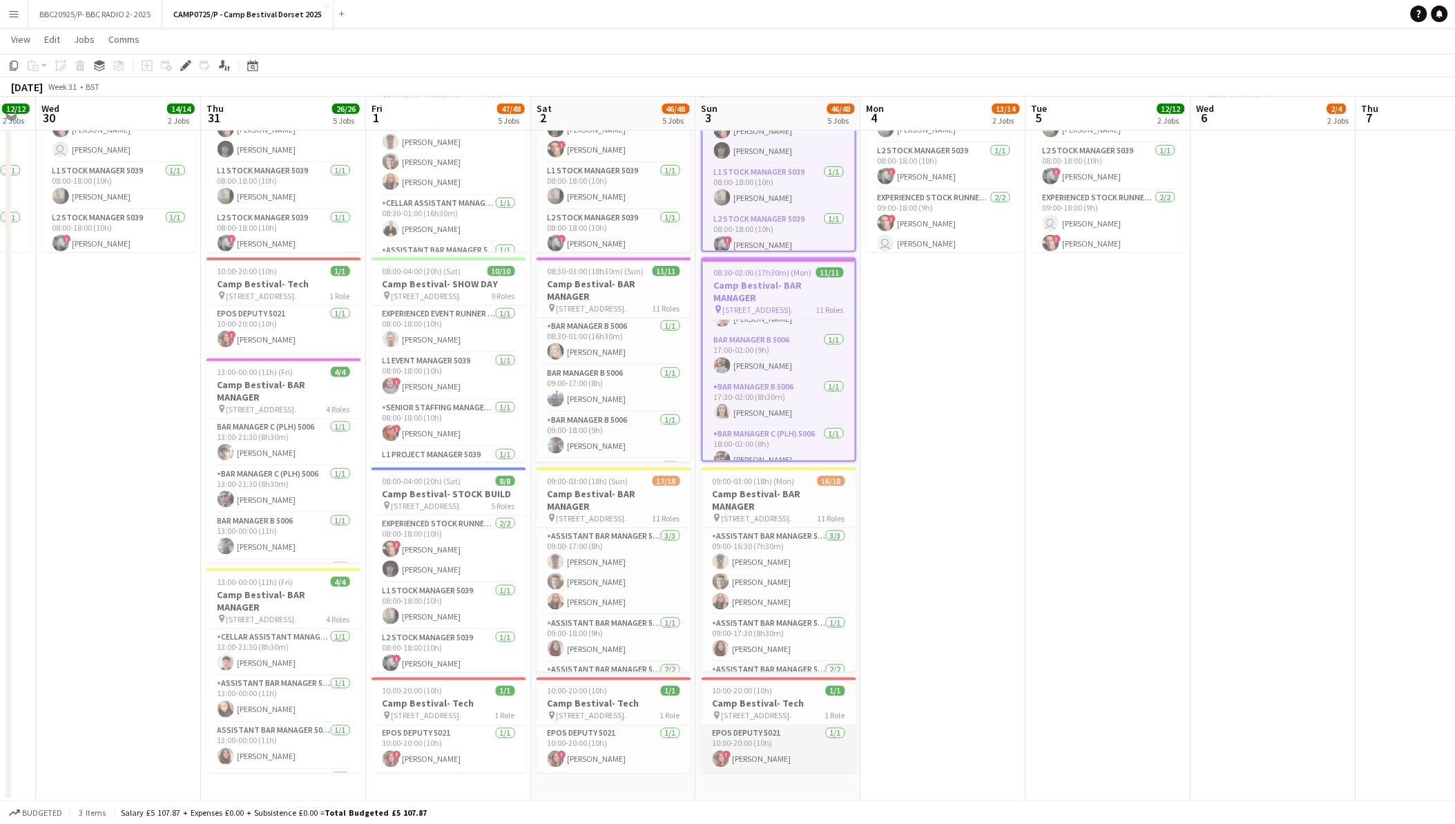
click at [799, 727] on app-card-role "EPOS Deputy 5021 [DATE] 10:00-20:00 (10h) ! [PERSON_NAME]" at bounding box center [779, 749] width 155 height 47
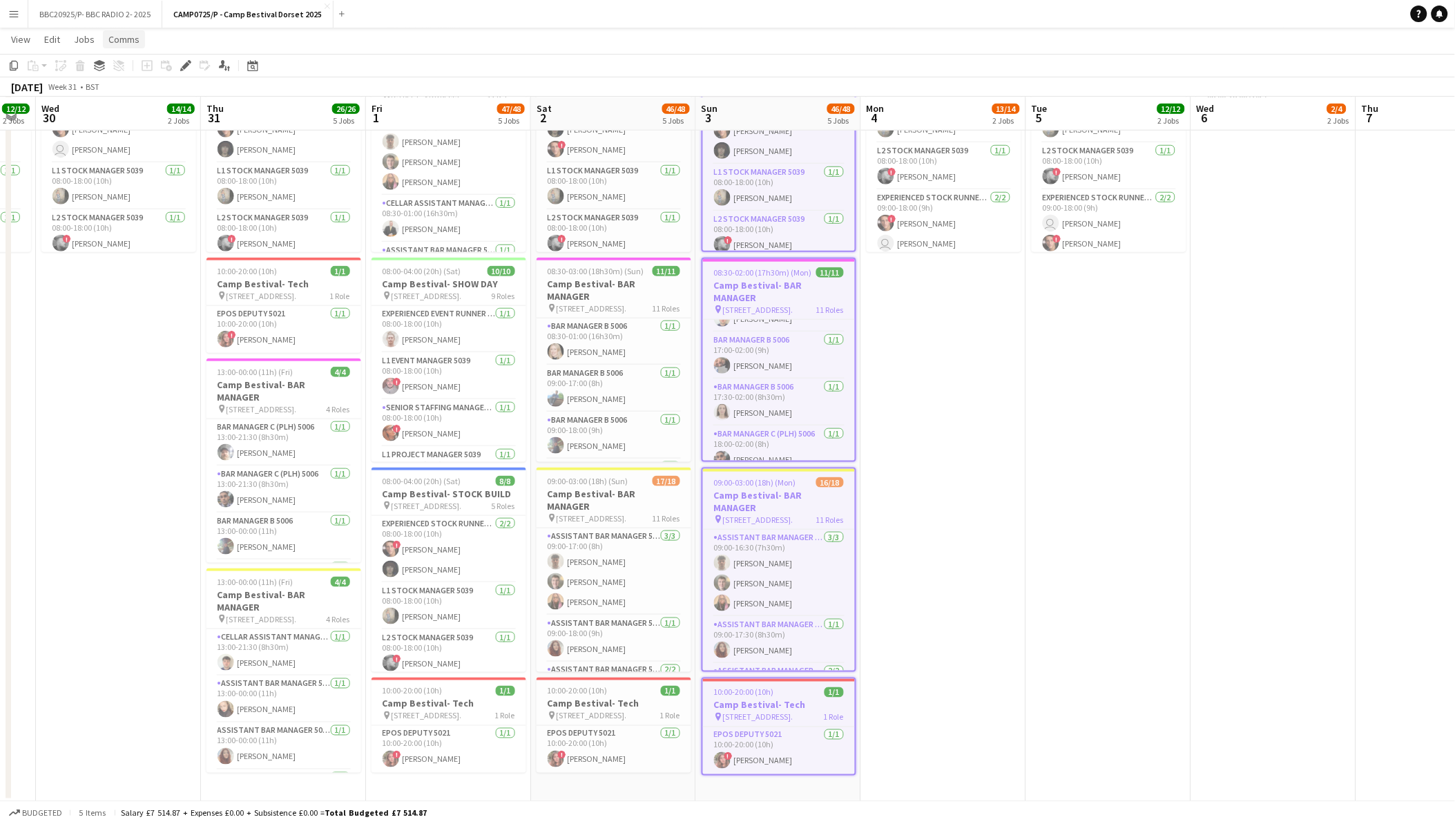
click at [124, 30] on link "Comms" at bounding box center [124, 39] width 42 height 18
click at [394, 41] on app-page-menu "View Day view expanded Day view collapsed Month view Date picker Jump to [DATE]…" at bounding box center [727, 41] width 1455 height 26
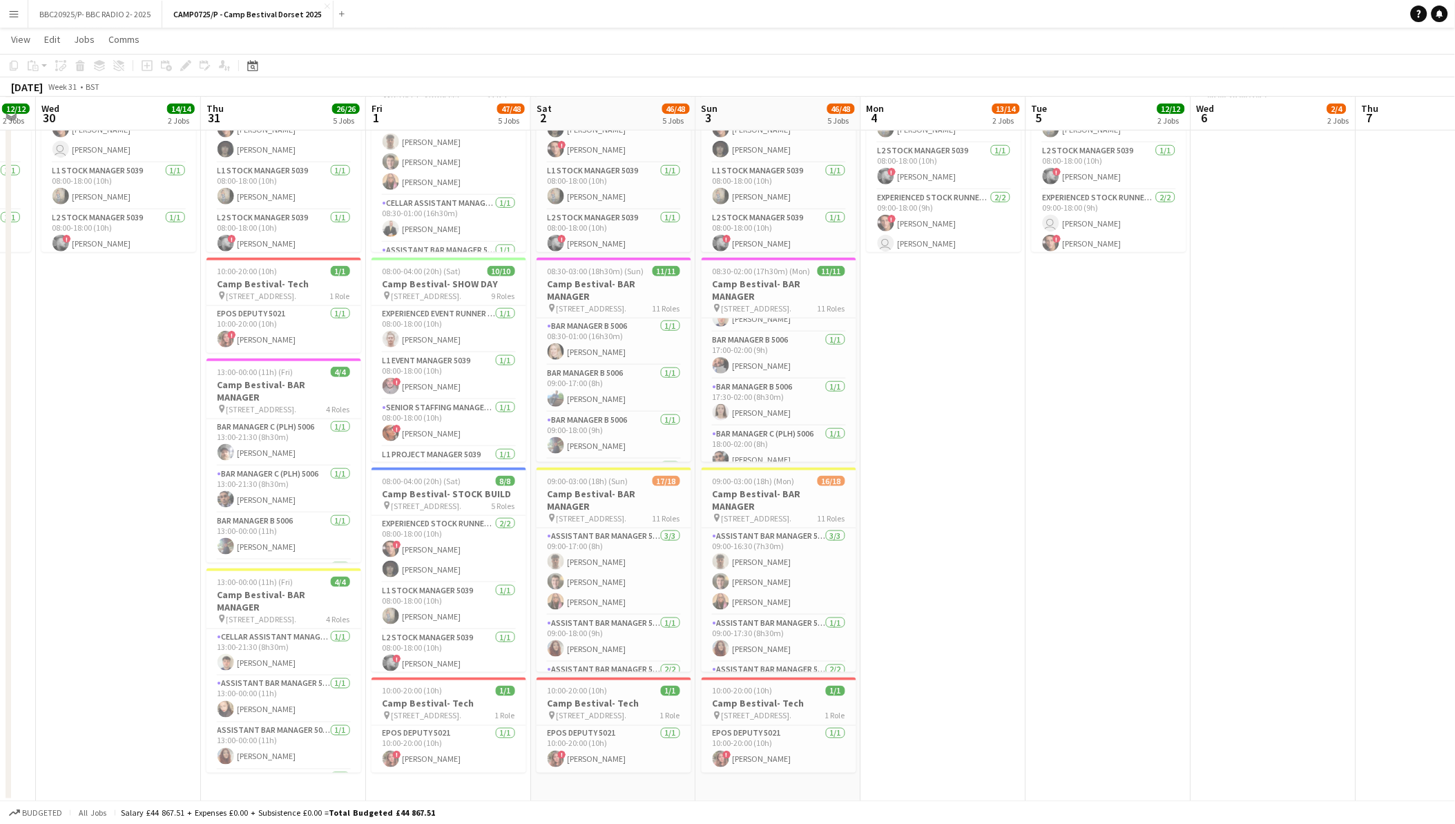
click at [6, 11] on button "Menu" at bounding box center [14, 14] width 28 height 28
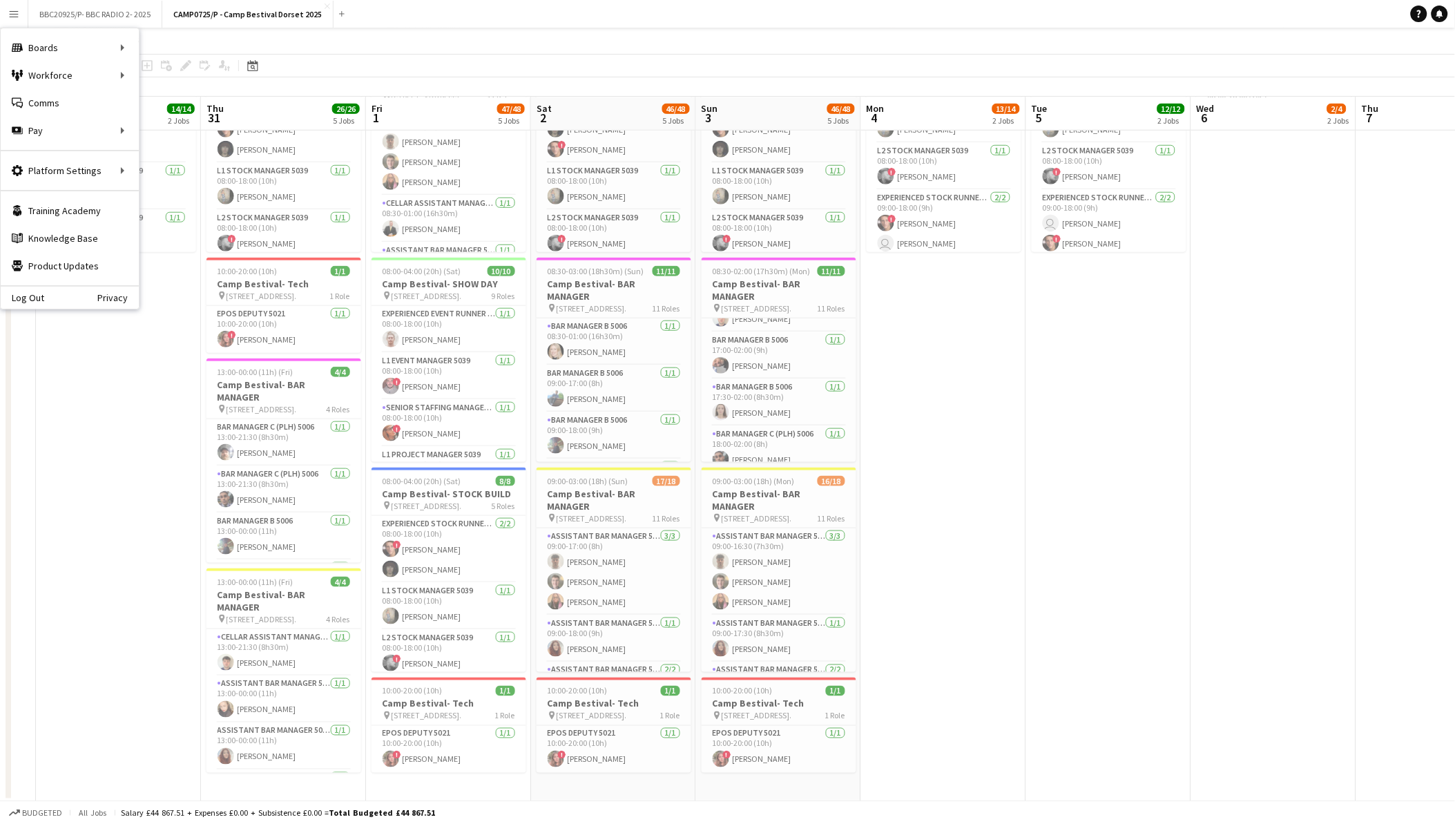
click at [423, 44] on app-page-menu "View Day view expanded Day view collapsed Month view Date picker Jump to [DATE]…" at bounding box center [727, 41] width 1455 height 26
